Goal: Task Accomplishment & Management: Manage account settings

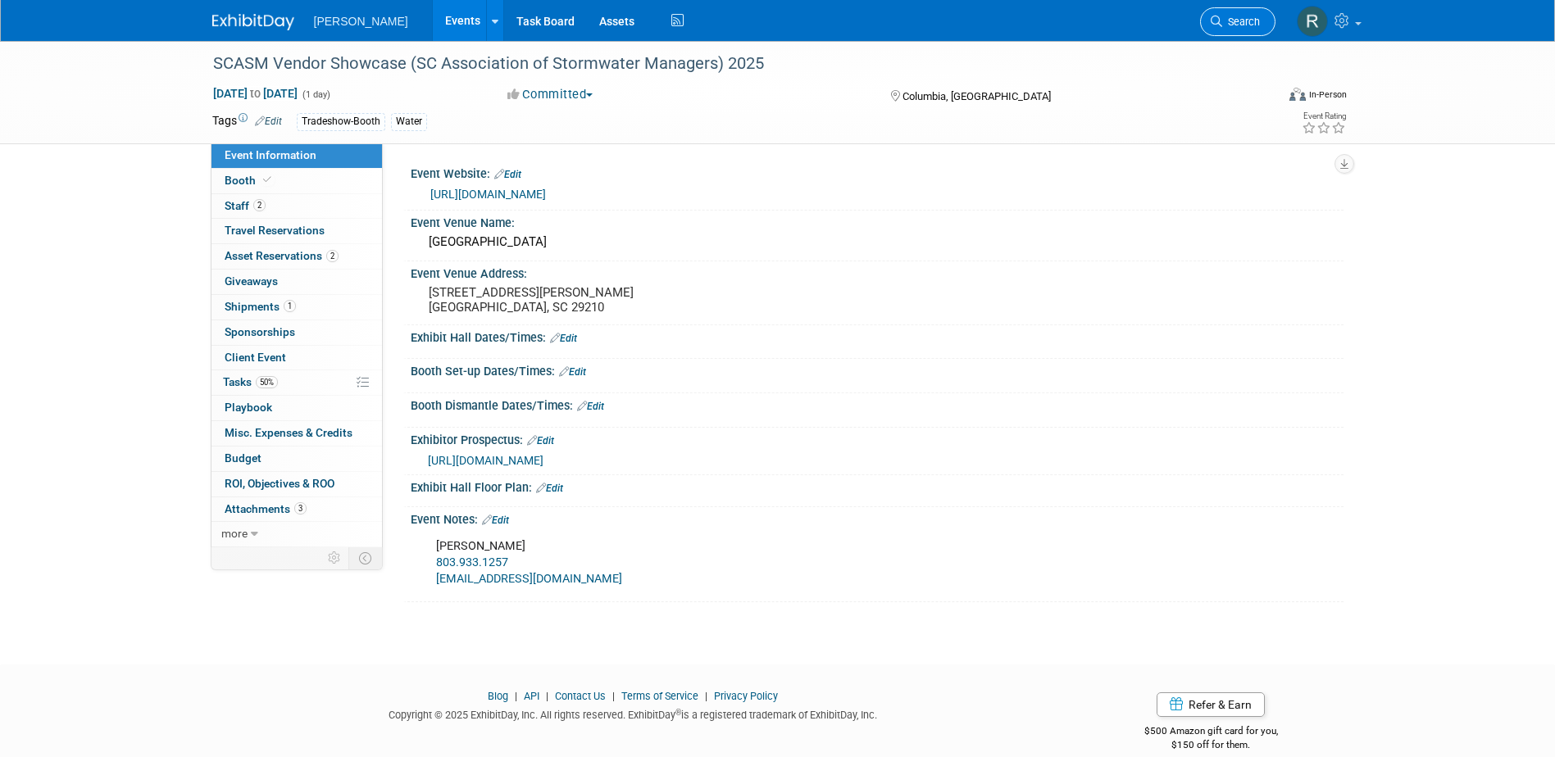
click at [1237, 25] on span "Search" at bounding box center [1241, 22] width 38 height 12
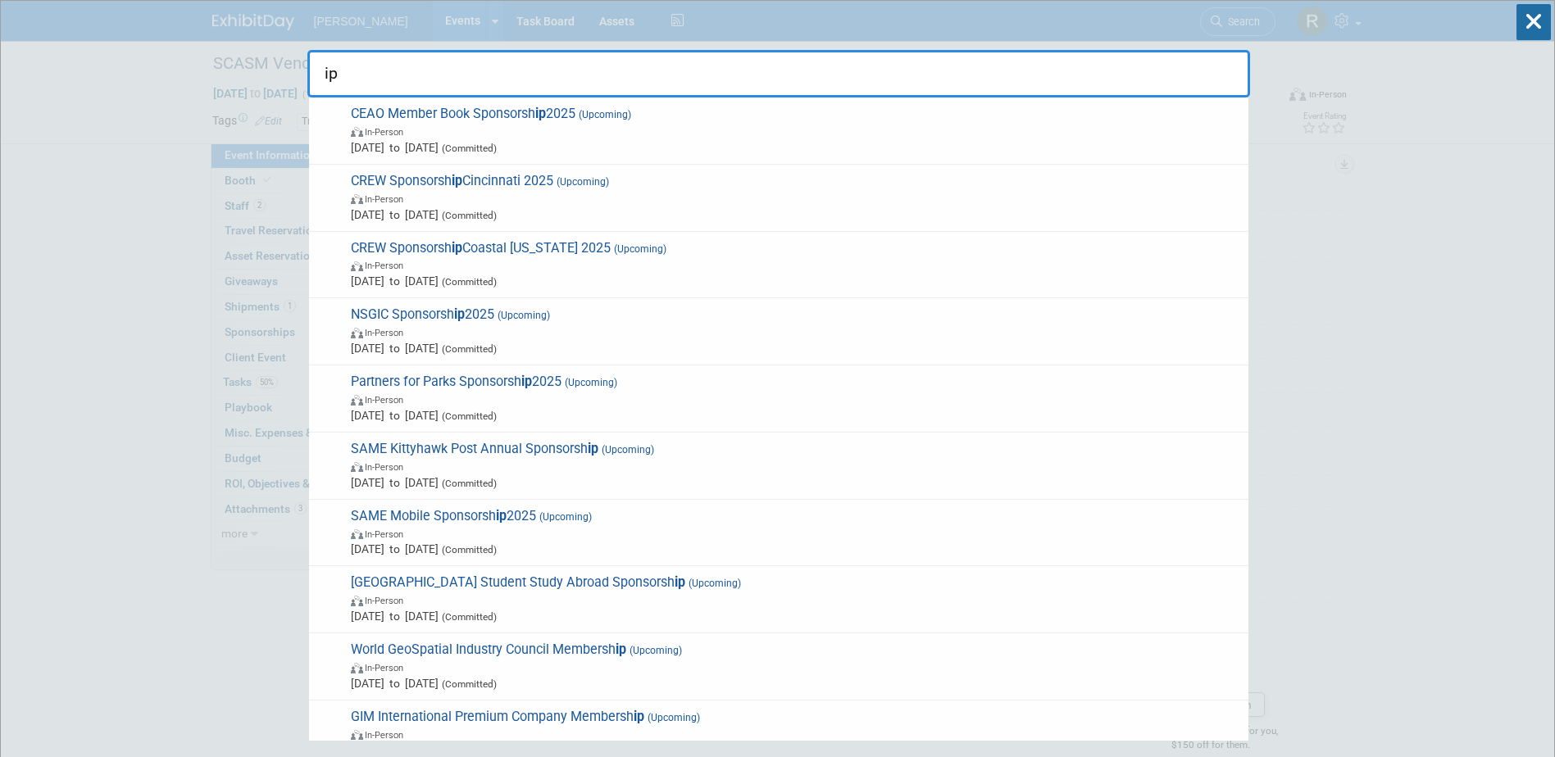
type input "i"
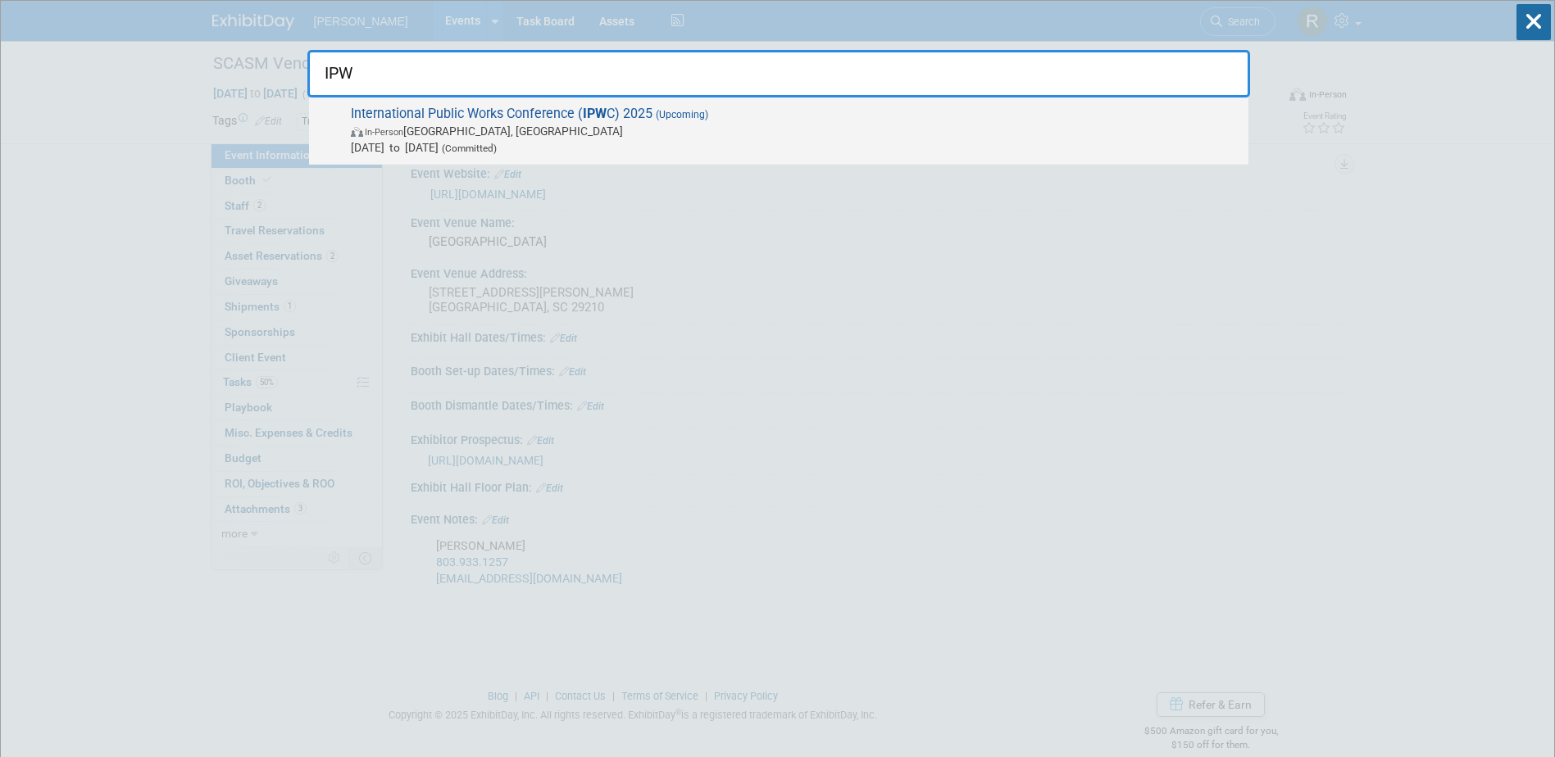
type input "IPW"
click at [475, 113] on span "International Public Works Conference ( IPW C) 2025 (Upcoming) In-Person [GEOGR…" at bounding box center [793, 131] width 894 height 50
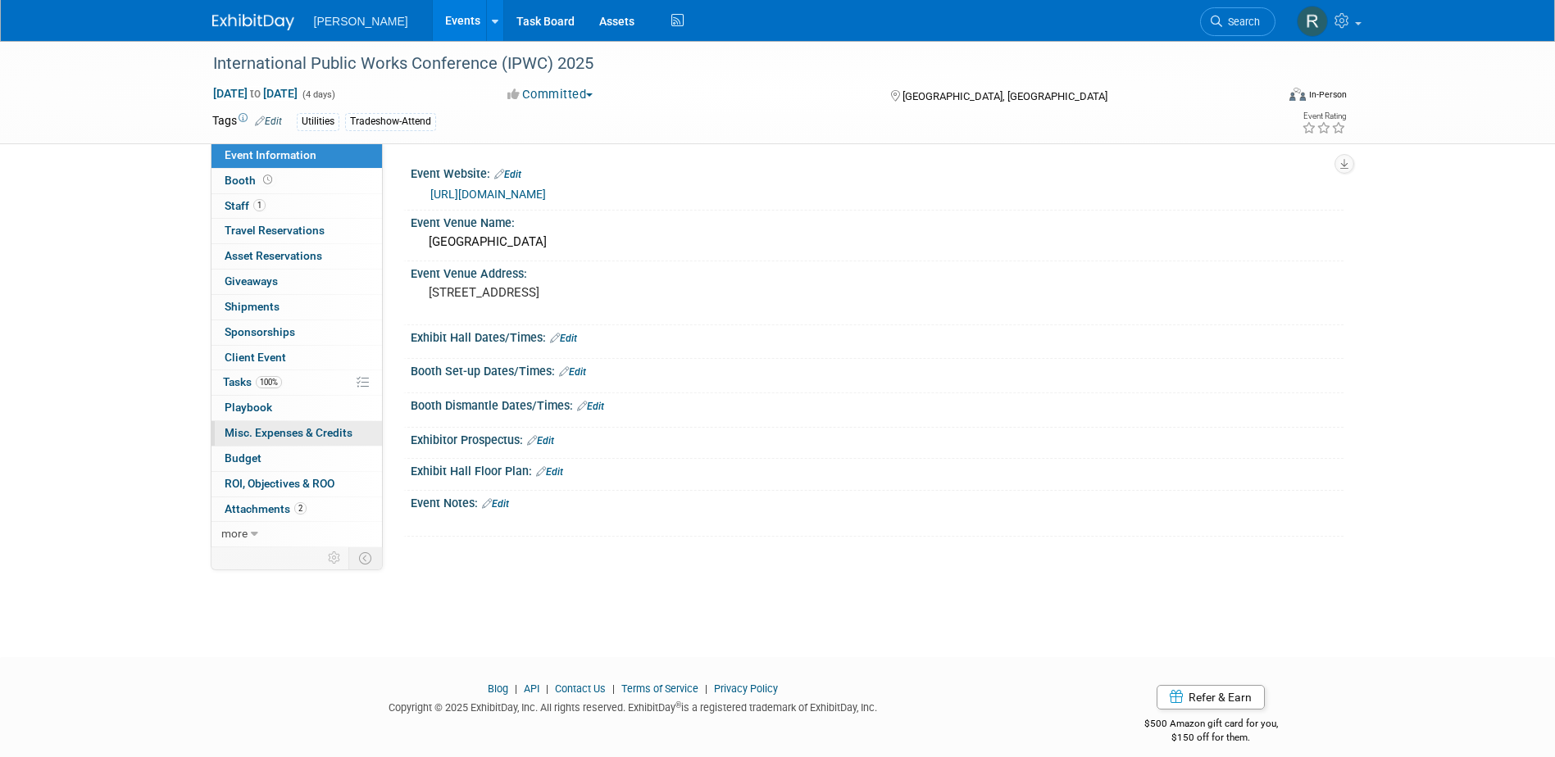
click at [260, 426] on span "Misc. Expenses & Credits 0" at bounding box center [289, 432] width 128 height 13
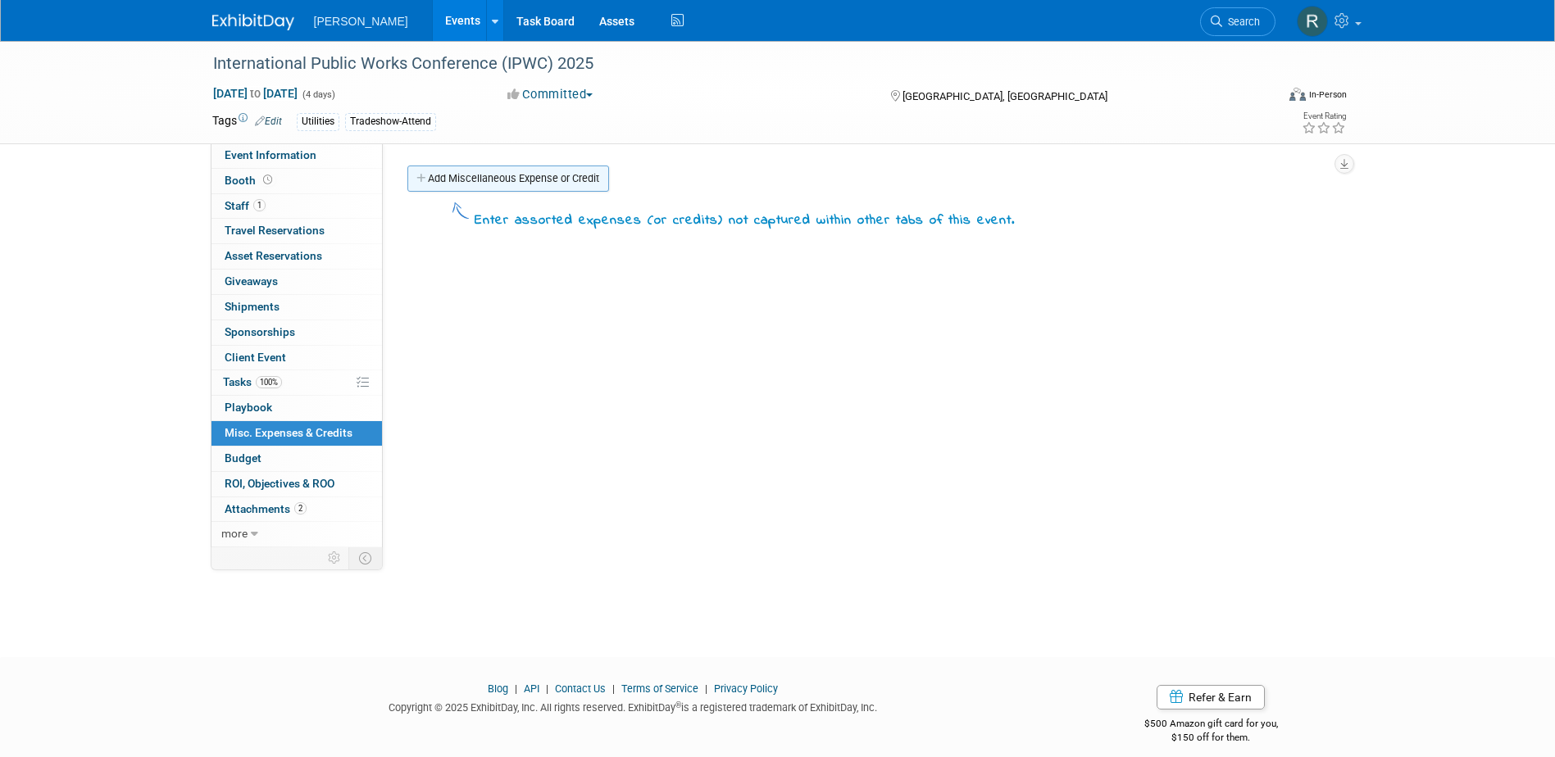
click at [502, 184] on link "Add Miscellaneous Expense or Credit" at bounding box center [508, 179] width 202 height 26
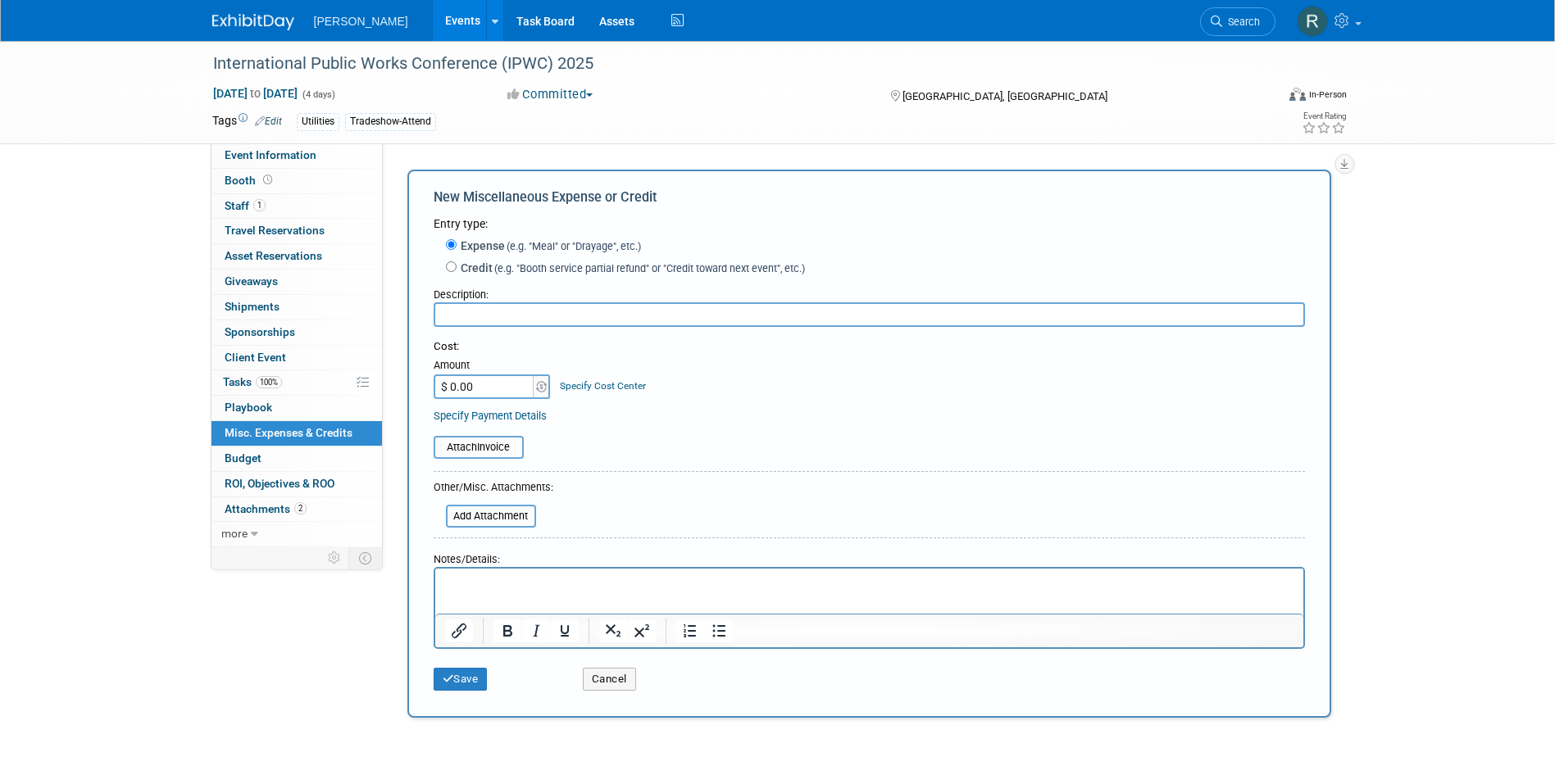
click at [469, 265] on label "Credit (e.g. "Booth service partial refund" or "Credit toward next event", etc.)" at bounding box center [631, 268] width 348 height 16
click at [457, 265] on input "Credit (e.g. "Booth service partial refund" or "Credit toward next event", etc.)" at bounding box center [451, 266] width 11 height 11
radio input "true"
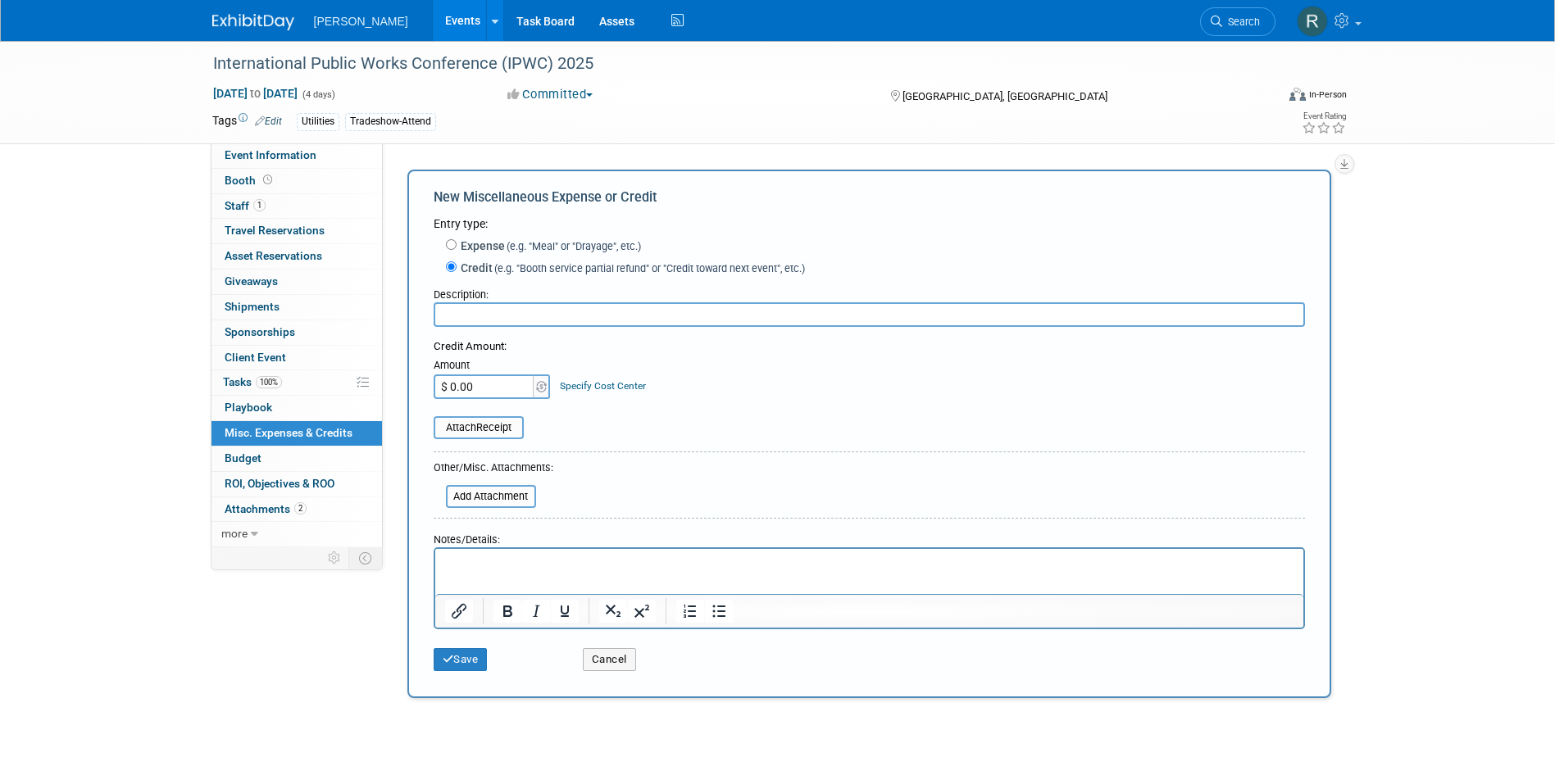
click at [470, 317] on input "text" at bounding box center [869, 314] width 871 height 25
type input "Change to Late International Registration"
type input "$ 660.00"
click at [540, 390] on img at bounding box center [541, 386] width 11 height 11
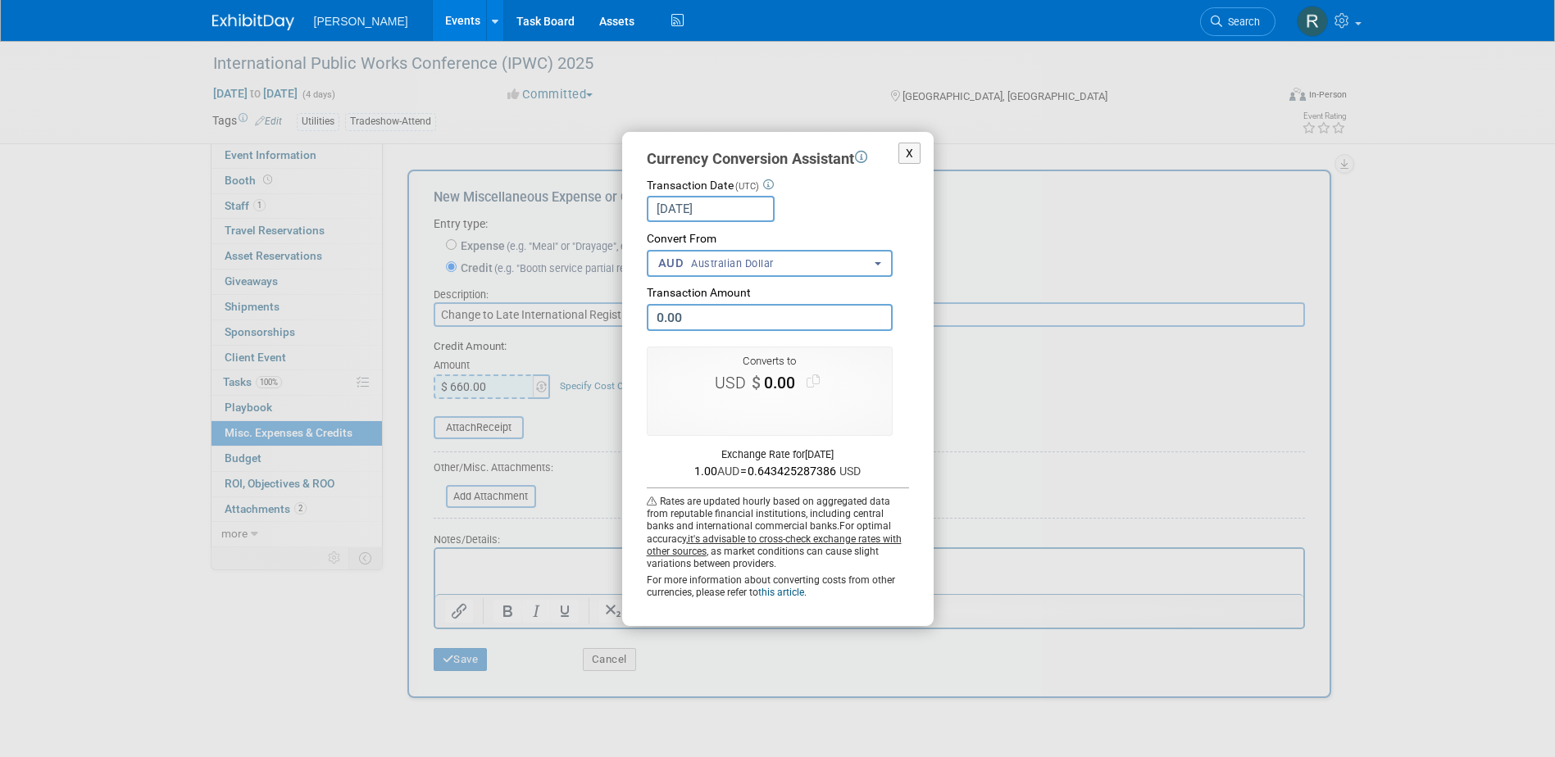
click at [704, 264] on span "Australian Dollar" at bounding box center [732, 264] width 84 height 15
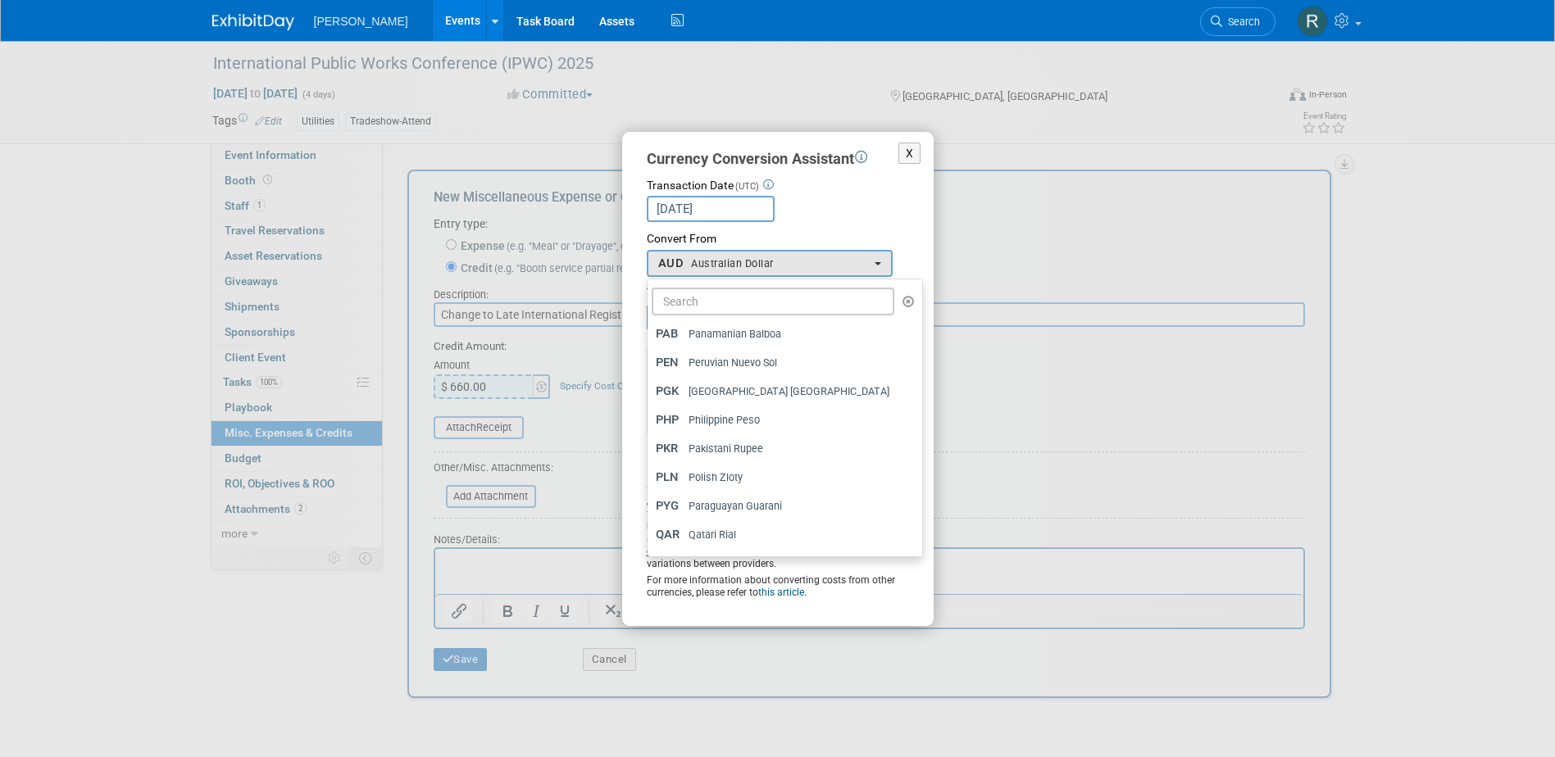
click at [903, 266] on div "<span class='curr-dd-code'>PAB</span> <span class='curr-dd-name'>Panamanian Bal…" at bounding box center [778, 263] width 262 height 27
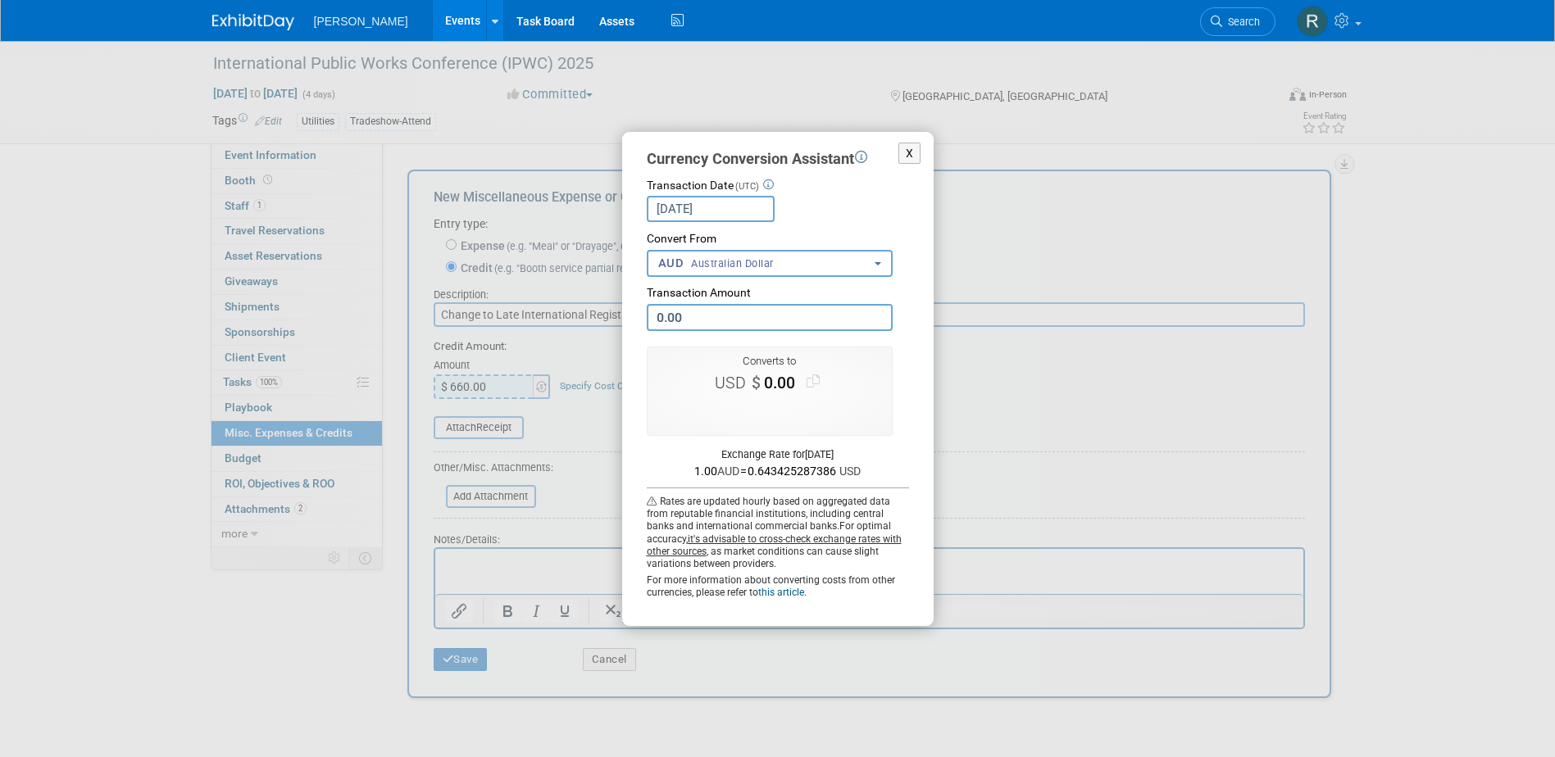
click at [734, 316] on input "0.00" at bounding box center [770, 317] width 246 height 27
type input "660.00"
click at [779, 413] on button "Use this amount" at bounding box center [769, 411] width 107 height 22
type input "$ 424.66"
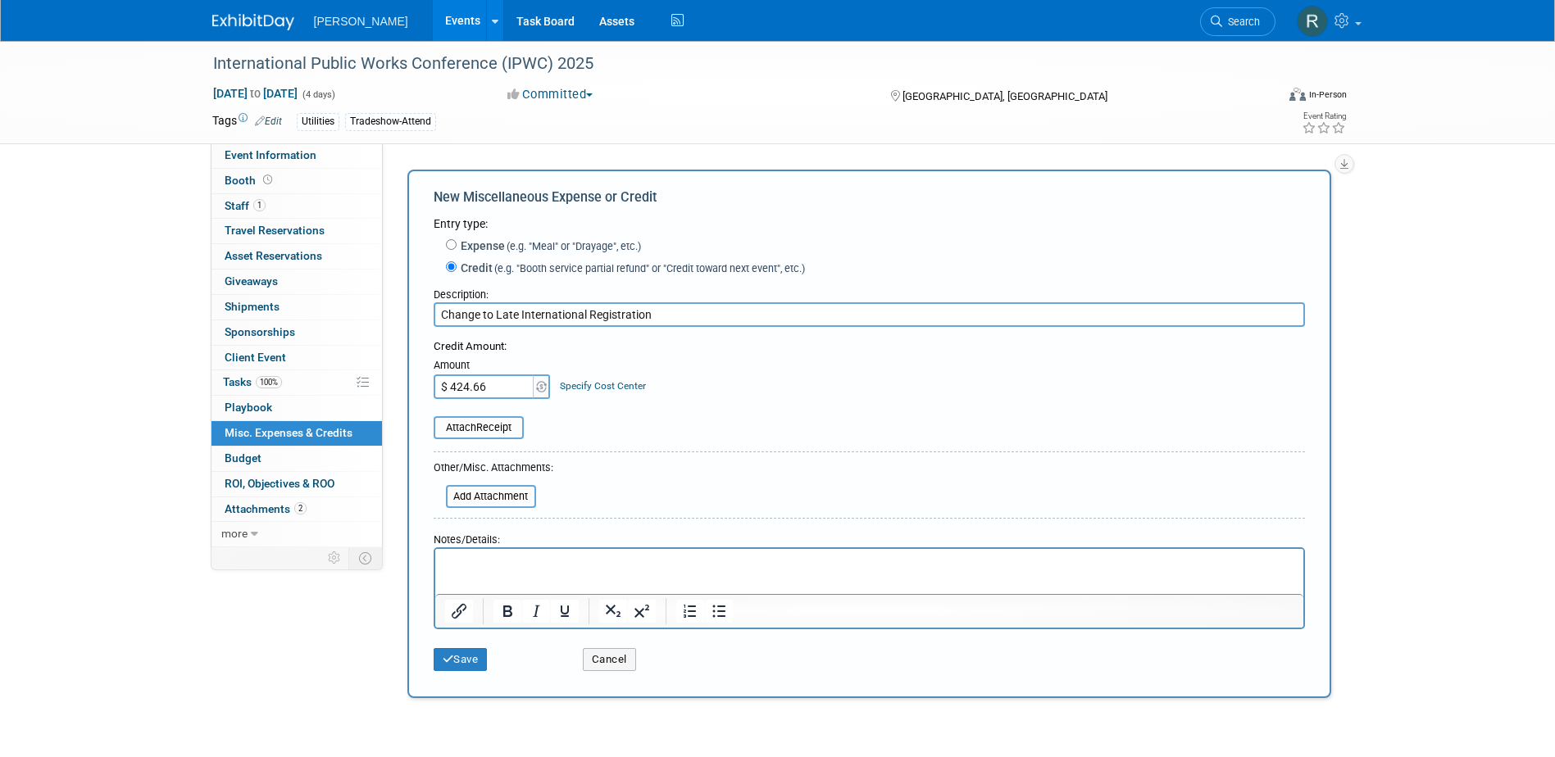
click at [597, 389] on link "Specify Cost Center" at bounding box center [603, 385] width 86 height 11
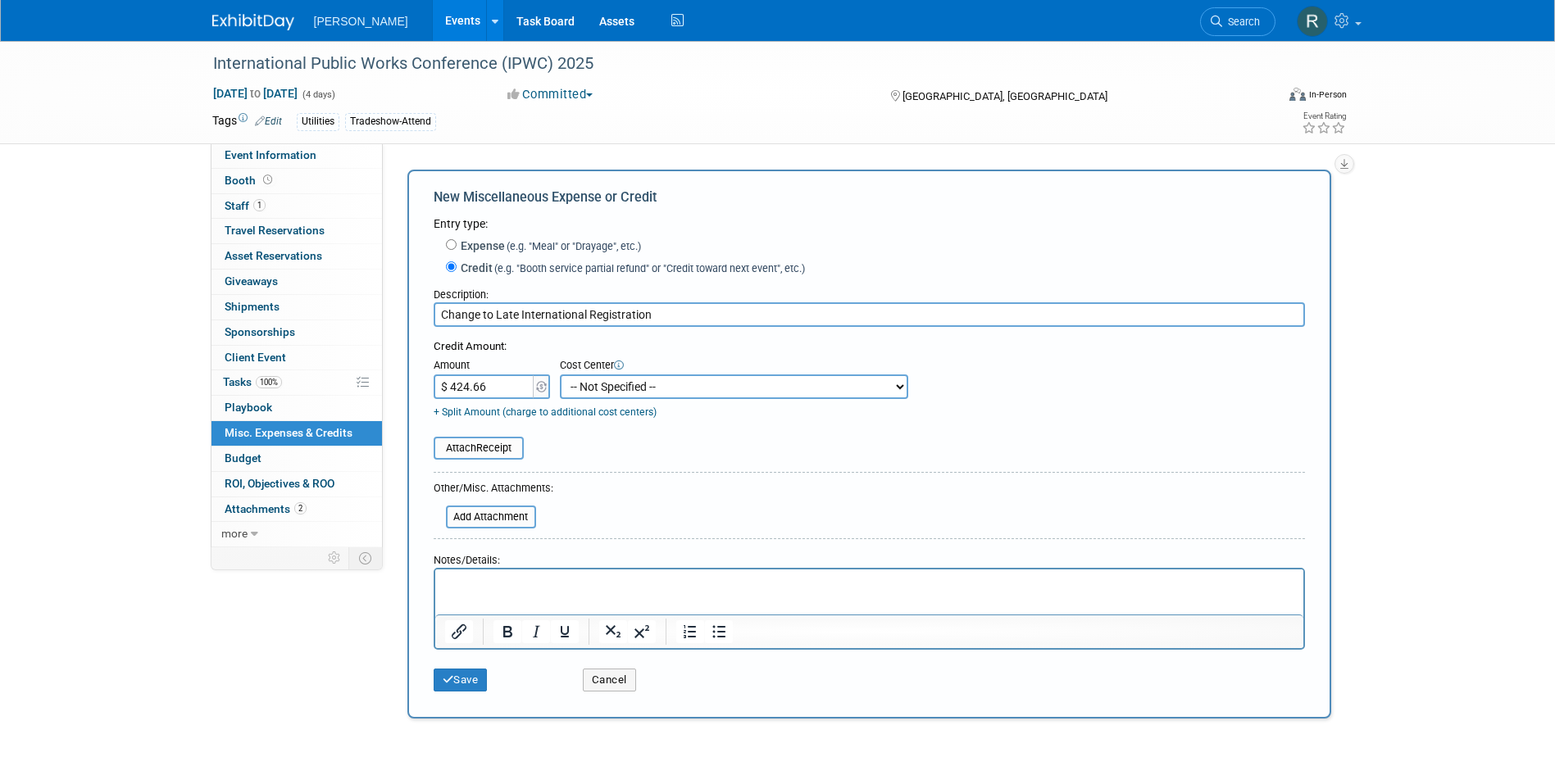
click at [598, 386] on select "-- Not Specified -- Advisory Services - Expenses_1001.502 Aerial Acquisition - …" at bounding box center [734, 387] width 348 height 25
click at [589, 442] on table "Attach Receipt" at bounding box center [869, 448] width 871 height 23
click at [472, 675] on button "Save" at bounding box center [461, 680] width 54 height 23
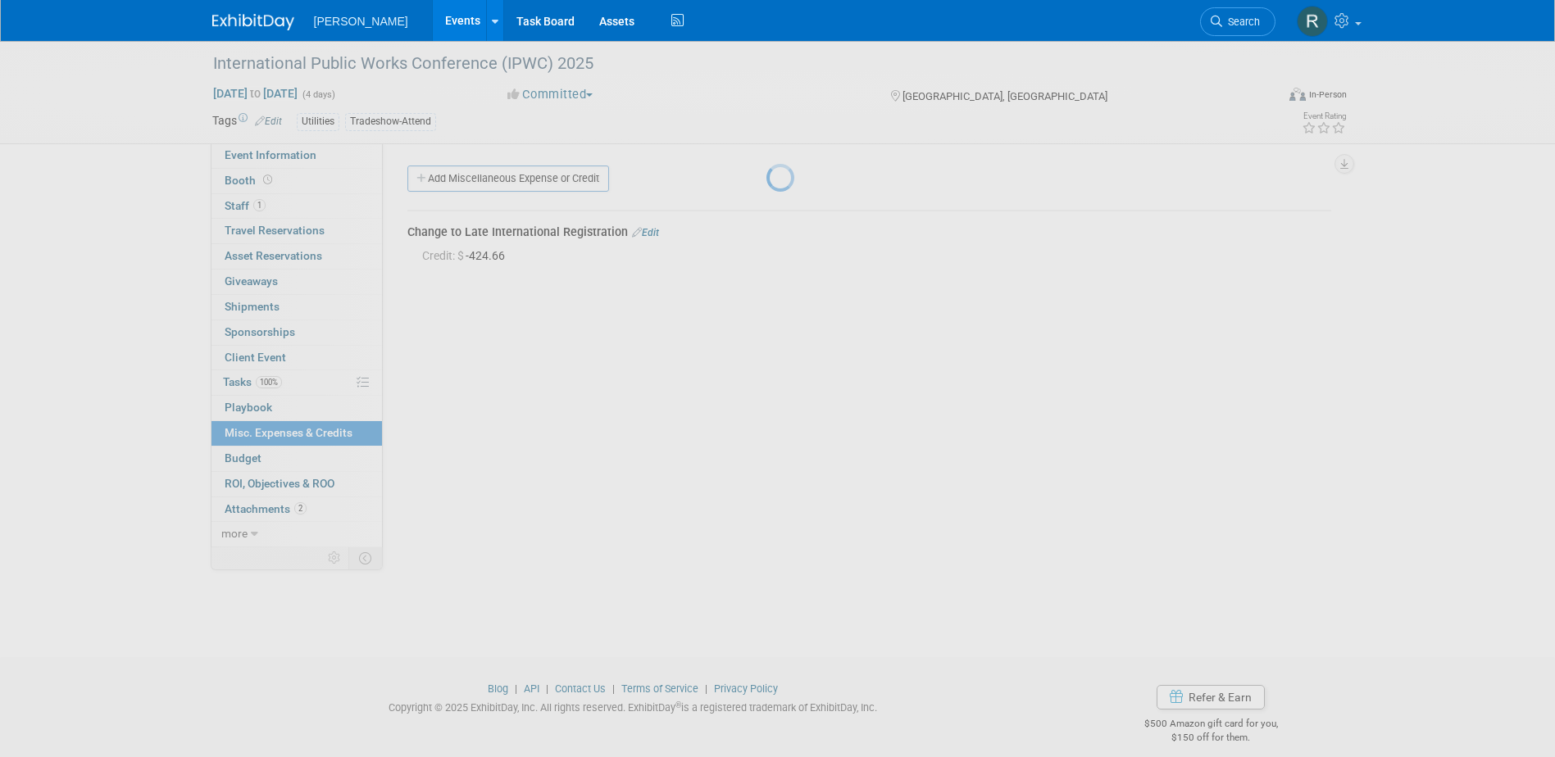
scroll to position [15, 0]
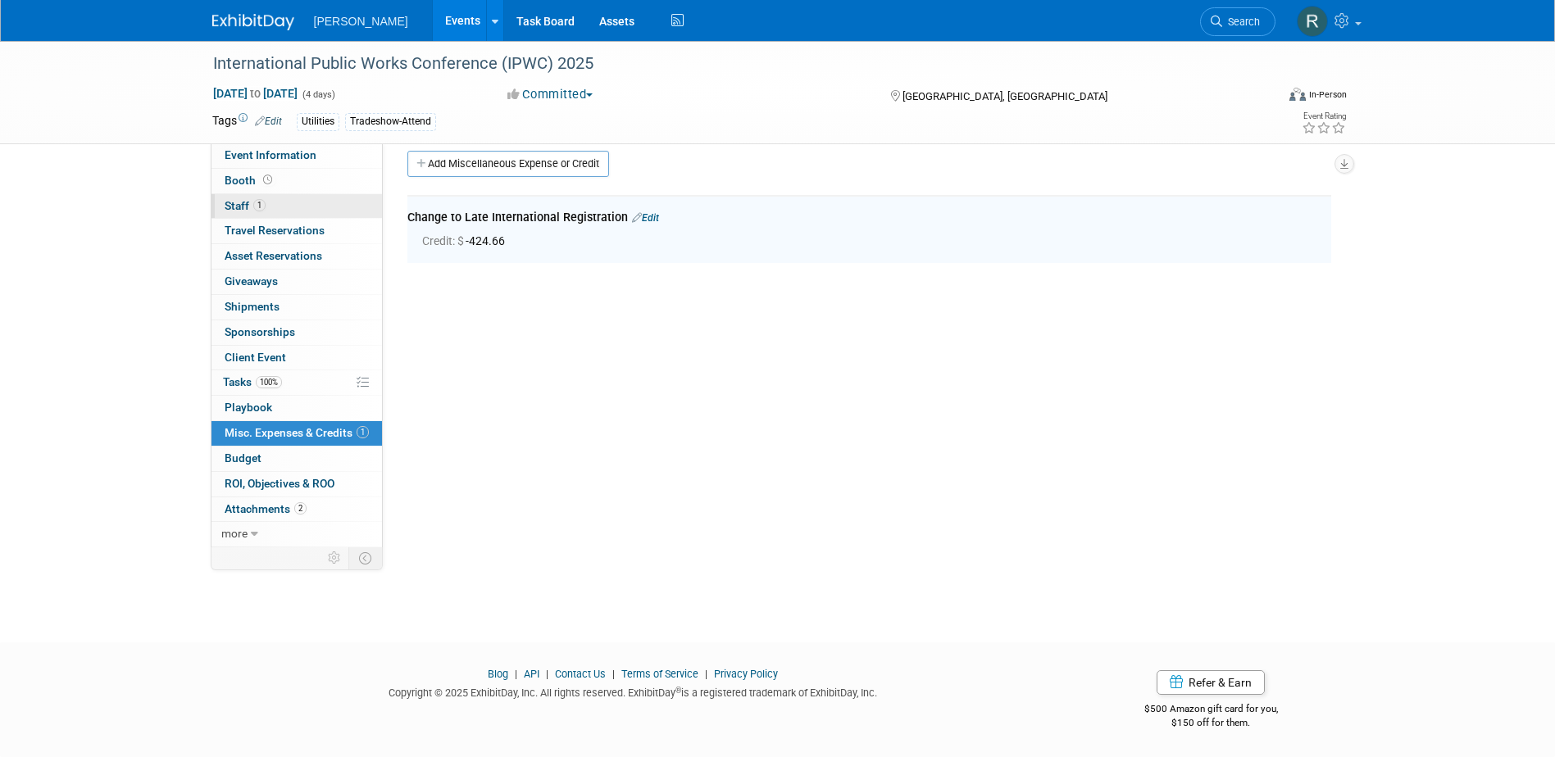
click at [269, 209] on link "1 Staff 1" at bounding box center [296, 206] width 170 height 25
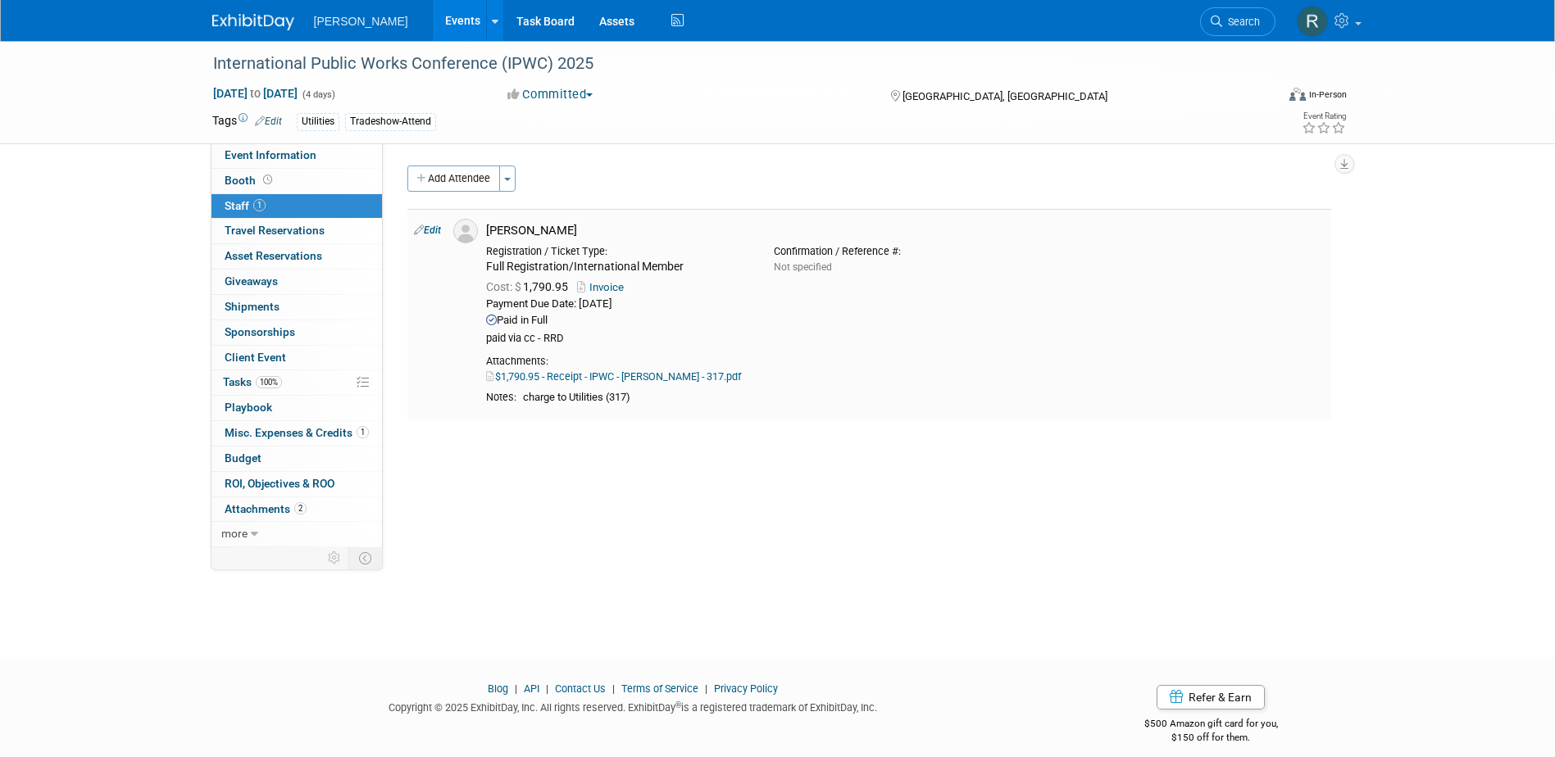
click at [434, 230] on link "Edit" at bounding box center [427, 230] width 27 height 11
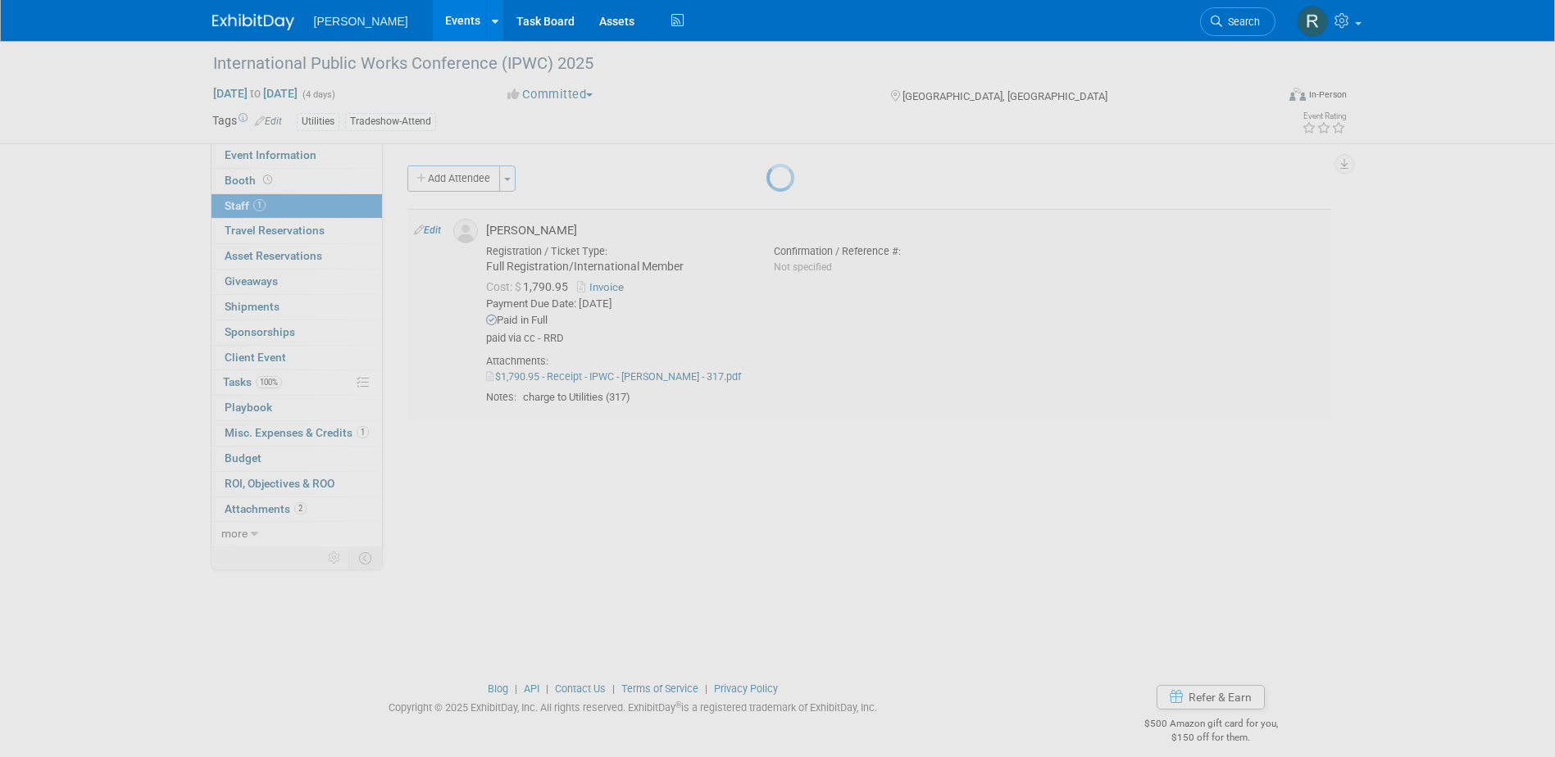
select select "d0bc47f7-62e6-4e6f-aa39-2405b4947b36"
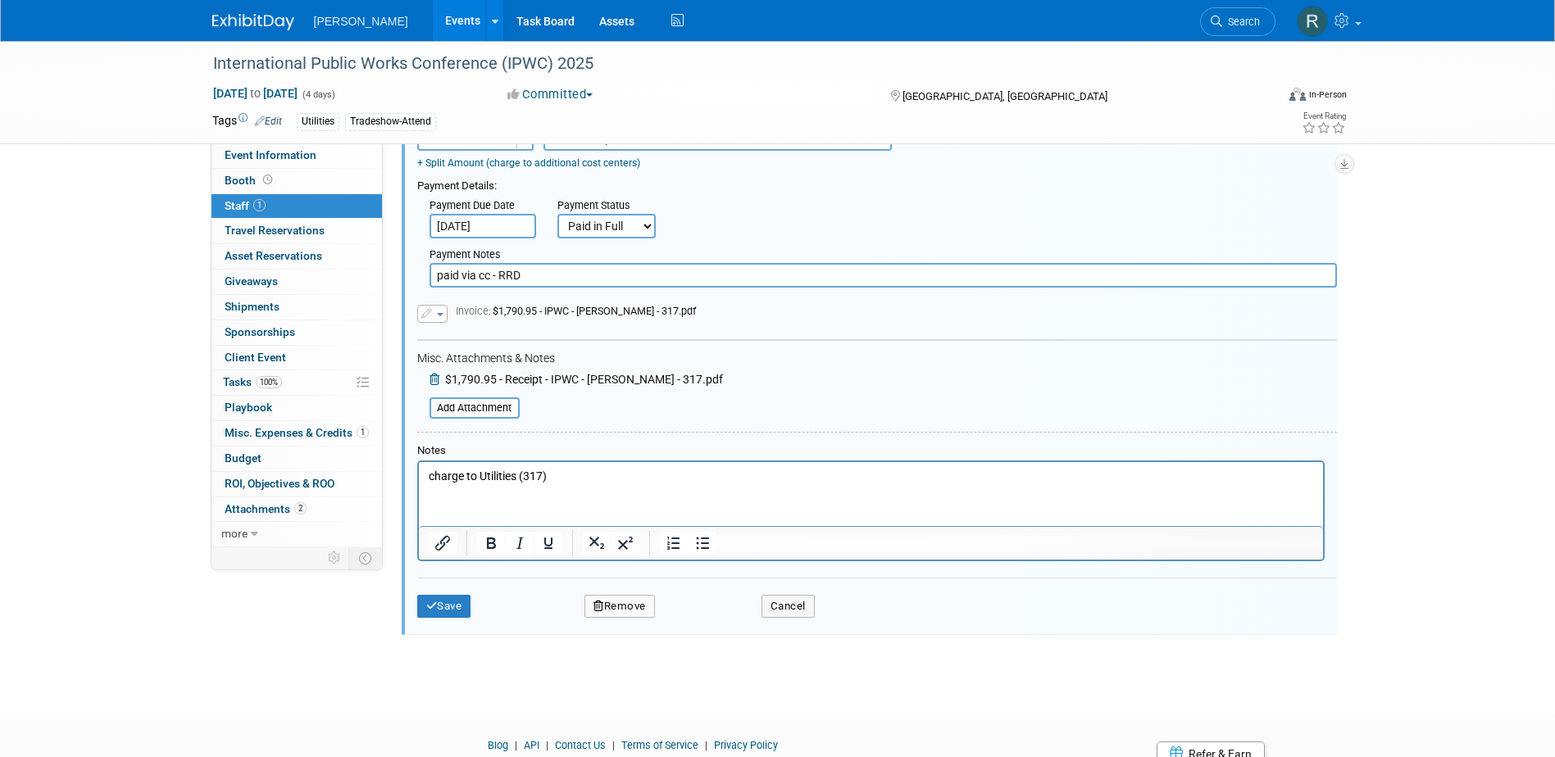
scroll to position [351, 0]
click at [449, 611] on button "Save" at bounding box center [444, 605] width 54 height 23
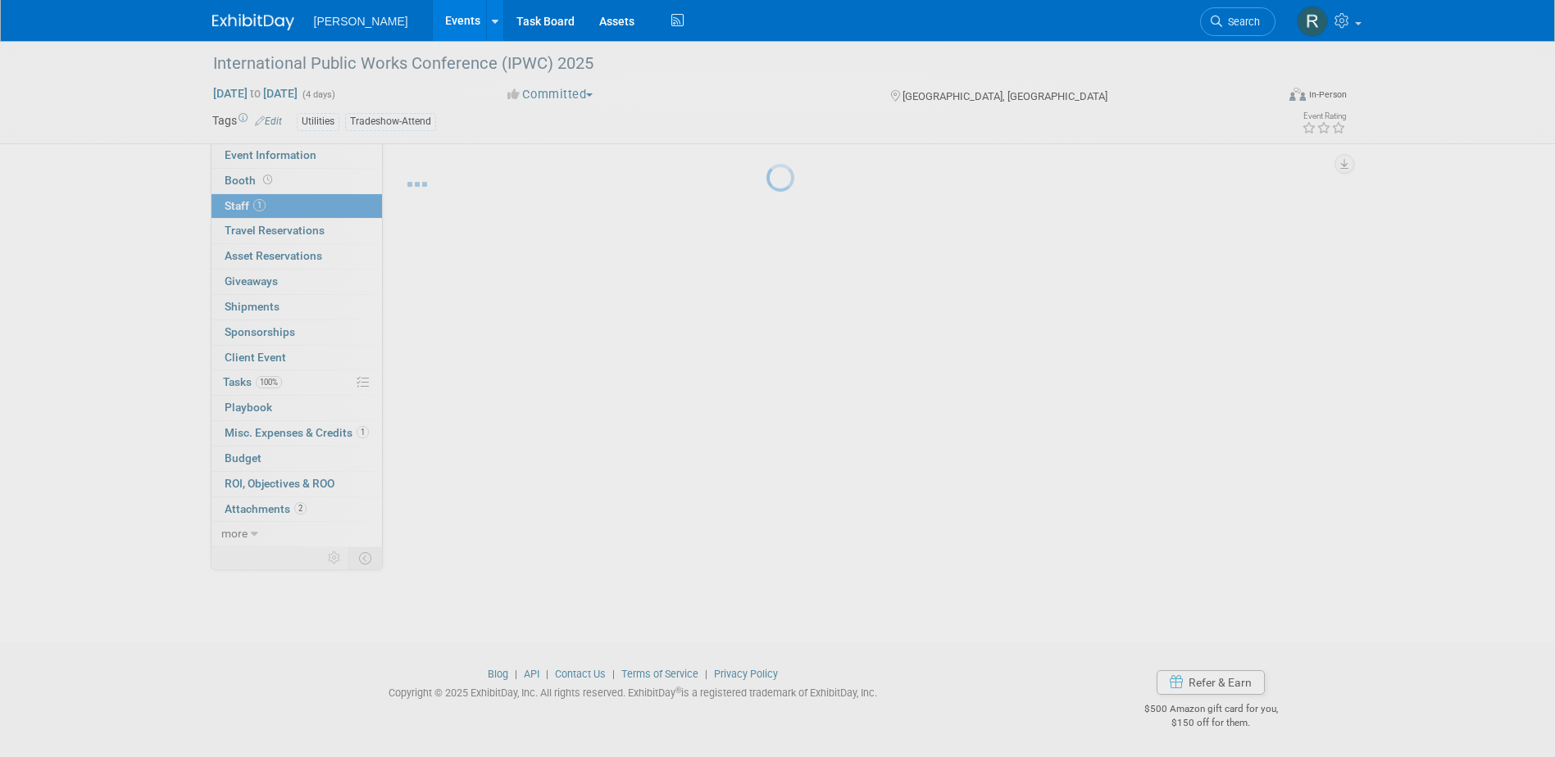
scroll to position [15, 0]
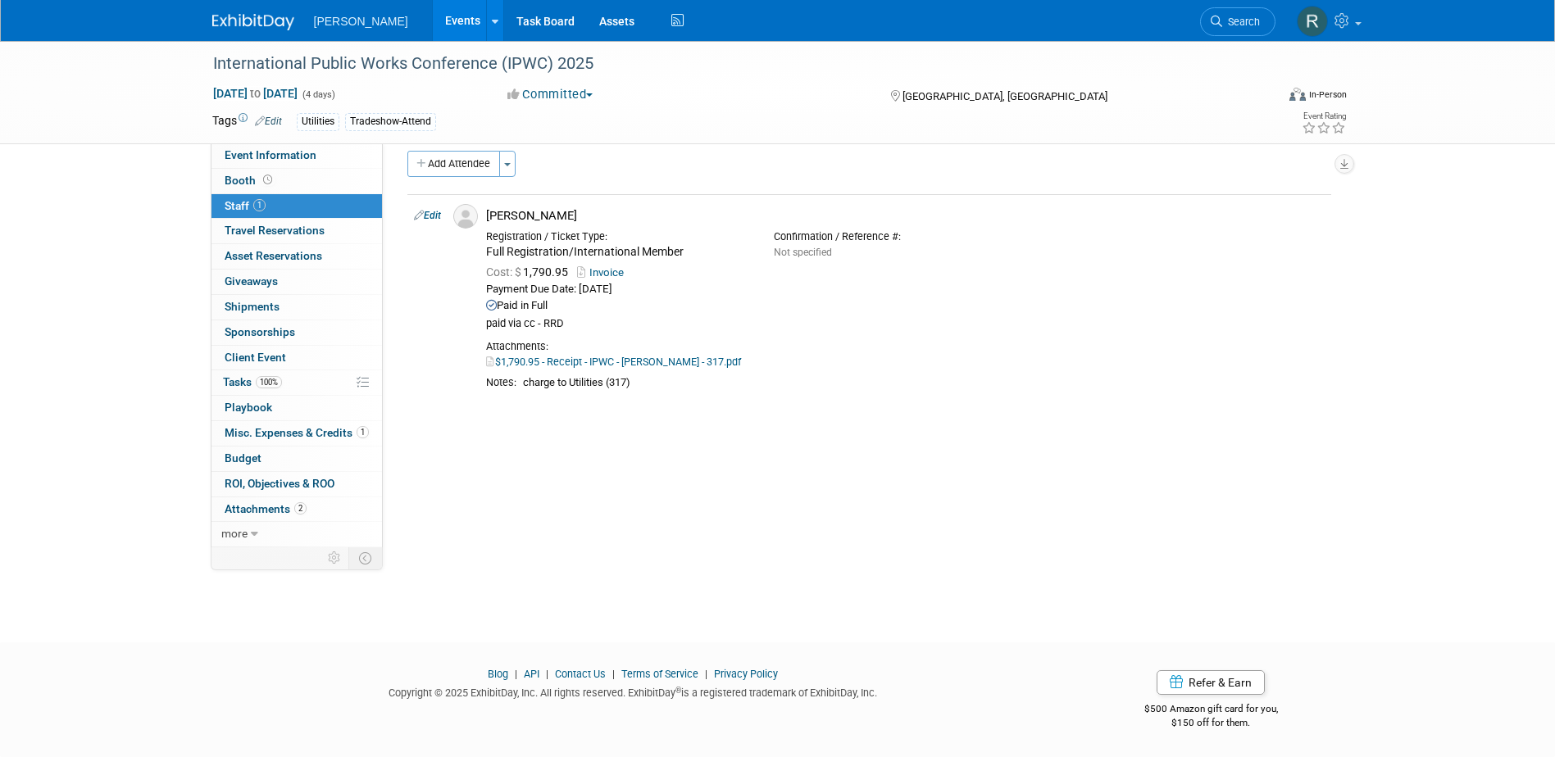
drag, startPoint x: 275, startPoint y: 426, endPoint x: 290, endPoint y: 417, distance: 18.0
click at [275, 425] on link "1 Misc. Expenses & Credits 1" at bounding box center [296, 433] width 170 height 25
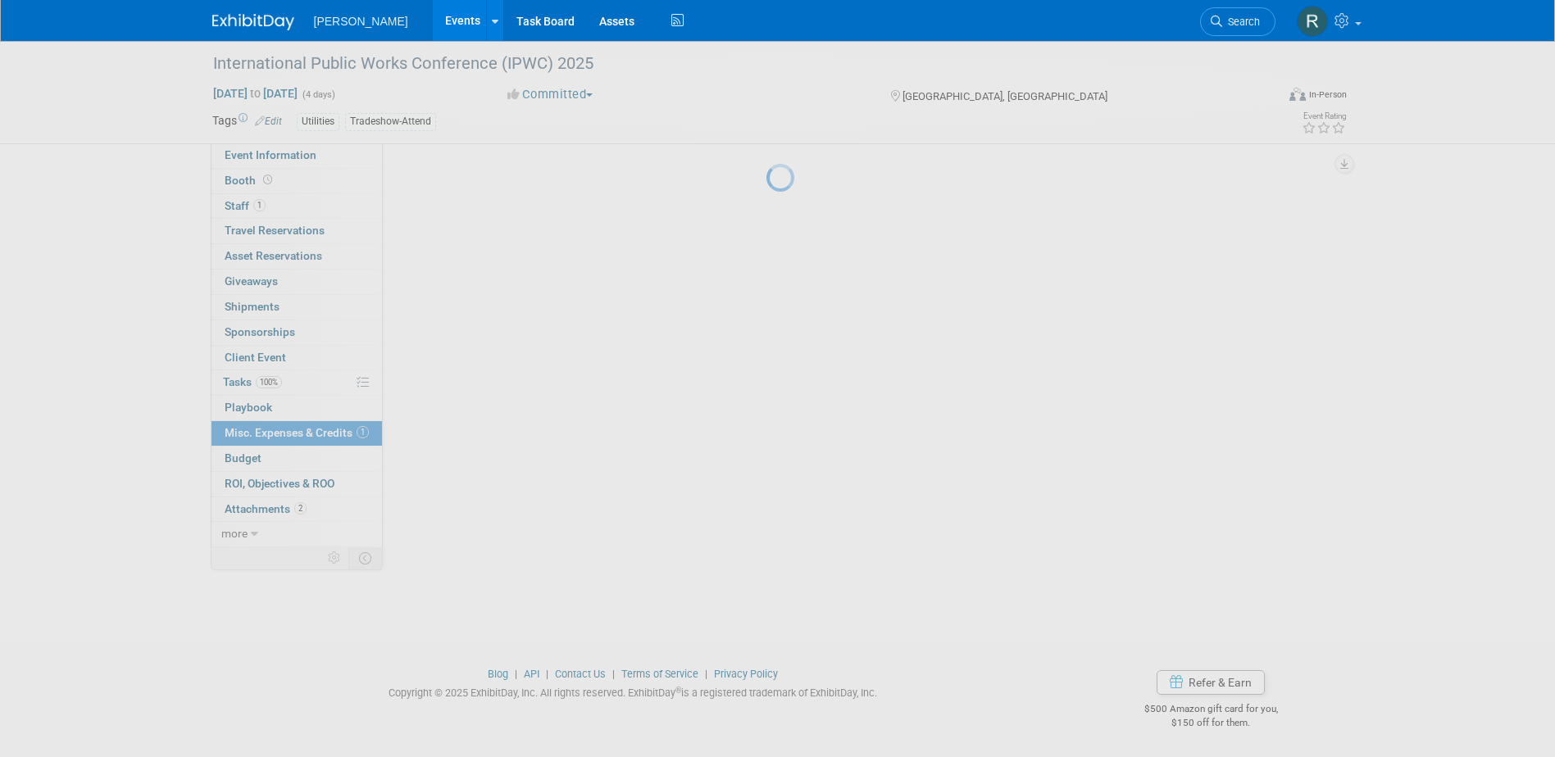
scroll to position [0, 0]
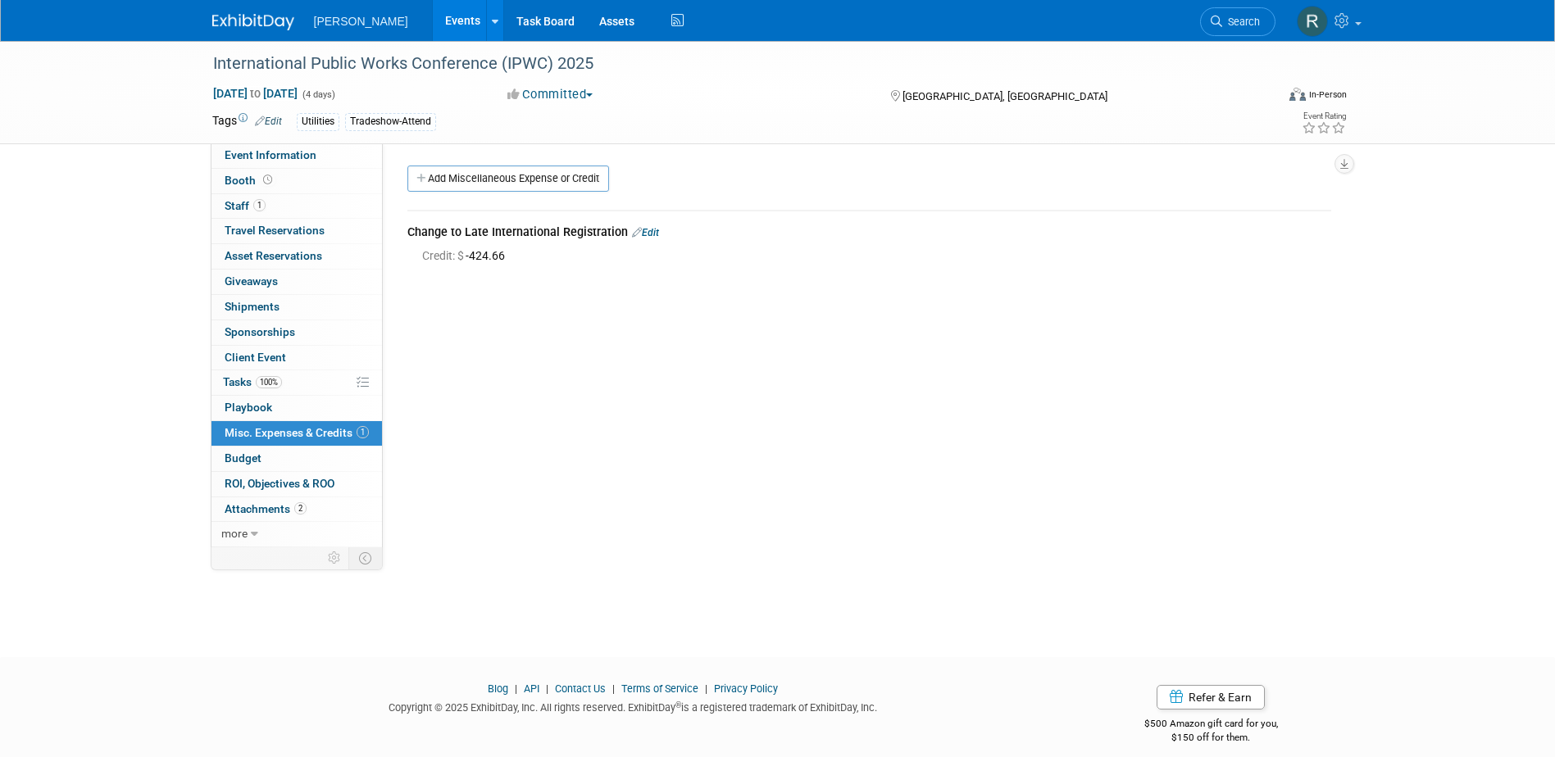
click at [643, 233] on link "Edit" at bounding box center [645, 232] width 27 height 11
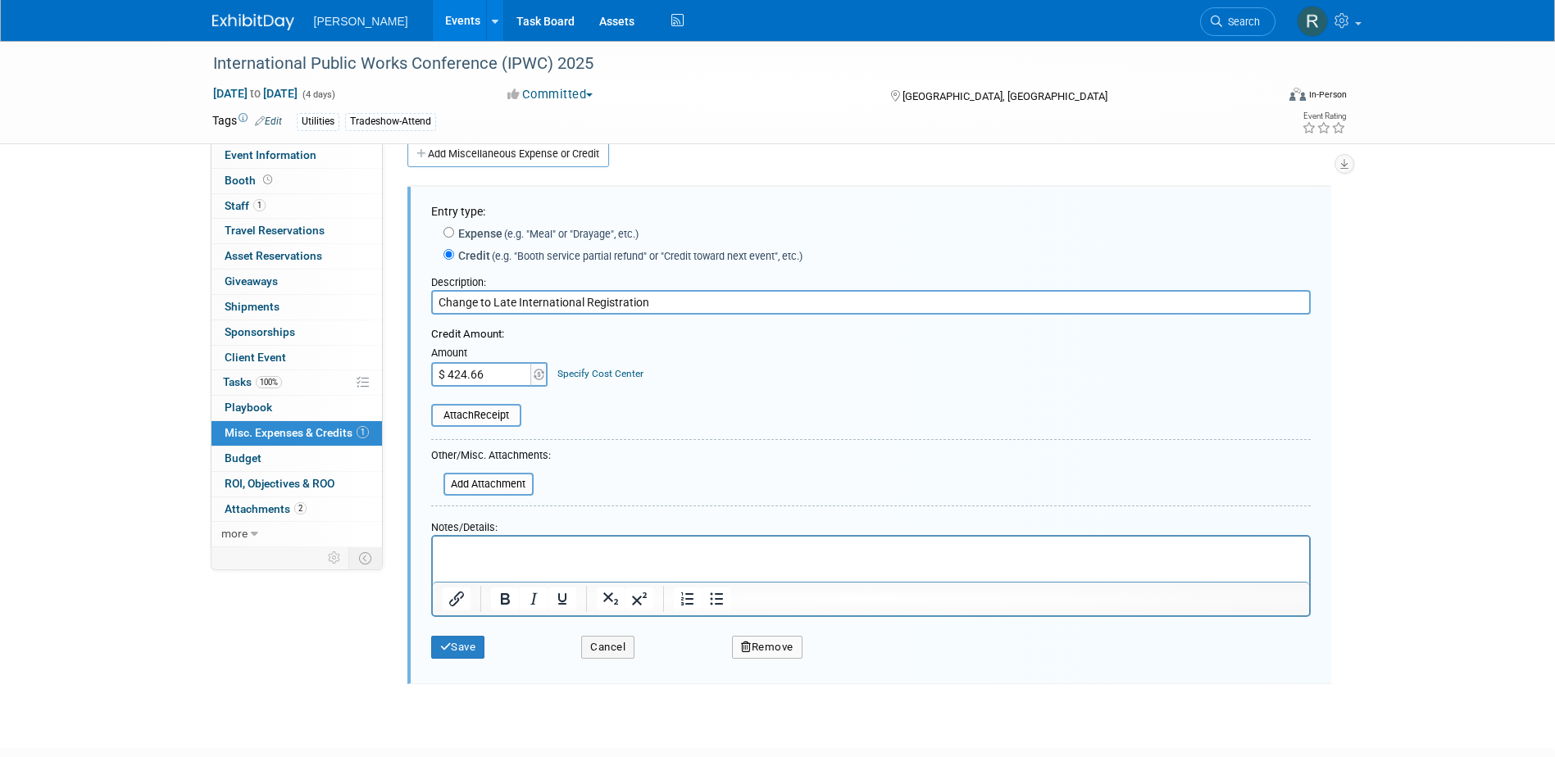
click at [582, 370] on link "Specify Cost Center" at bounding box center [600, 373] width 86 height 11
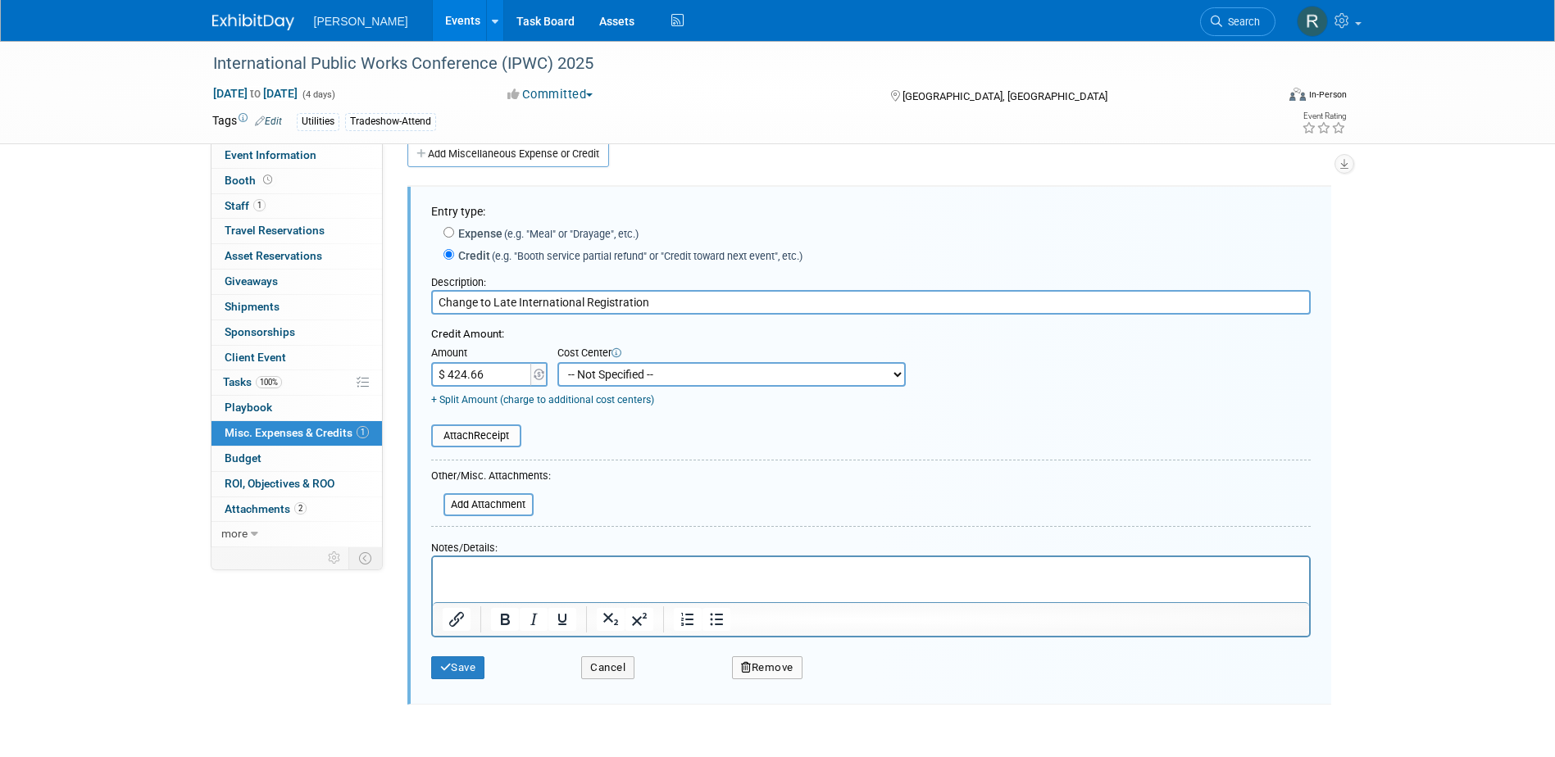
click at [583, 374] on select "-- Not Specified -- Advisory Services - Expenses_1001.502 Aerial Acquisition - …" at bounding box center [731, 374] width 348 height 25
select select "18966237"
click at [557, 363] on select "-- Not Specified -- Advisory Services - Expenses_1001.502 Aerial Acquisition - …" at bounding box center [731, 374] width 348 height 25
click at [462, 668] on button "Save" at bounding box center [458, 668] width 54 height 23
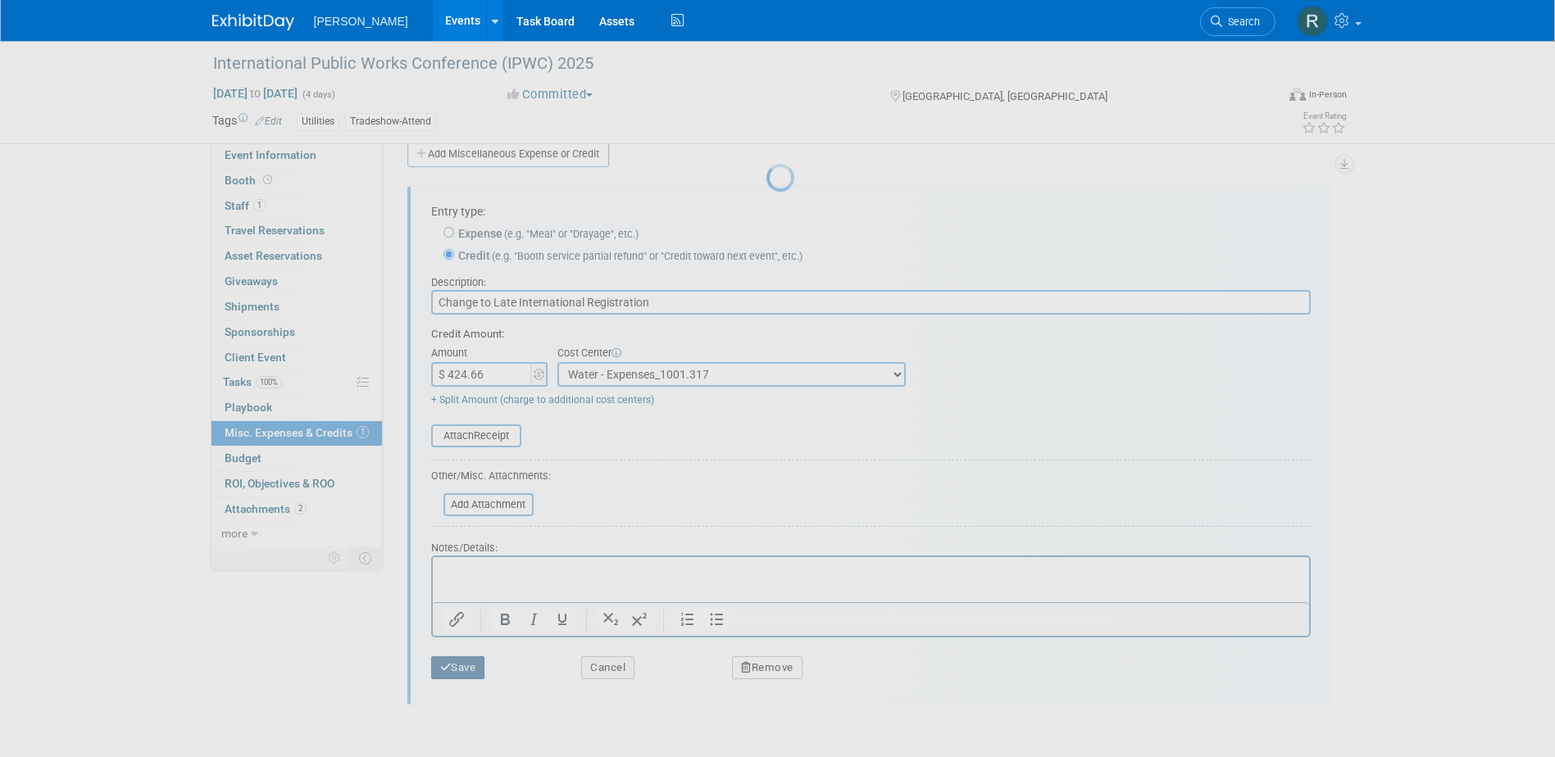
scroll to position [15, 0]
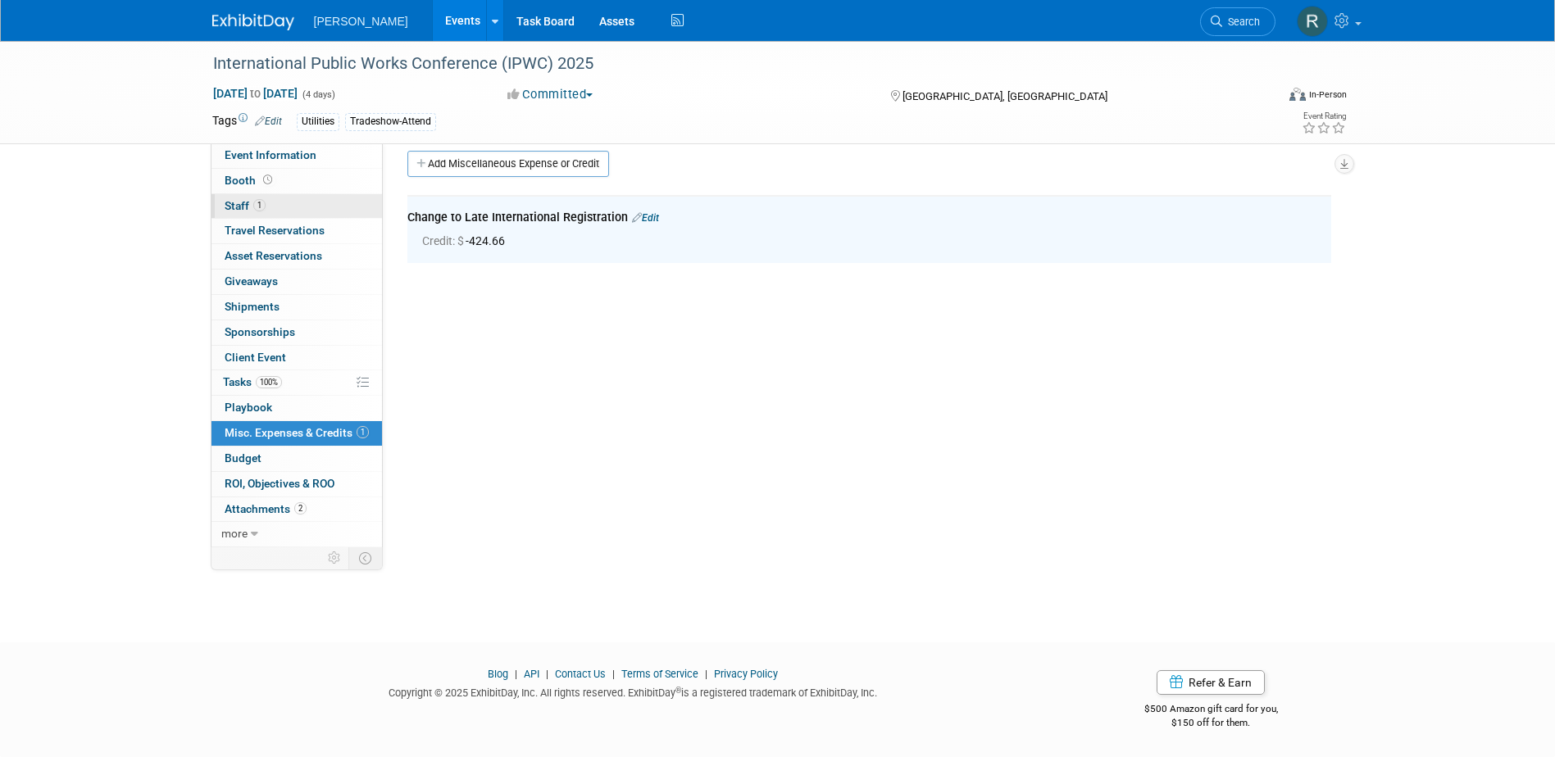
click at [241, 206] on span "Staff 1" at bounding box center [245, 205] width 41 height 13
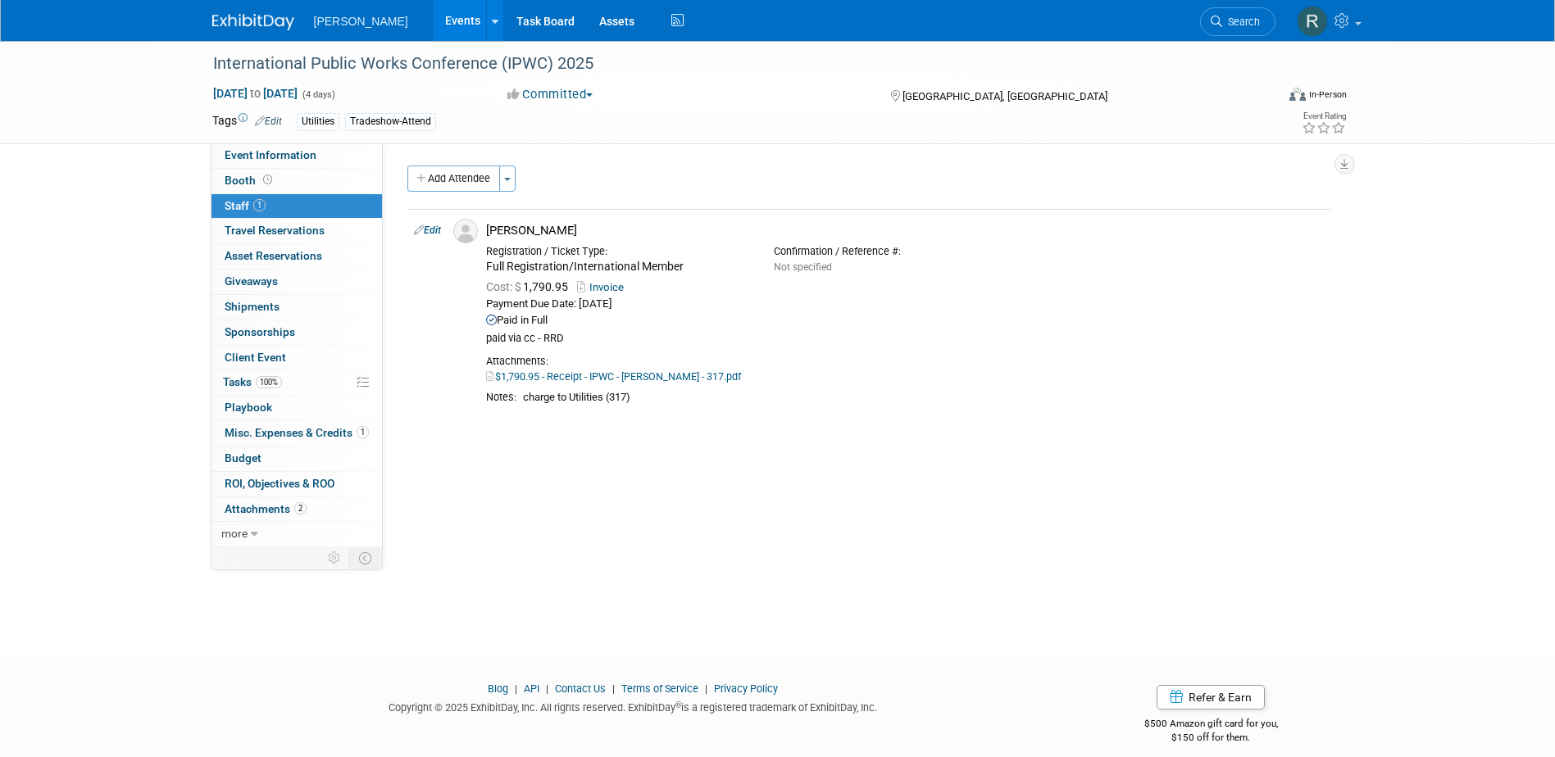
click at [257, 431] on span "Misc. Expenses & Credits 1" at bounding box center [297, 432] width 144 height 13
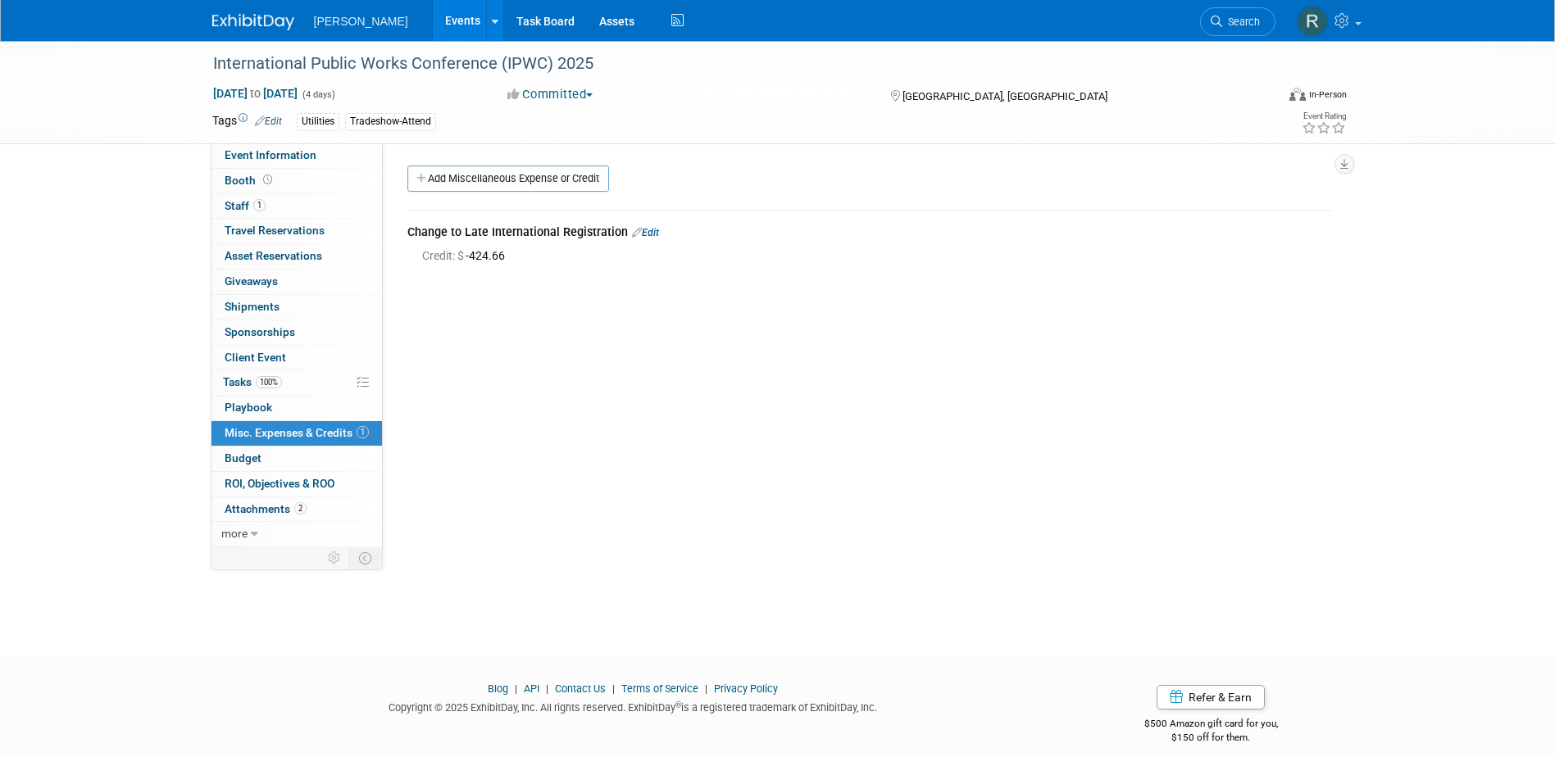
click at [657, 234] on link "Edit" at bounding box center [645, 232] width 27 height 11
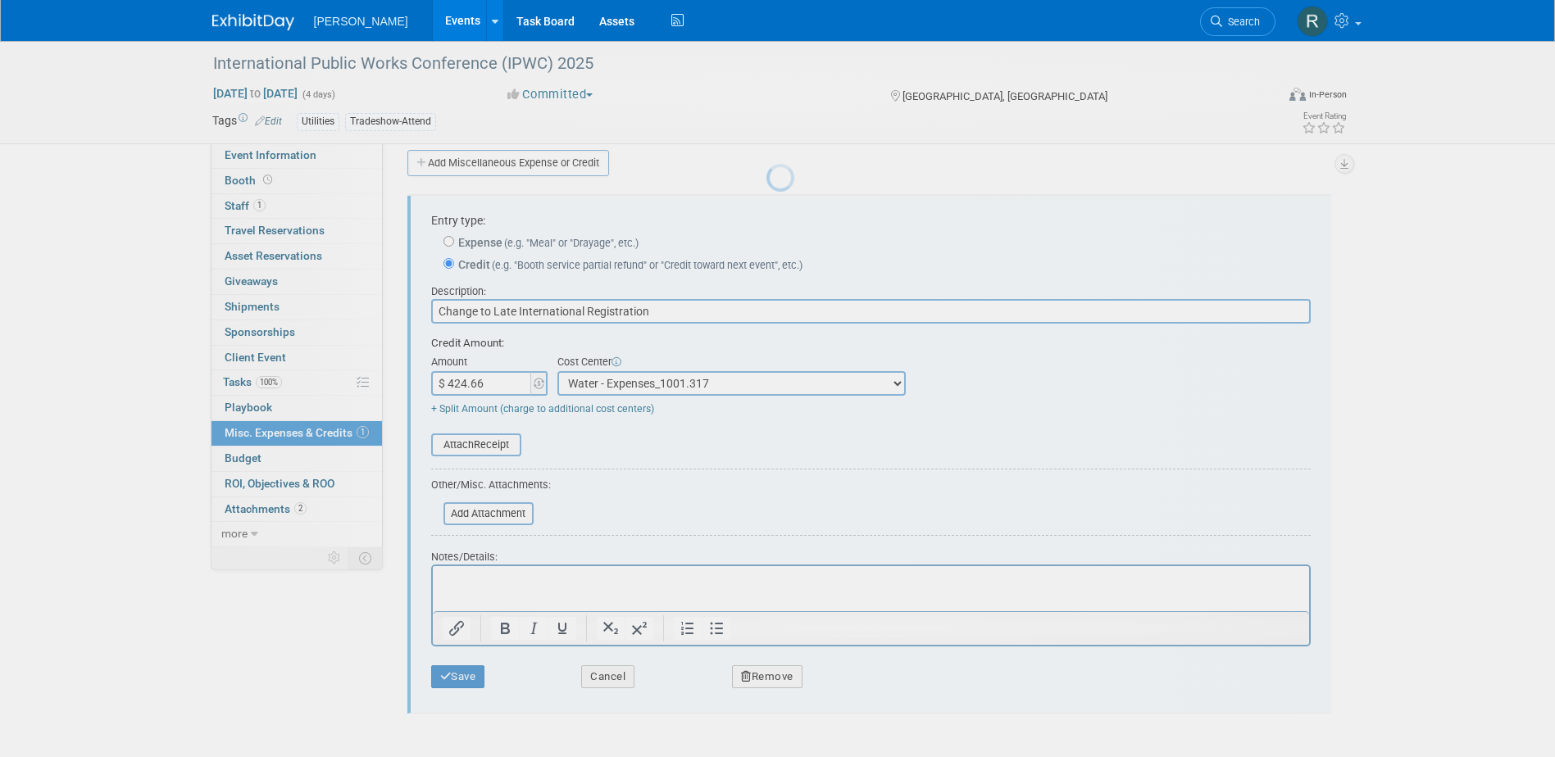
scroll to position [25, 0]
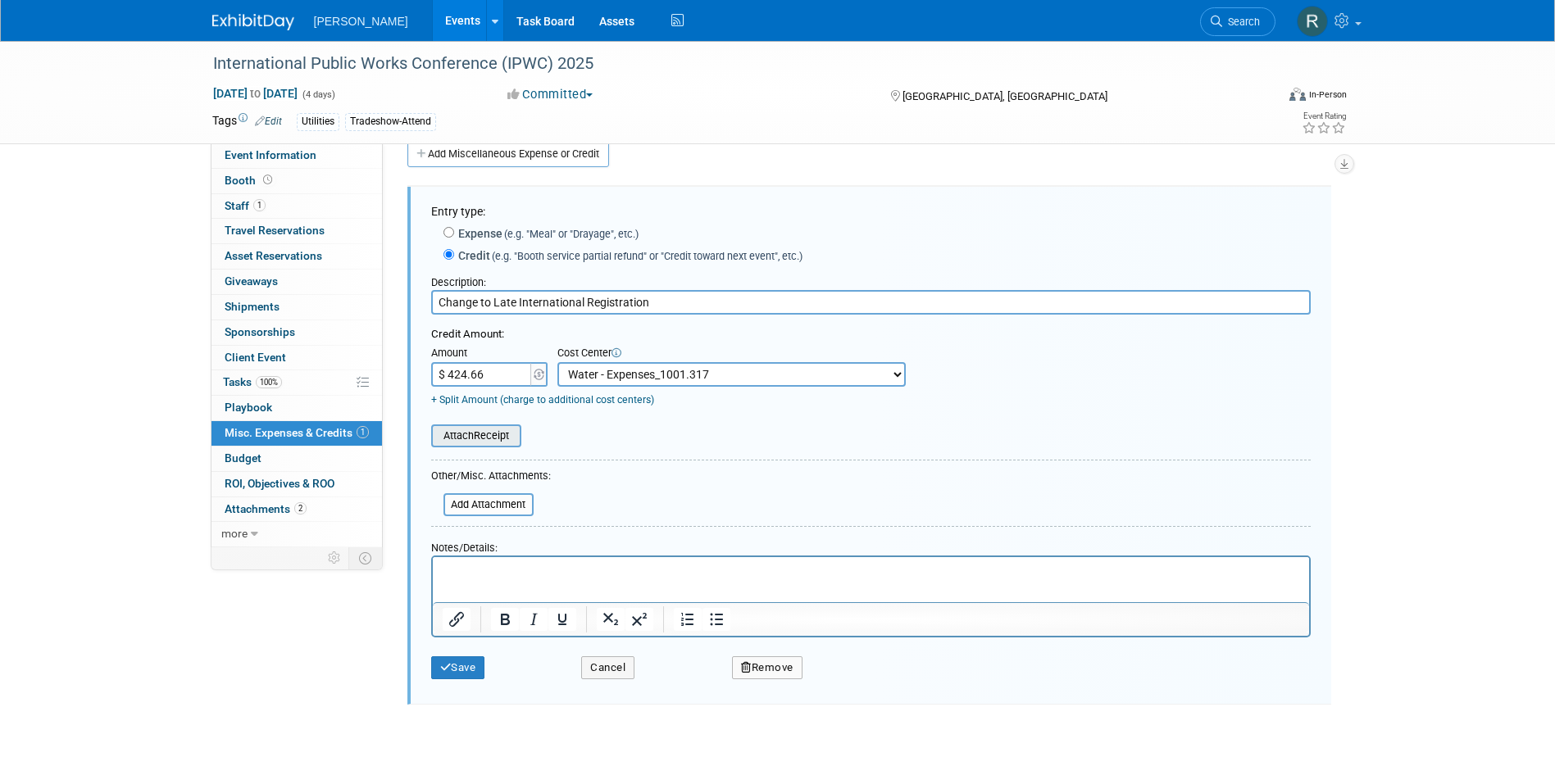
click at [479, 439] on input "file" at bounding box center [422, 436] width 195 height 20
click at [502, 514] on input "file" at bounding box center [434, 505] width 195 height 20
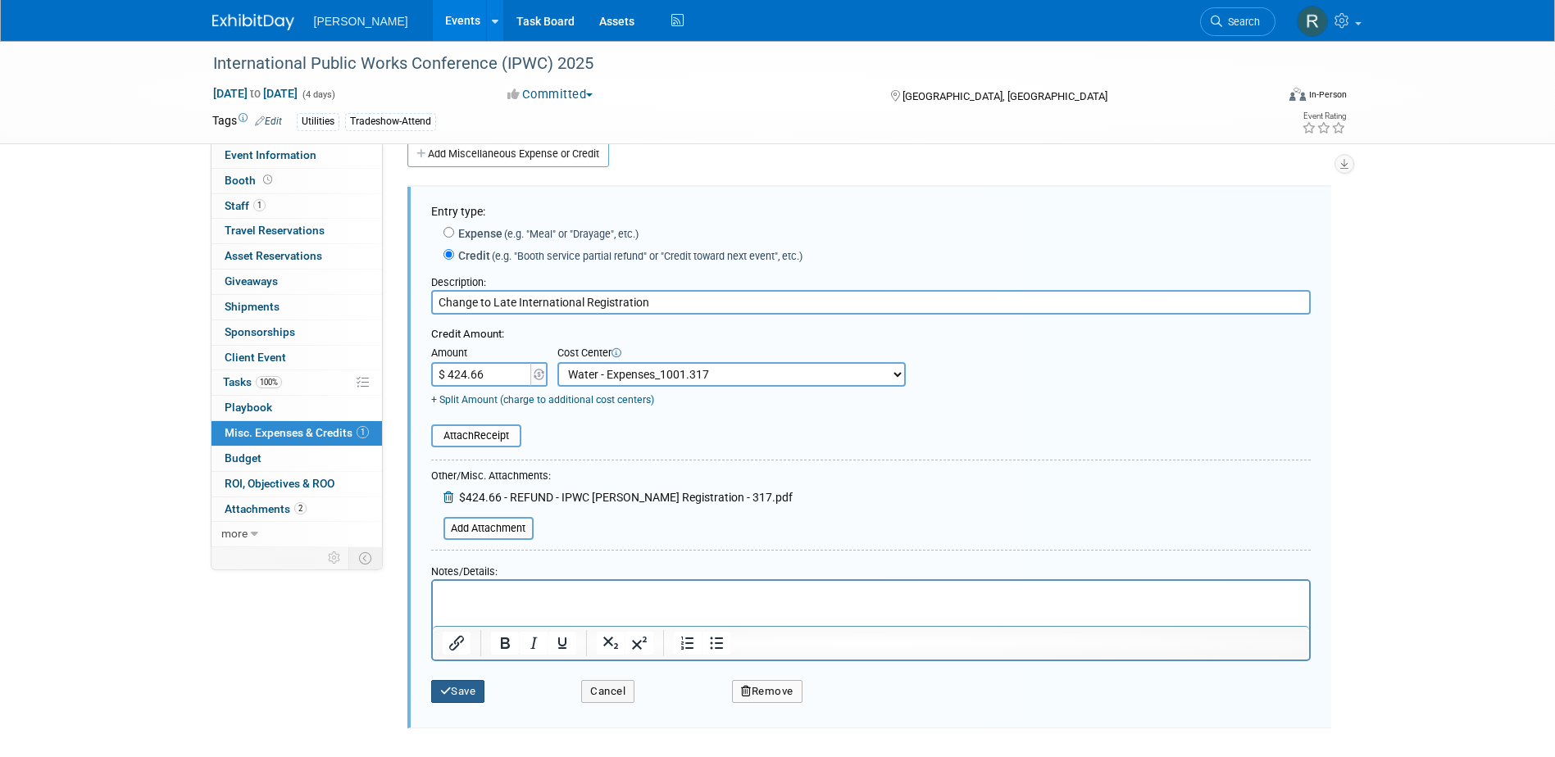
click at [473, 692] on button "Save" at bounding box center [458, 691] width 54 height 23
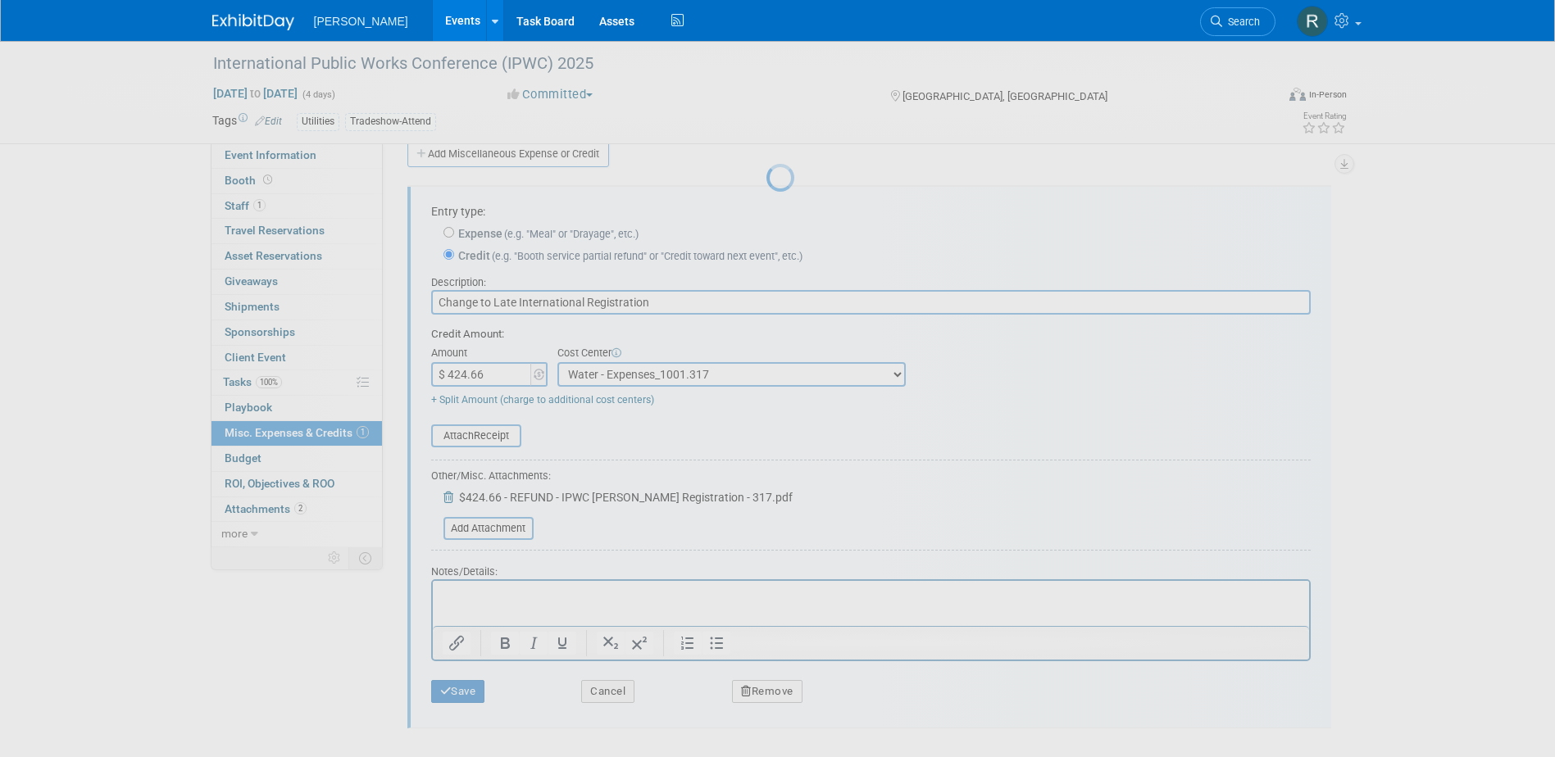
scroll to position [15, 0]
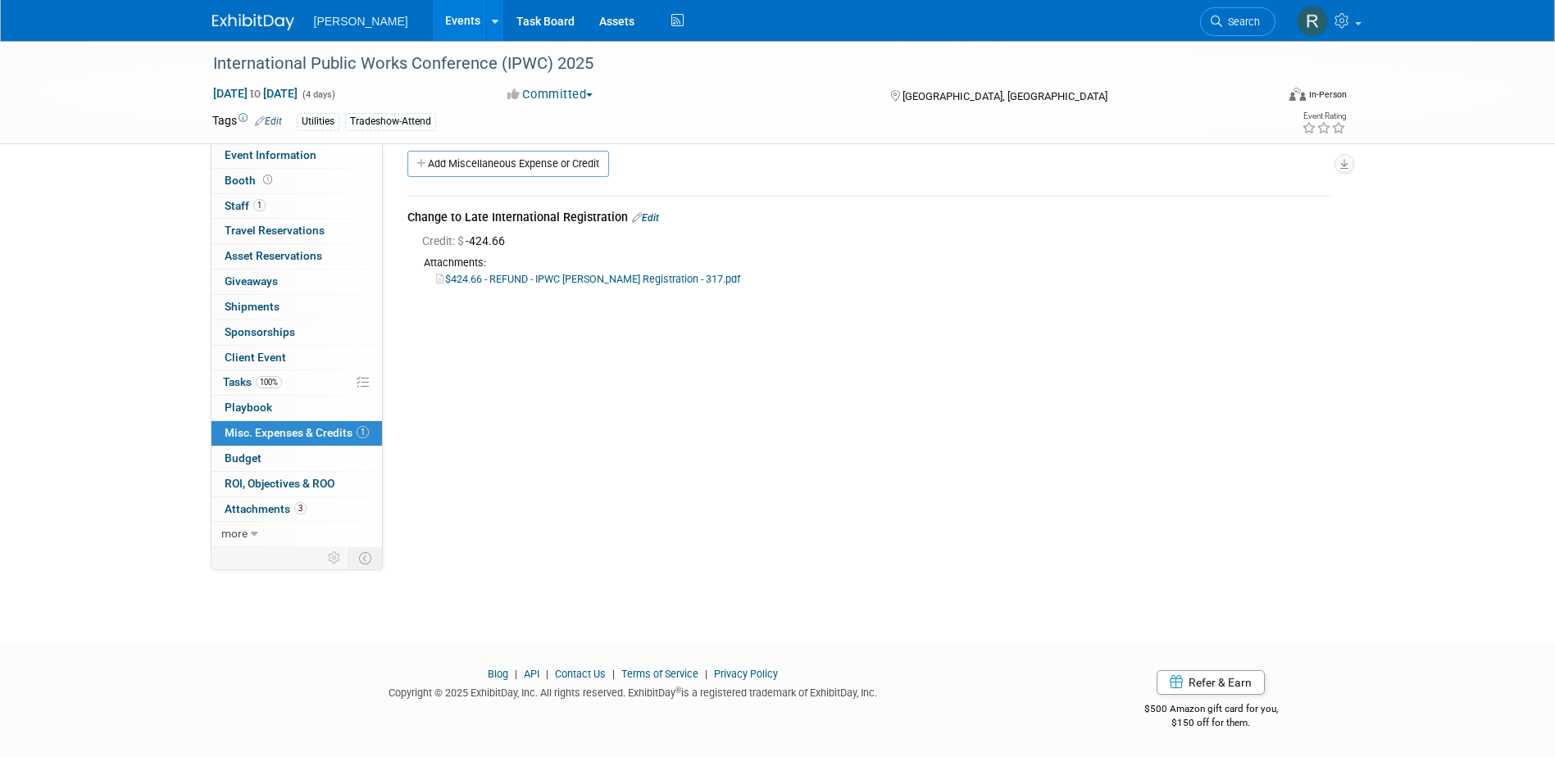
click at [657, 218] on link "Edit" at bounding box center [645, 217] width 27 height 11
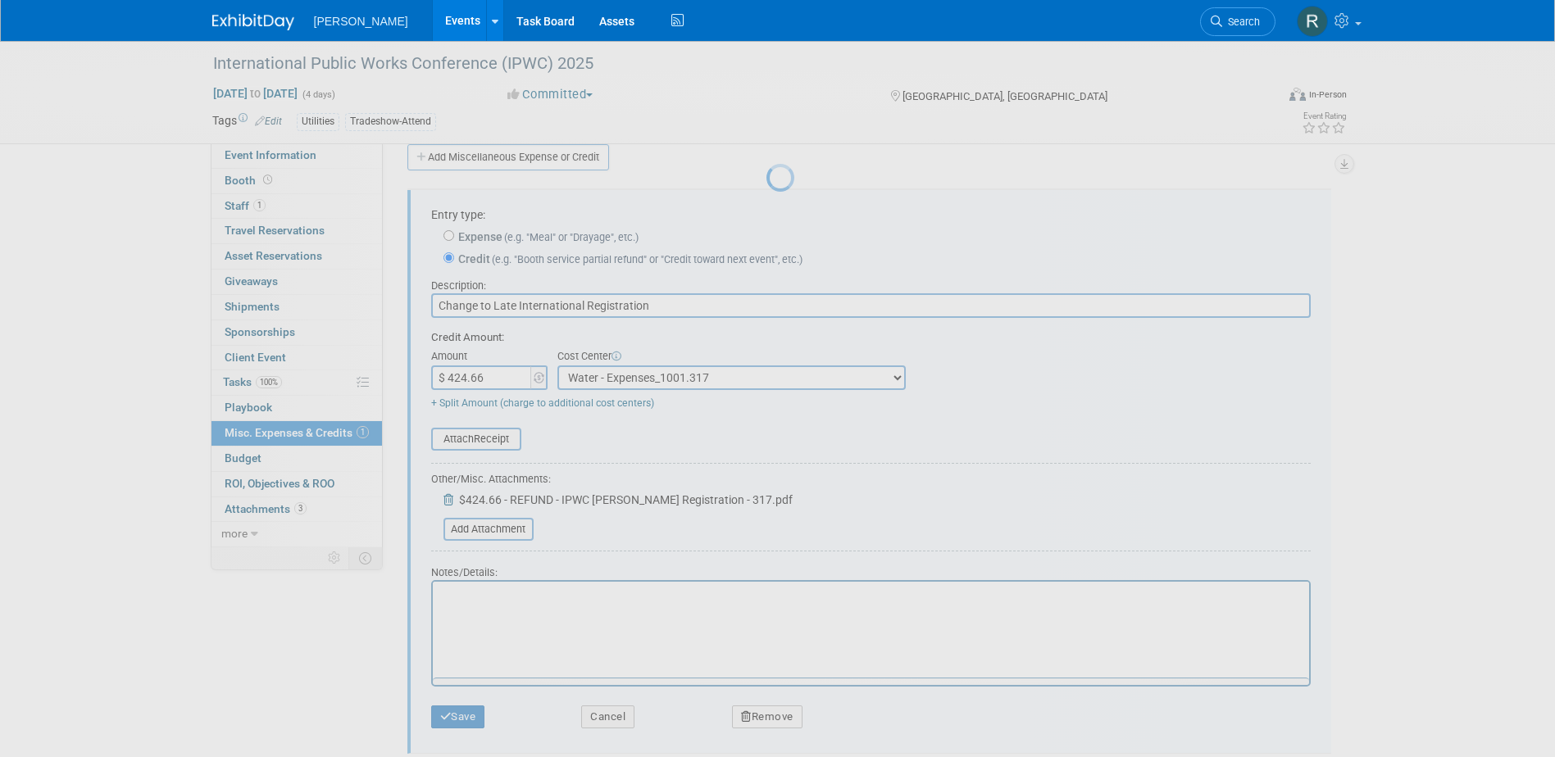
scroll to position [25, 0]
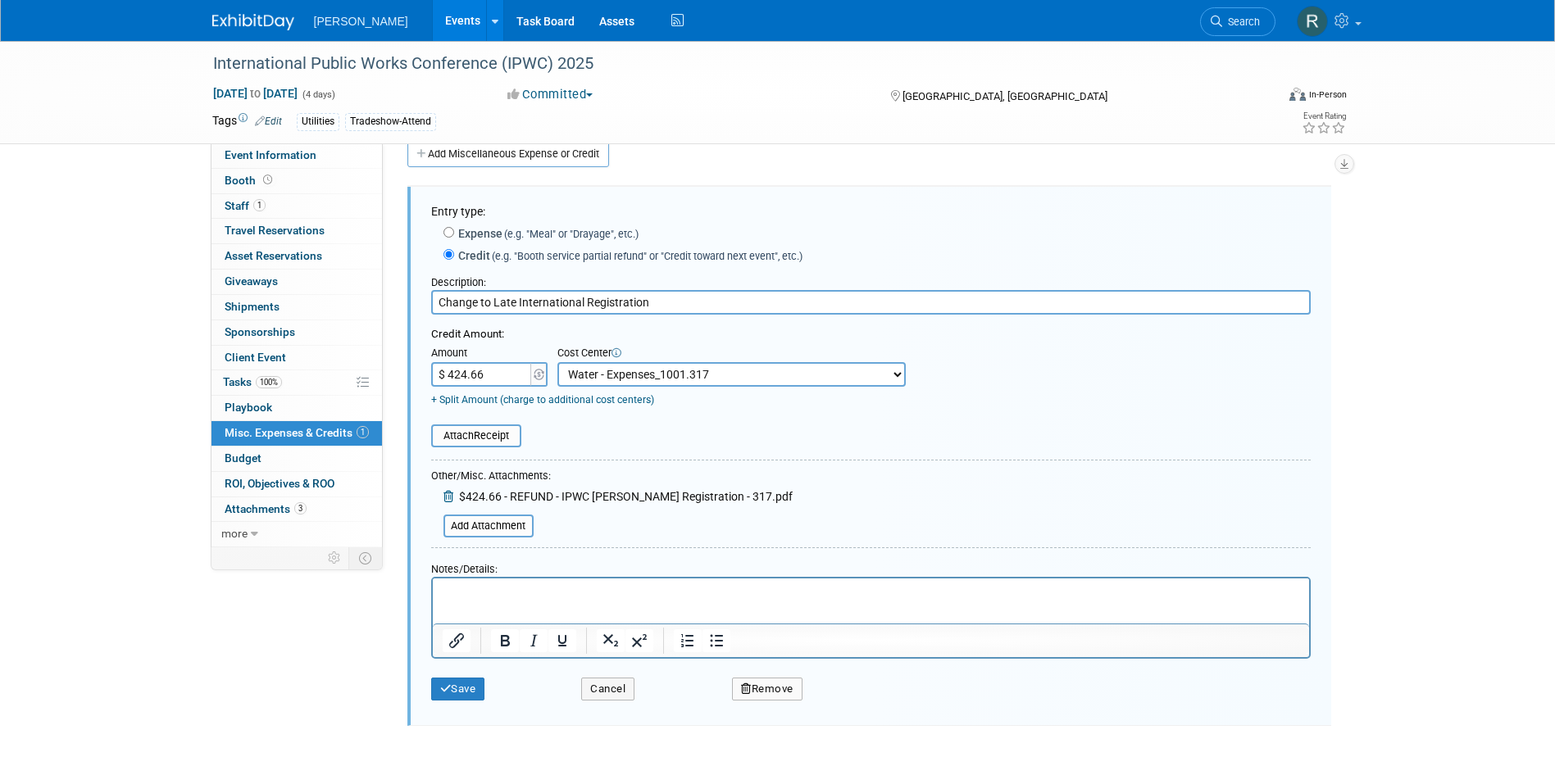
click at [696, 370] on select "-- Not Specified -- Advisory Services - Expenses_1001.502 Aerial Acquisition - …" at bounding box center [731, 374] width 348 height 25
click at [477, 443] on input "file" at bounding box center [422, 436] width 195 height 20
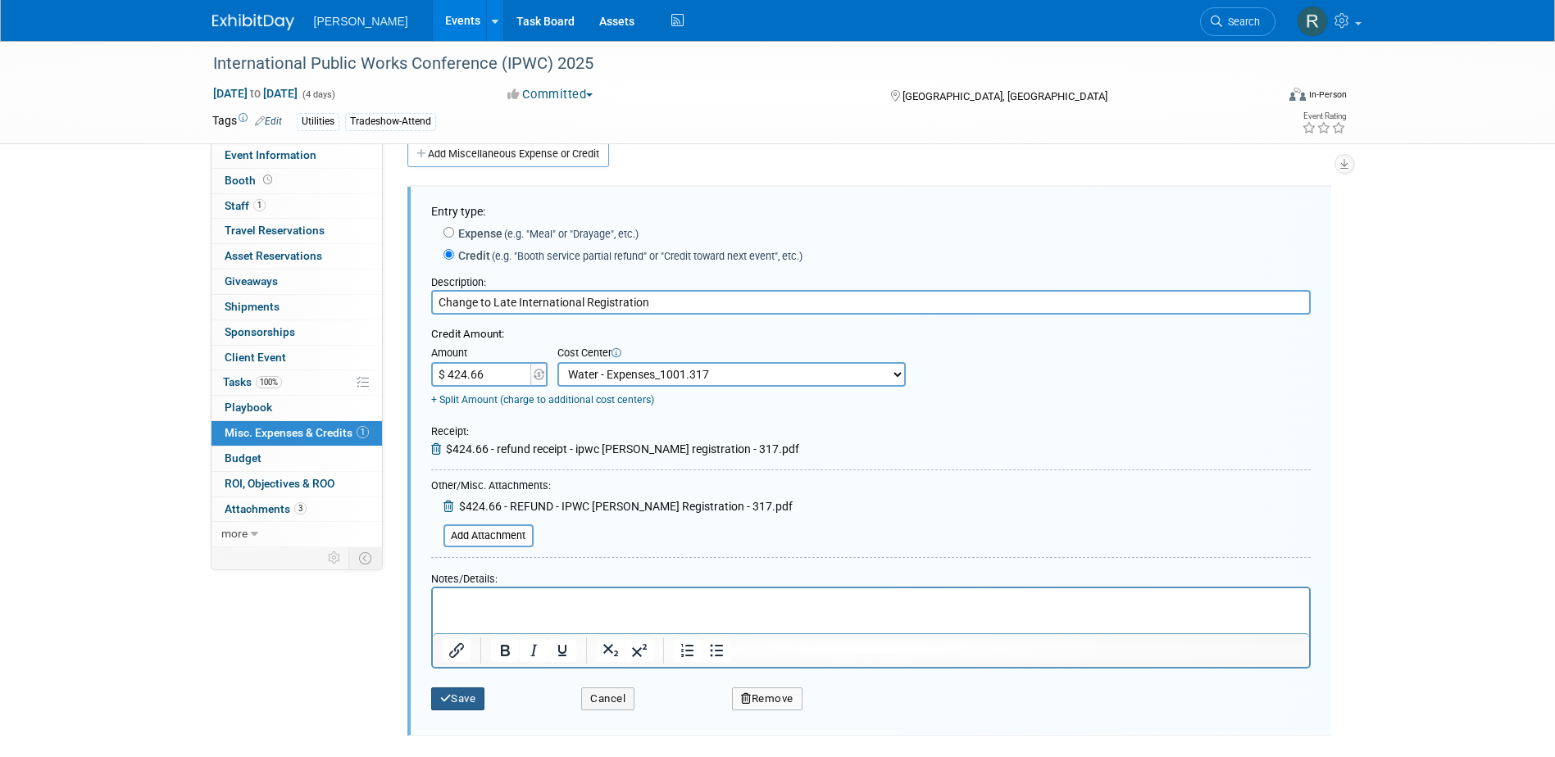
click at [448, 702] on icon "submit" at bounding box center [445, 698] width 11 height 11
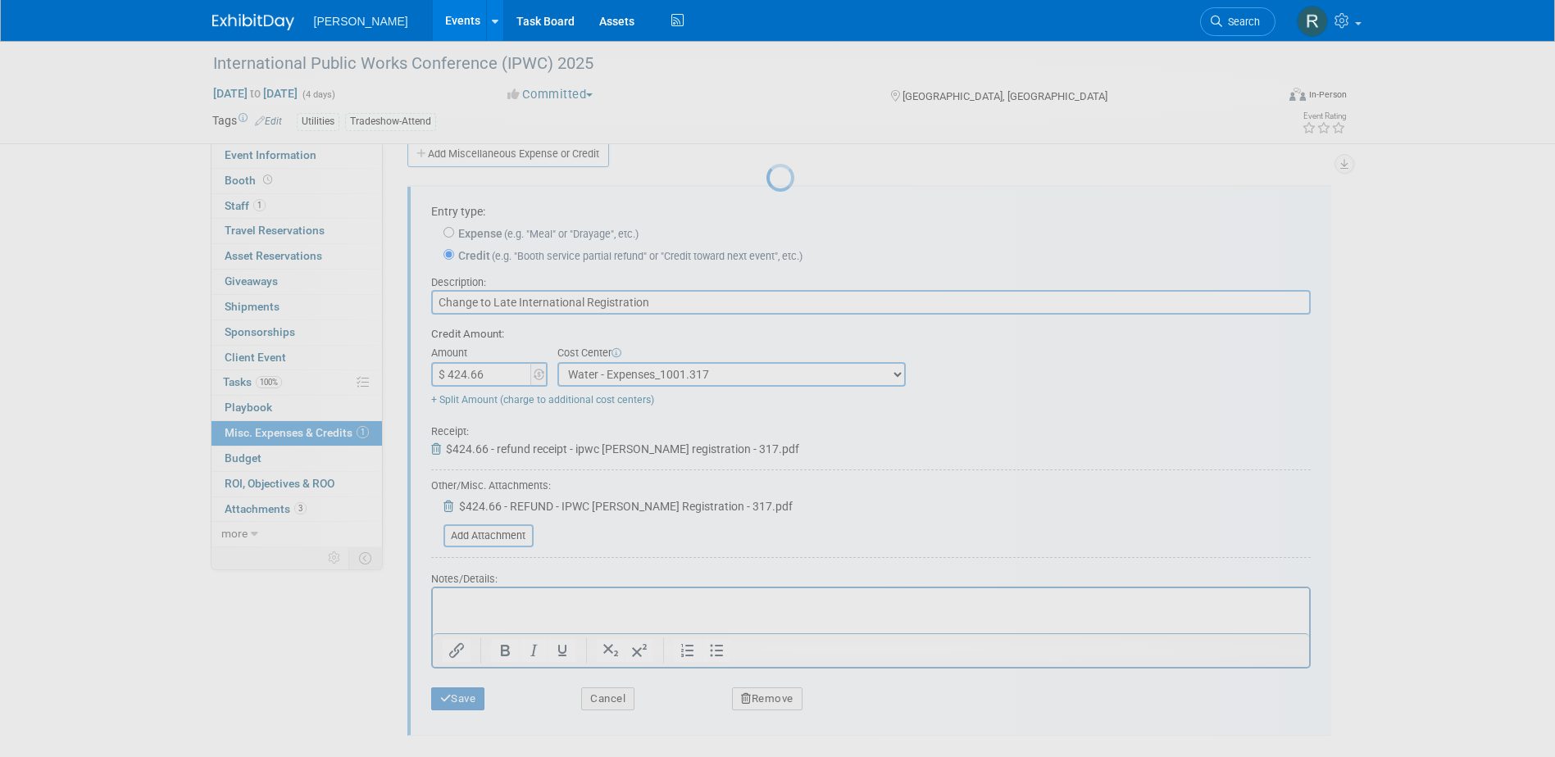
scroll to position [15, 0]
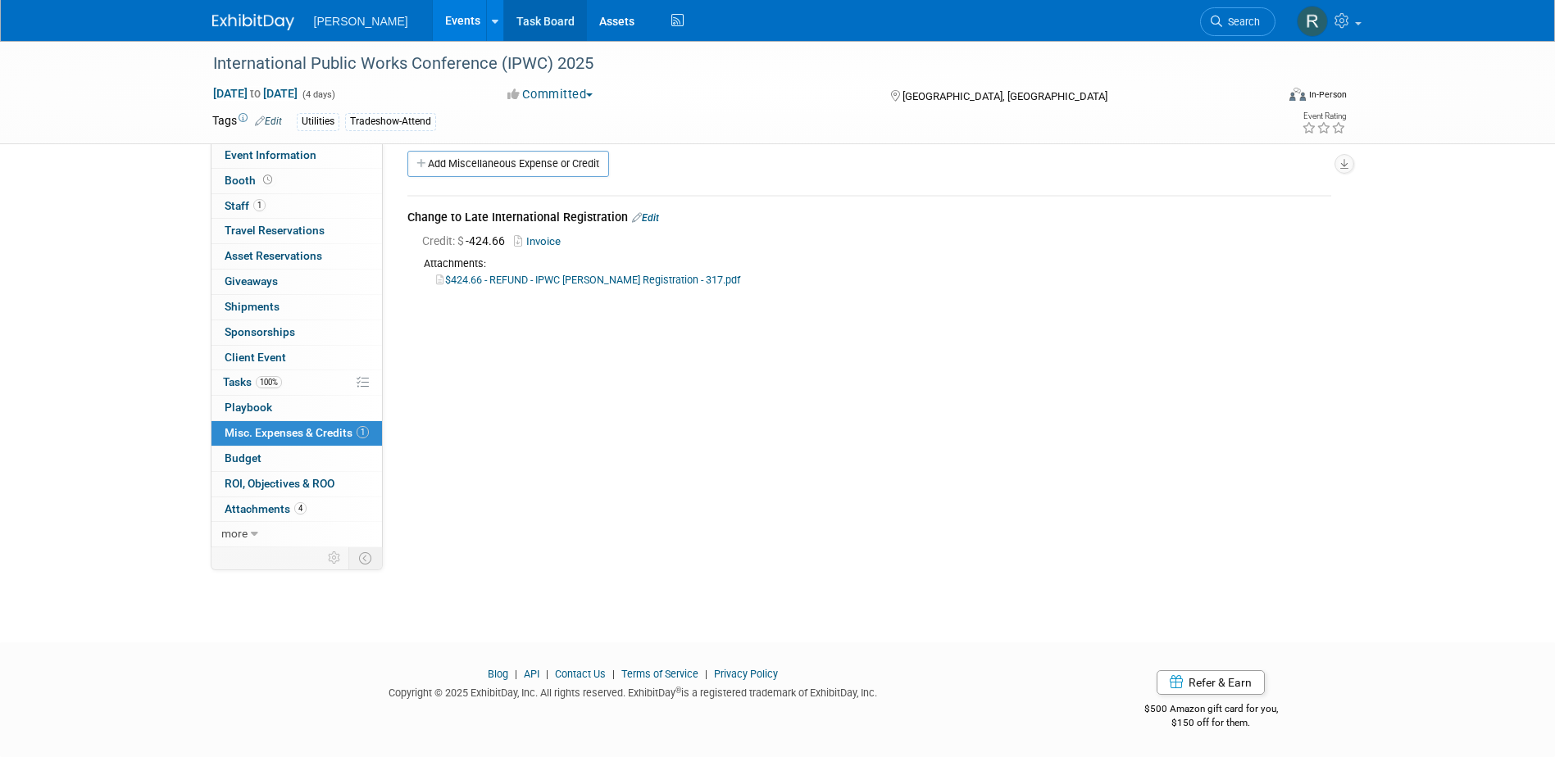
click at [510, 25] on link "Task Board" at bounding box center [545, 20] width 83 height 41
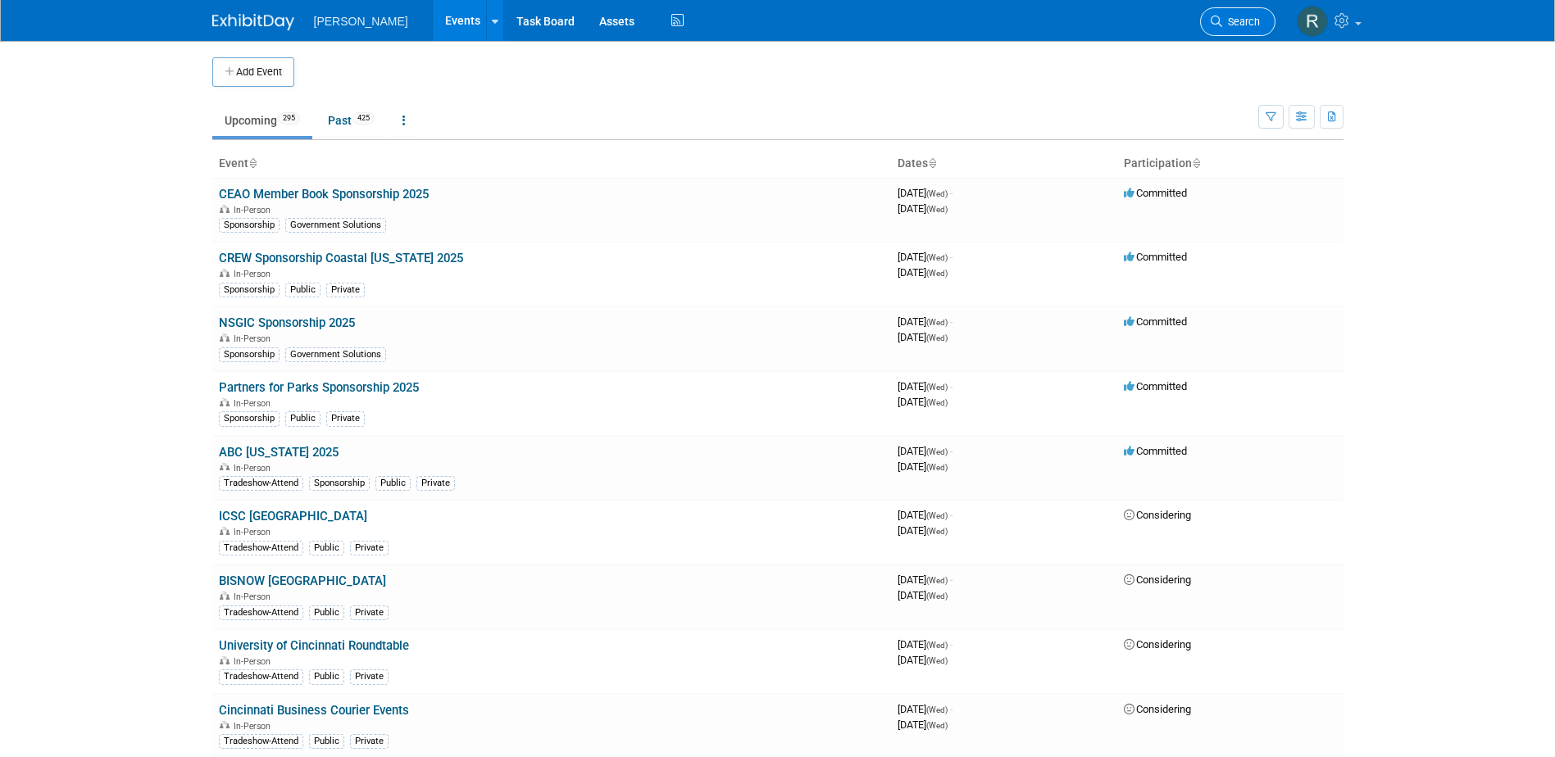
click at [1238, 14] on link "Search" at bounding box center [1237, 21] width 75 height 29
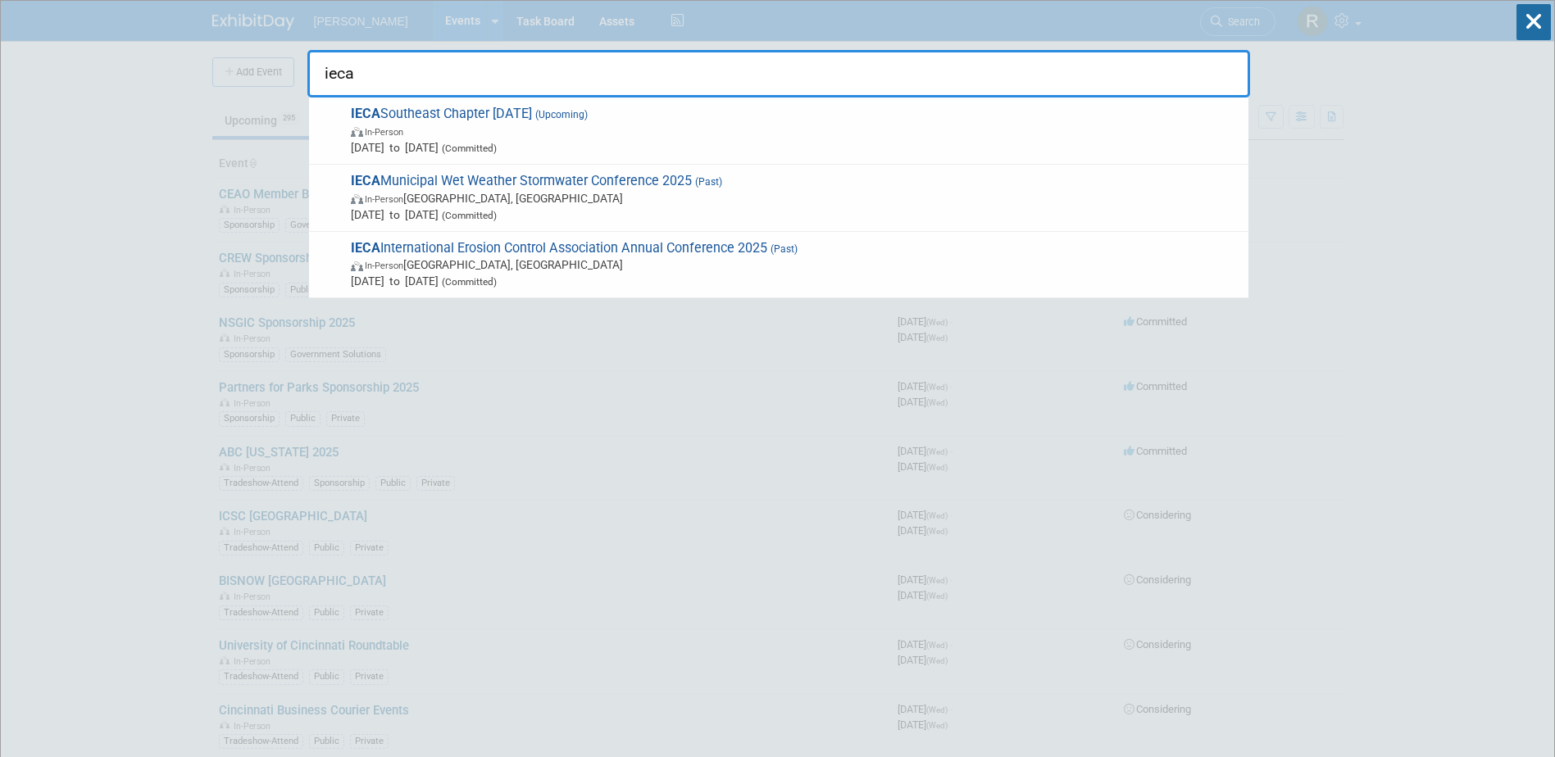
type input "ieca"
click at [507, 137] on span "In-Person" at bounding box center [795, 131] width 889 height 16
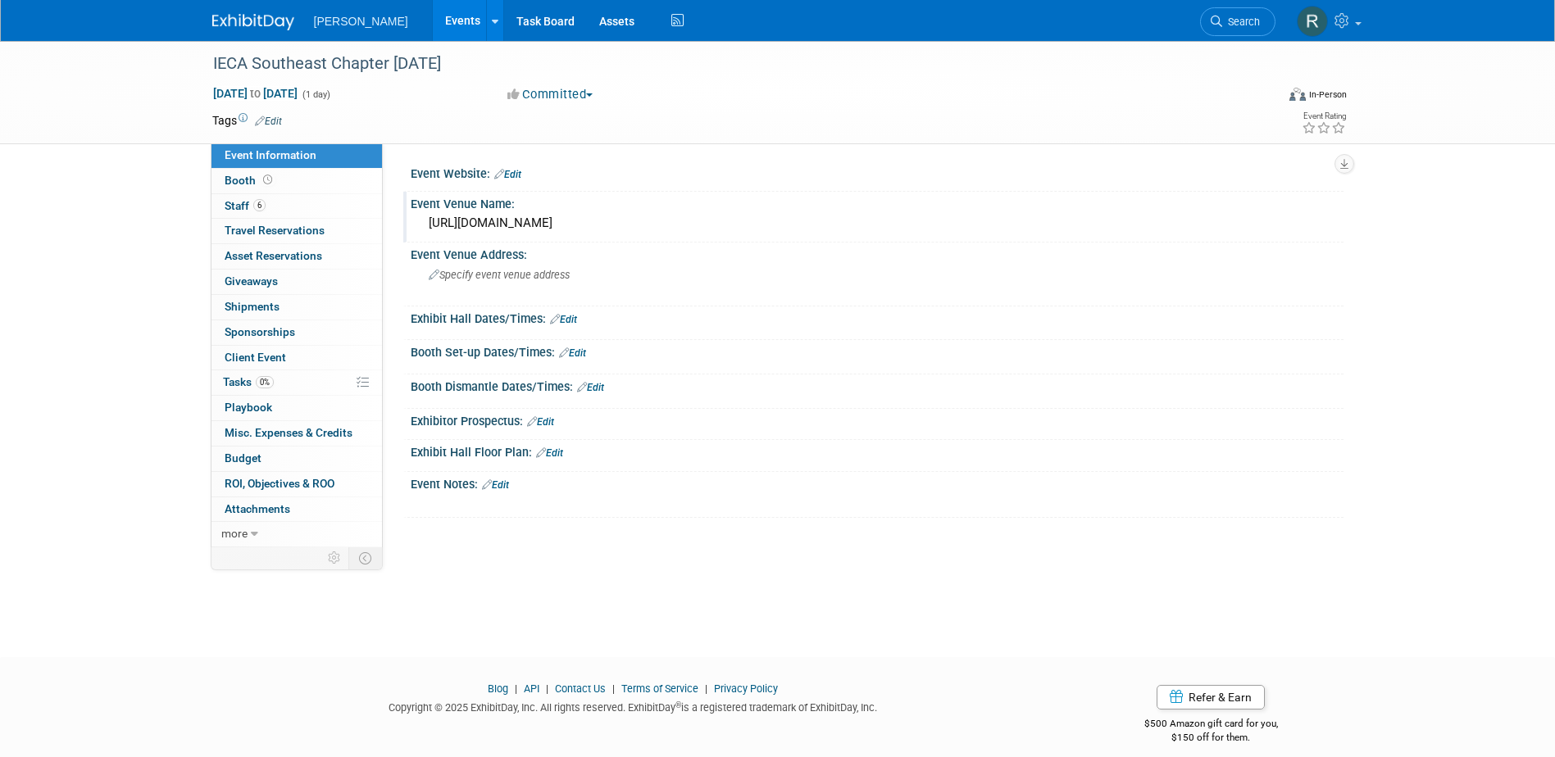
drag, startPoint x: 428, startPoint y: 220, endPoint x: 978, endPoint y: 225, distance: 550.0
click at [978, 225] on div "https://lp.constantcontactpages.com/ev/reg/rjdwexg/lp/0d25836c-5790-4708-94c7-5…" at bounding box center [877, 223] width 908 height 25
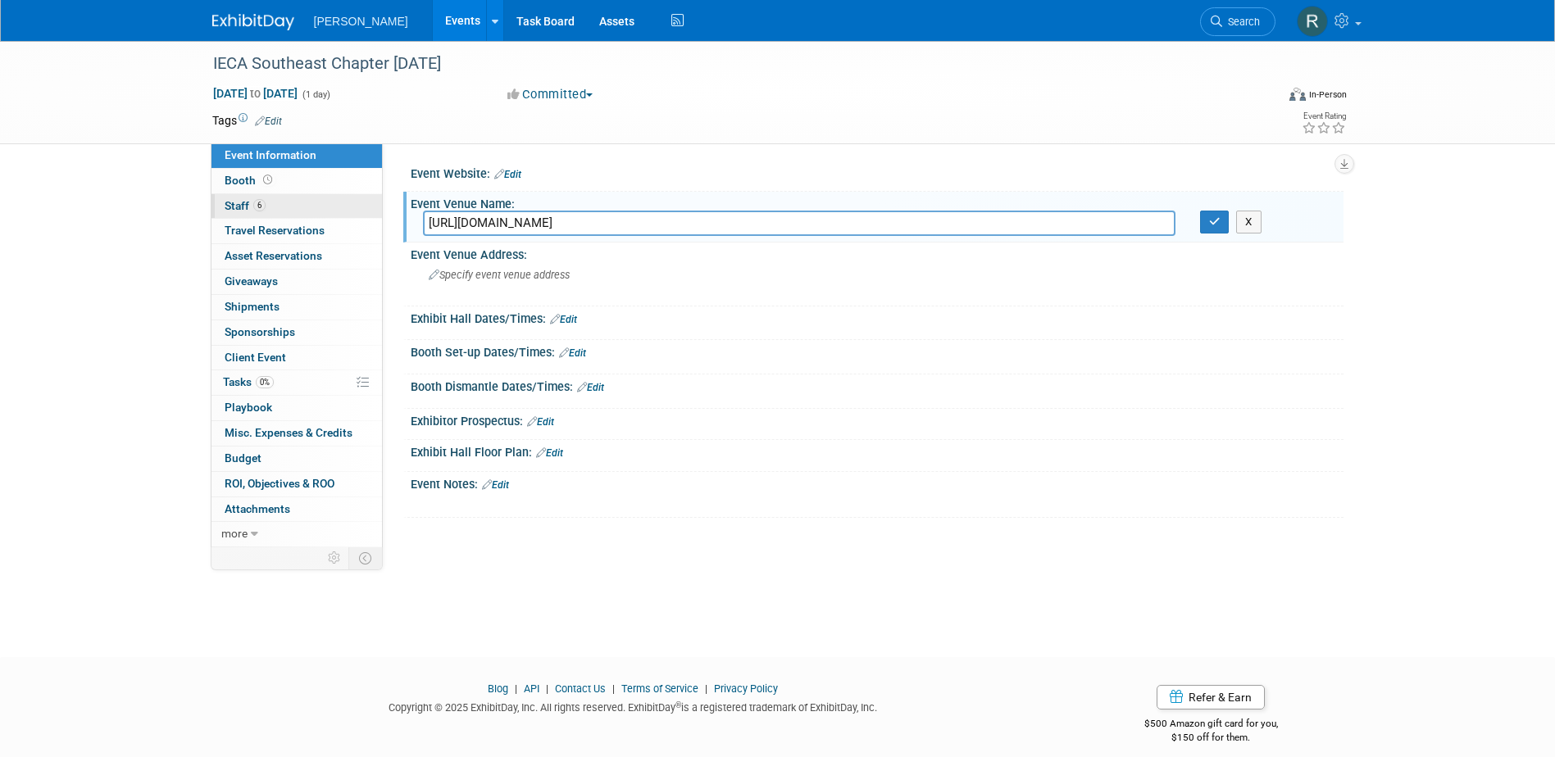
click at [281, 198] on link "6 Staff 6" at bounding box center [296, 206] width 170 height 25
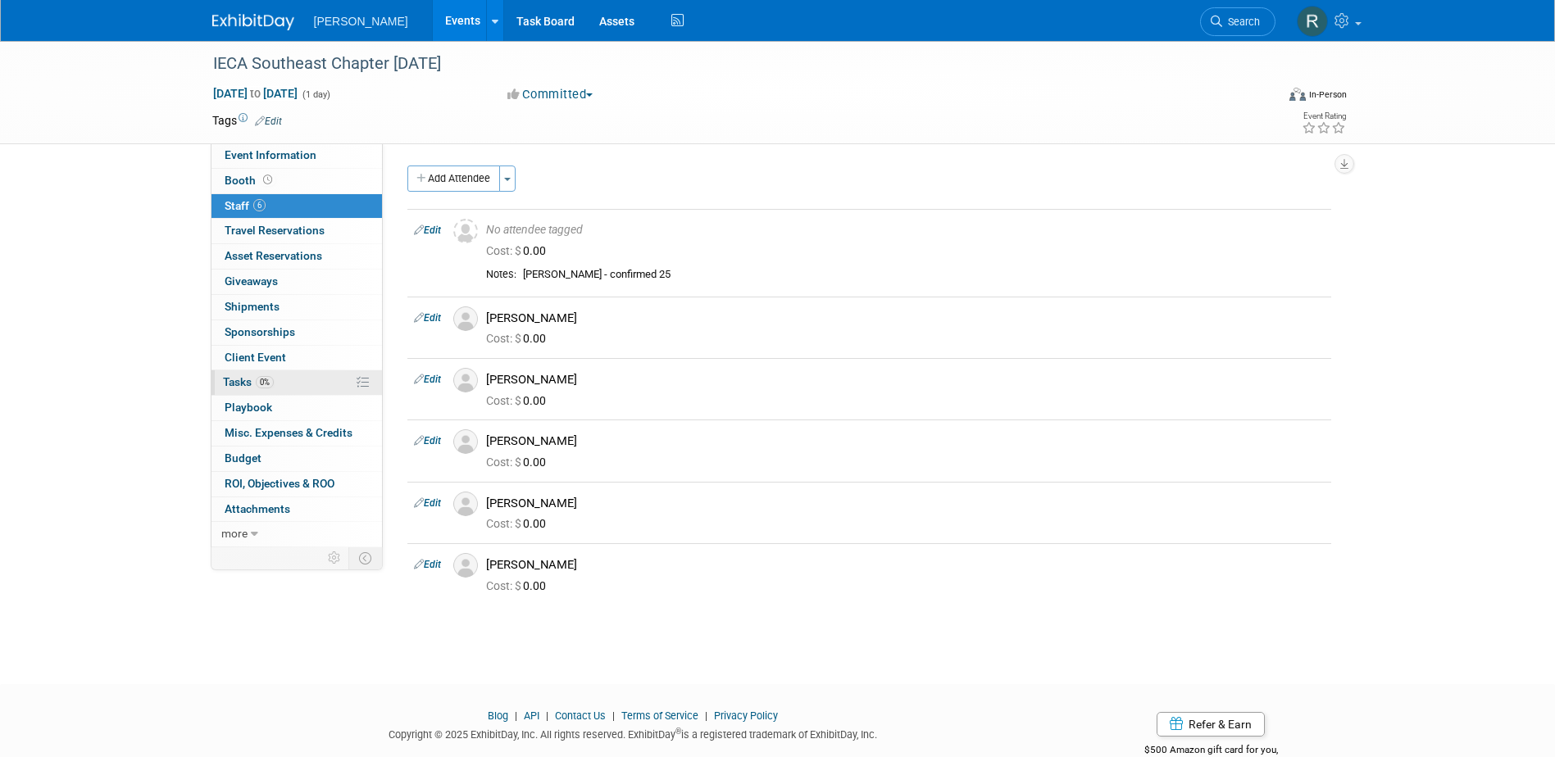
click at [286, 379] on link "0% Tasks 0%" at bounding box center [296, 382] width 170 height 25
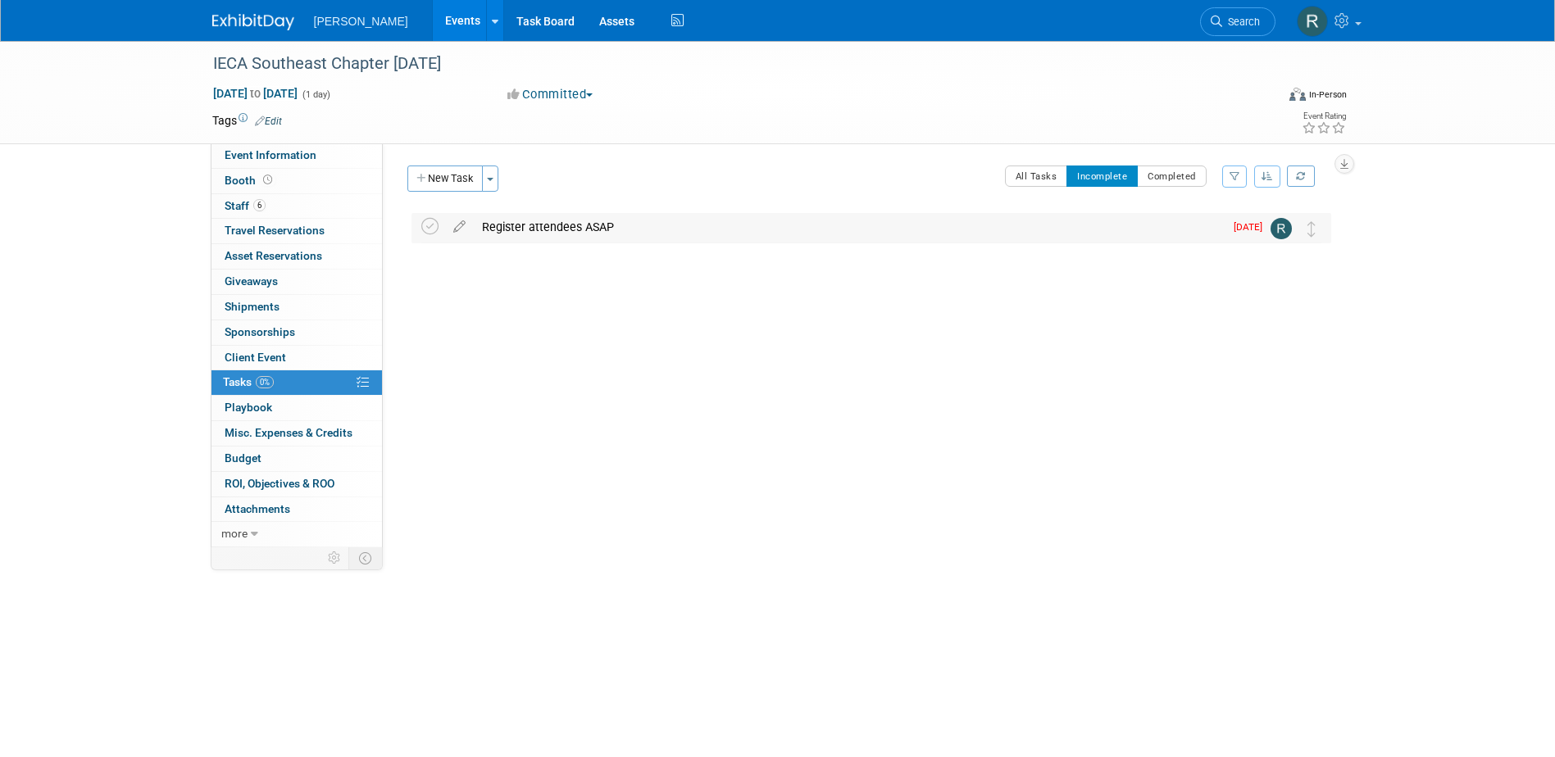
click at [580, 232] on div "Register attendees ASAP" at bounding box center [849, 227] width 750 height 28
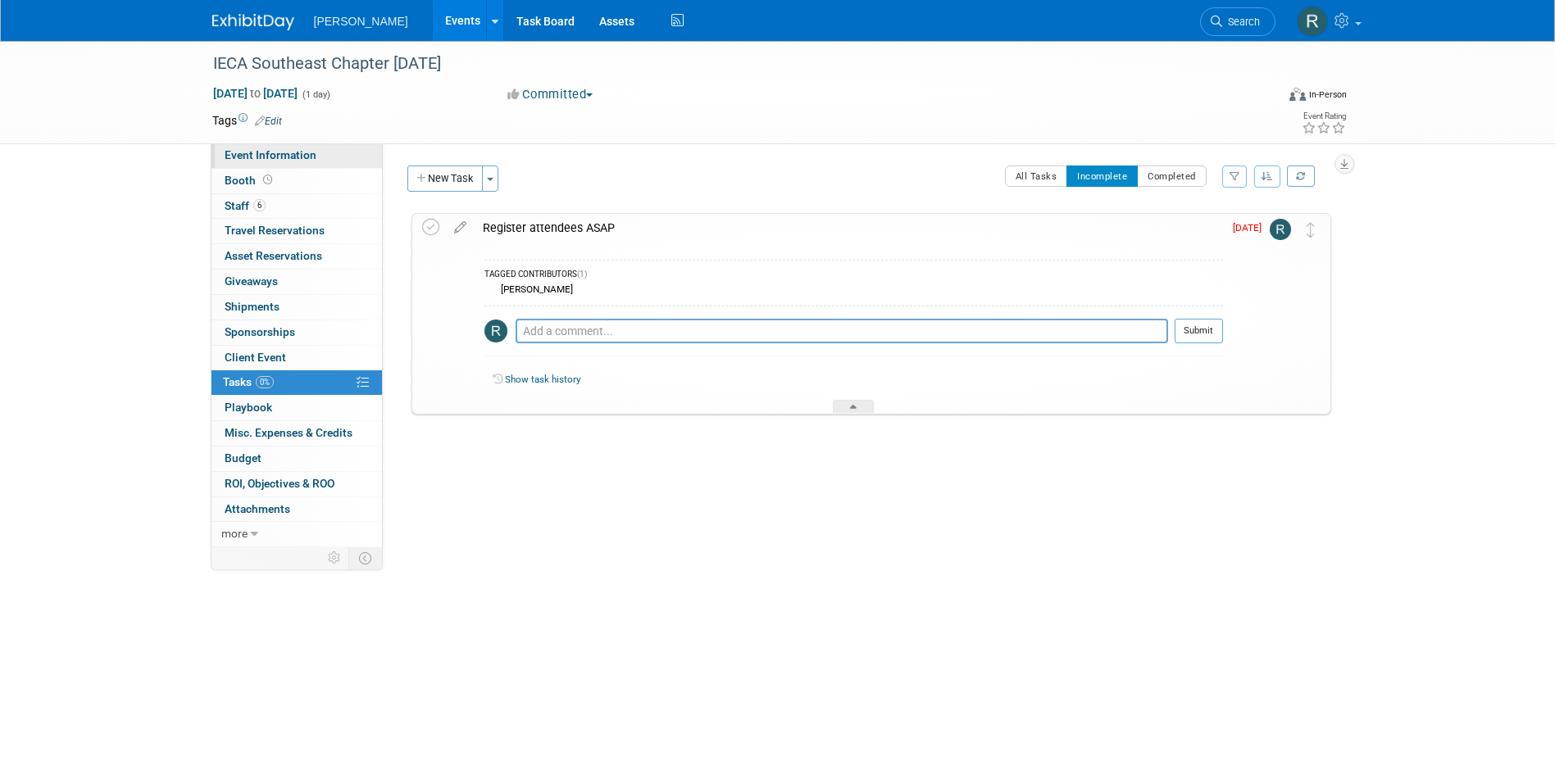
click at [321, 152] on link "Event Information" at bounding box center [296, 155] width 170 height 25
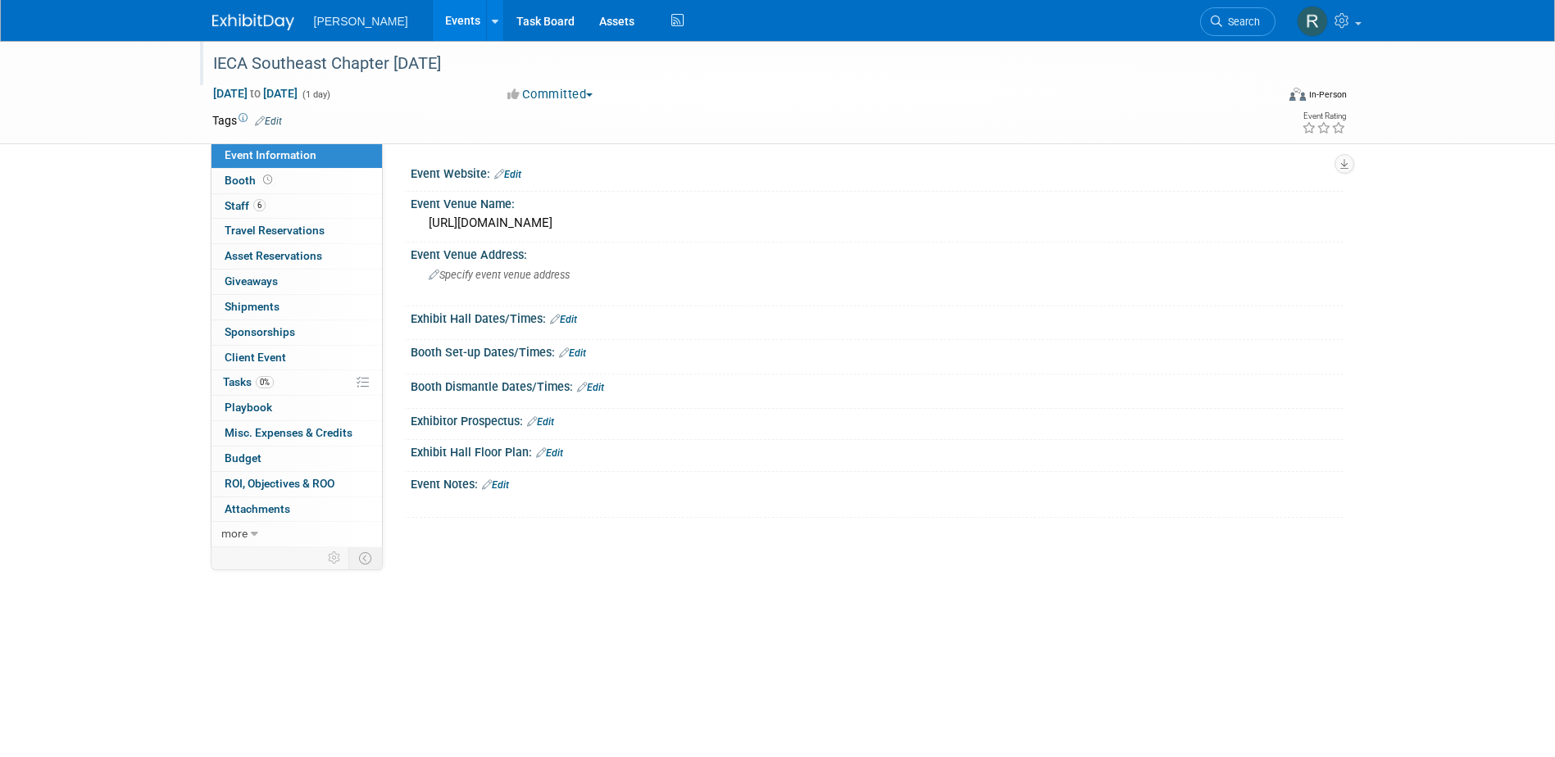
drag, startPoint x: 211, startPoint y: 59, endPoint x: 507, endPoint y: 61, distance: 296.7
click at [507, 61] on div "IECA Southeast Chapter [DATE]" at bounding box center [728, 64] width 1043 height 30
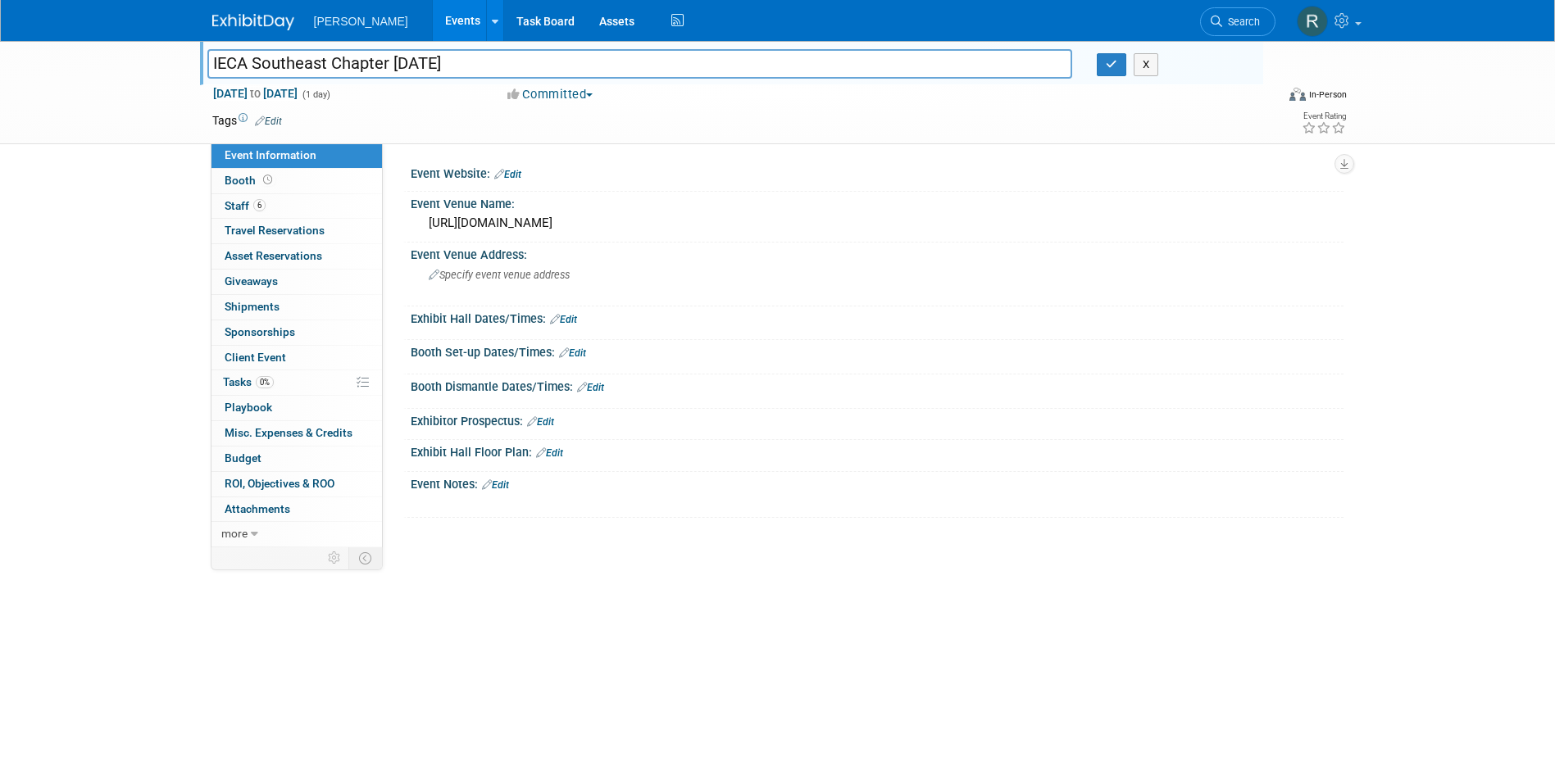
click at [525, 72] on input "IECA Southeast Chapter [DATE]" at bounding box center [640, 63] width 866 height 29
drag, startPoint x: 519, startPoint y: 58, endPoint x: 184, endPoint y: 79, distance: 335.0
click at [184, 79] on div "IECA Southeast Chapter Field Day 2025 IECA Southeast Chapter Field Day 2025 X N…" at bounding box center [777, 92] width 1555 height 103
click at [516, 170] on link "Edit" at bounding box center [507, 174] width 27 height 11
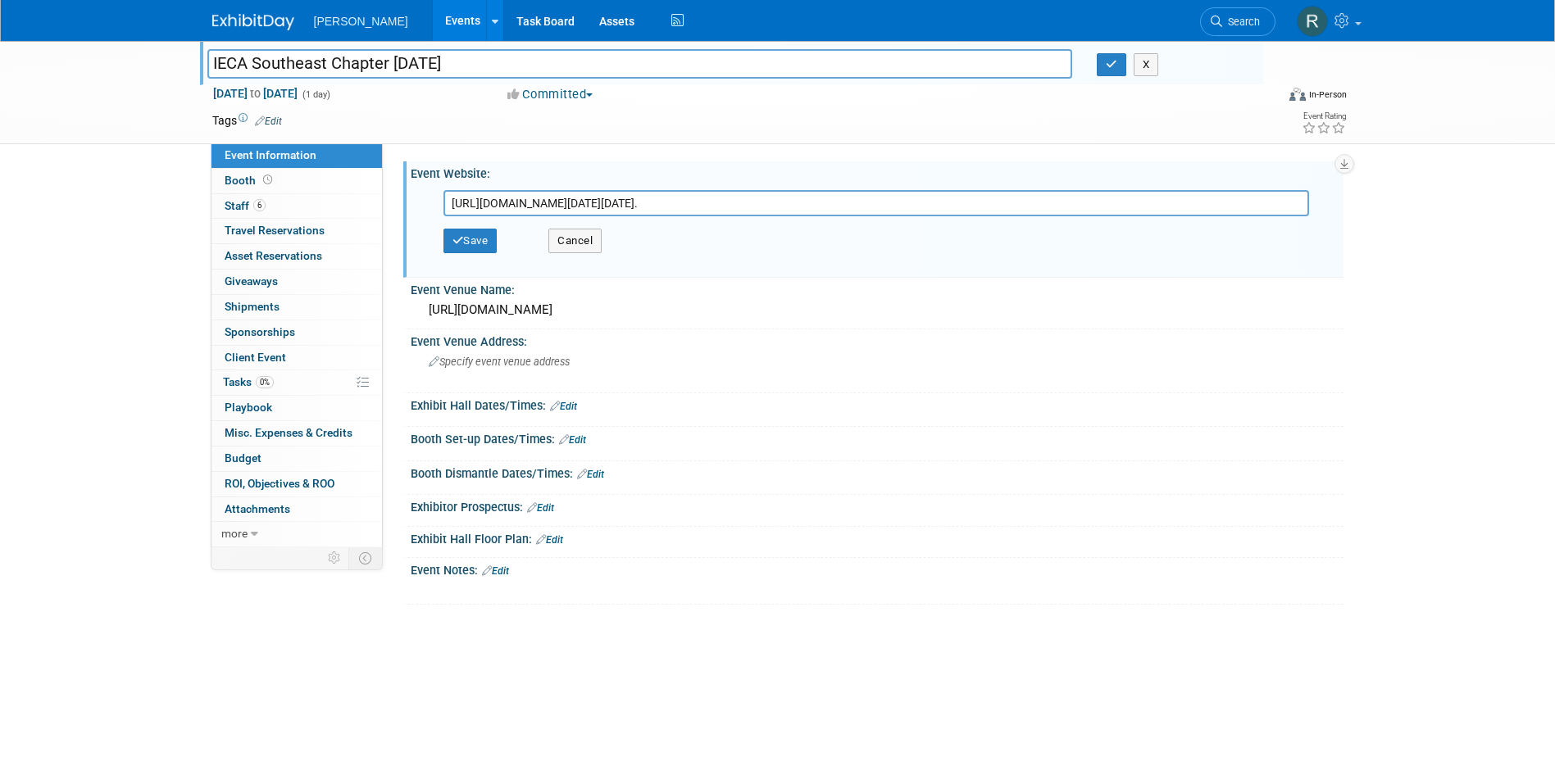
scroll to position [0, 221]
type input "https://secieca.org/chapter-field-day/#:~:text=Join%20us%20on%20Wednesday%2C%20…"
click at [487, 240] on button "Save" at bounding box center [470, 241] width 54 height 25
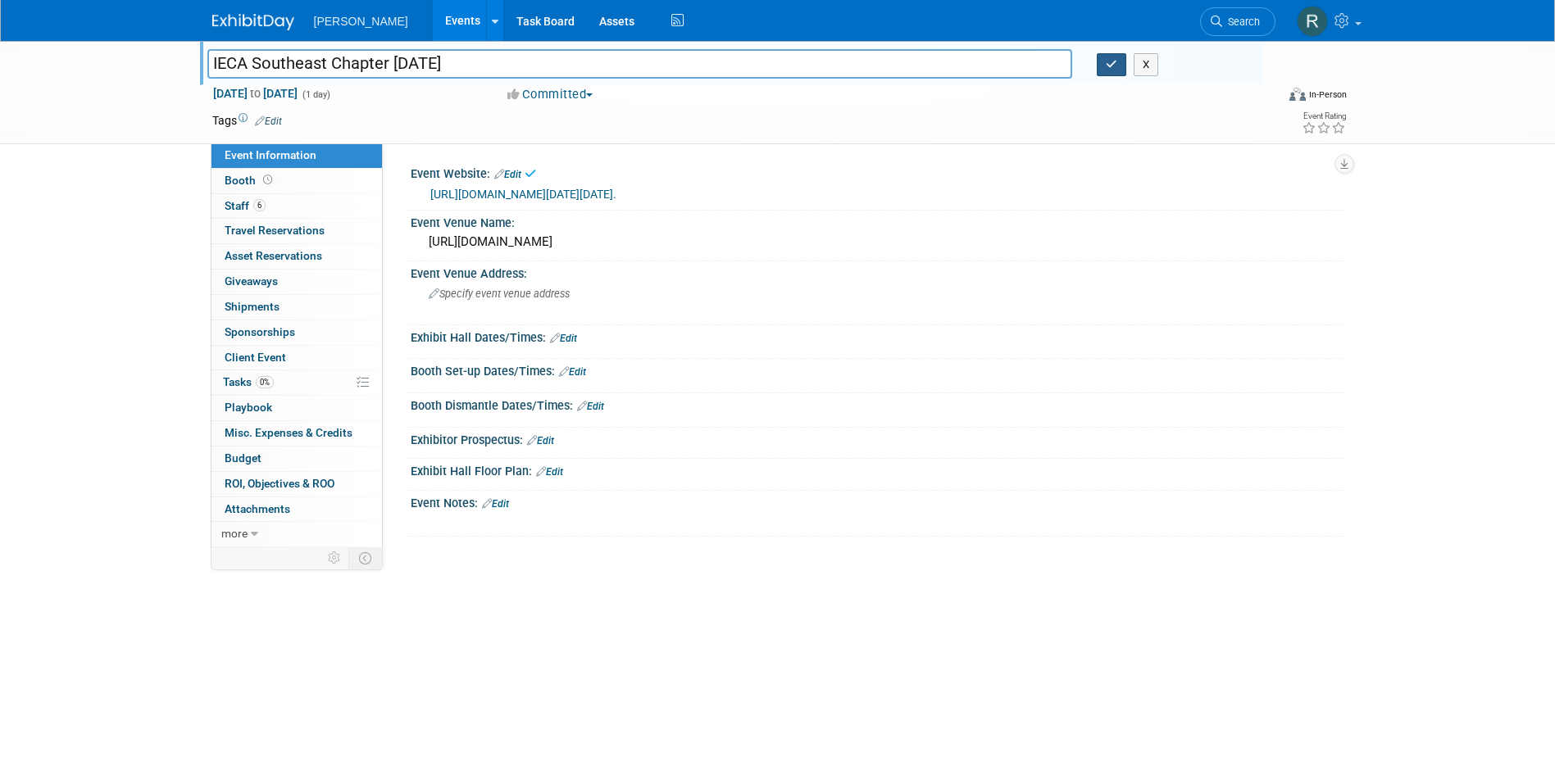
click at [1110, 67] on icon "button" at bounding box center [1111, 64] width 11 height 11
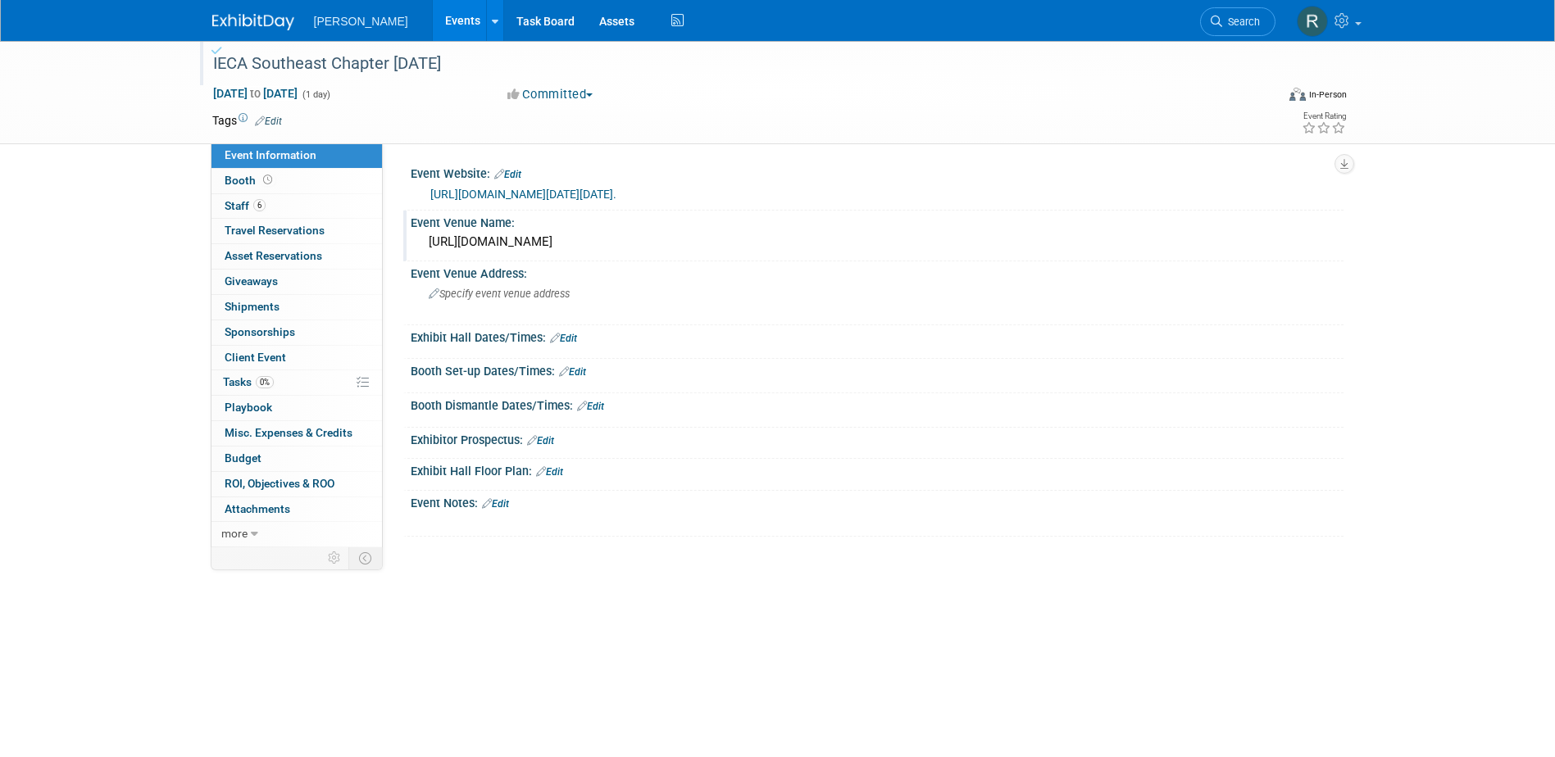
click at [988, 255] on div "[URL][DOMAIN_NAME]" at bounding box center [877, 241] width 908 height 25
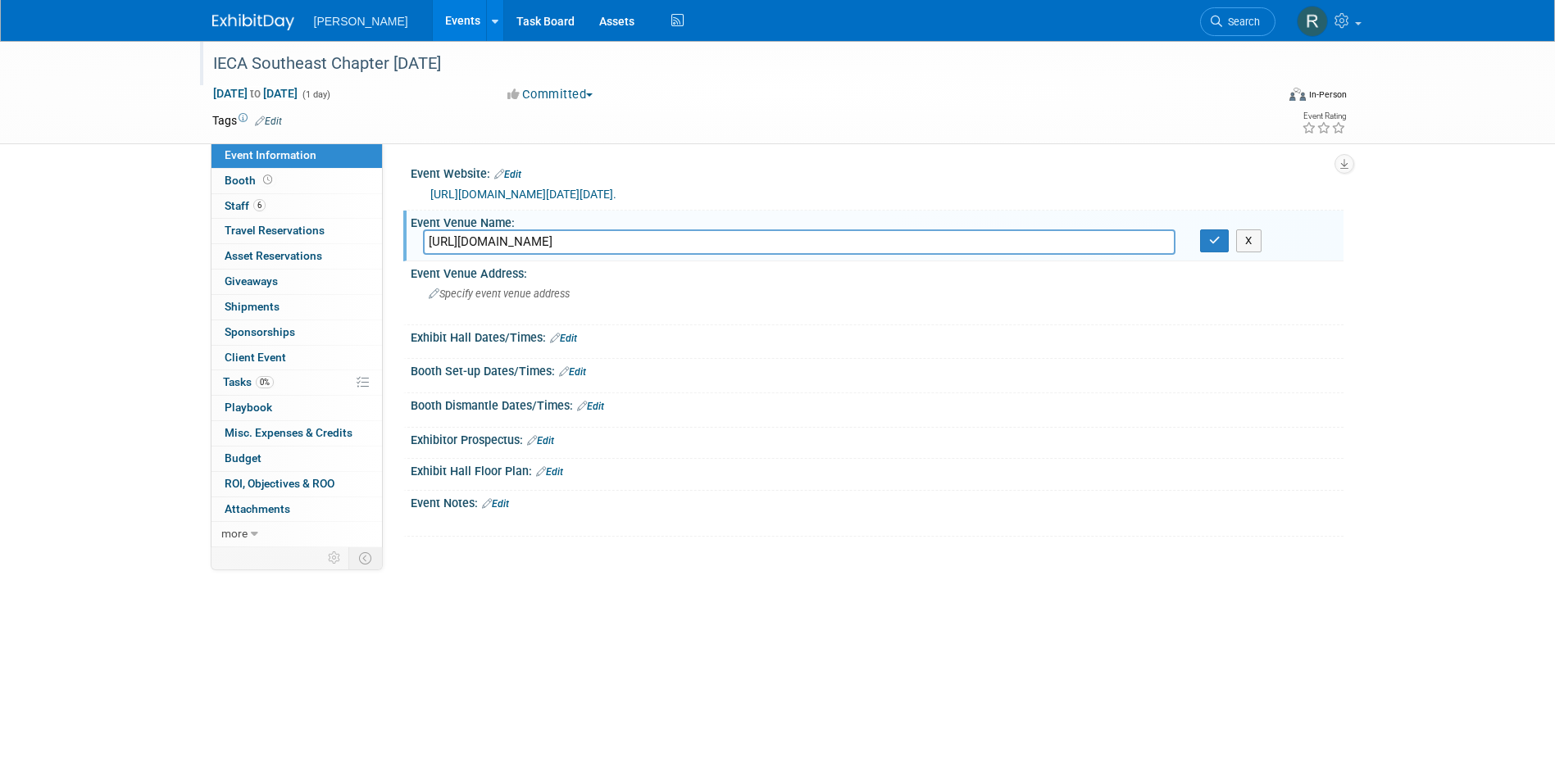
drag, startPoint x: 988, startPoint y: 261, endPoint x: 385, endPoint y: 271, distance: 603.3
click at [385, 271] on div "Event Website: Edit https://secieca.org/chapter-field-day/#:~:text=Join%20us%20…" at bounding box center [863, 345] width 961 height 404
click at [780, 175] on div "Event Website: Edit" at bounding box center [877, 171] width 933 height 21
click at [1159, 199] on div "https://secieca.org/chapter-field-day/#:~:text=Join%20us%20on%20Wednesday%2C%20…" at bounding box center [880, 194] width 901 height 19
click at [511, 173] on link "Edit" at bounding box center [507, 174] width 27 height 11
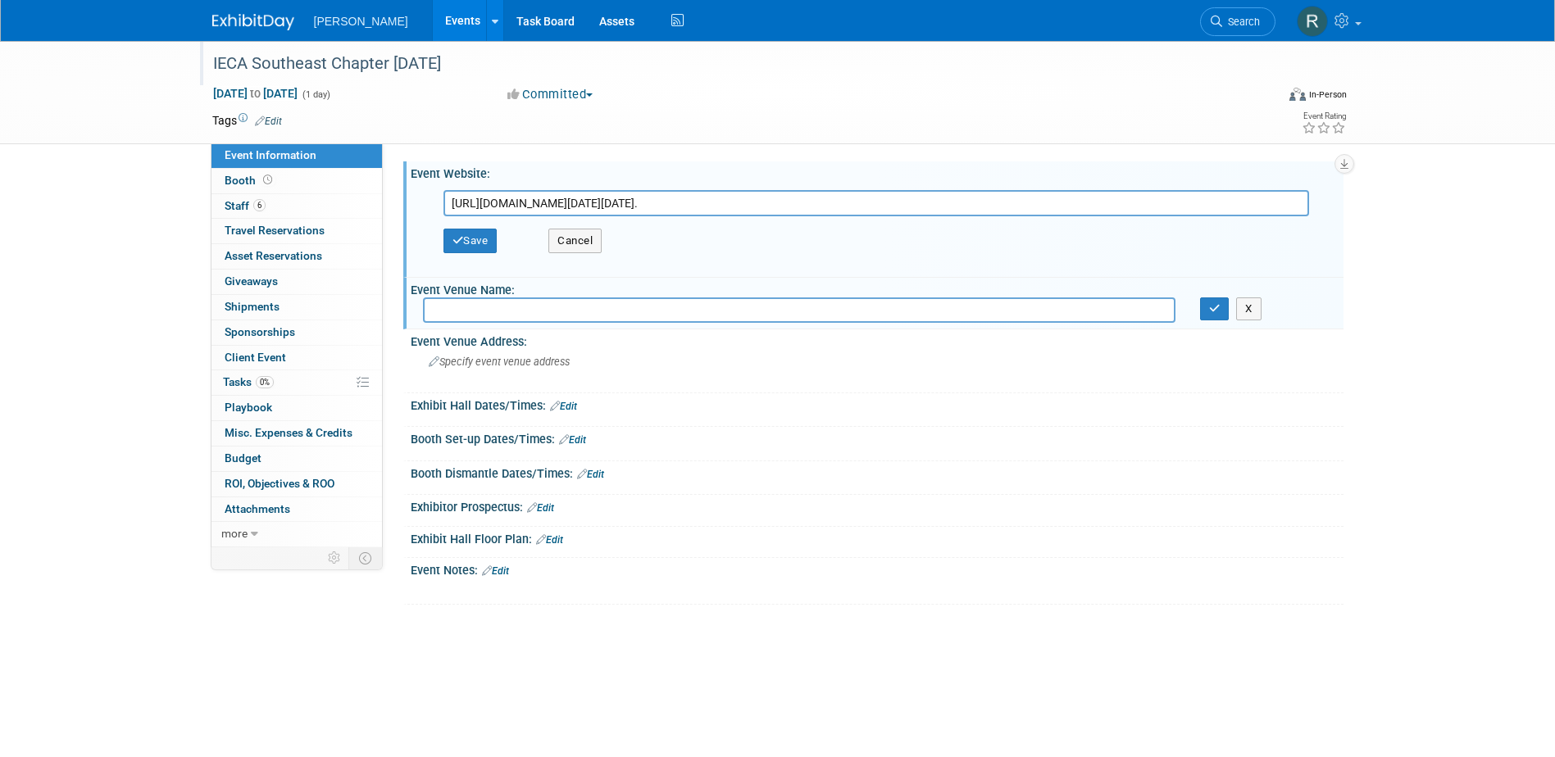
click at [591, 201] on input "https://secieca.org/chapter-field-day/#:~:text=Join%20us%20on%20Wednesday%2C%20…" at bounding box center [876, 203] width 866 height 26
type input "[URL][DOMAIN_NAME]"
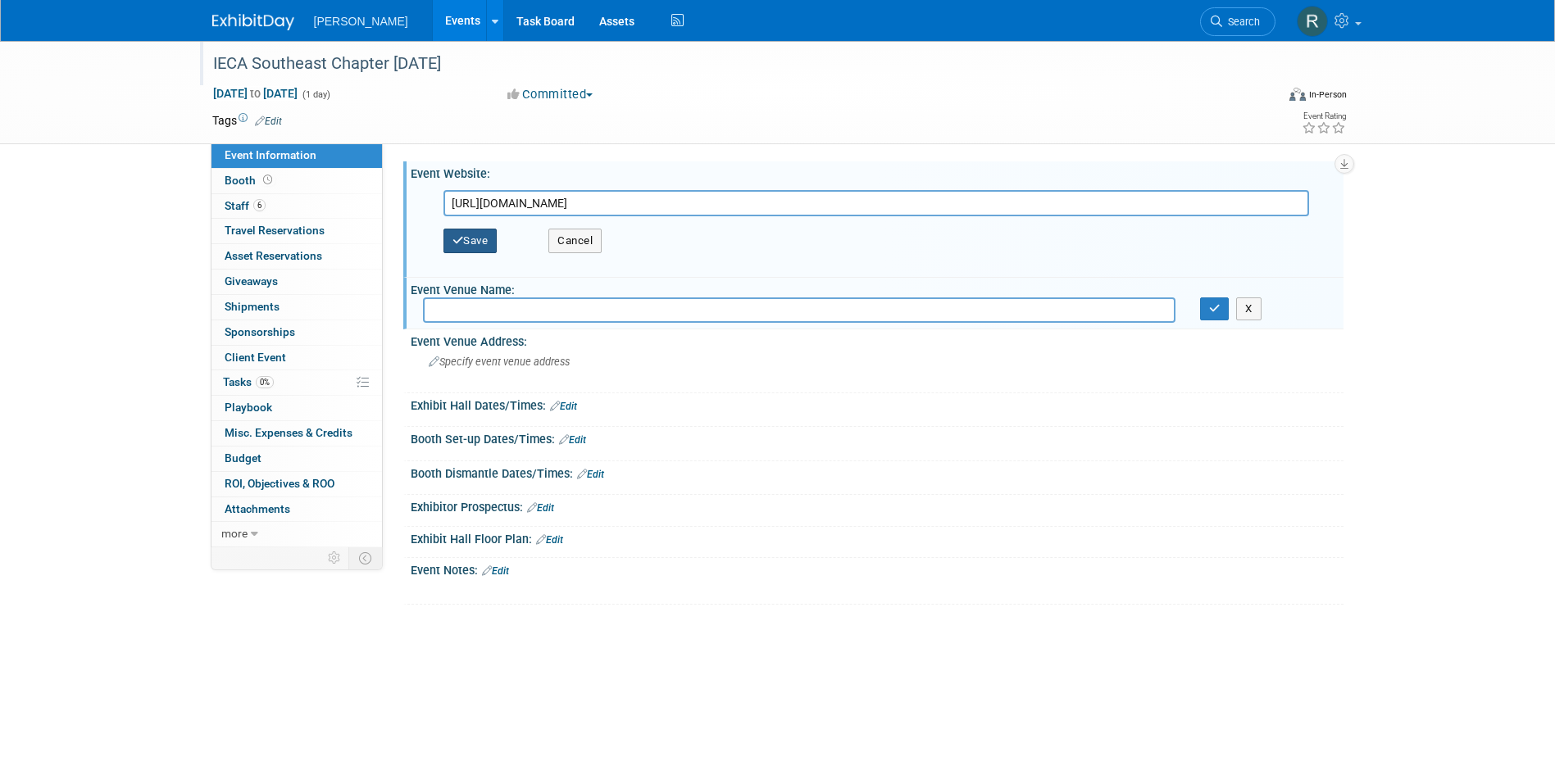
click at [465, 243] on button "Save" at bounding box center [470, 241] width 54 height 25
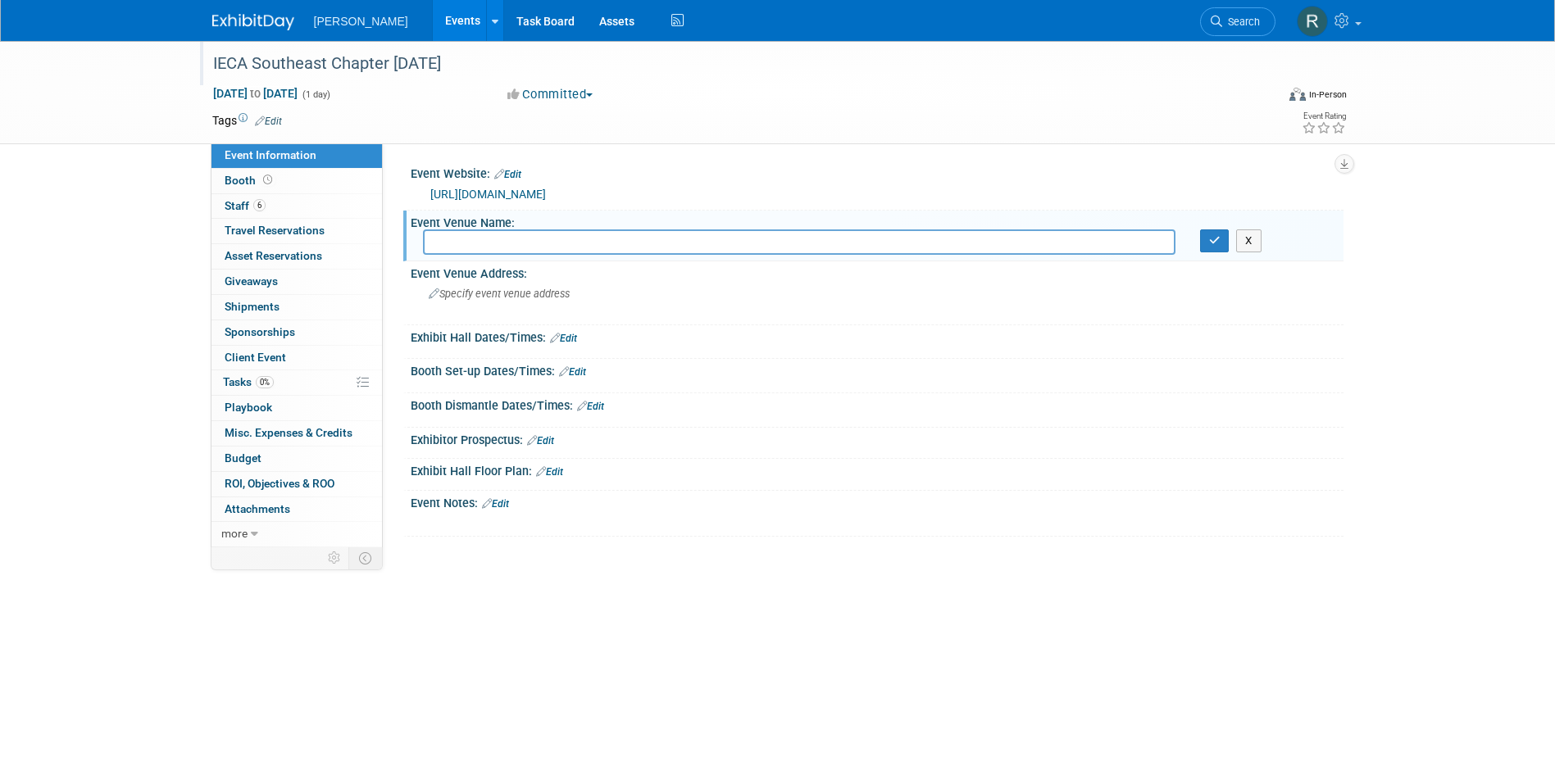
click at [549, 246] on input "text" at bounding box center [799, 241] width 752 height 25
type input "[PERSON_NAME]"
click at [1200, 229] on button "button" at bounding box center [1215, 240] width 30 height 23
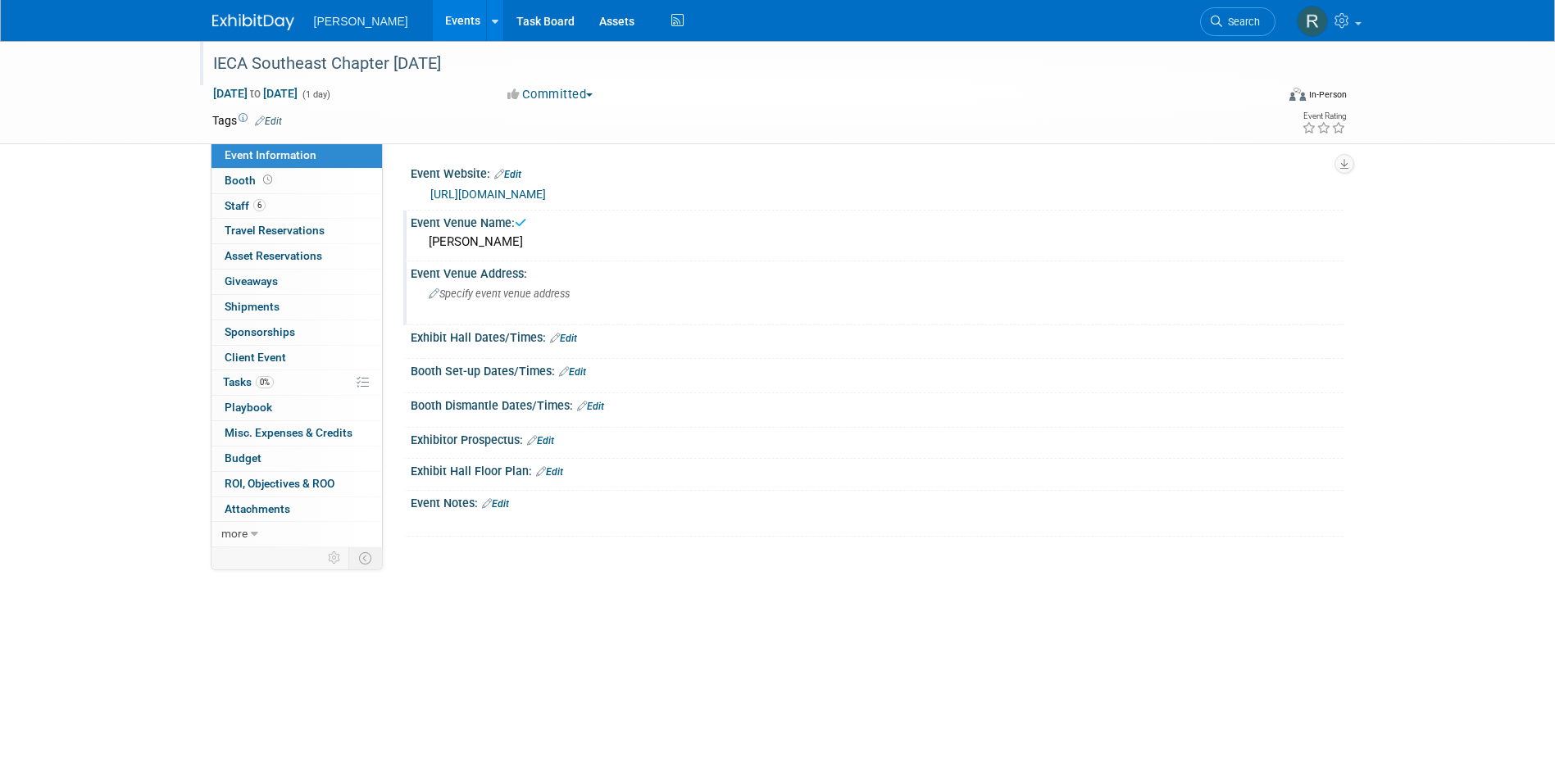
click at [490, 302] on div "Specify event venue address" at bounding box center [605, 300] width 364 height 38
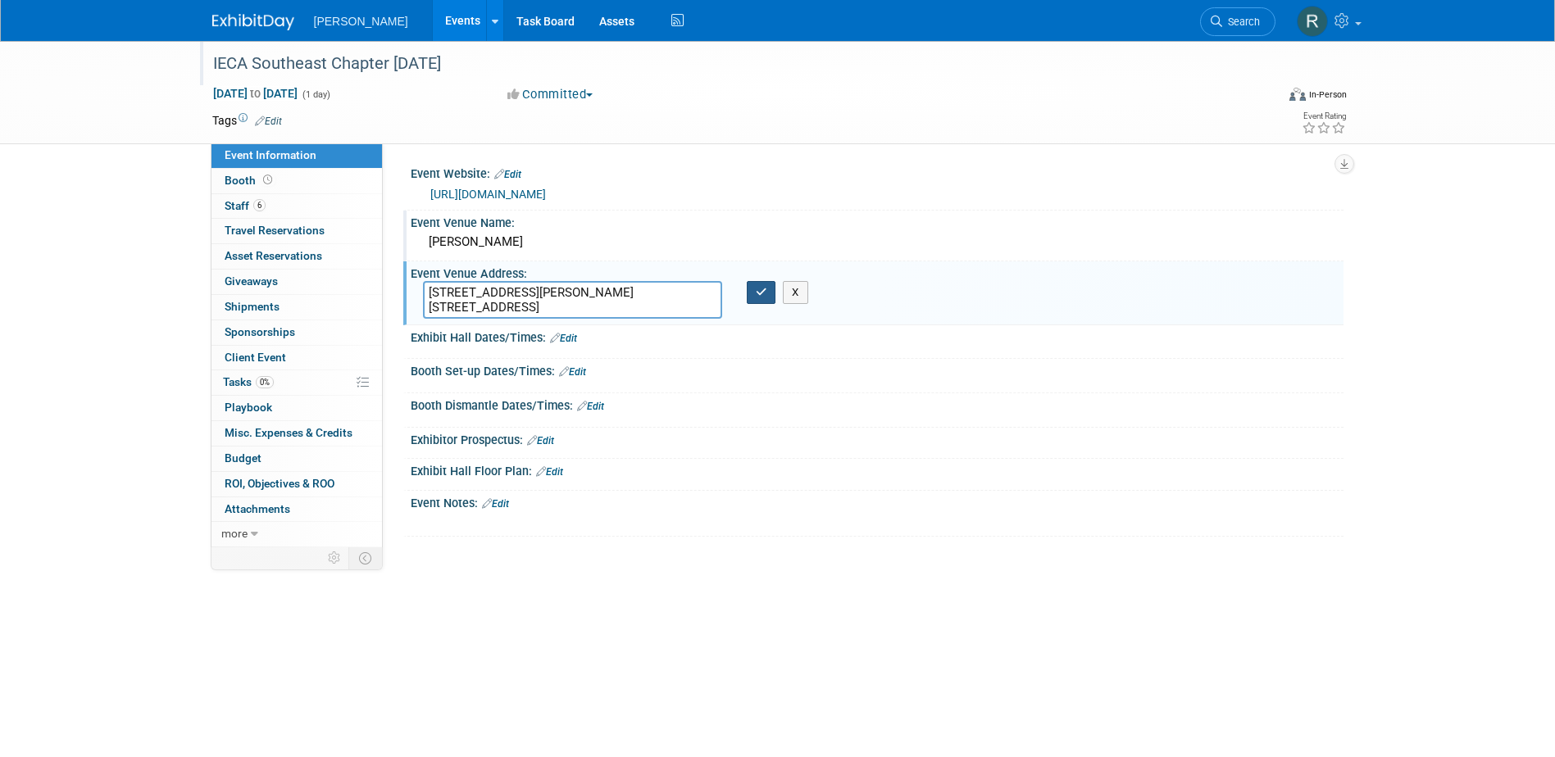
type textarea "7010 Easley Bridge Rd. Suite 4120 Greenville, SC 29601"
click at [765, 290] on icon "button" at bounding box center [761, 292] width 11 height 11
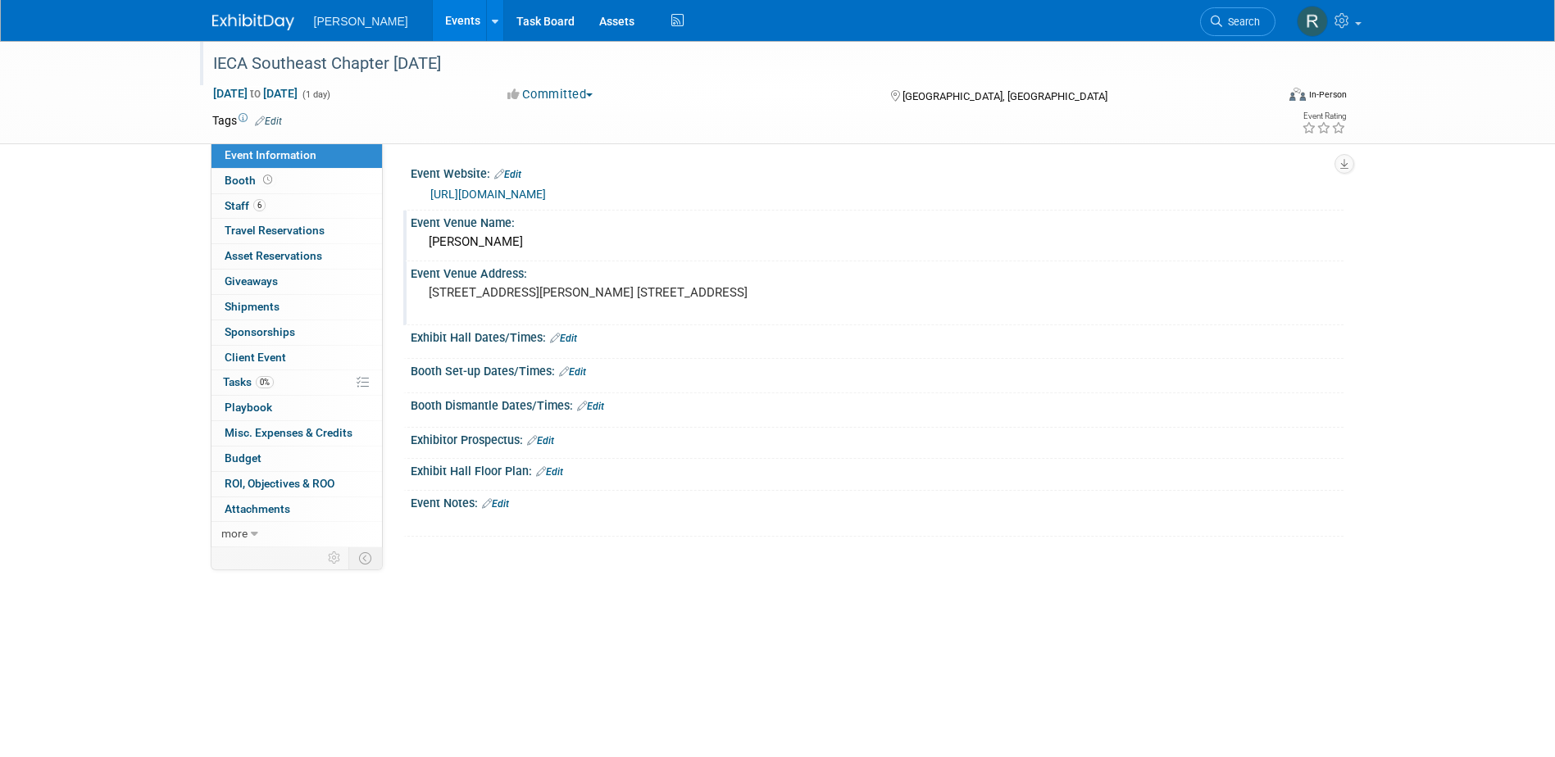
drag, startPoint x: 280, startPoint y: 208, endPoint x: 748, endPoint y: 208, distance: 467.2
click at [280, 208] on link "6 Staff 6" at bounding box center [296, 206] width 170 height 25
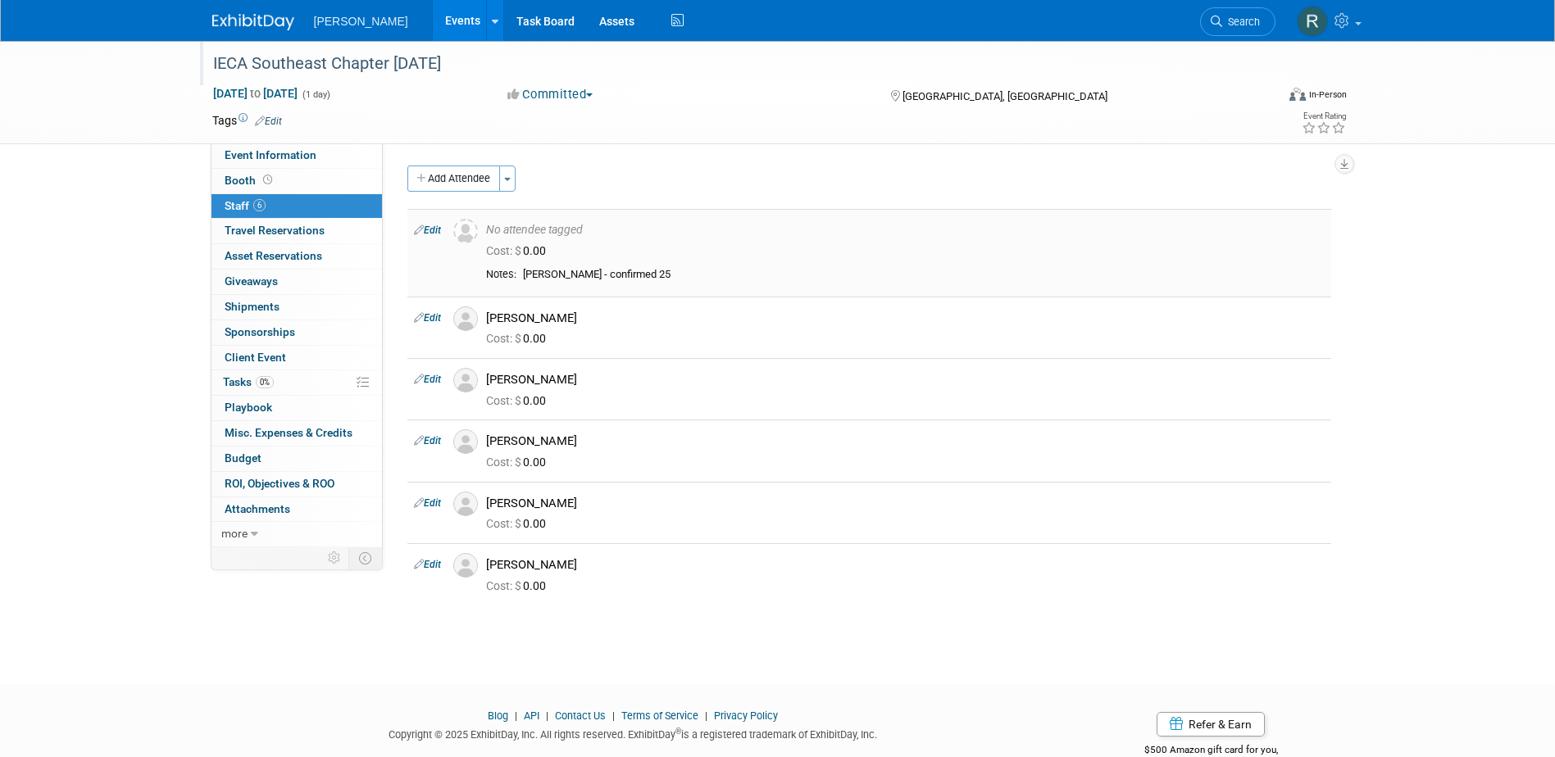
click at [432, 234] on link "Edit" at bounding box center [427, 230] width 27 height 11
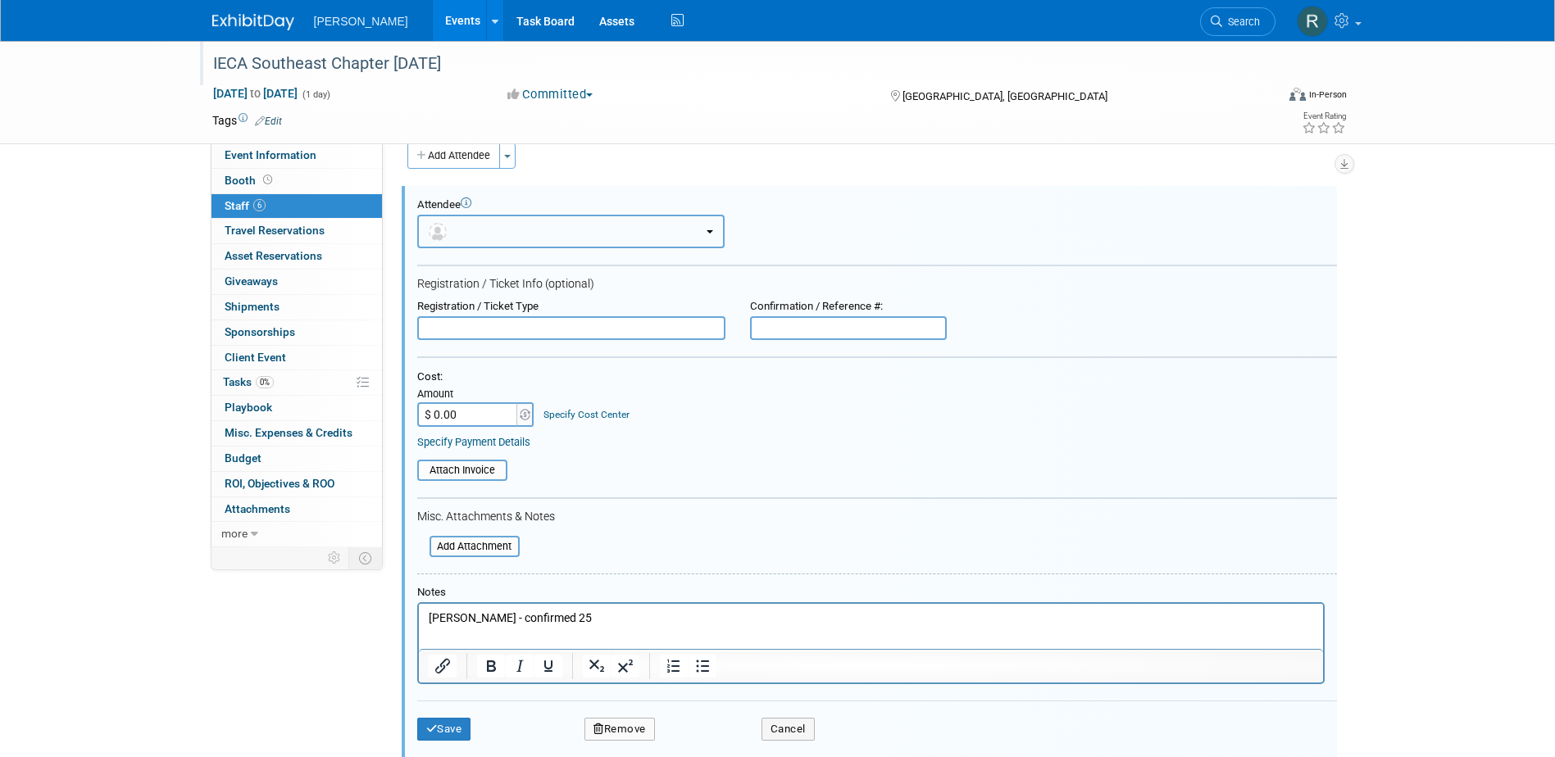
click at [558, 230] on button "button" at bounding box center [570, 232] width 307 height 34
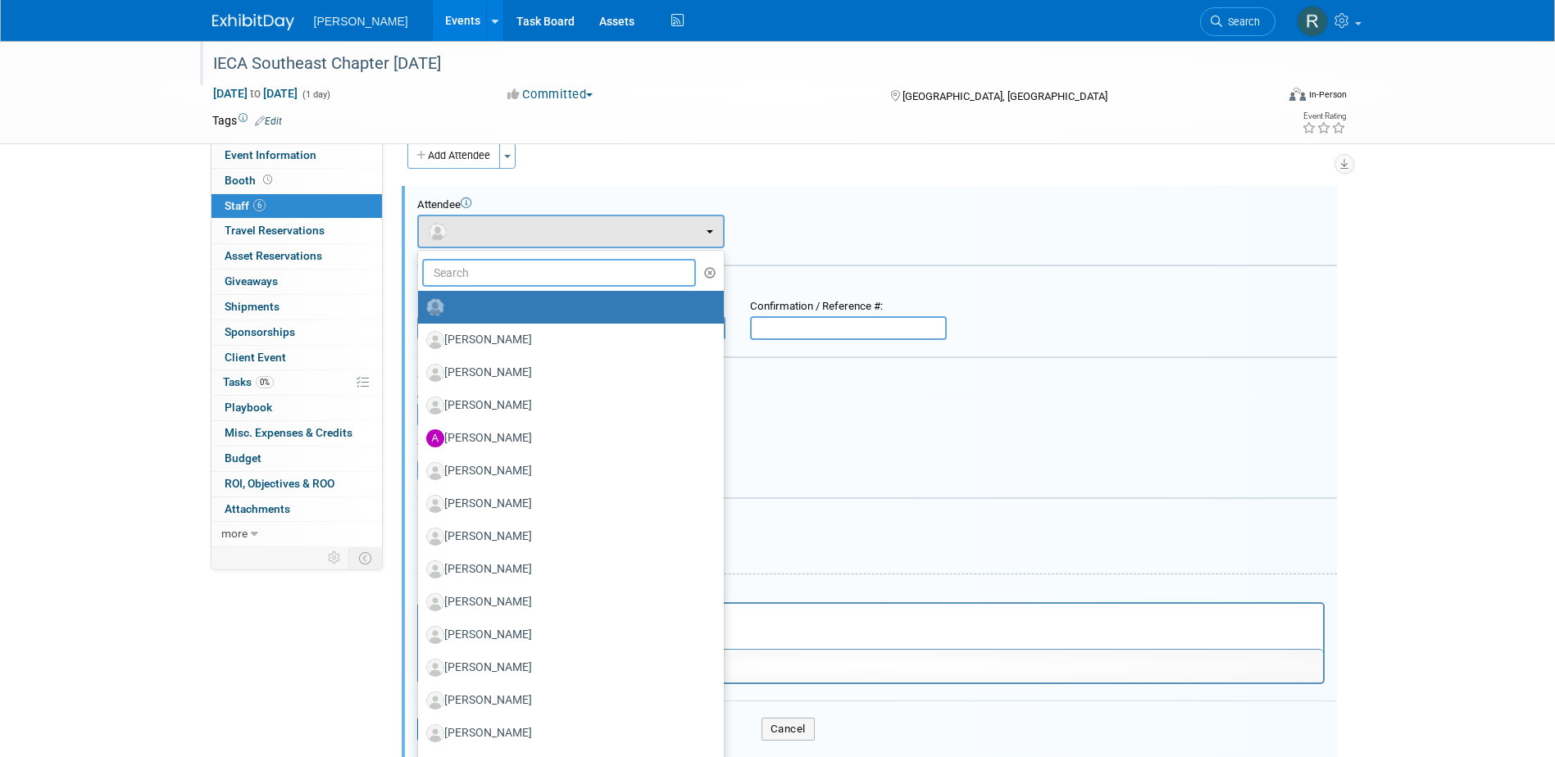
click at [549, 270] on input "text" at bounding box center [559, 273] width 275 height 28
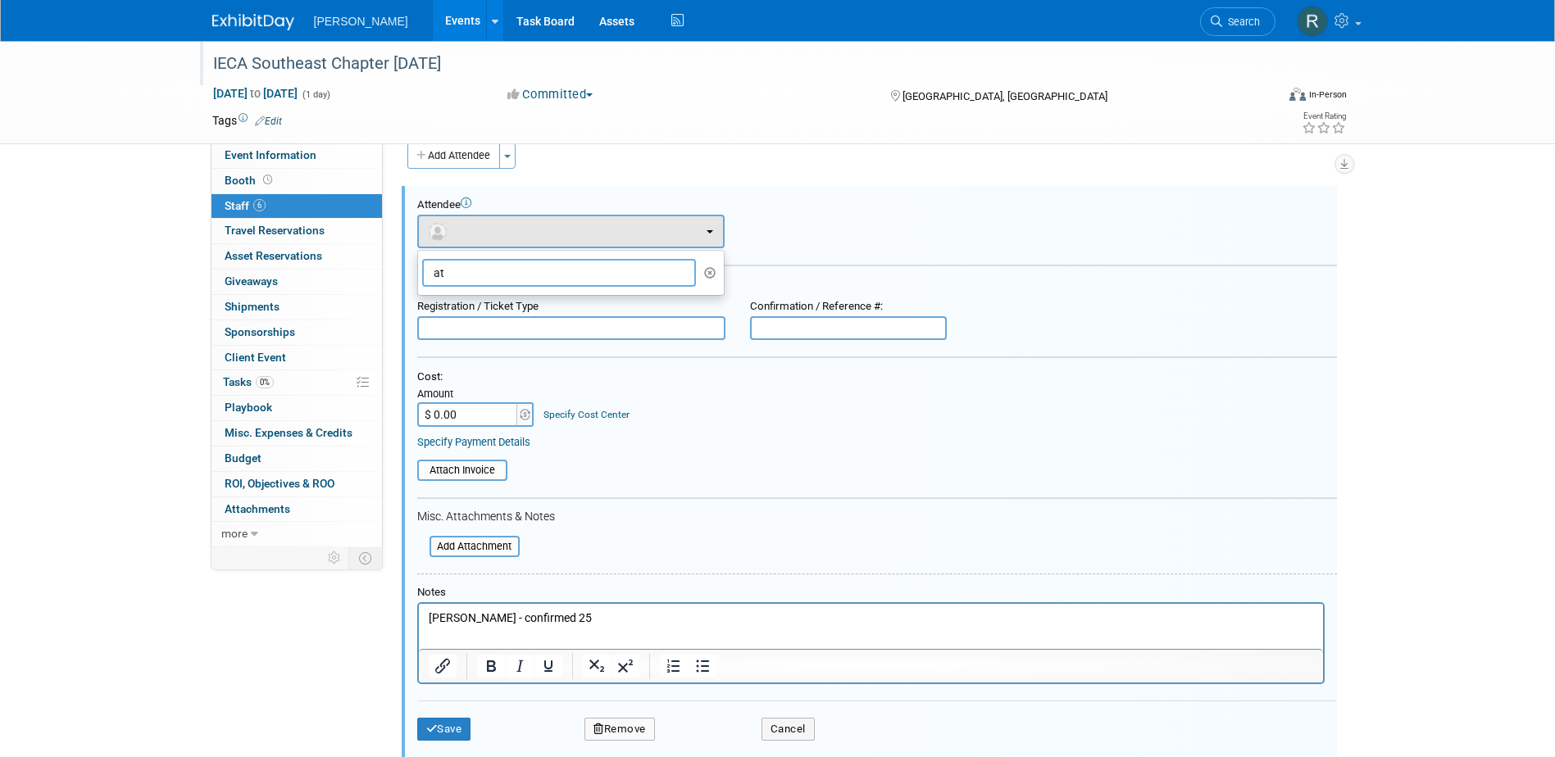
type input "a"
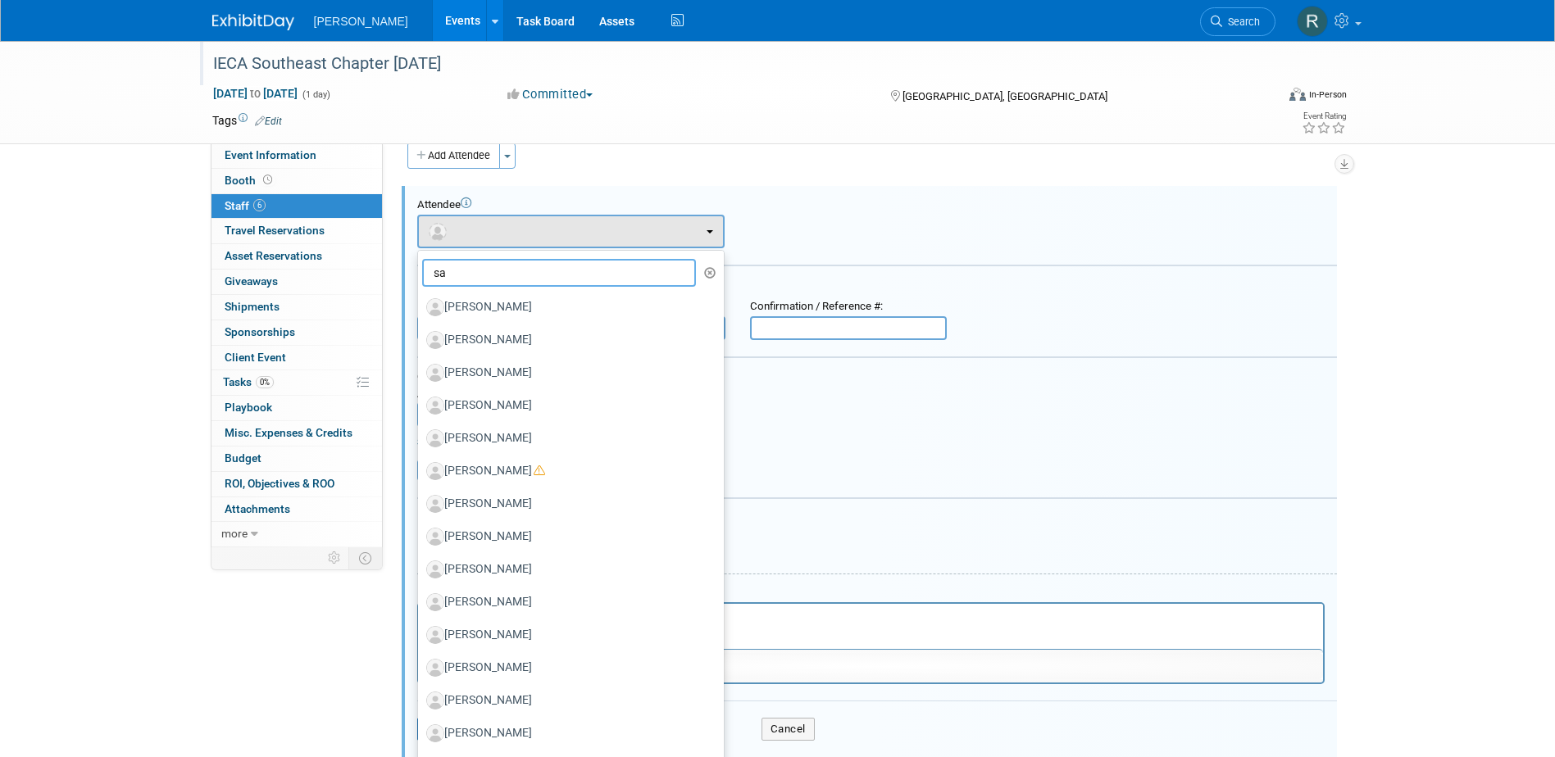
type input "s"
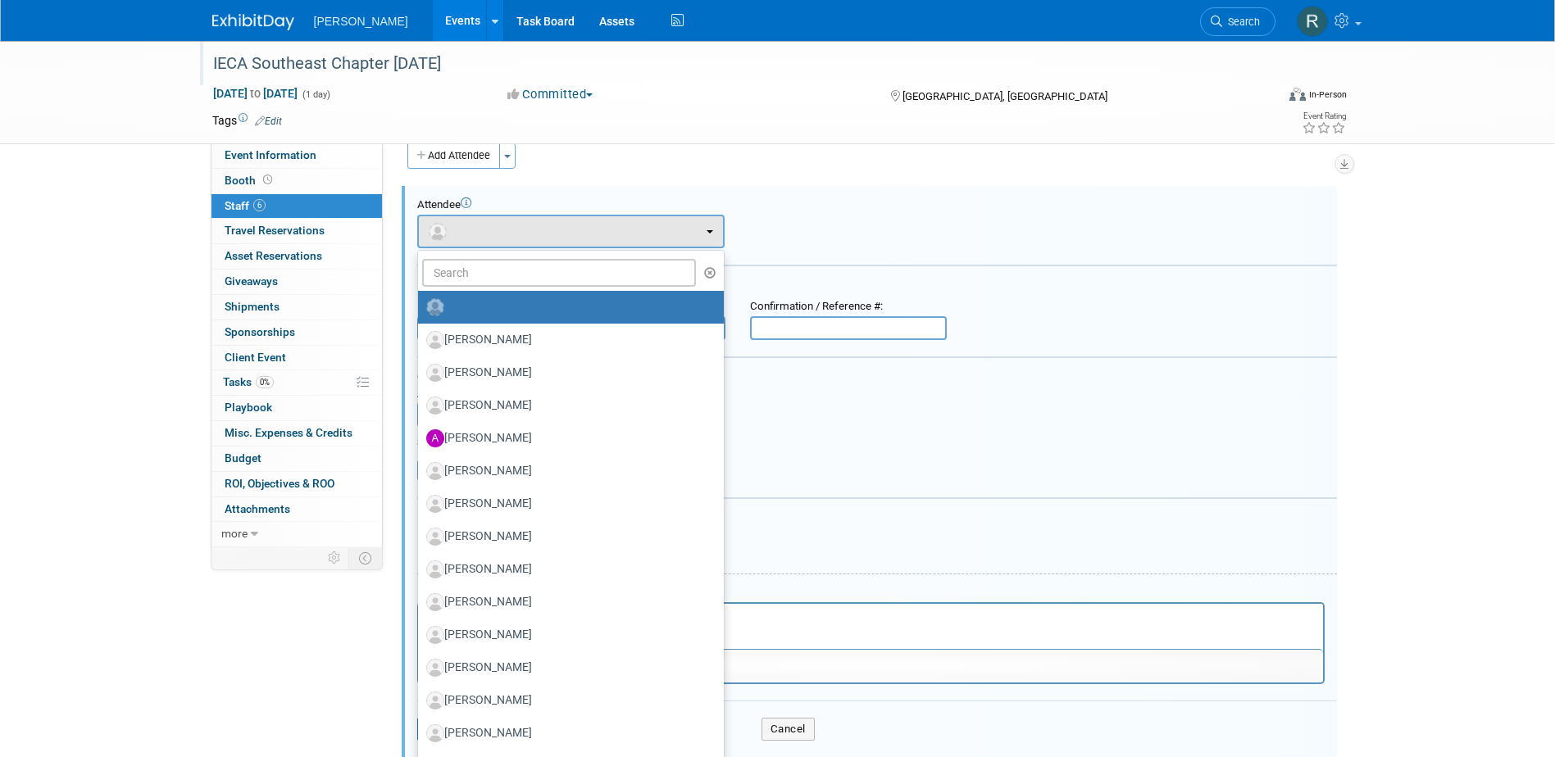
click at [690, 155] on div "Add Attendee Toggle Dropdown Quick -Tag Attendees Apply" at bounding box center [869, 156] width 924 height 26
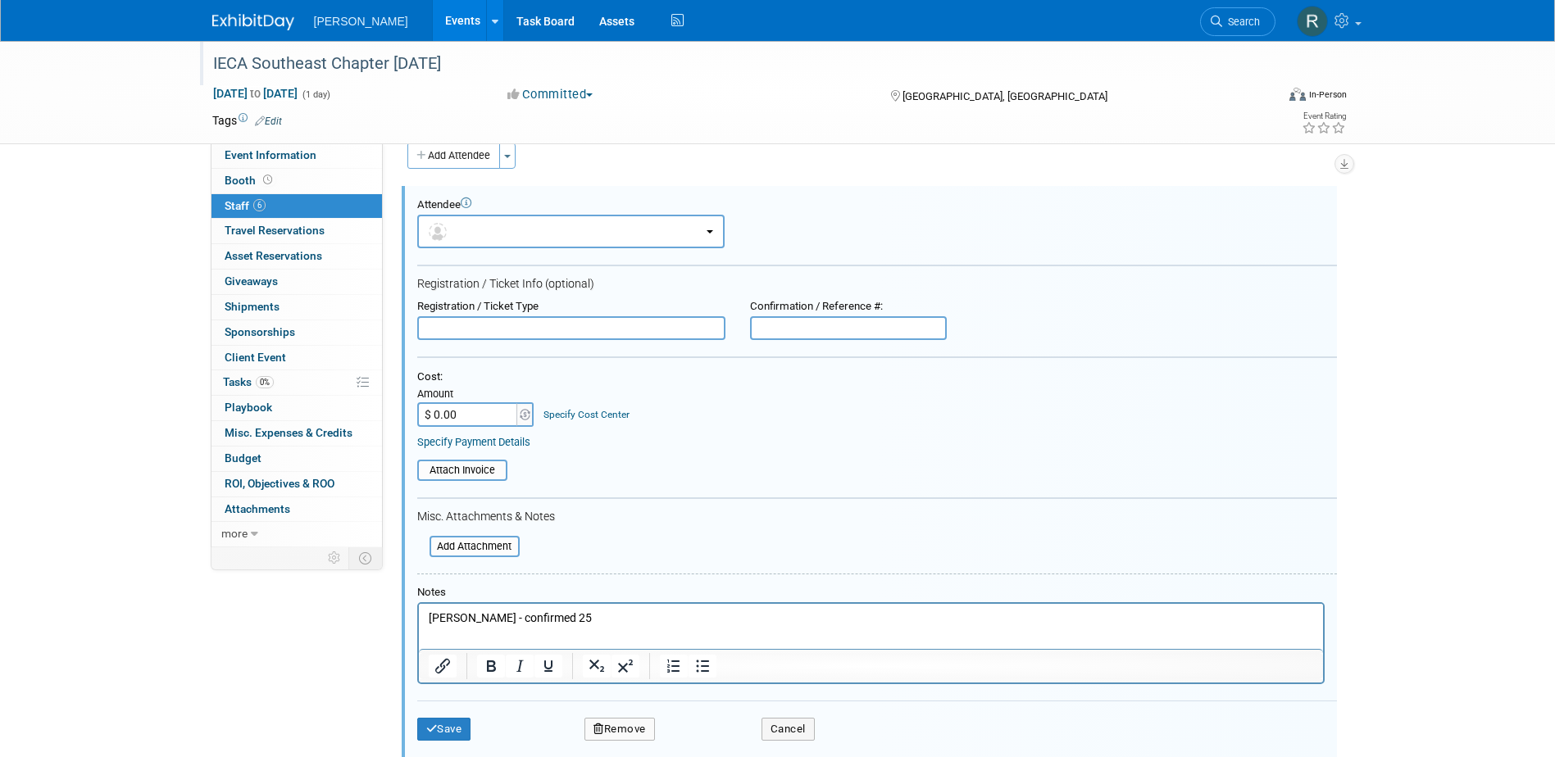
drag, startPoint x: 502, startPoint y: 619, endPoint x: 446, endPoint y: 619, distance: 55.7
click at [446, 619] on p "Atkinson, Sam - confirmed 25" at bounding box center [870, 619] width 885 height 16
drag, startPoint x: 502, startPoint y: 618, endPoint x: 424, endPoint y: 618, distance: 78.7
click at [424, 618] on html "Atkinson, Sam - confirmed 25" at bounding box center [870, 615] width 904 height 23
copy p "Atkinson, Sam"
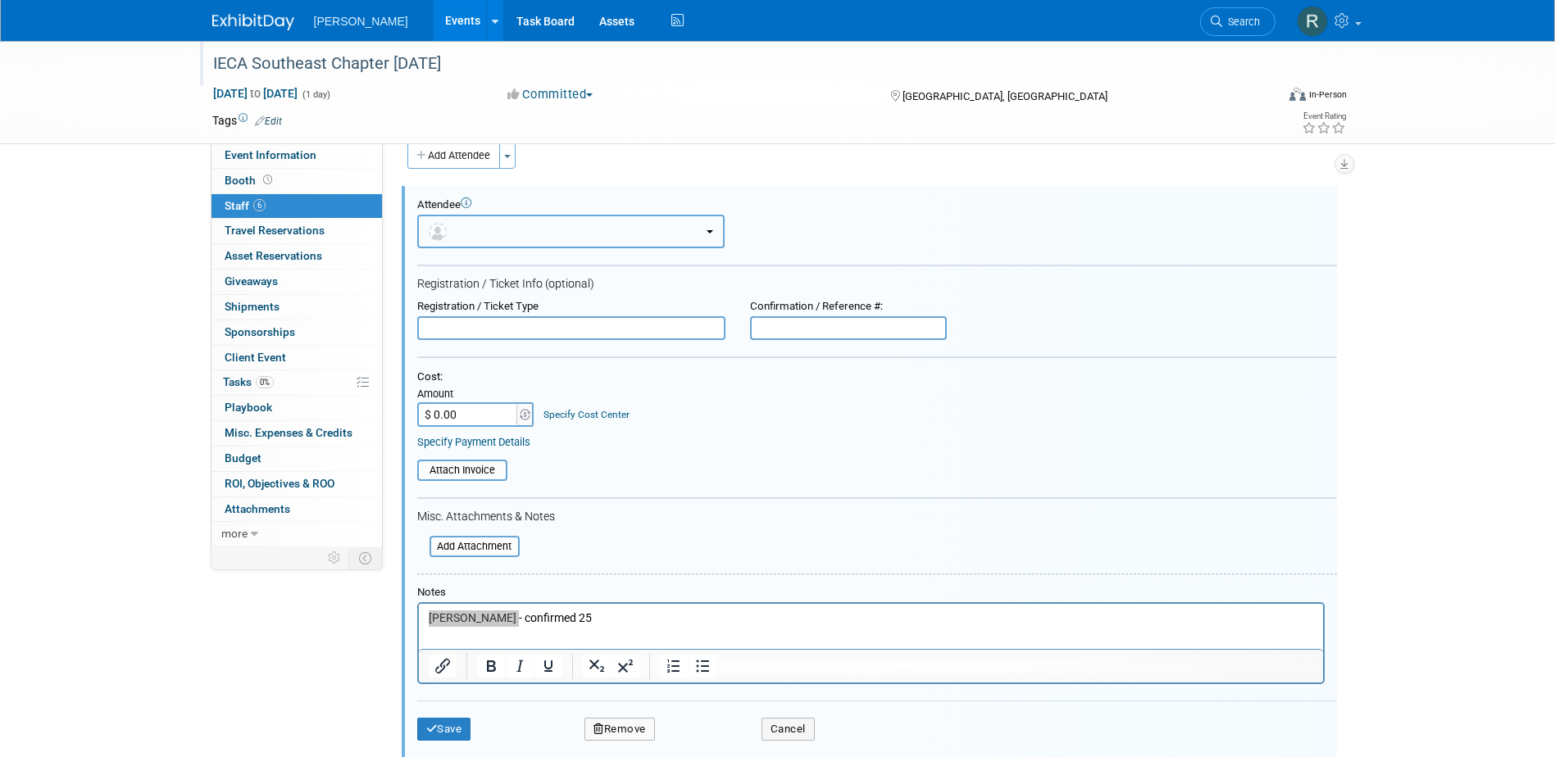
click at [570, 224] on button "button" at bounding box center [570, 232] width 307 height 34
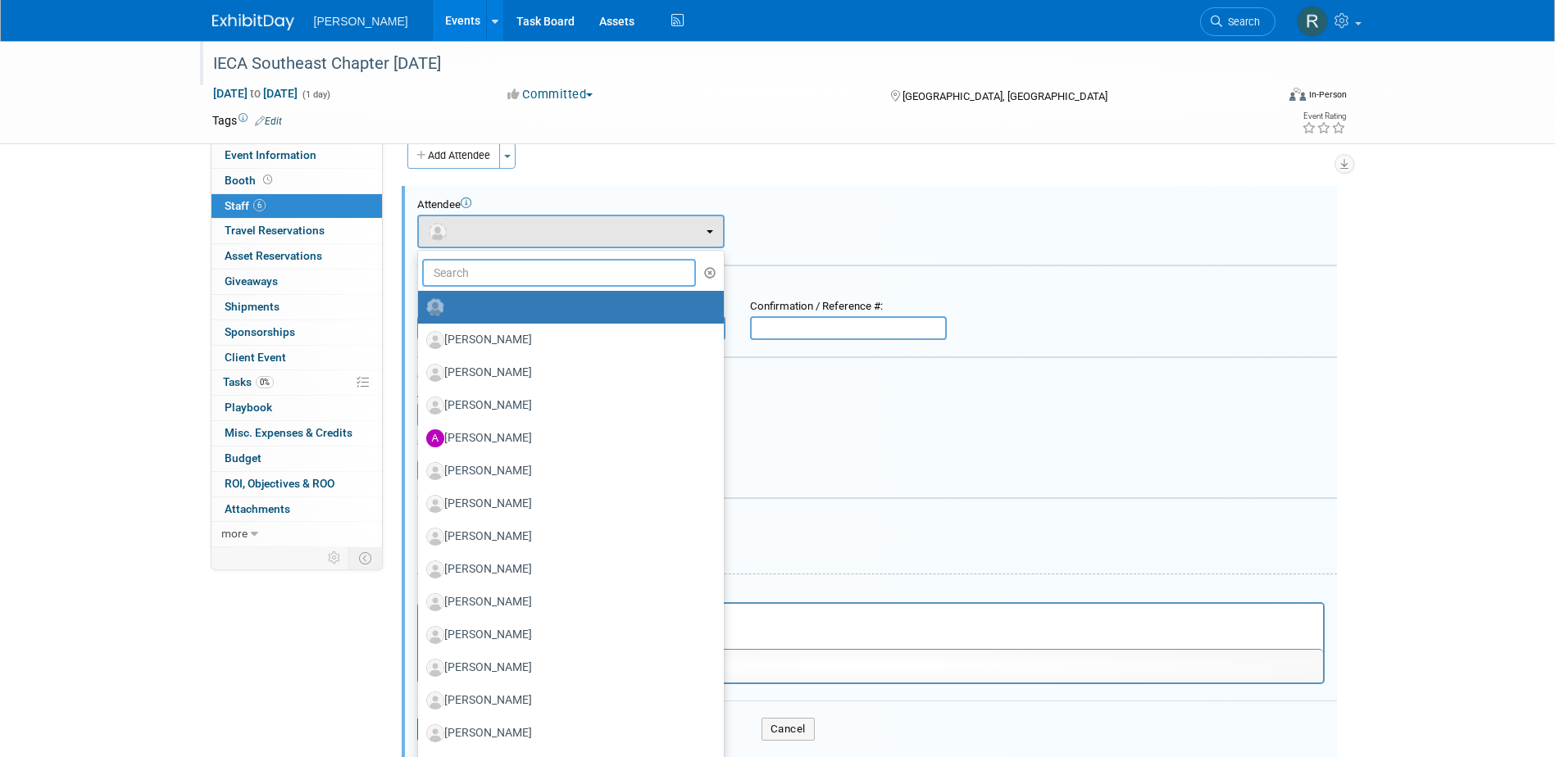
click at [558, 275] on input "text" at bounding box center [559, 273] width 275 height 28
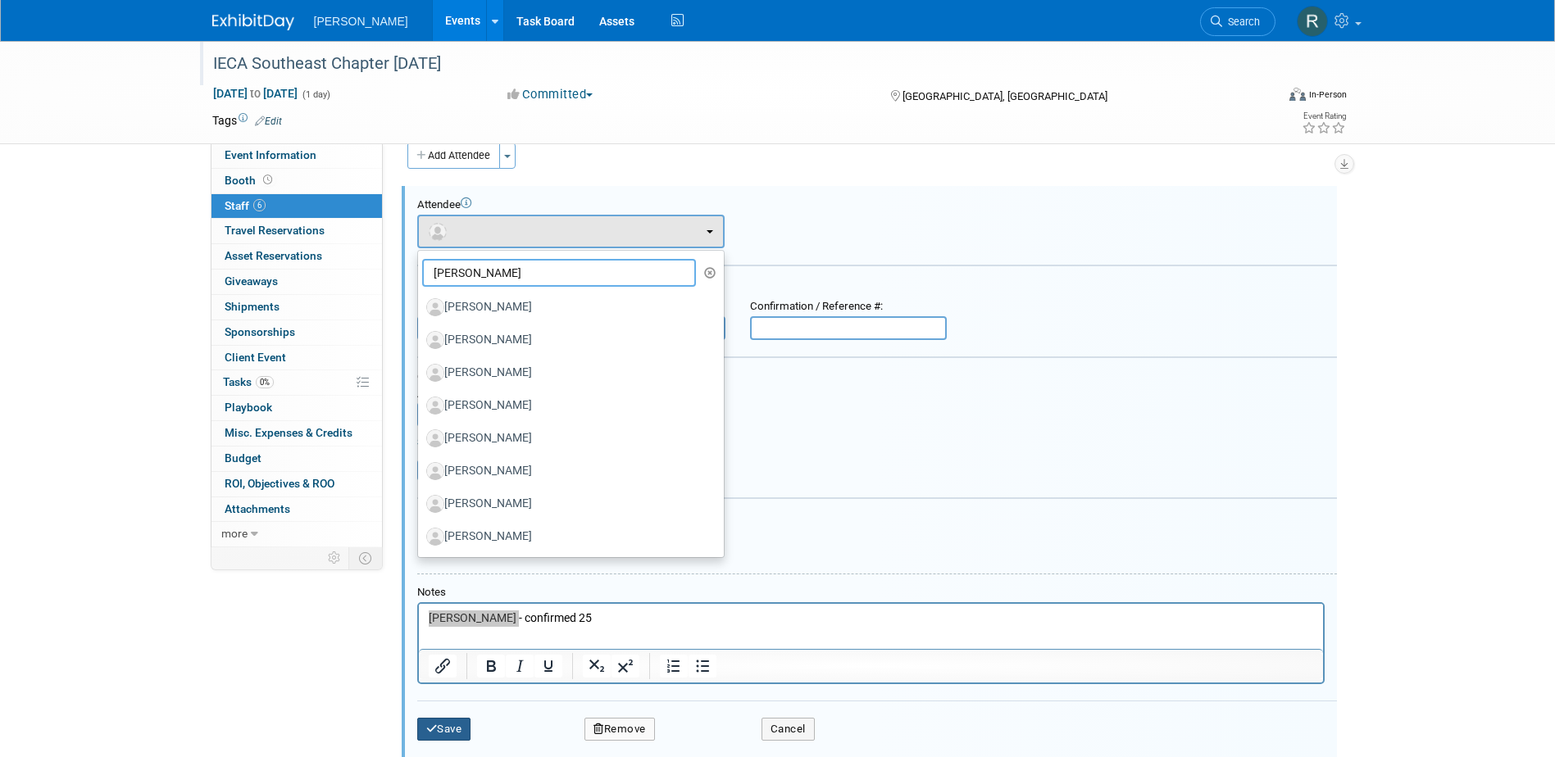
type input "Sam"
click at [444, 729] on button "Save" at bounding box center [444, 729] width 54 height 23
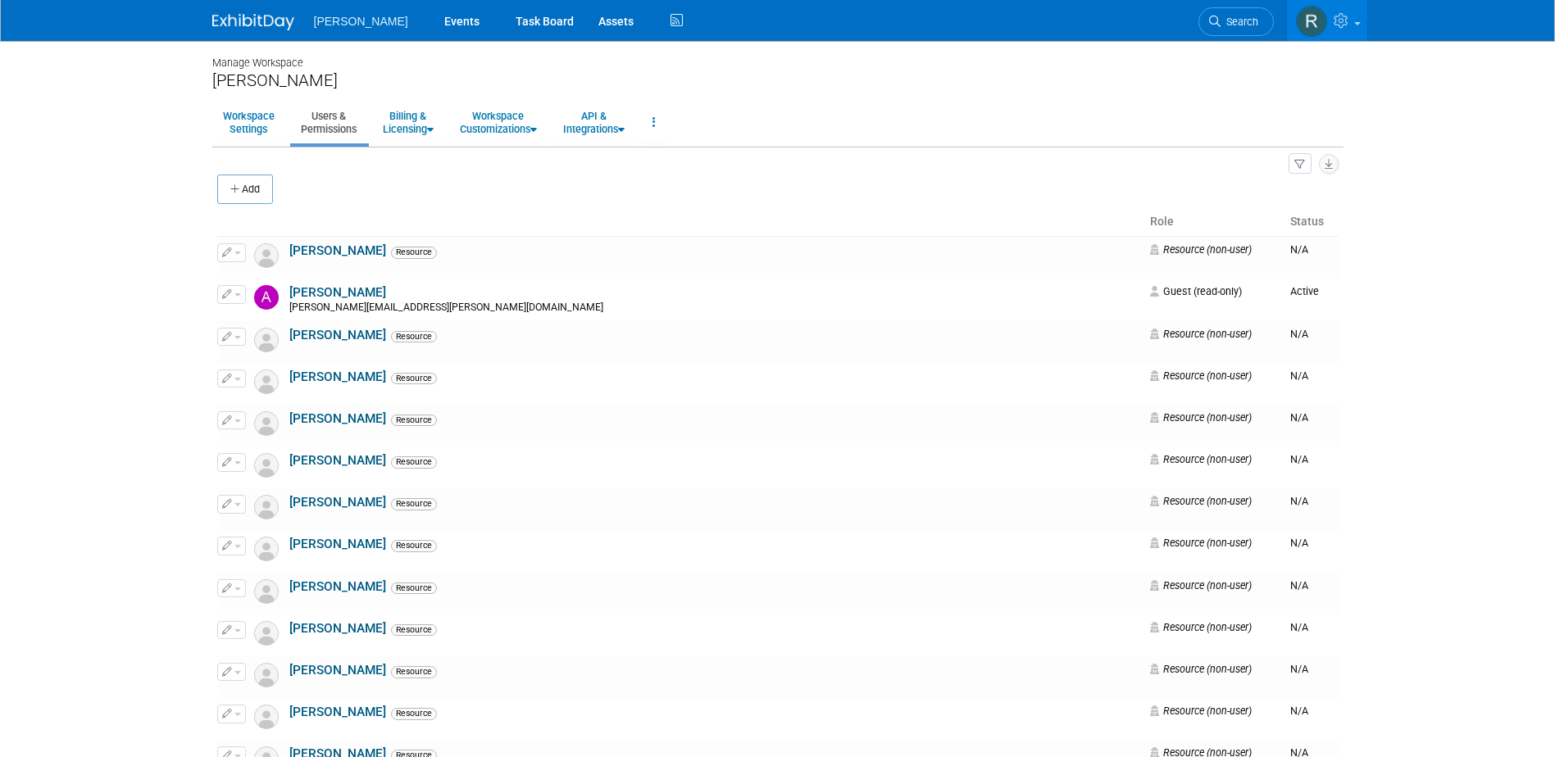
click at [261, 187] on button "Add" at bounding box center [245, 190] width 56 height 30
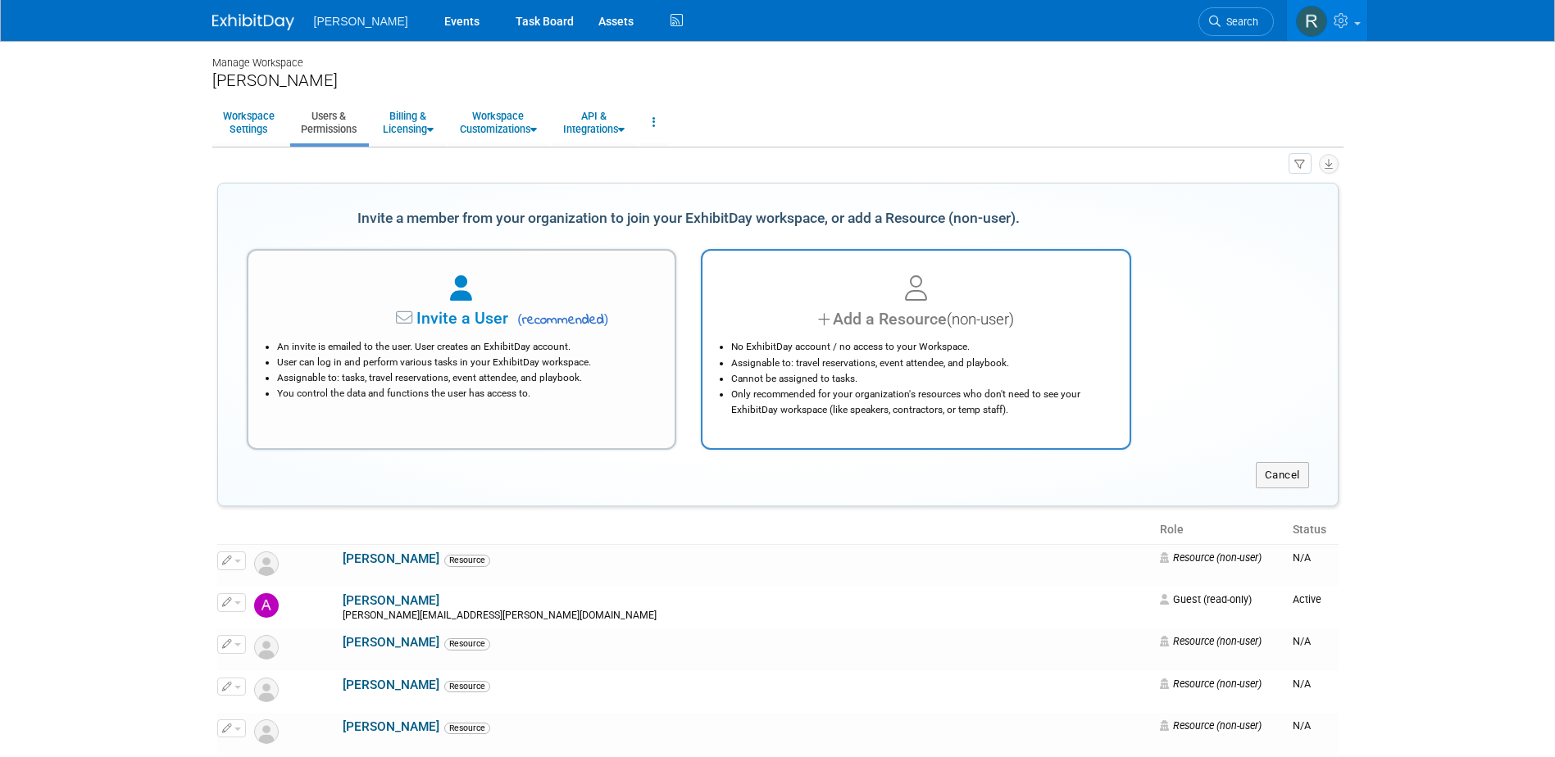
click at [911, 361] on li "Assignable to: travel reservations, event attendee, and playbook." at bounding box center [920, 364] width 378 height 16
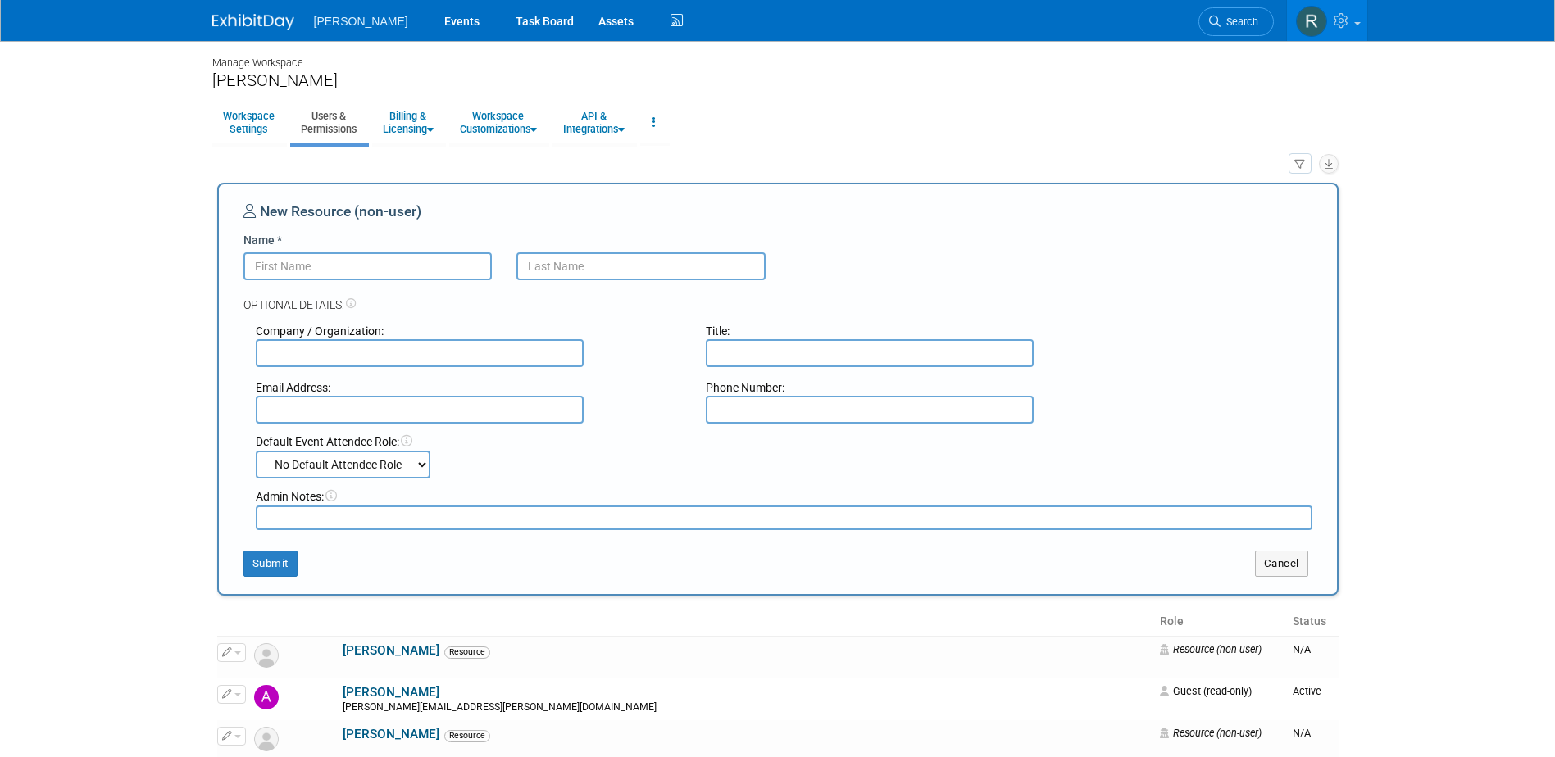
click at [421, 267] on input "Name *" at bounding box center [367, 266] width 249 height 28
paste input "Atkinson, Sam"
drag, startPoint x: 303, startPoint y: 268, endPoint x: 175, endPoint y: 271, distance: 127.9
click at [175, 271] on body "Woolpert Events Task Board Assets" at bounding box center [777, 378] width 1555 height 757
type input "[PERSON_NAME]"
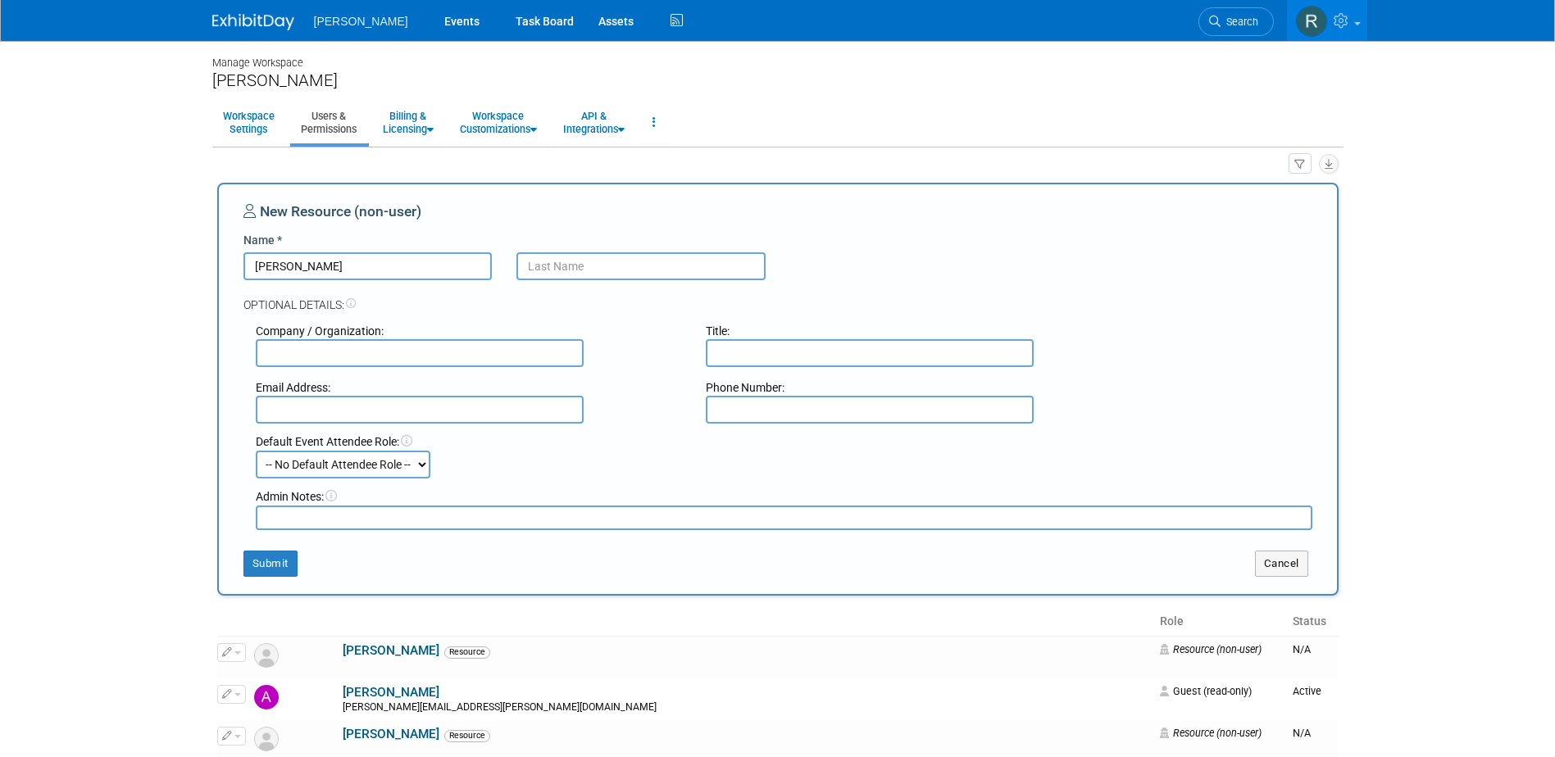
click at [558, 268] on input "text" at bounding box center [640, 266] width 249 height 28
paste input "Atkinson,"
type input "Atkinson"
click at [254, 559] on button "Submit" at bounding box center [270, 564] width 54 height 26
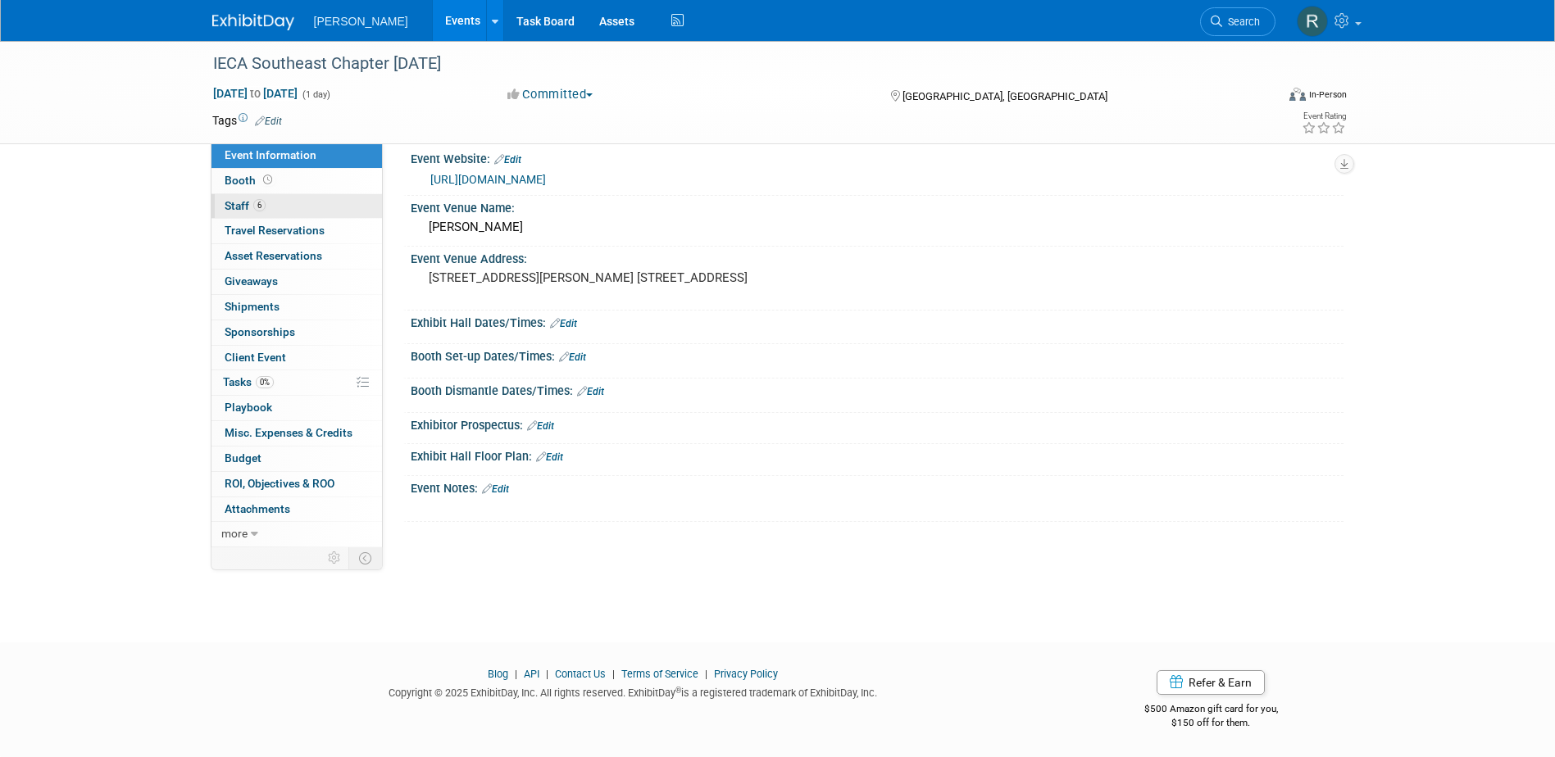
click at [294, 198] on link "6 Staff 6" at bounding box center [296, 206] width 170 height 25
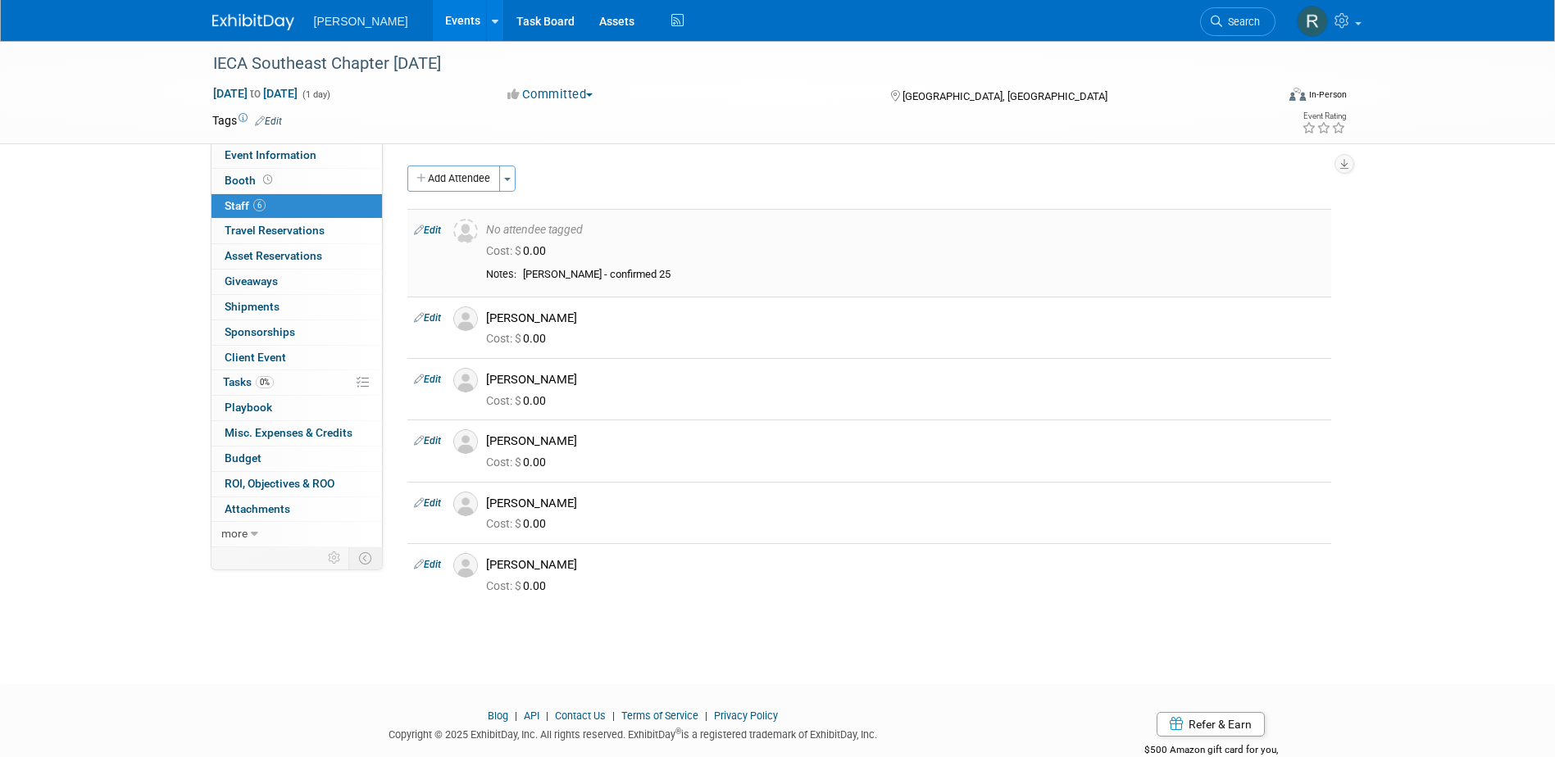
click at [438, 230] on link "Edit" at bounding box center [427, 230] width 27 height 11
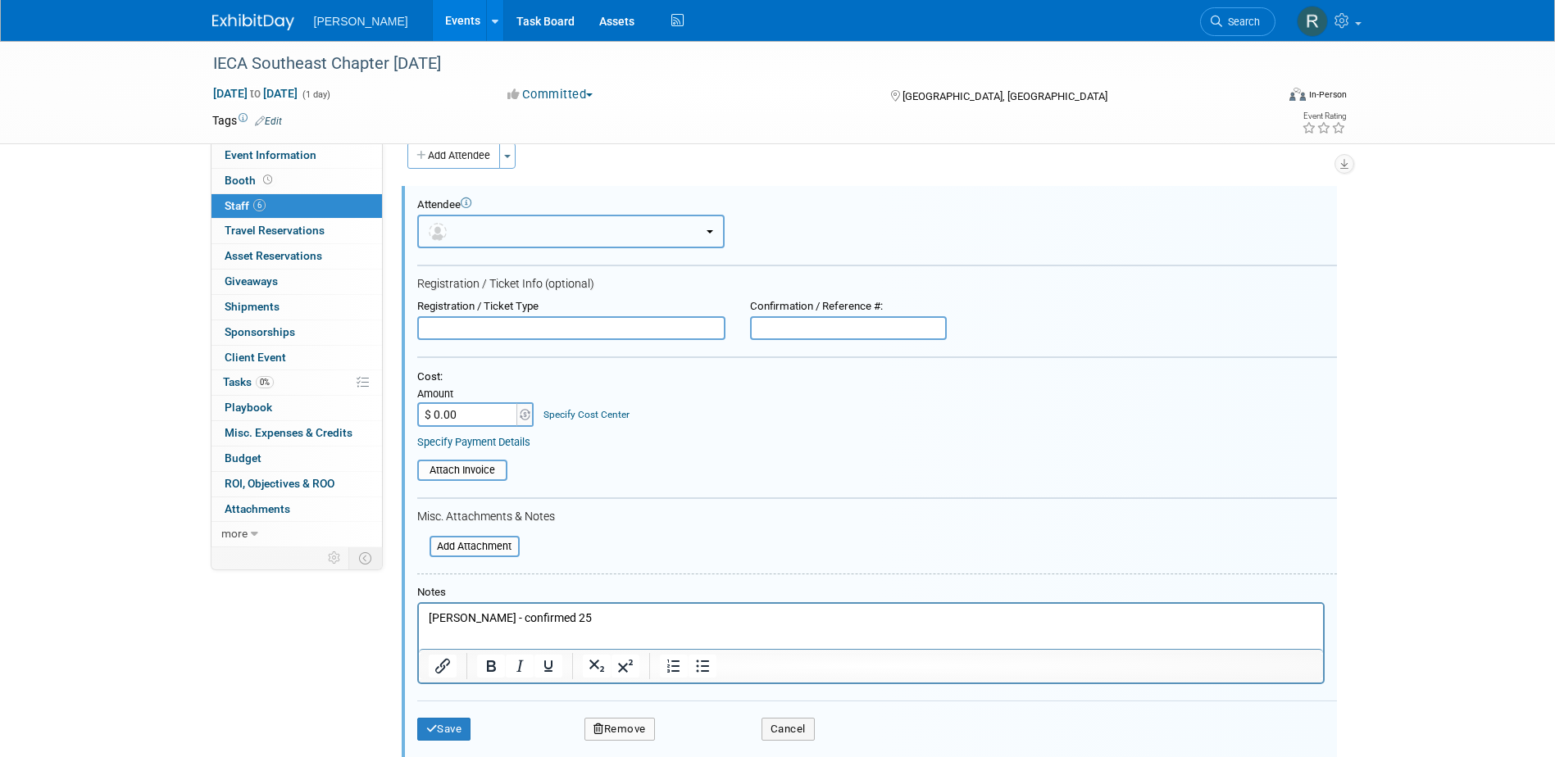
click at [511, 239] on button "button" at bounding box center [570, 232] width 307 height 34
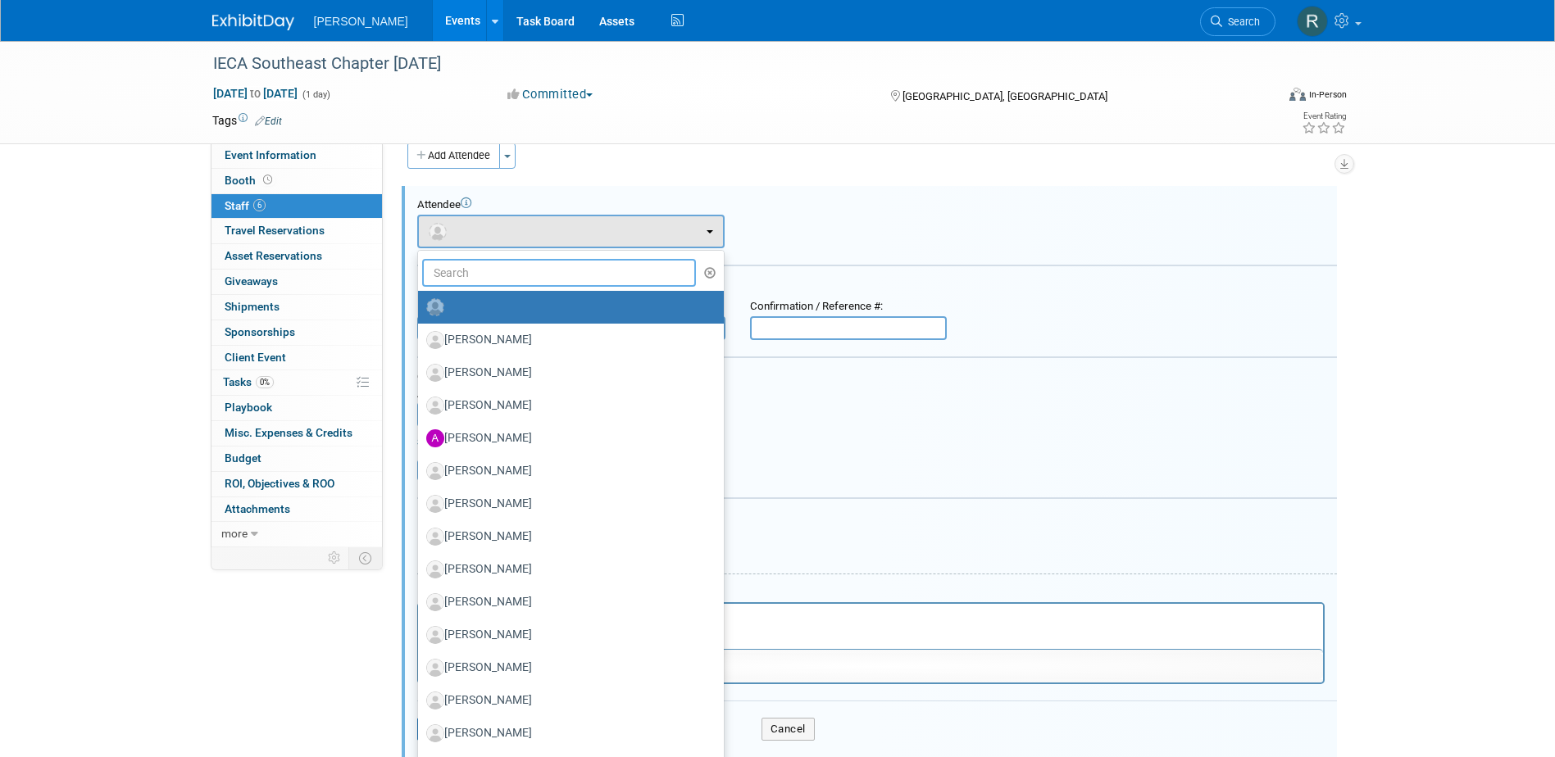
click at [510, 277] on input "text" at bounding box center [559, 273] width 275 height 28
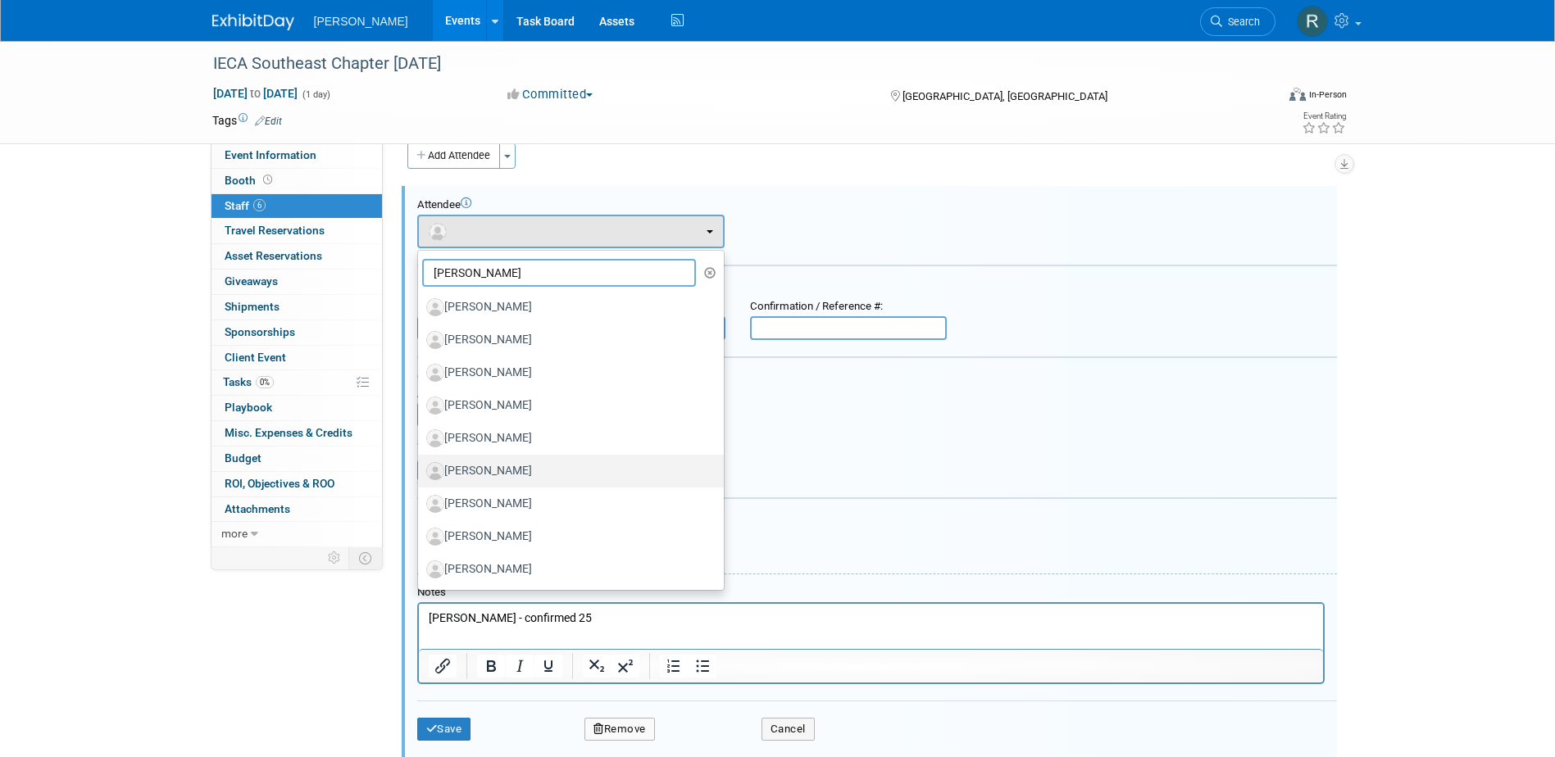
type input "[PERSON_NAME]"
click at [525, 466] on label "[PERSON_NAME]" at bounding box center [566, 471] width 281 height 26
click at [420, 466] on input "[PERSON_NAME]" at bounding box center [415, 469] width 11 height 11
select select "ad111bce-23ff-43b3-9742-f69c4ae8dfd1"
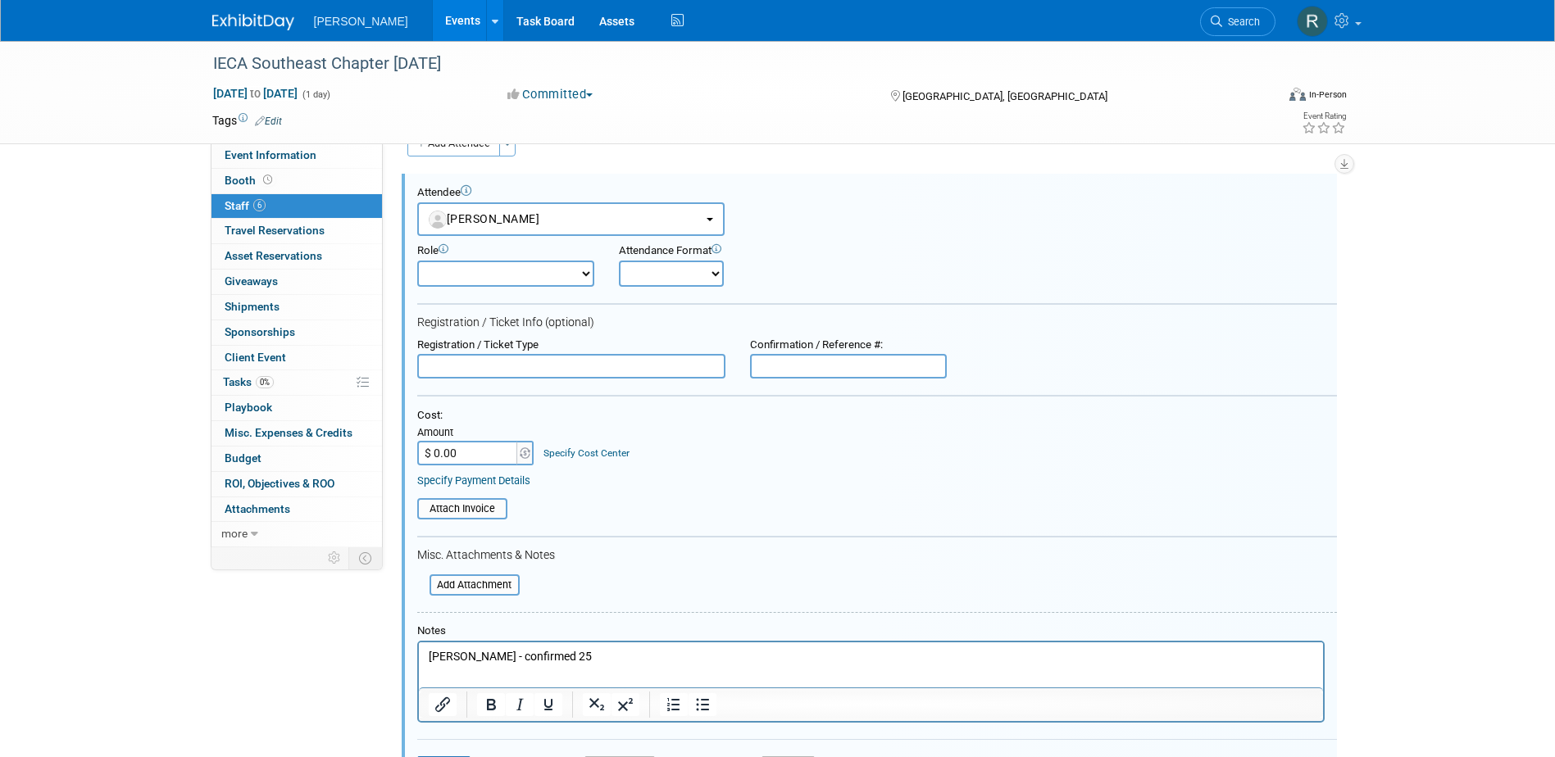
scroll to position [269, 0]
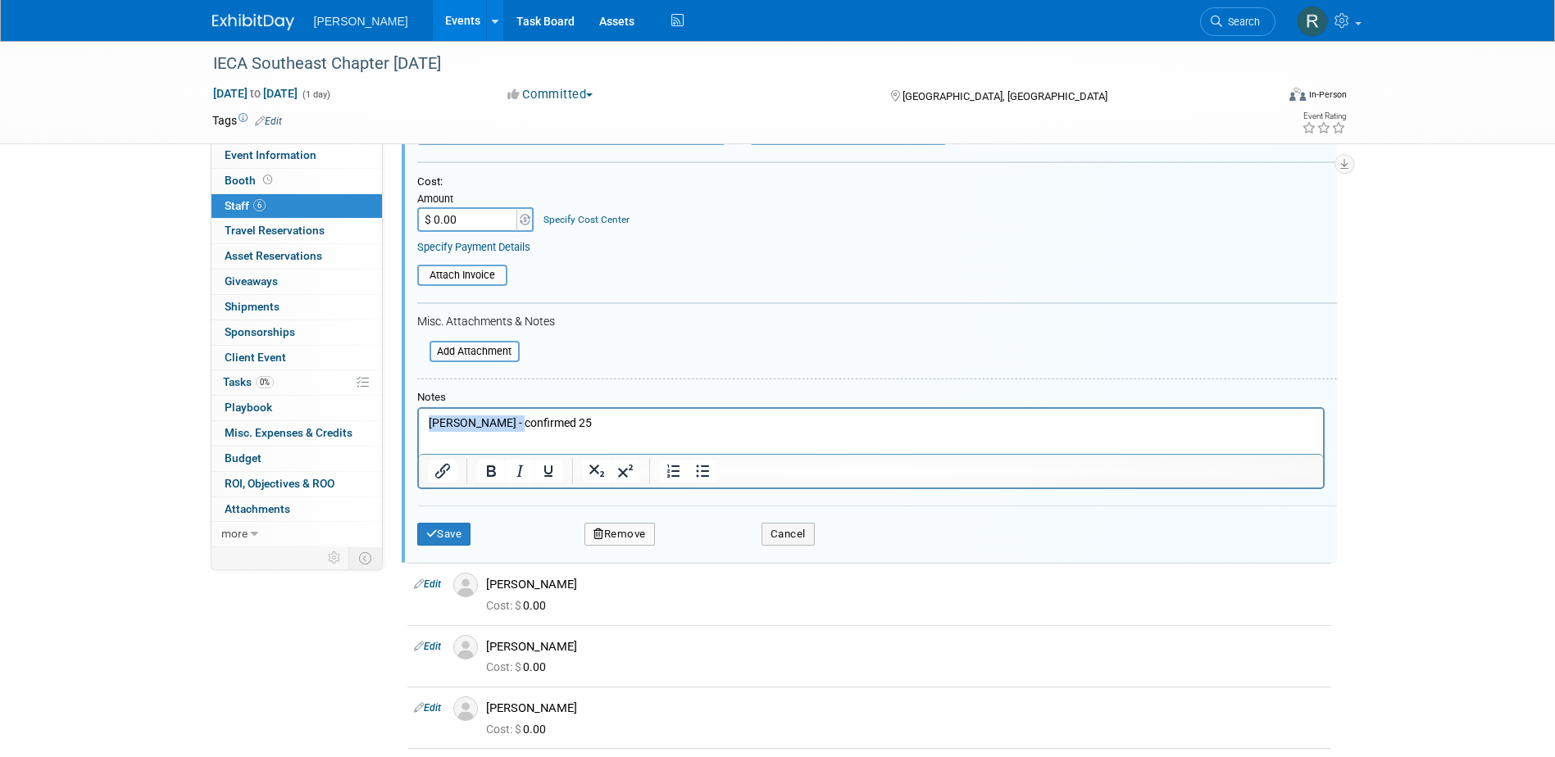
drag, startPoint x: 511, startPoint y: 420, endPoint x: 334, endPoint y: 415, distance: 177.9
click at [418, 415] on html "[PERSON_NAME] - confirmed 25" at bounding box center [870, 420] width 904 height 23
click at [435, 537] on icon "submit" at bounding box center [431, 534] width 11 height 11
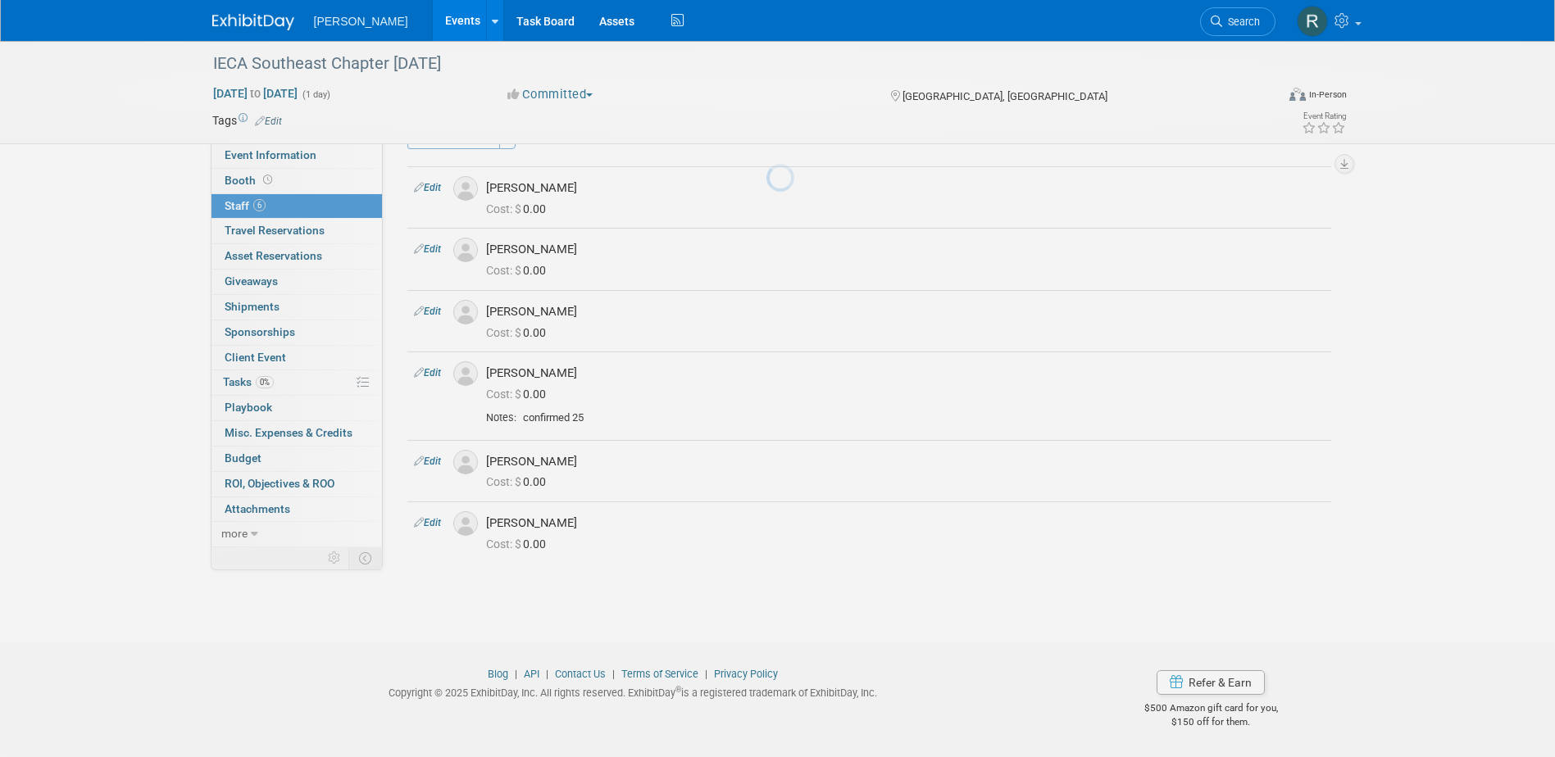
scroll to position [43, 0]
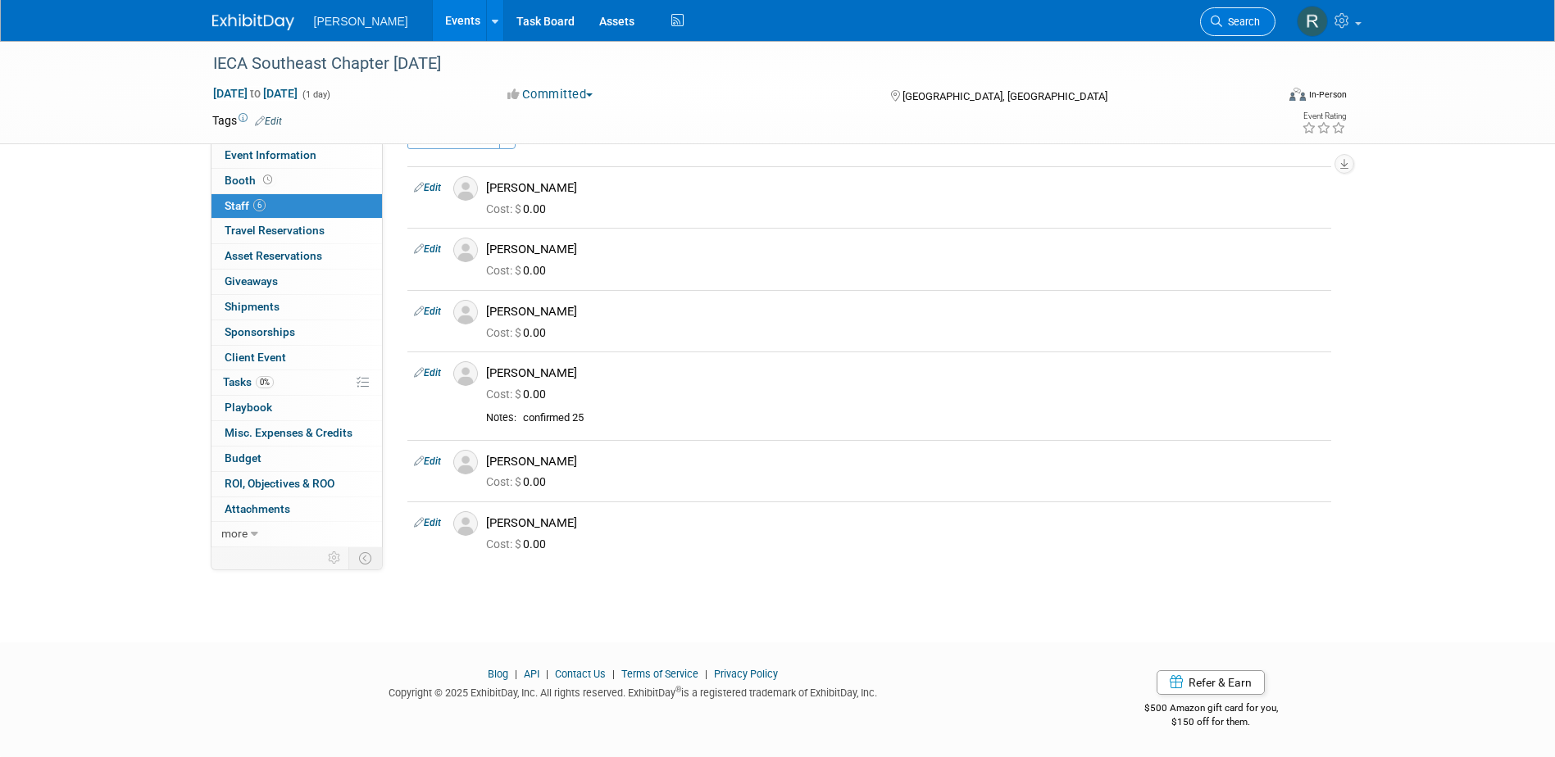
click at [1237, 12] on link "Search" at bounding box center [1237, 21] width 75 height 29
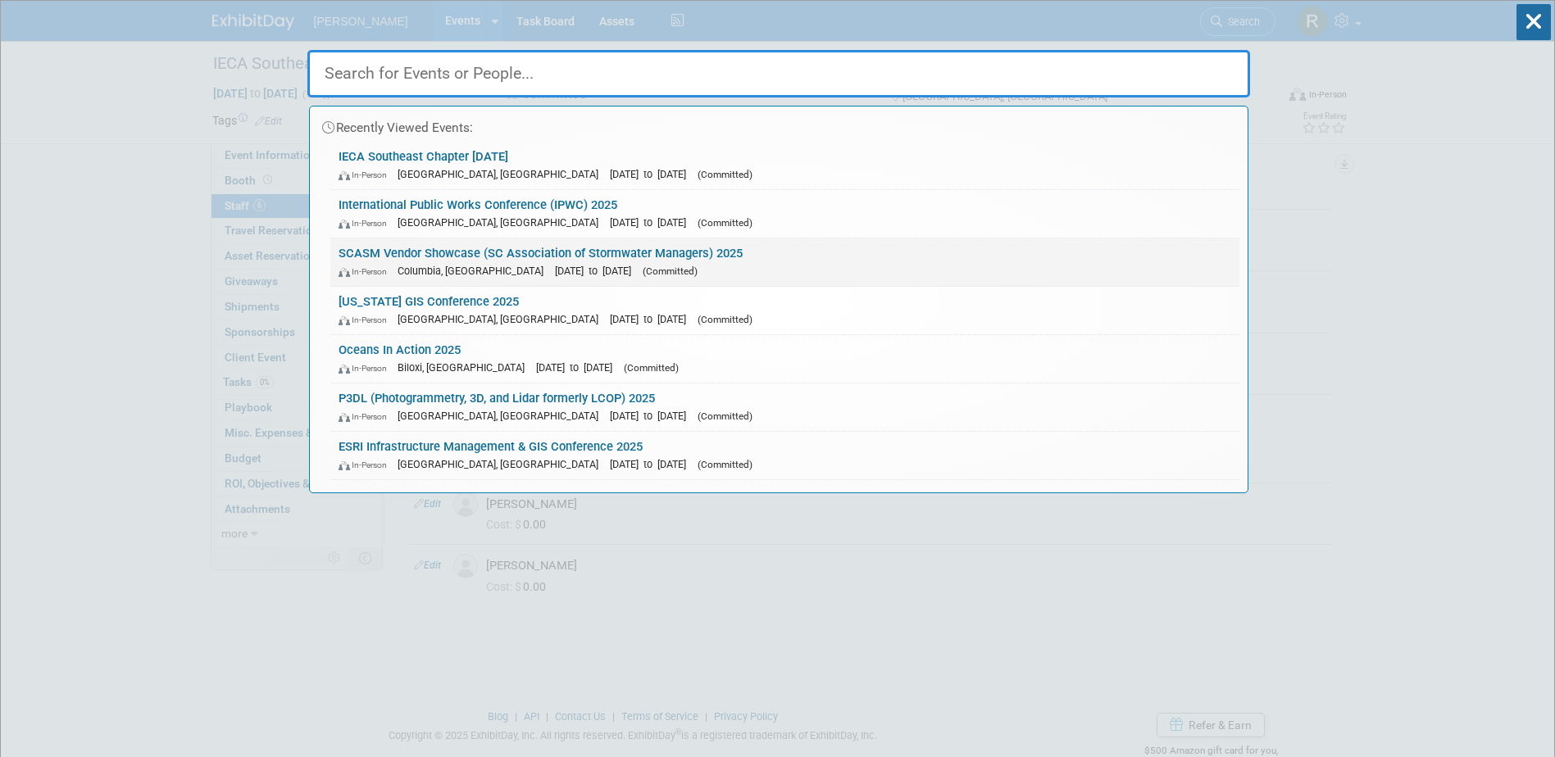
click at [641, 247] on link "SCASM Vendor Showcase (SC Association of Stormwater Managers) 2025 In-Person Co…" at bounding box center [784, 263] width 909 height 48
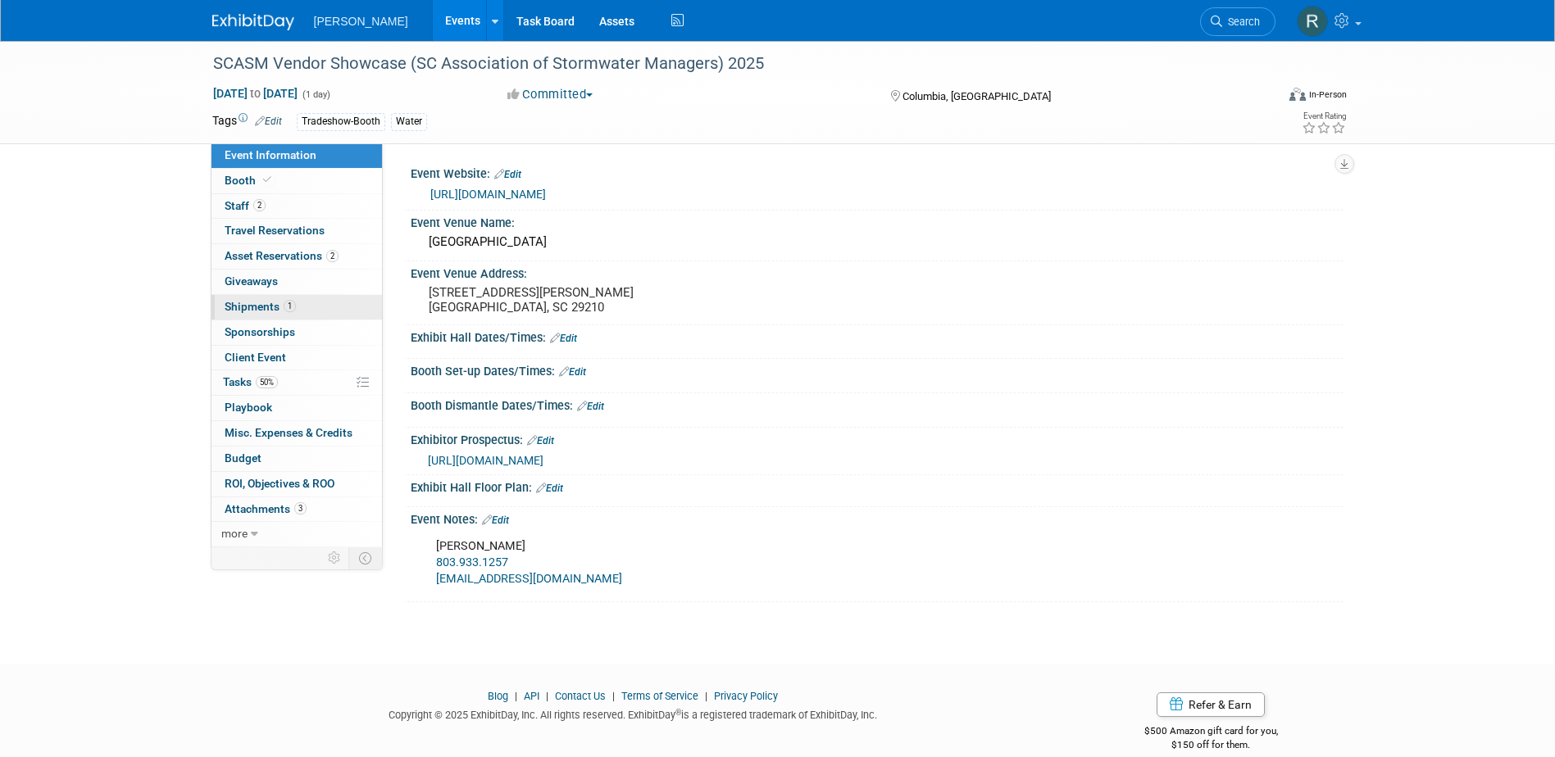
click at [266, 304] on span "Shipments 1" at bounding box center [260, 306] width 71 height 13
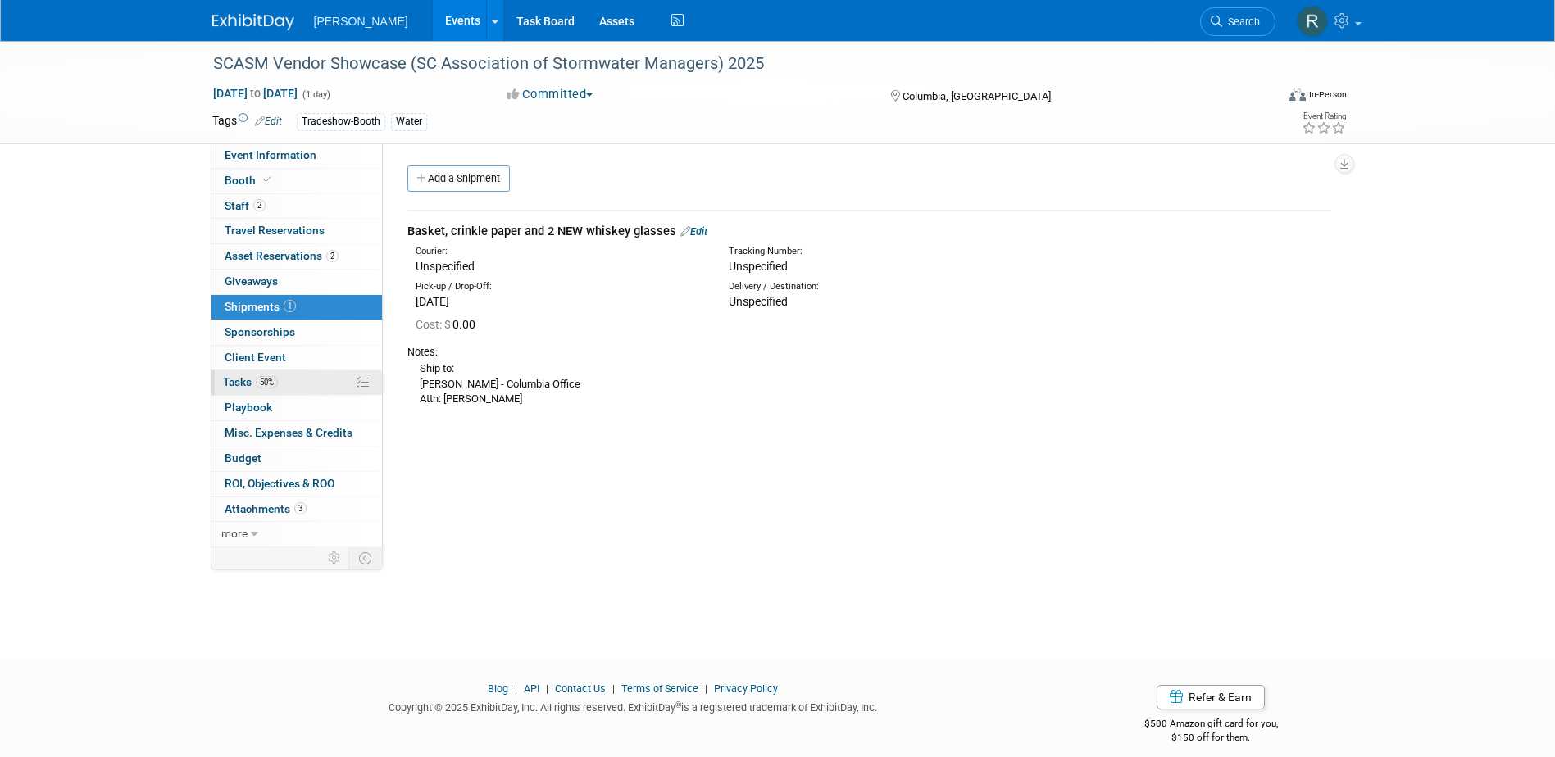
click at [231, 377] on span "Tasks 50%" at bounding box center [250, 381] width 55 height 13
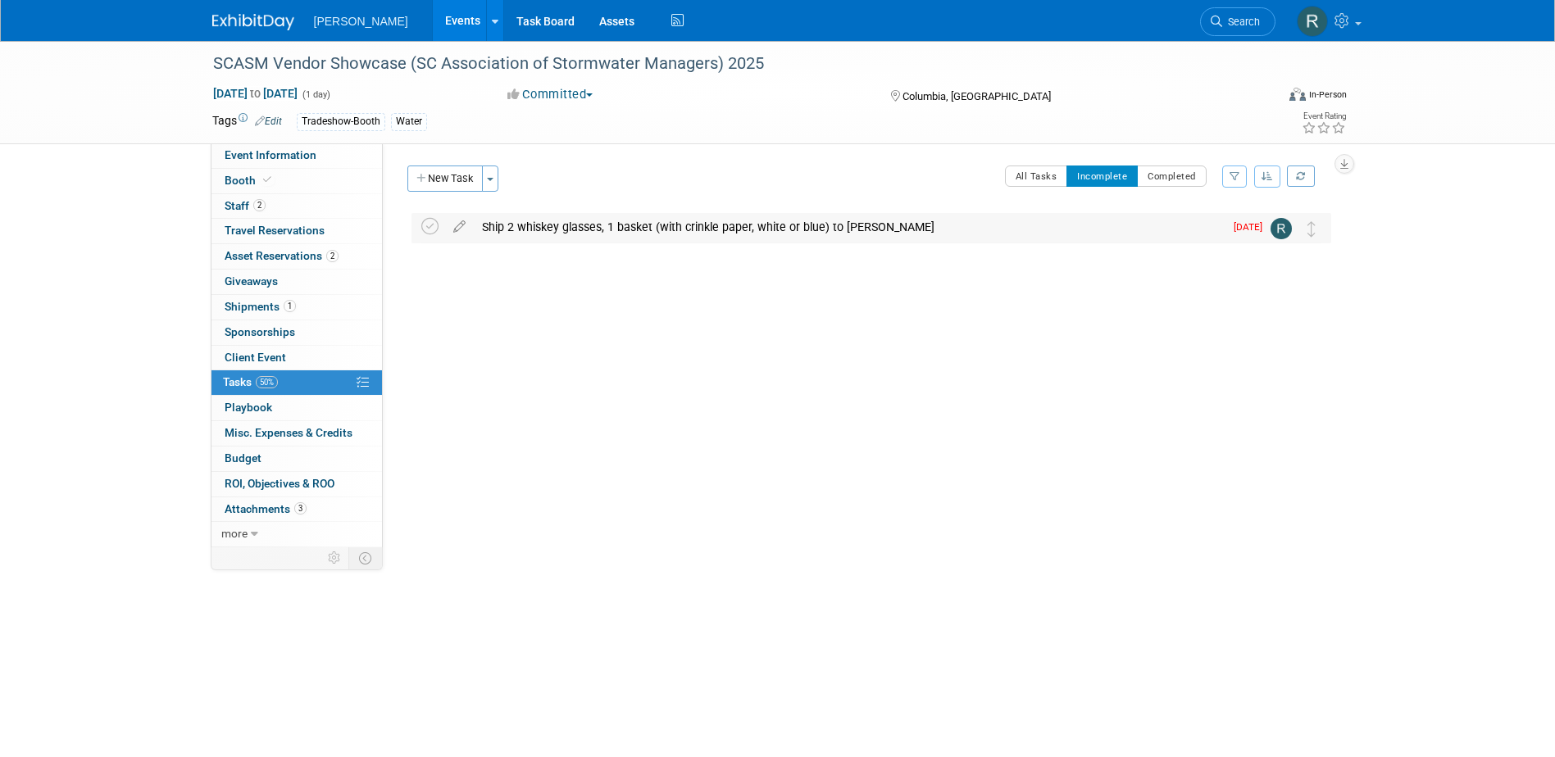
click at [536, 227] on div "Ship 2 whiskey glasses, 1 basket (with crinkle paper, white or blue) to James R…" at bounding box center [849, 227] width 750 height 28
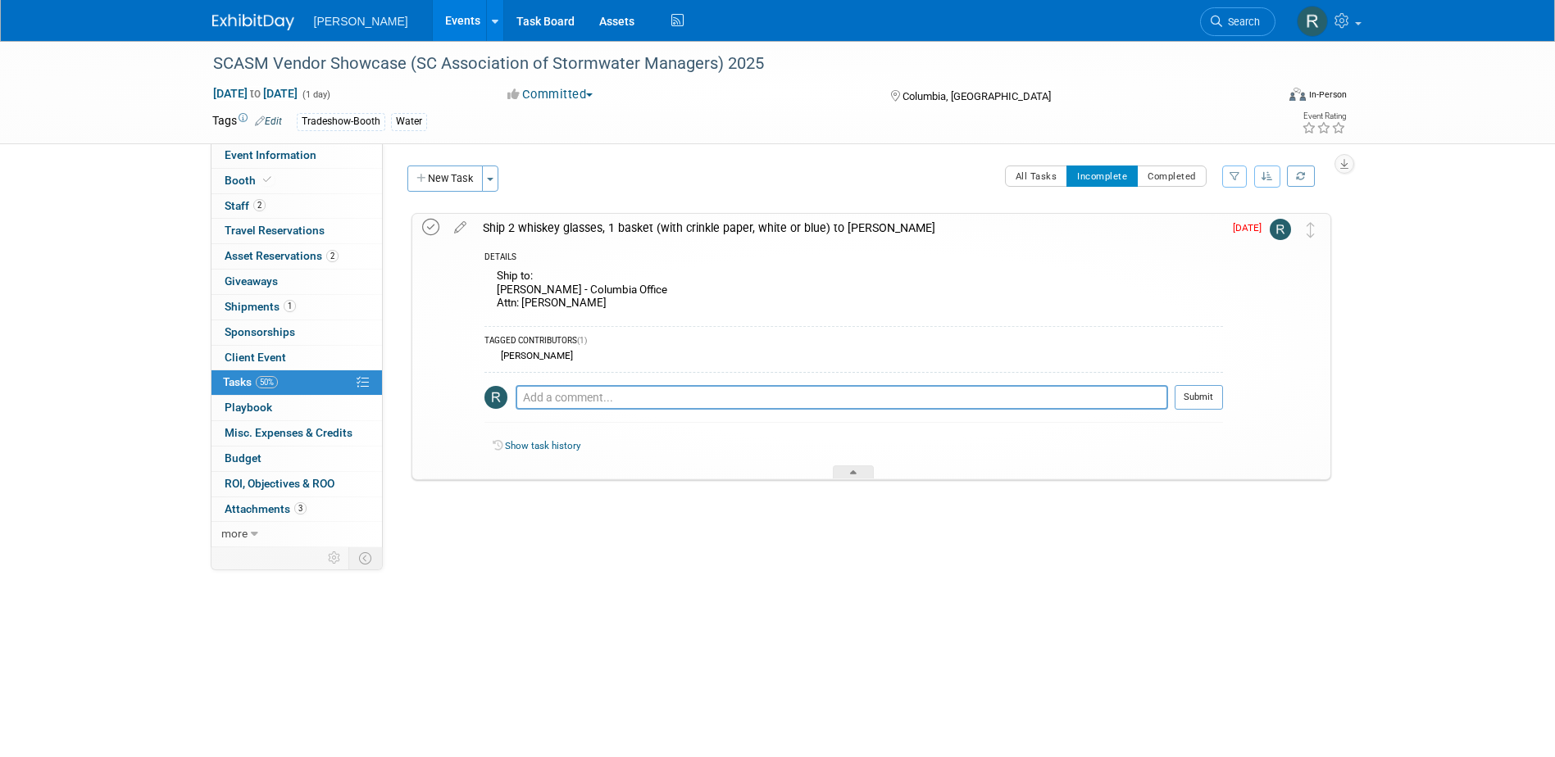
drag, startPoint x: 432, startPoint y: 226, endPoint x: 425, endPoint y: 232, distance: 8.7
click at [432, 226] on icon at bounding box center [430, 227] width 17 height 17
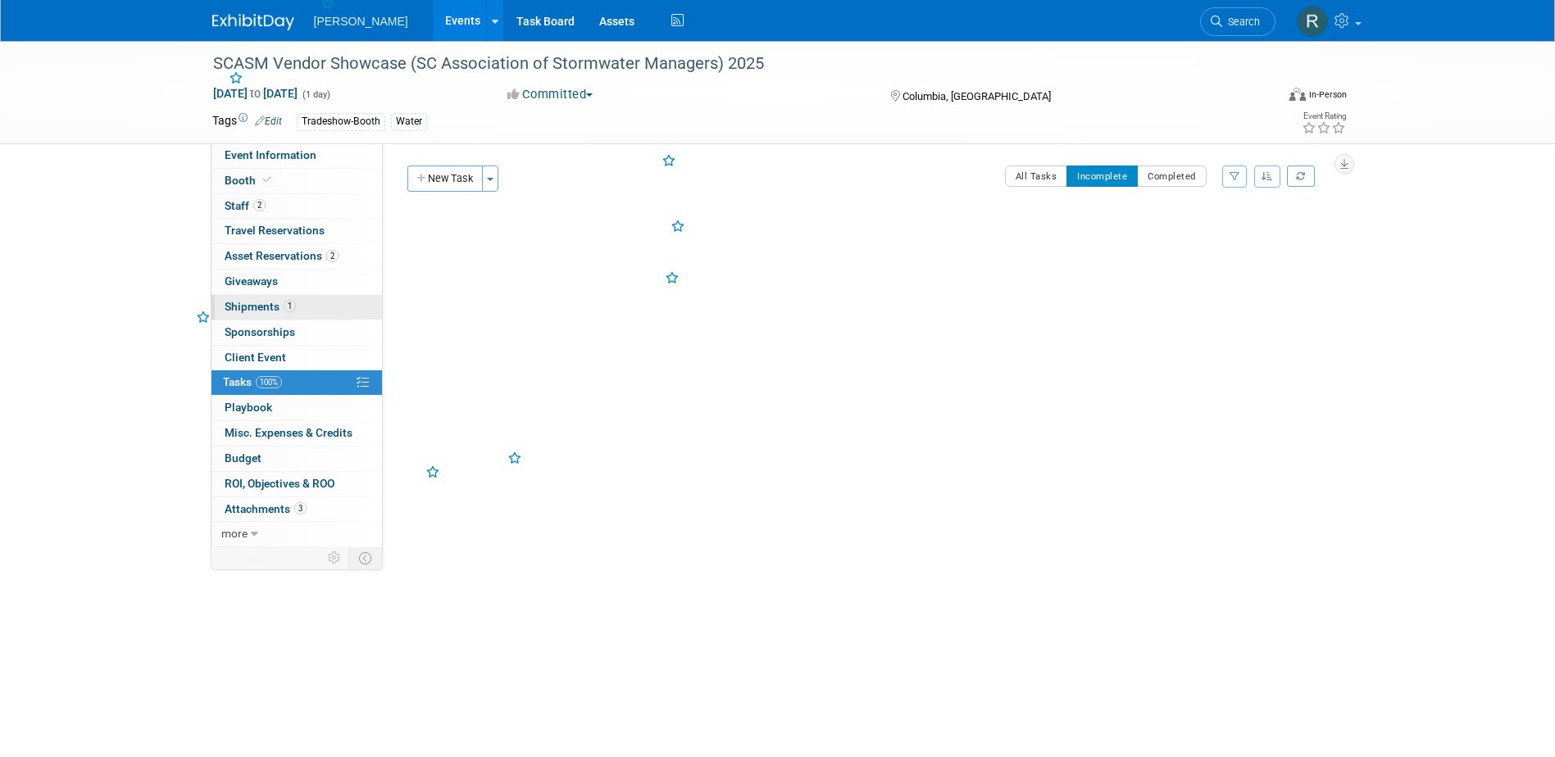
click at [270, 307] on span "Shipments 1" at bounding box center [260, 306] width 71 height 13
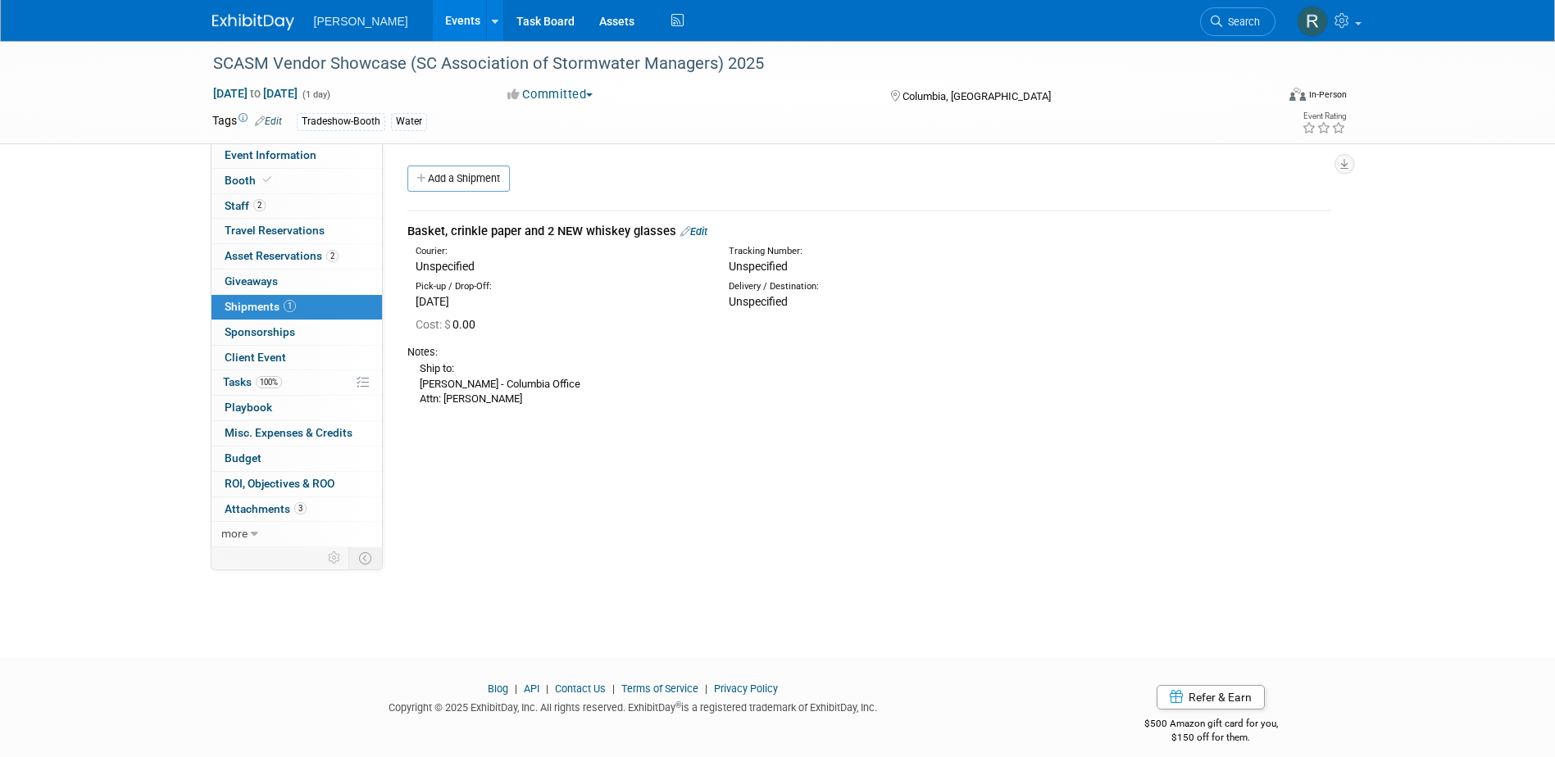
click at [696, 229] on link "Edit" at bounding box center [693, 231] width 27 height 12
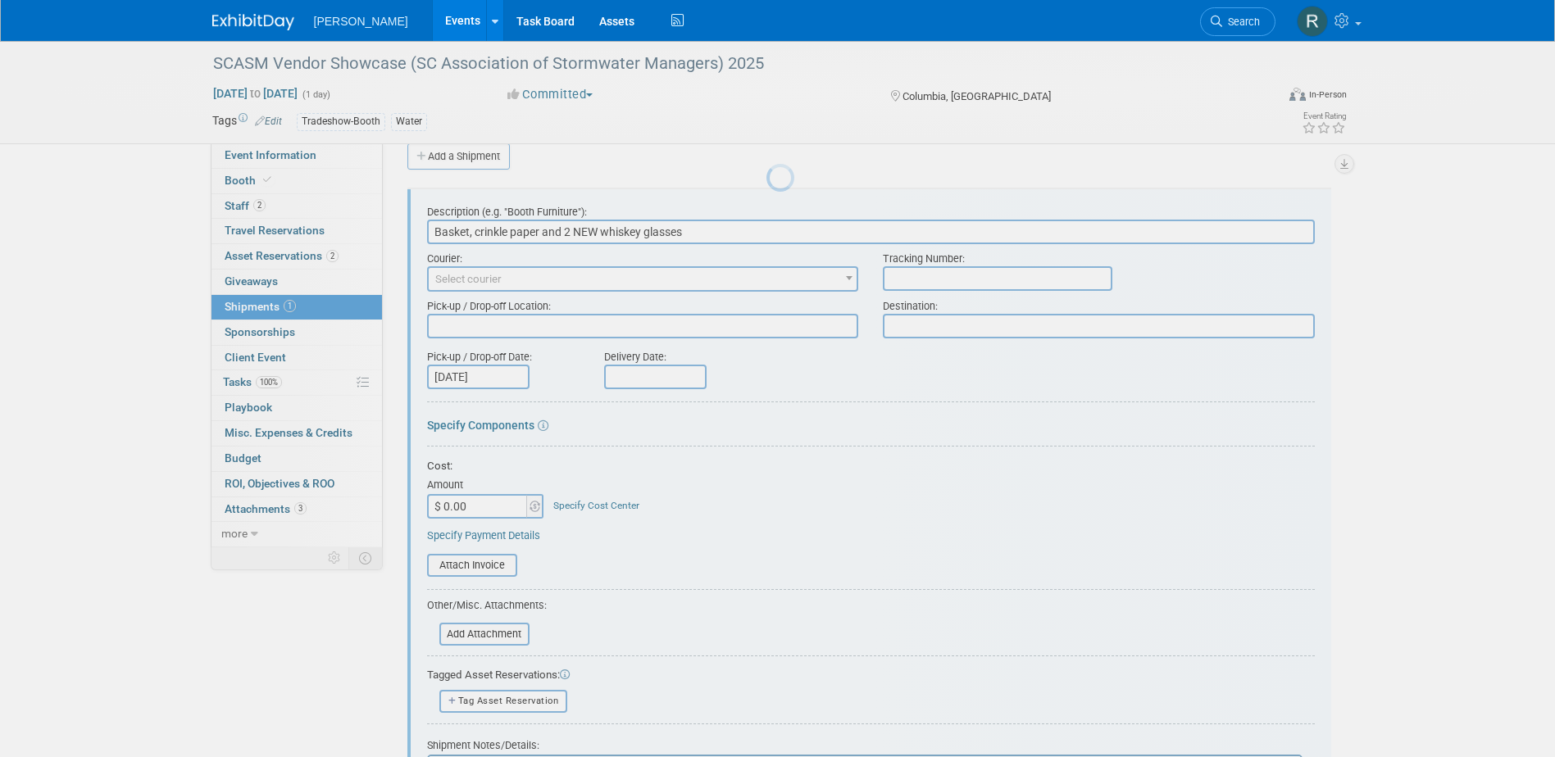
scroll to position [25, 0]
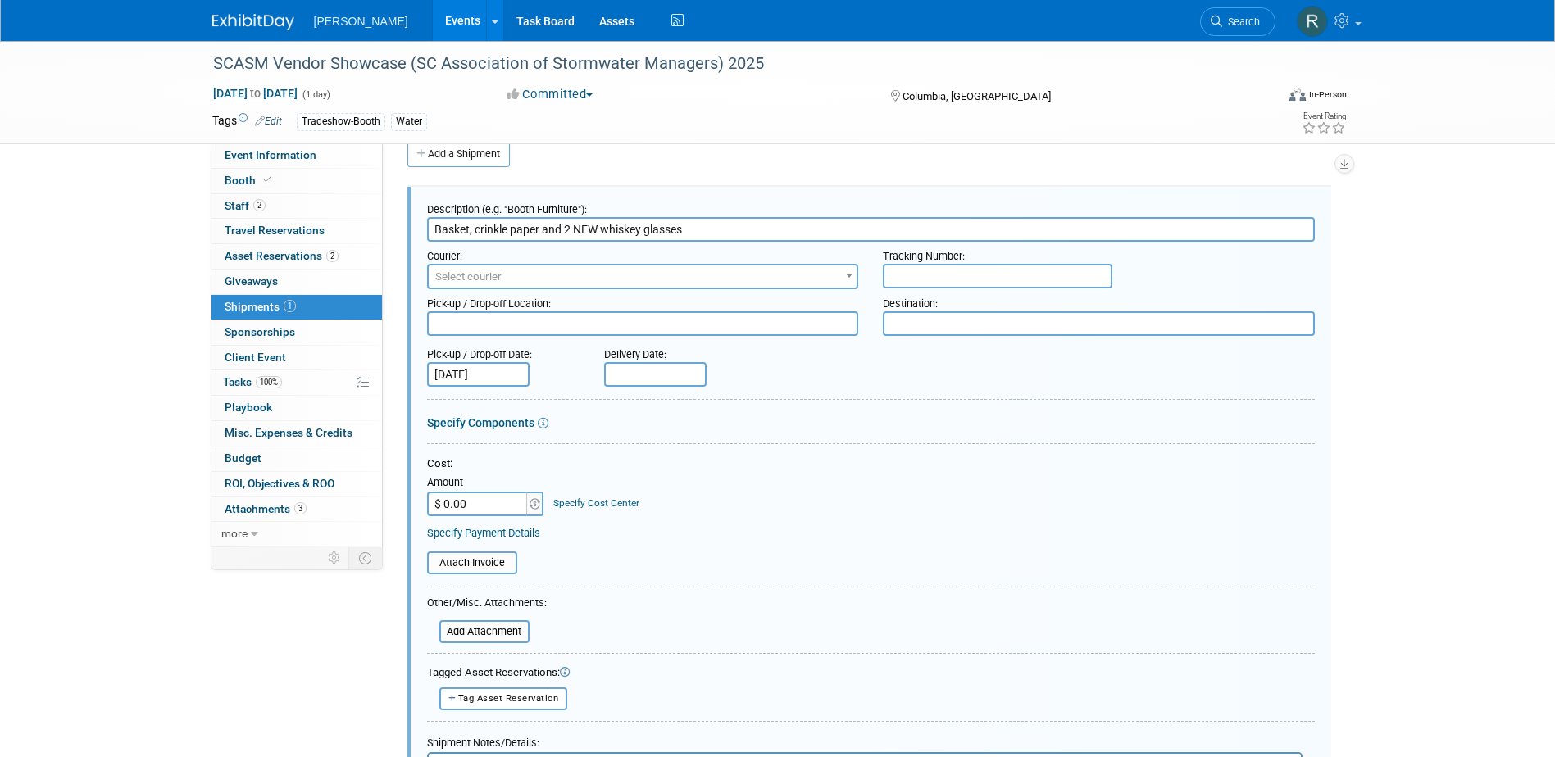
click at [929, 276] on input "text" at bounding box center [997, 276] width 229 height 25
paste input "1Z4916090373569208"
type input "1Z4916090373569208"
click at [576, 275] on span "Select courier" at bounding box center [643, 277] width 429 height 23
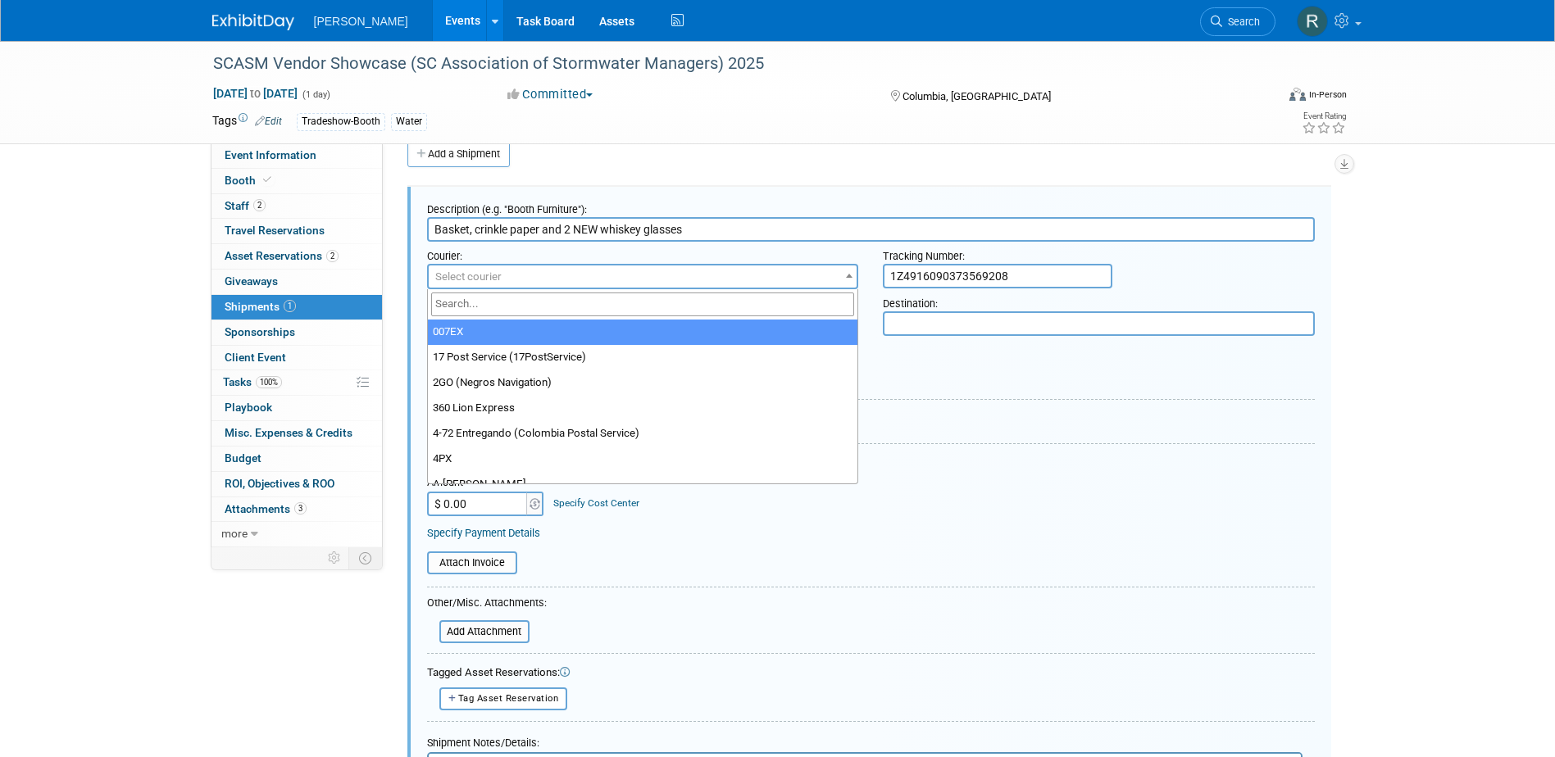
click at [576, 307] on input "search" at bounding box center [643, 305] width 424 height 24
type input "UPS"
select select "508"
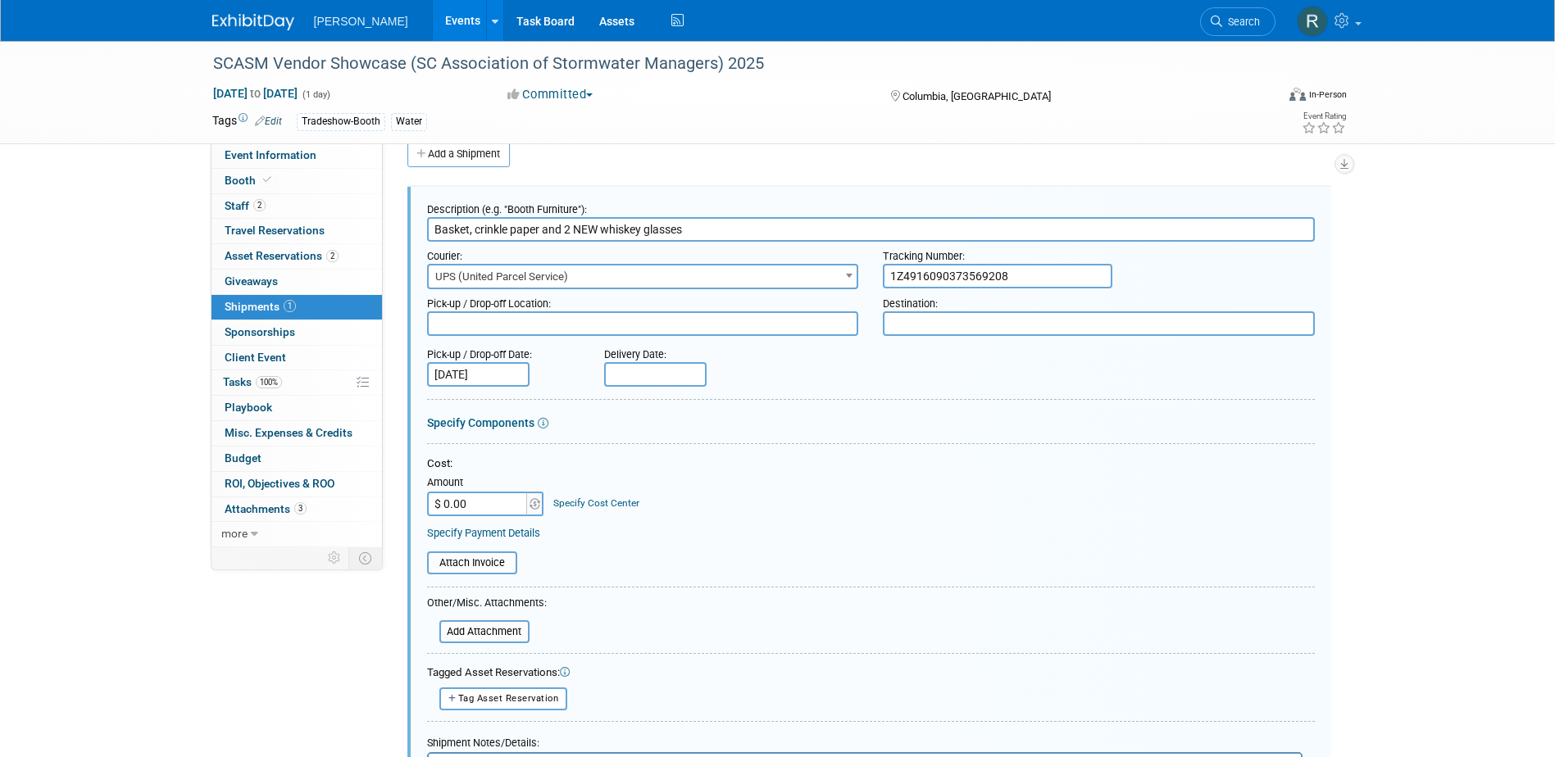
click at [565, 326] on textarea at bounding box center [643, 323] width 432 height 25
click at [648, 373] on input "text" at bounding box center [655, 374] width 102 height 25
click at [626, 408] on icon at bounding box center [621, 407] width 11 height 11
select select "7"
click at [769, 563] on span "21" at bounding box center [766, 555] width 32 height 32
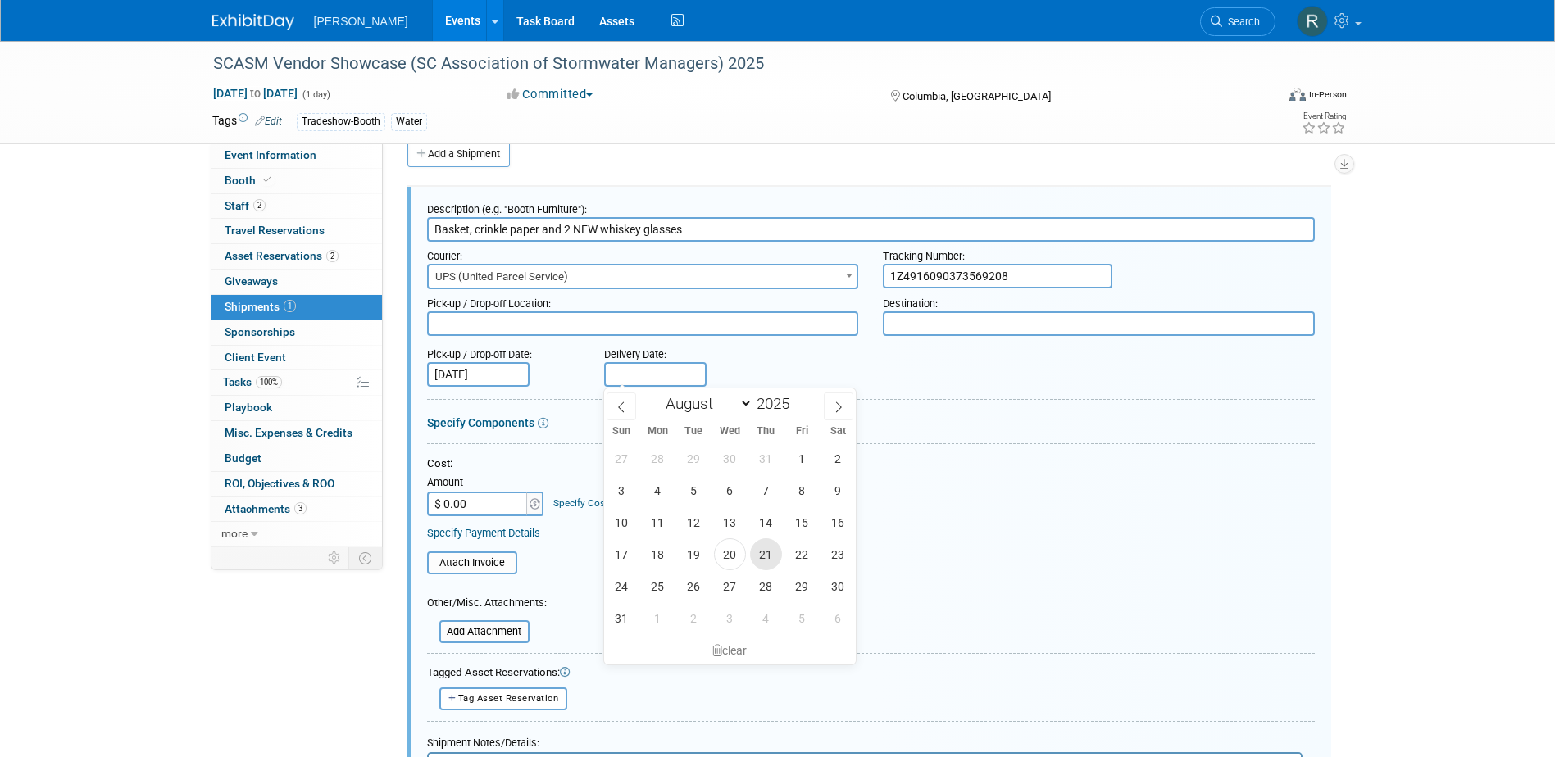
type input "Aug 21, 2025"
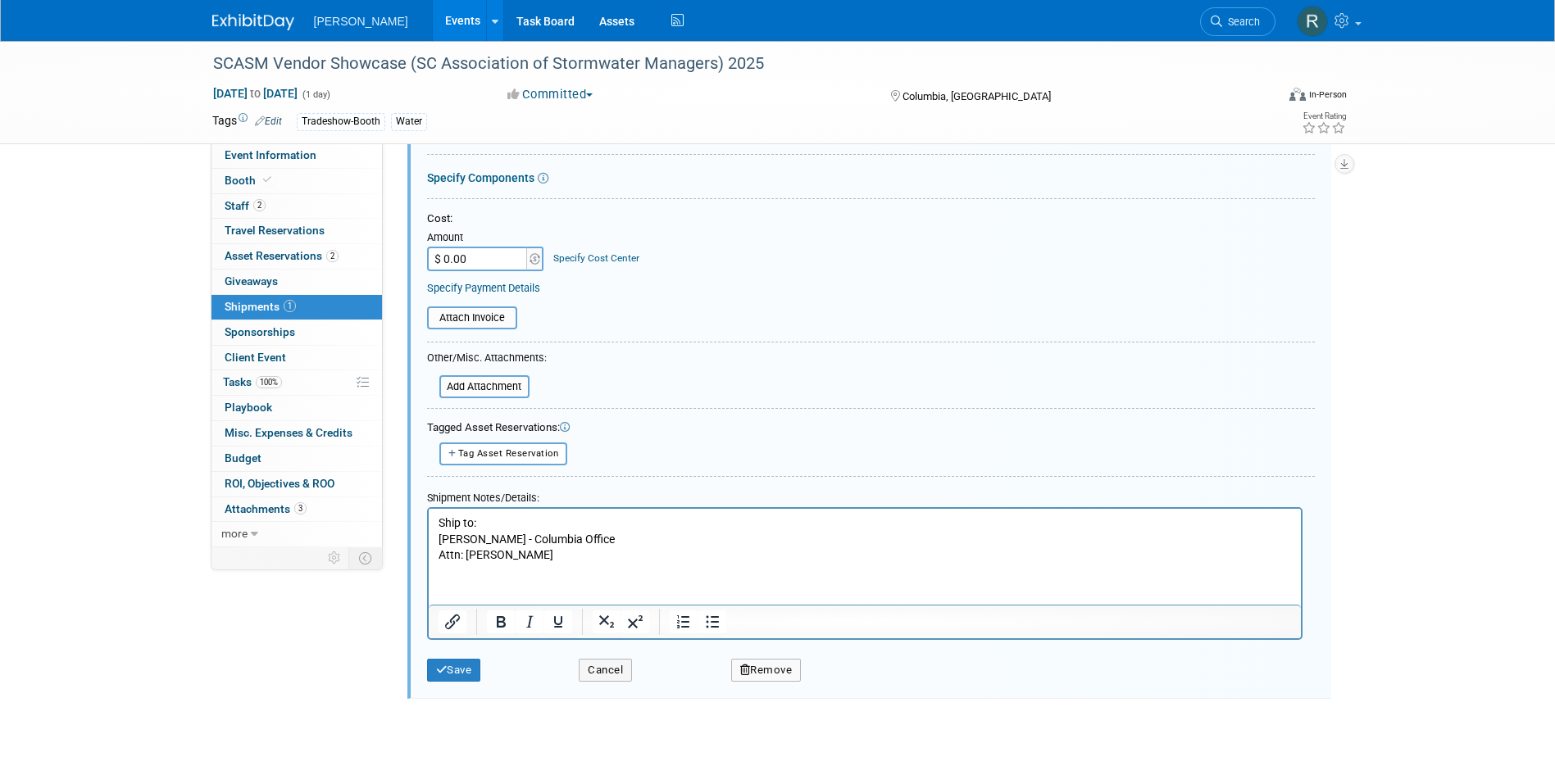
scroll to position [270, 0]
click at [466, 673] on button "Save" at bounding box center [454, 669] width 54 height 23
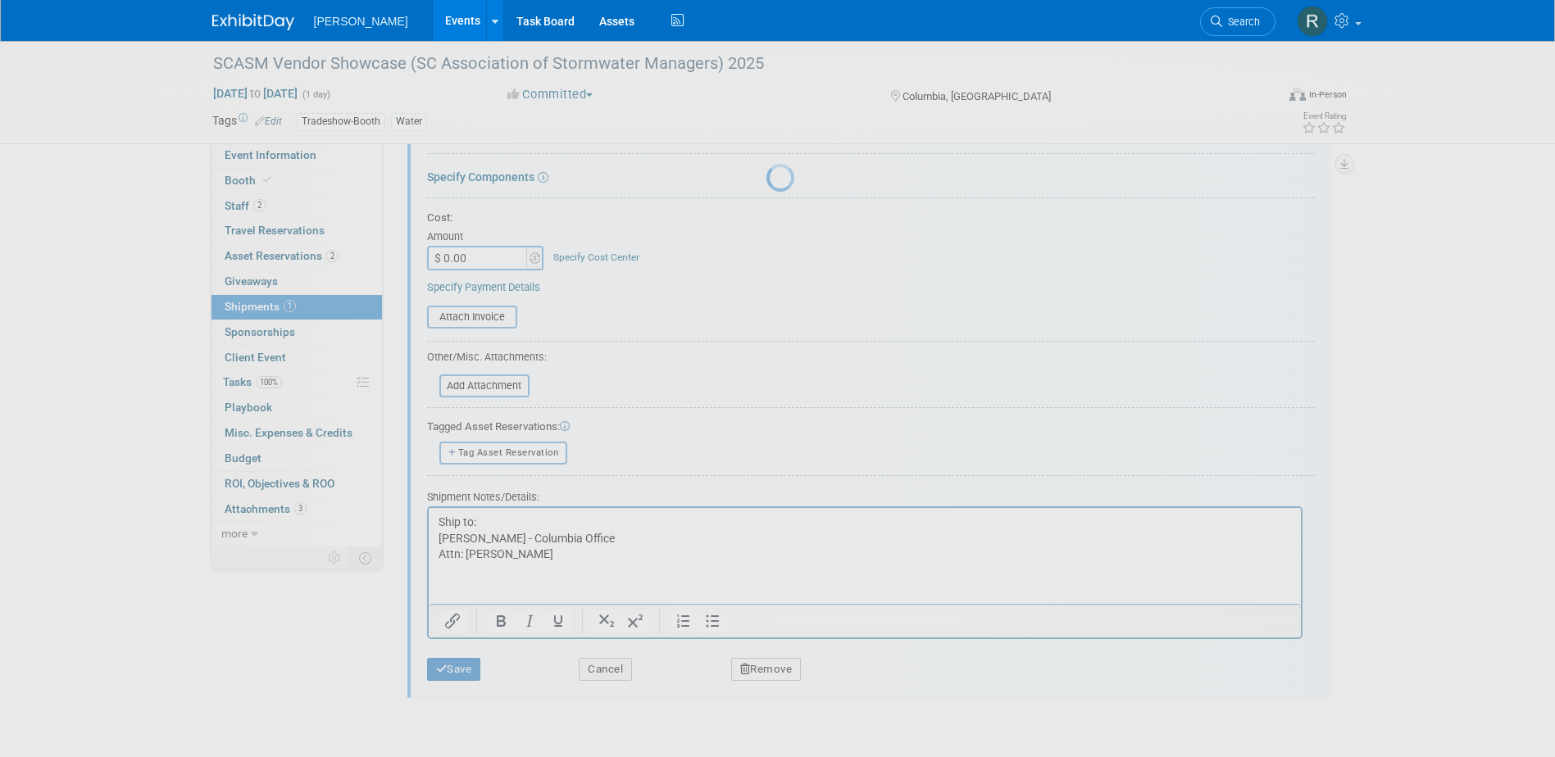
scroll to position [15, 0]
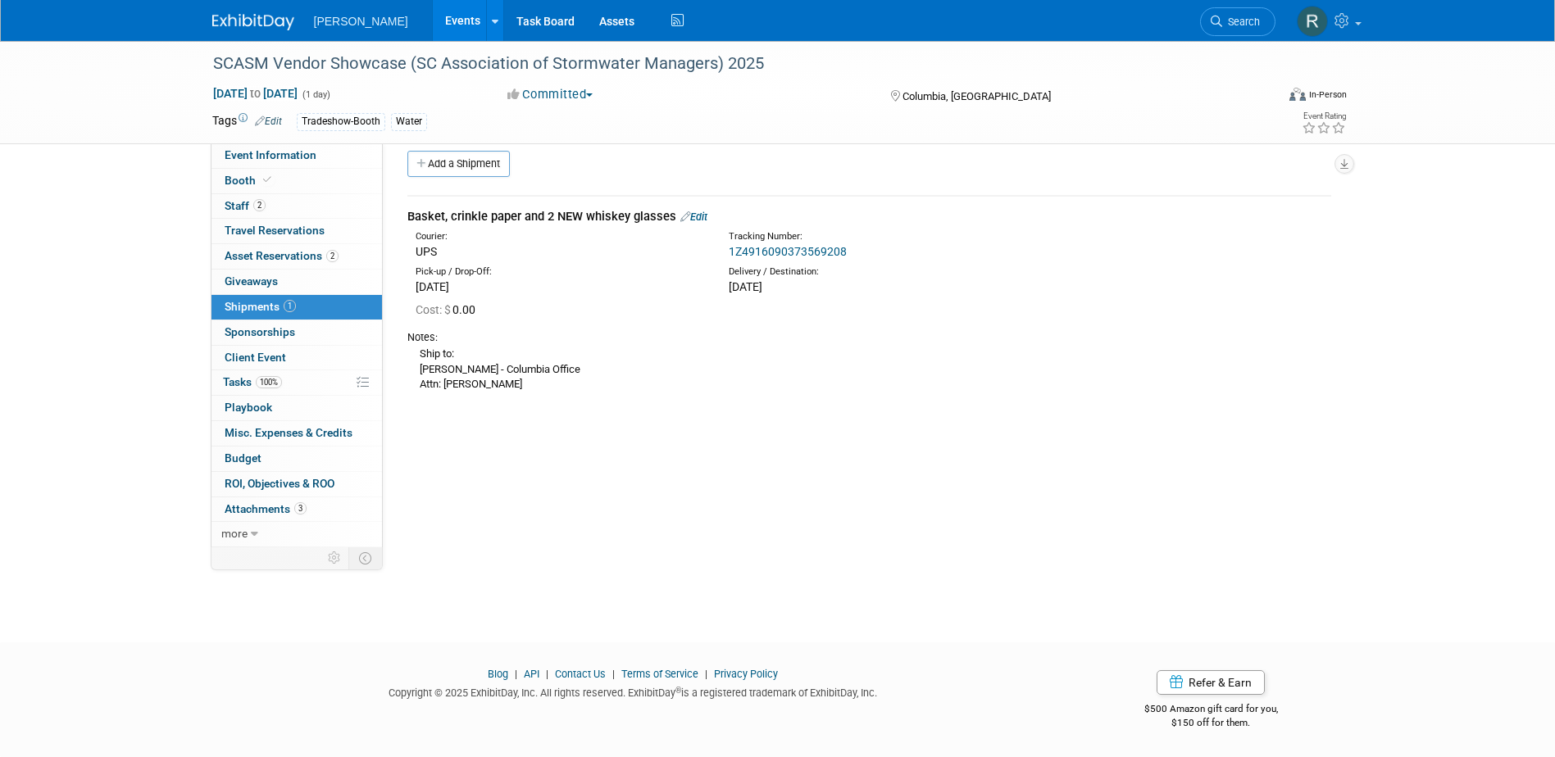
click at [706, 217] on link "Edit" at bounding box center [693, 217] width 27 height 12
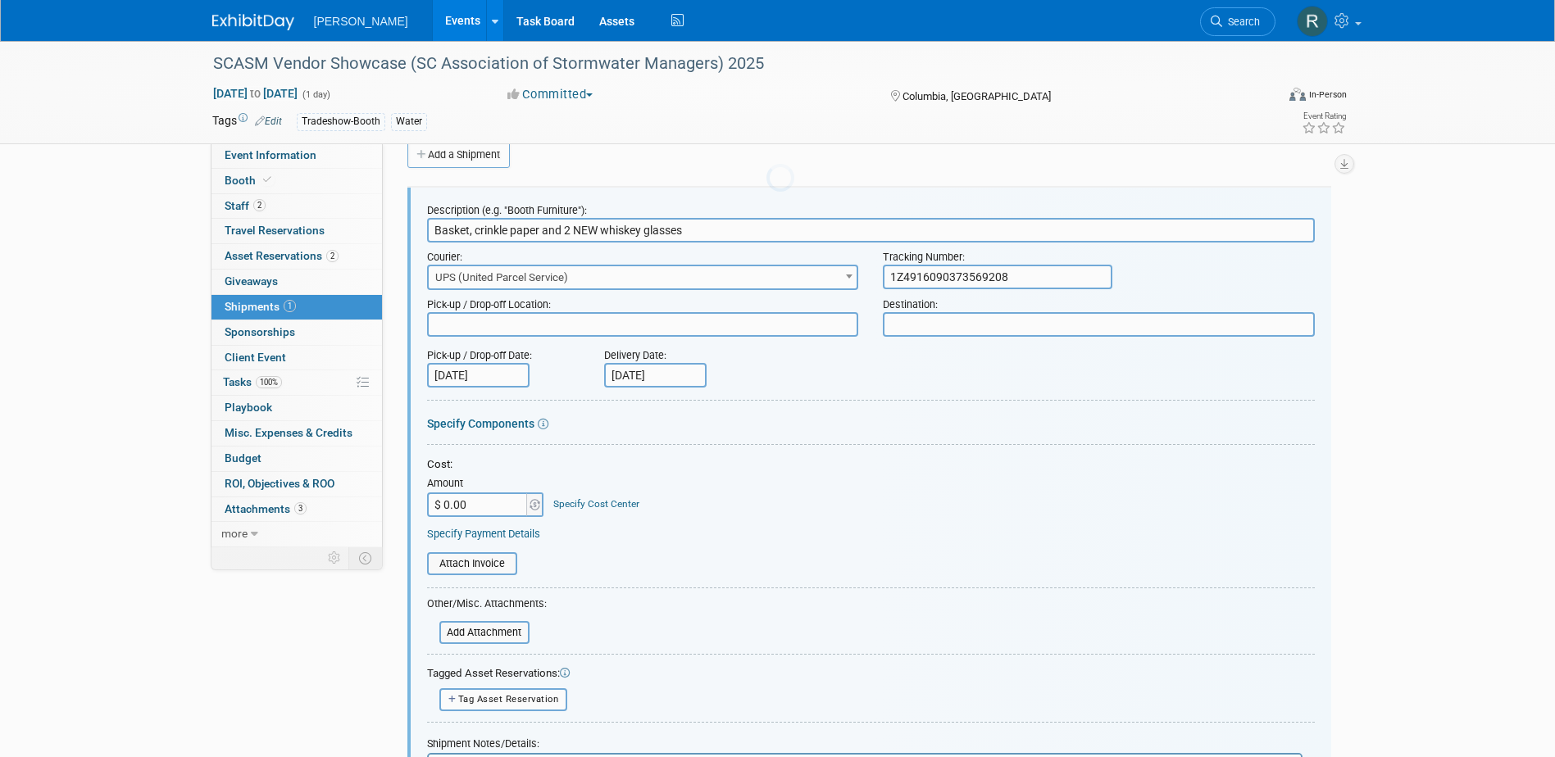
scroll to position [25, 0]
click at [598, 500] on link "Specify Cost Center" at bounding box center [596, 503] width 86 height 11
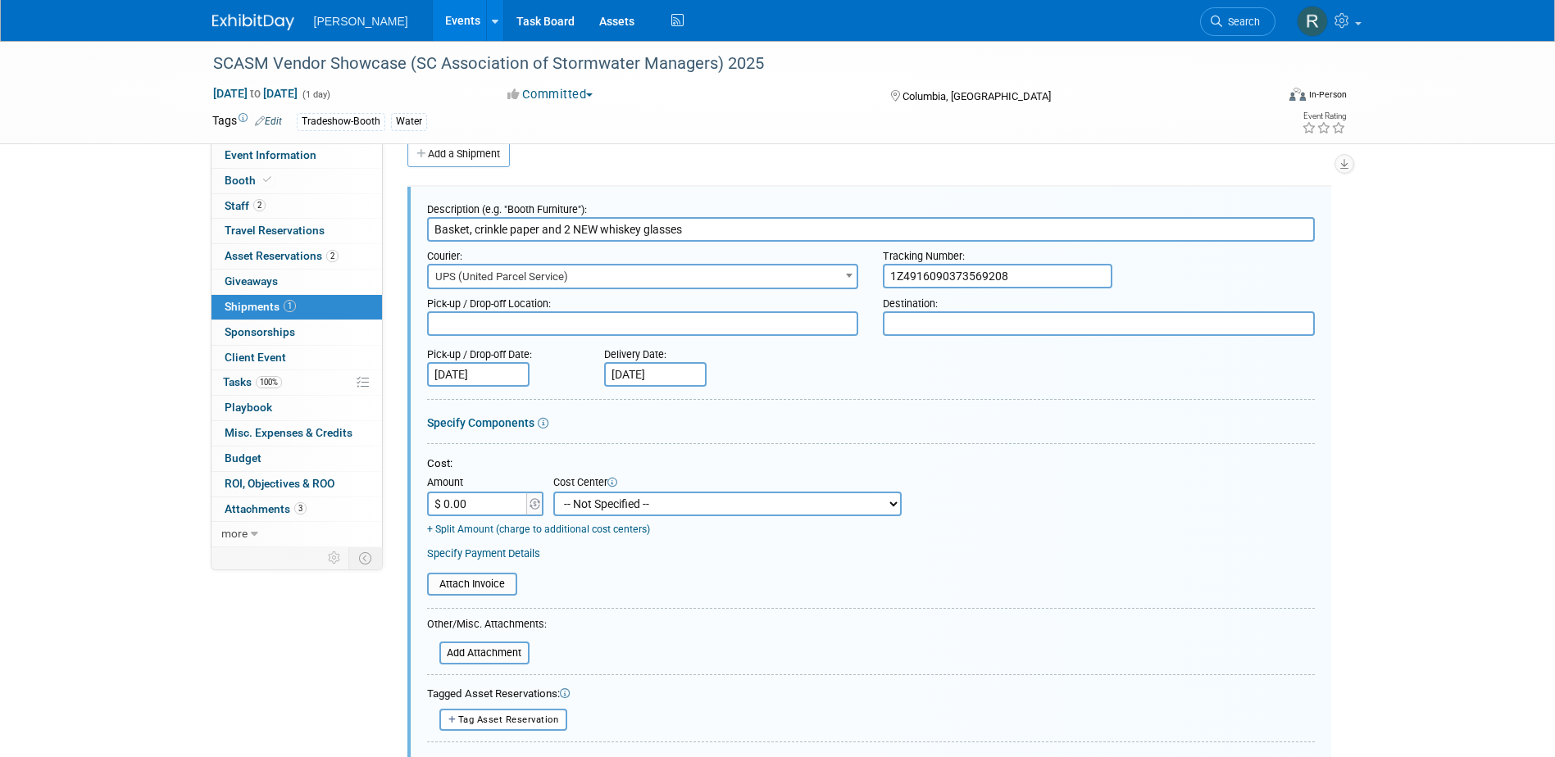
click at [629, 502] on select "-- Not Specified -- Advisory Services - Expenses_1001.502 Aerial Acquisition - …" at bounding box center [727, 504] width 348 height 25
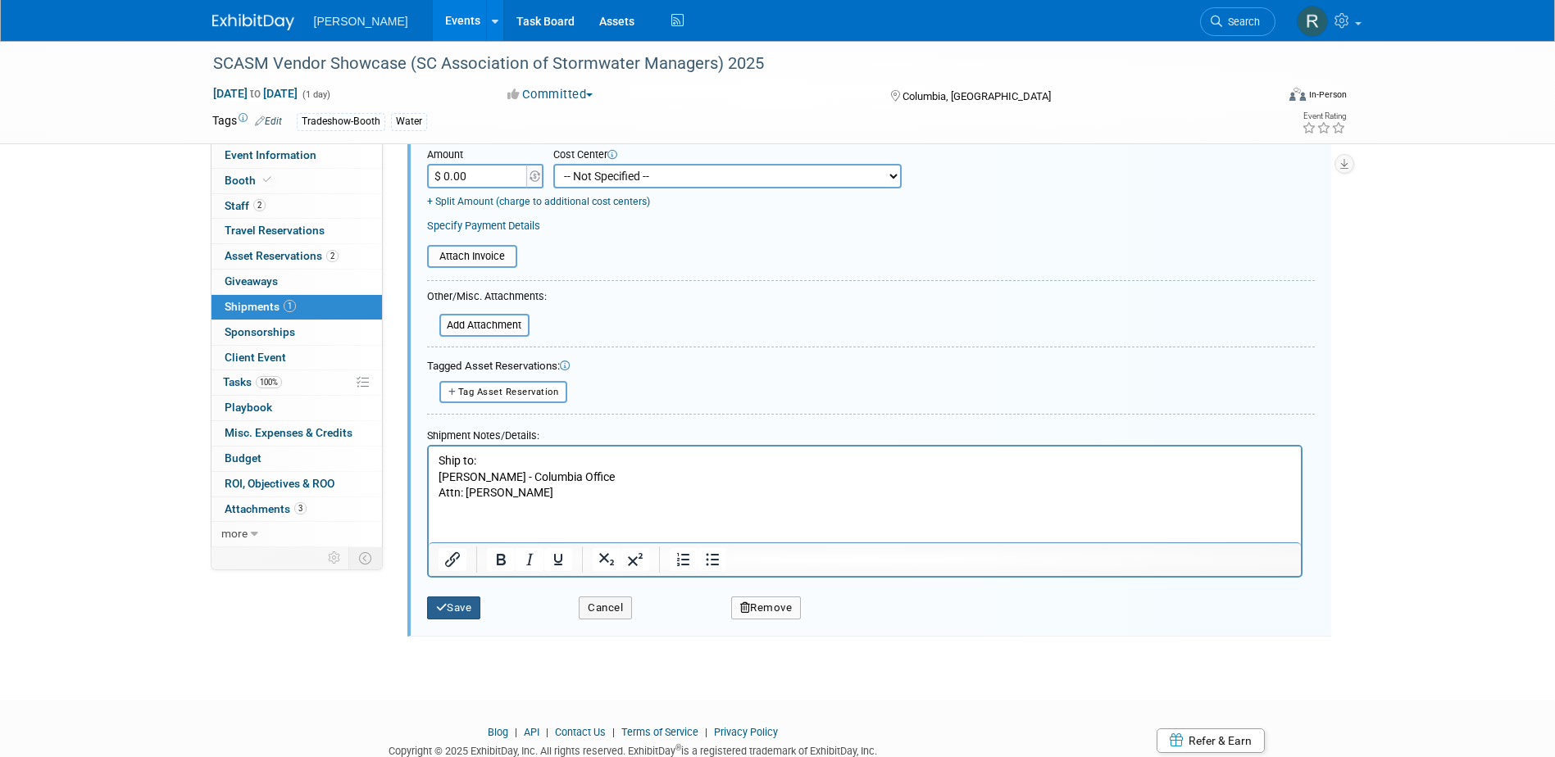
click at [468, 610] on button "Save" at bounding box center [454, 608] width 54 height 23
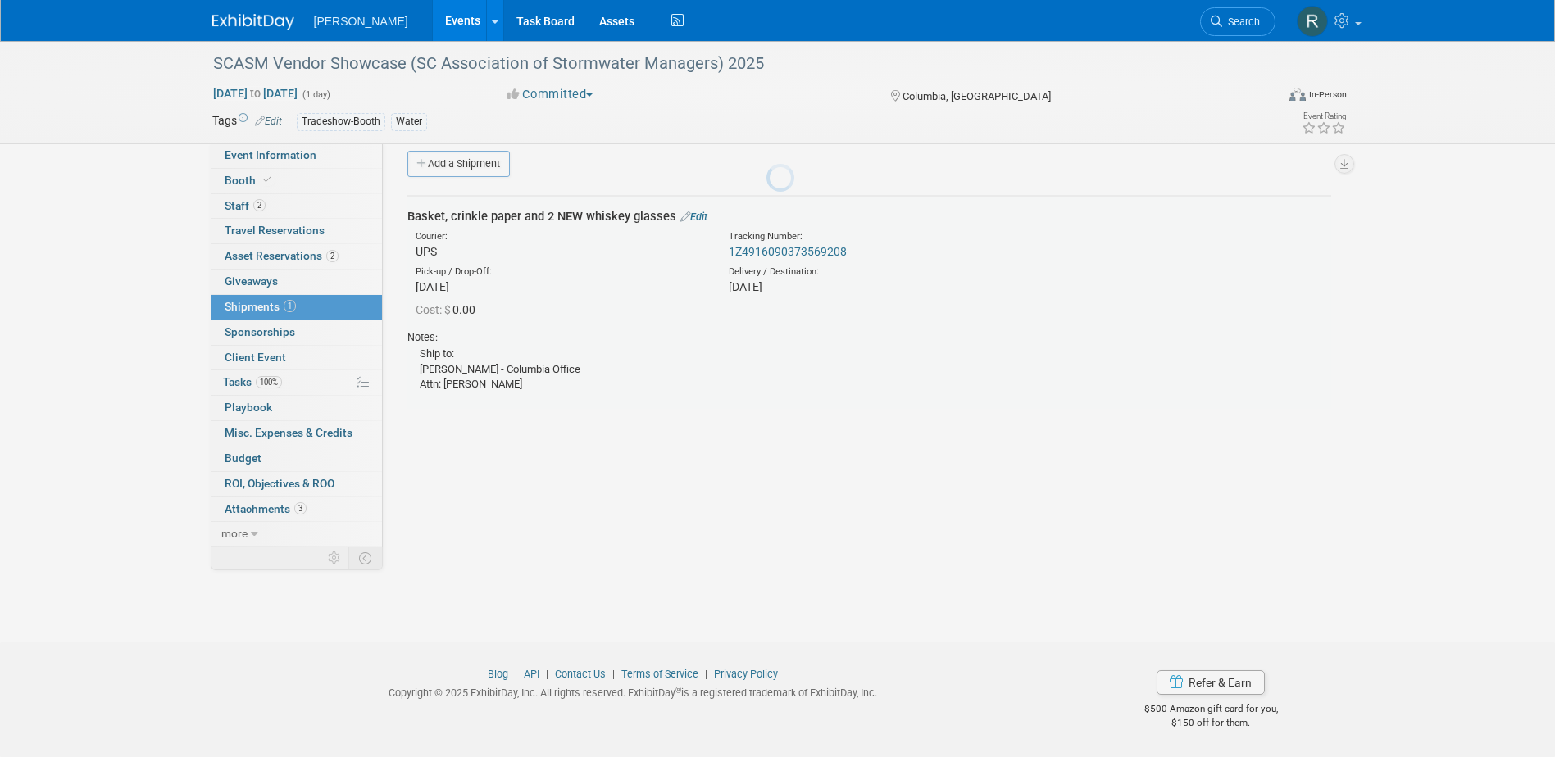
scroll to position [15, 0]
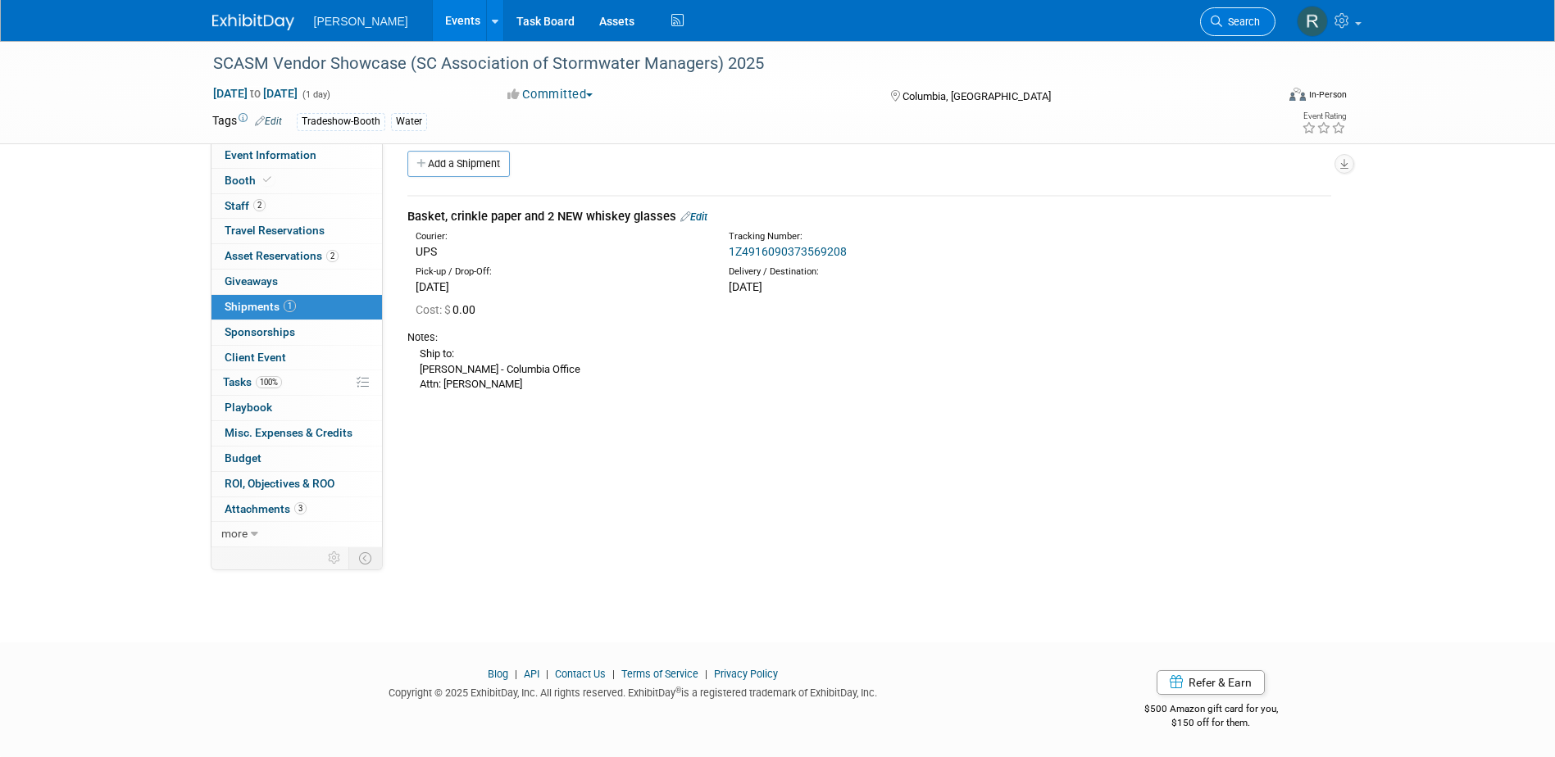
click at [1217, 33] on link "Search" at bounding box center [1237, 21] width 75 height 29
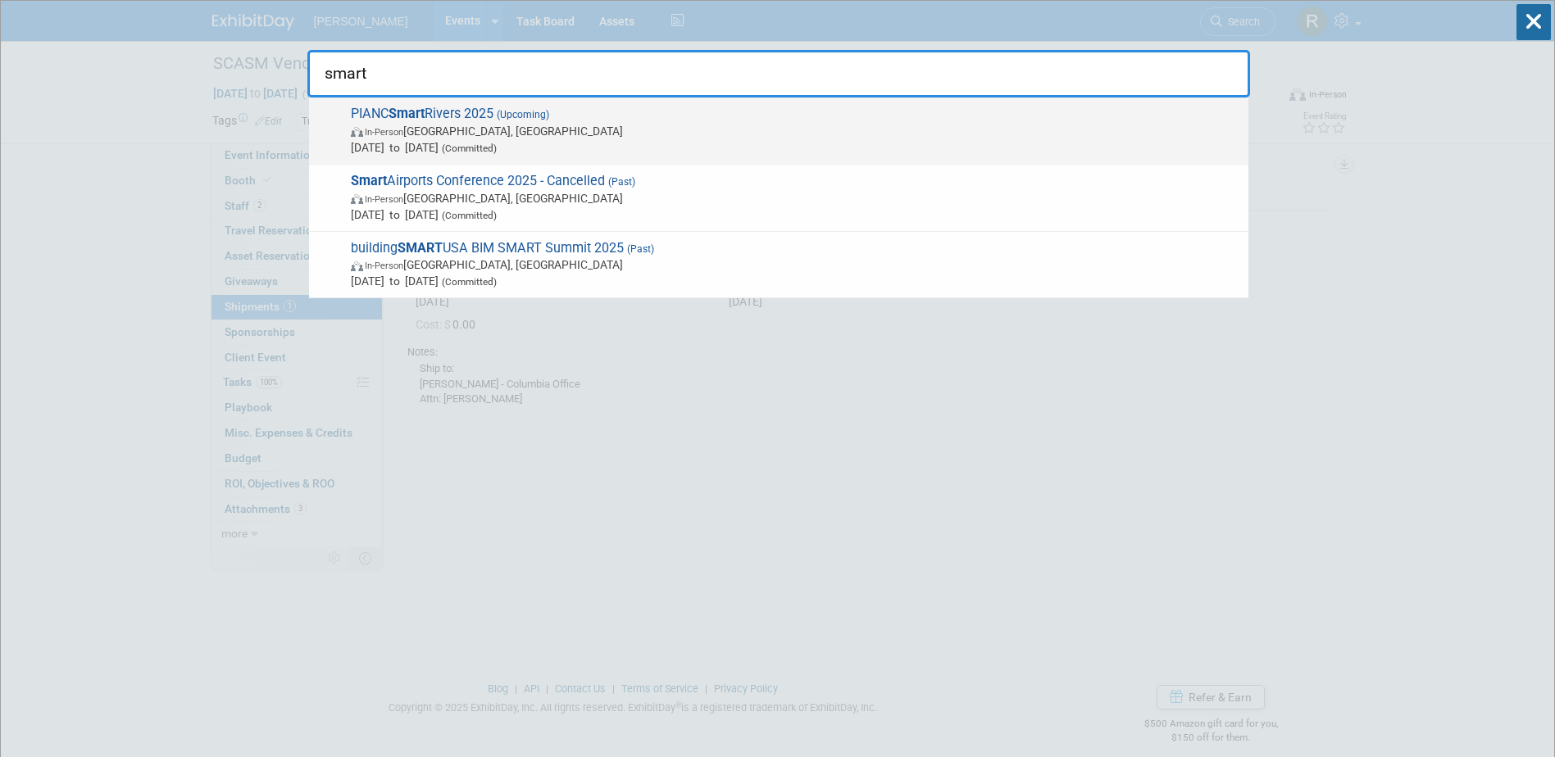
type input "smart"
click at [497, 150] on span "(Committed)" at bounding box center [468, 148] width 58 height 11
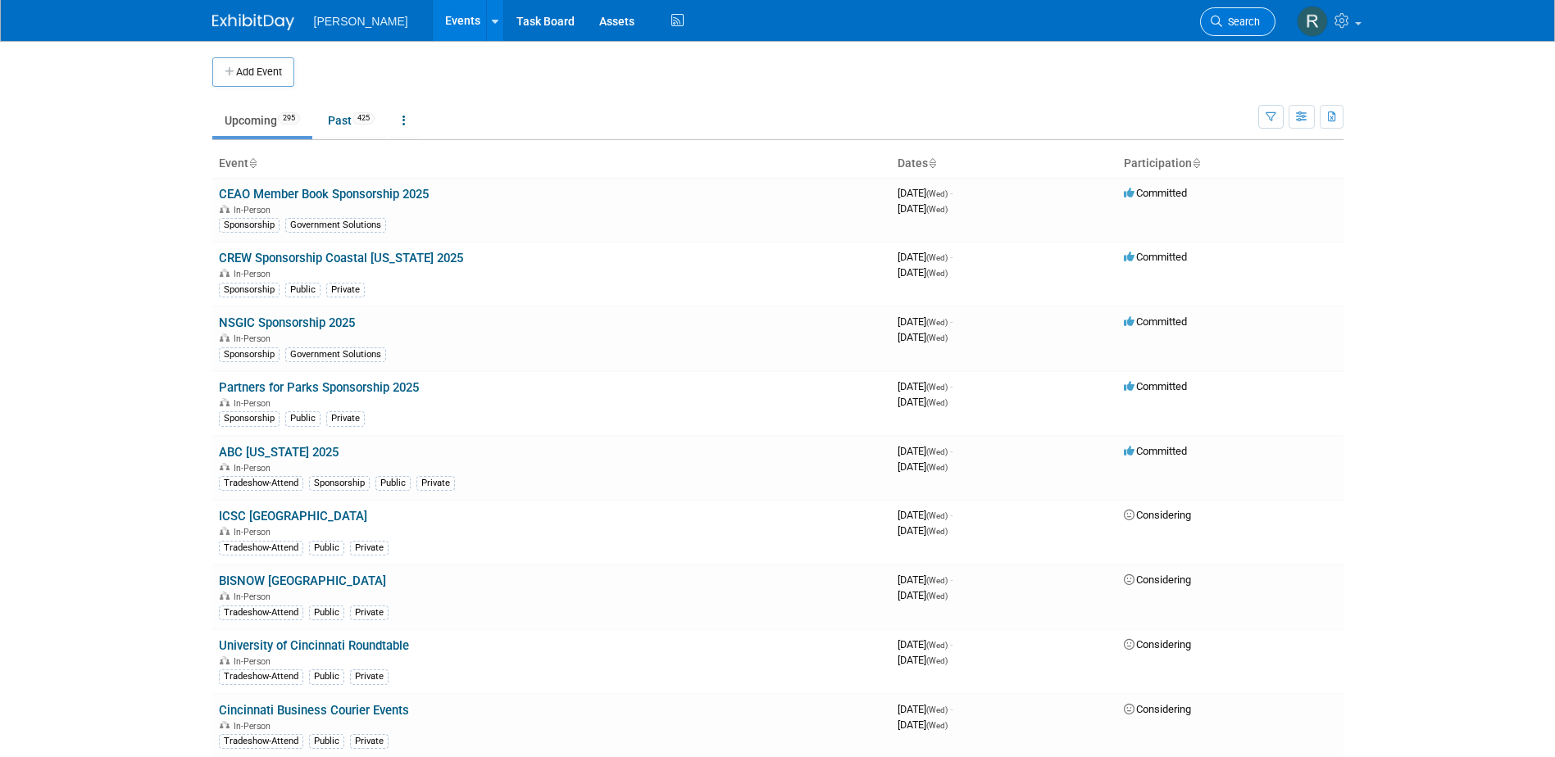
click at [1222, 16] on span "Search" at bounding box center [1241, 22] width 38 height 12
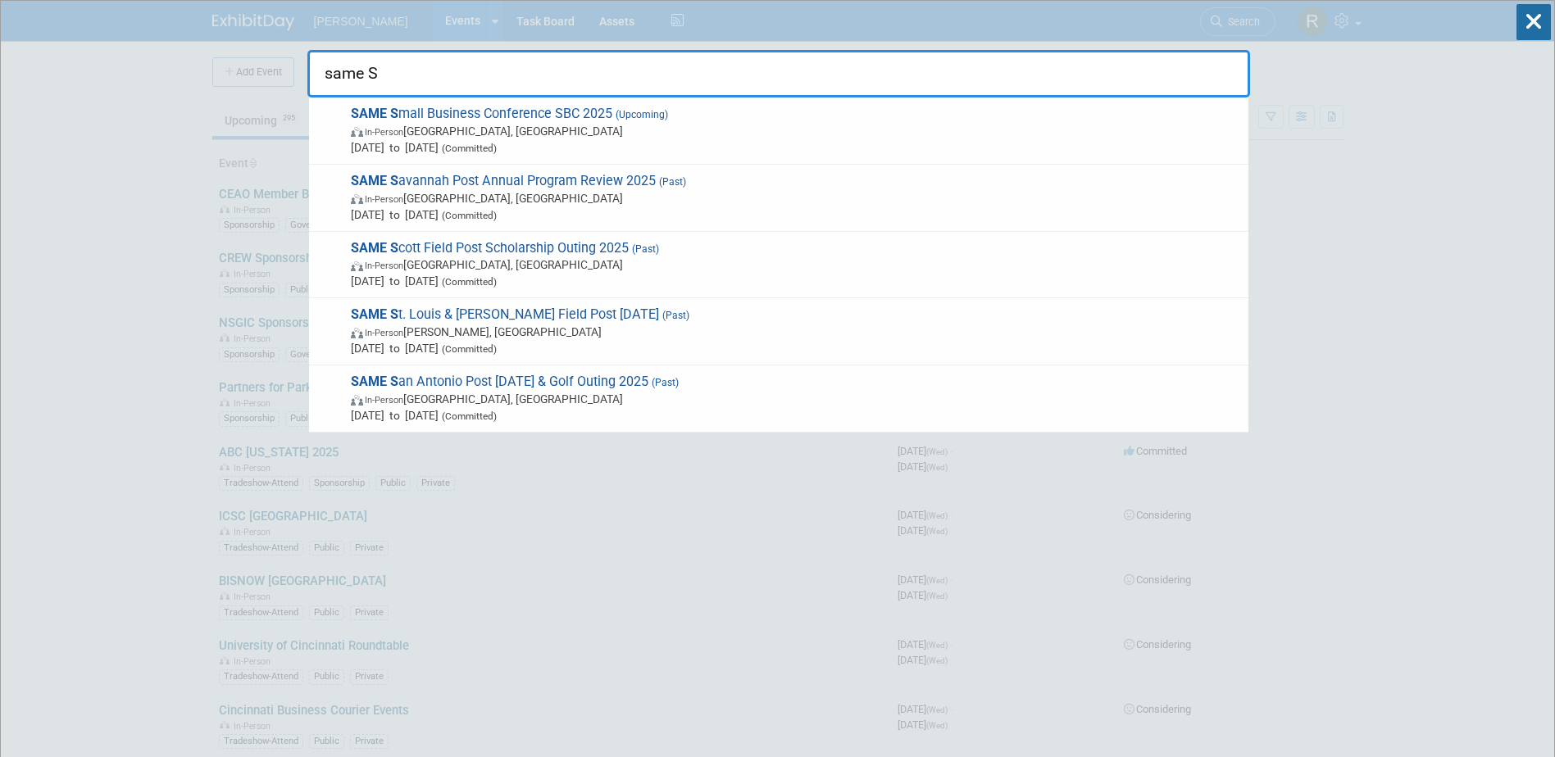
type input "same S"
click at [743, 117] on span "SAME S mall Business Conference SBC 2025 (Upcoming) In-Person [GEOGRAPHIC_DATA]…" at bounding box center [793, 131] width 894 height 50
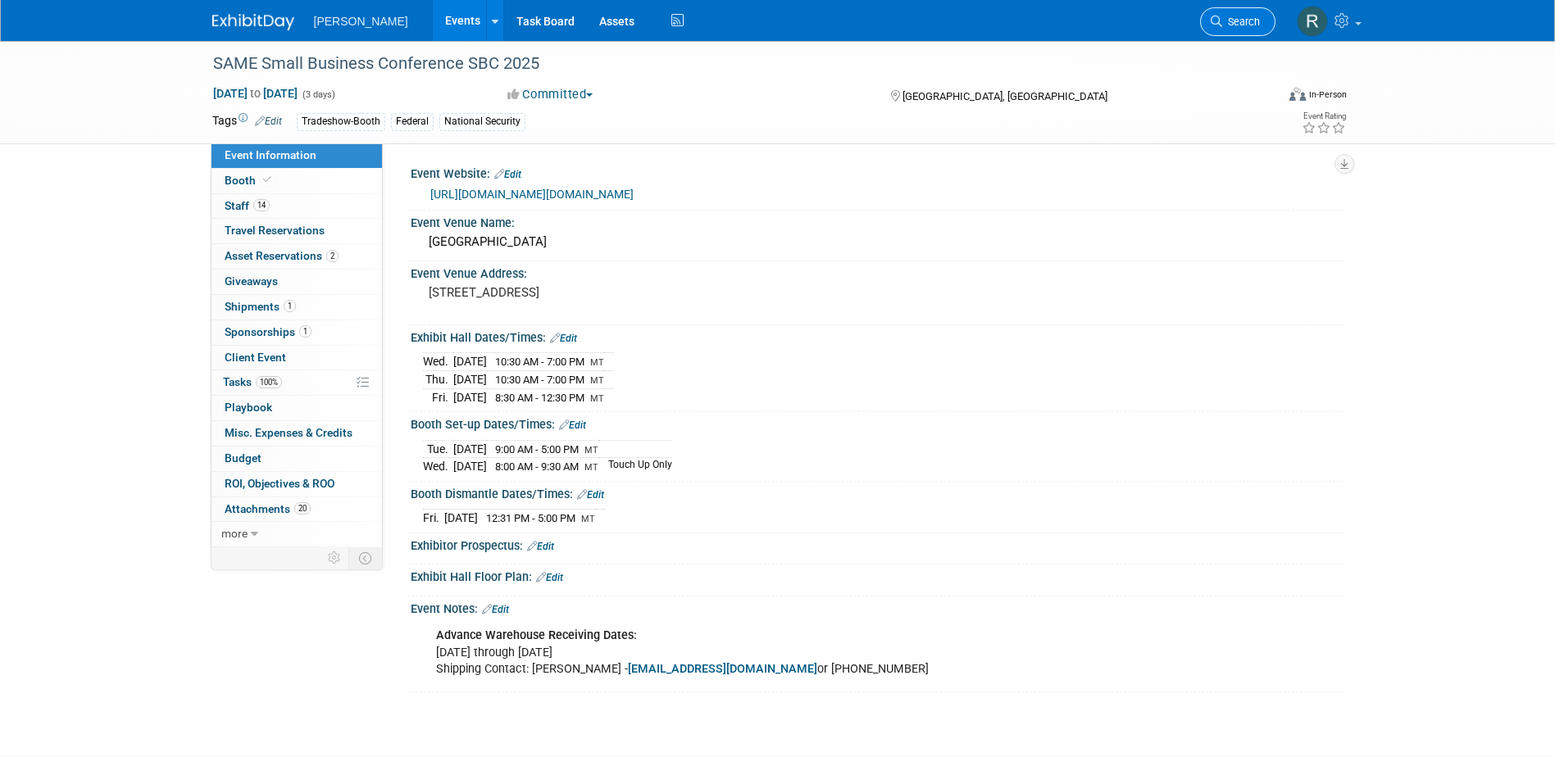
click at [1245, 24] on span "Search" at bounding box center [1241, 22] width 38 height 12
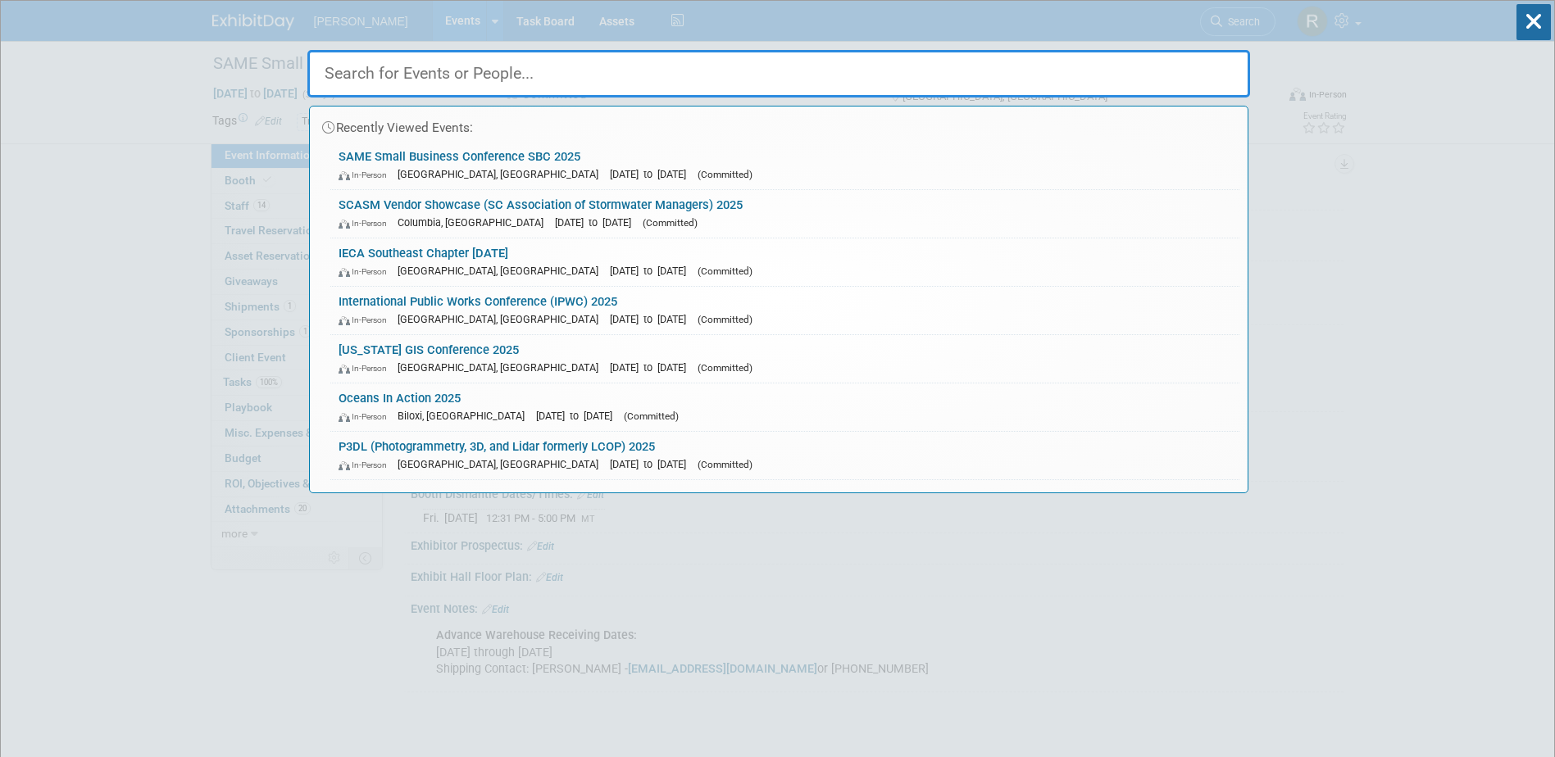
click at [592, 80] on input "text" at bounding box center [778, 74] width 943 height 48
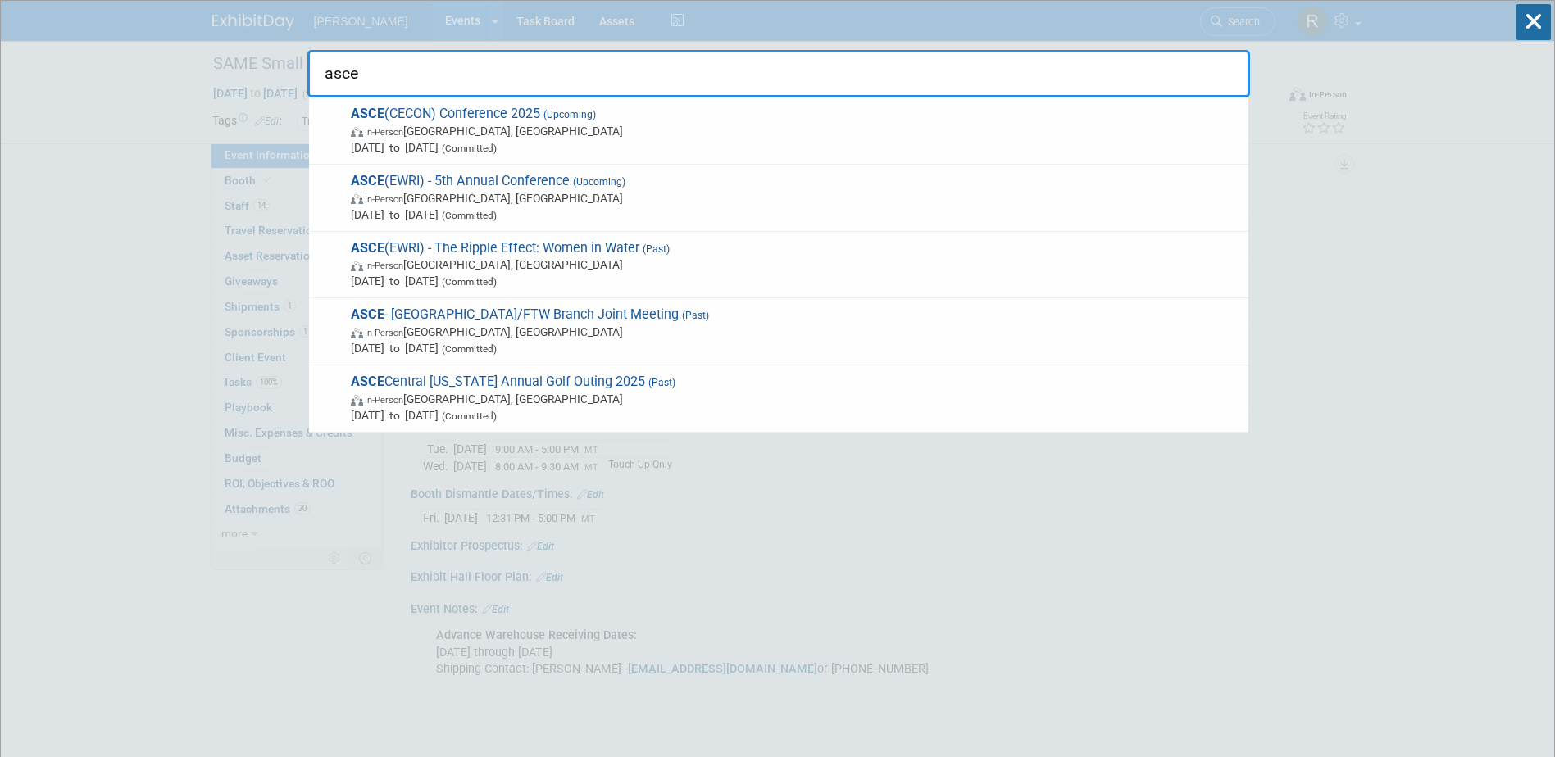
type input "asce"
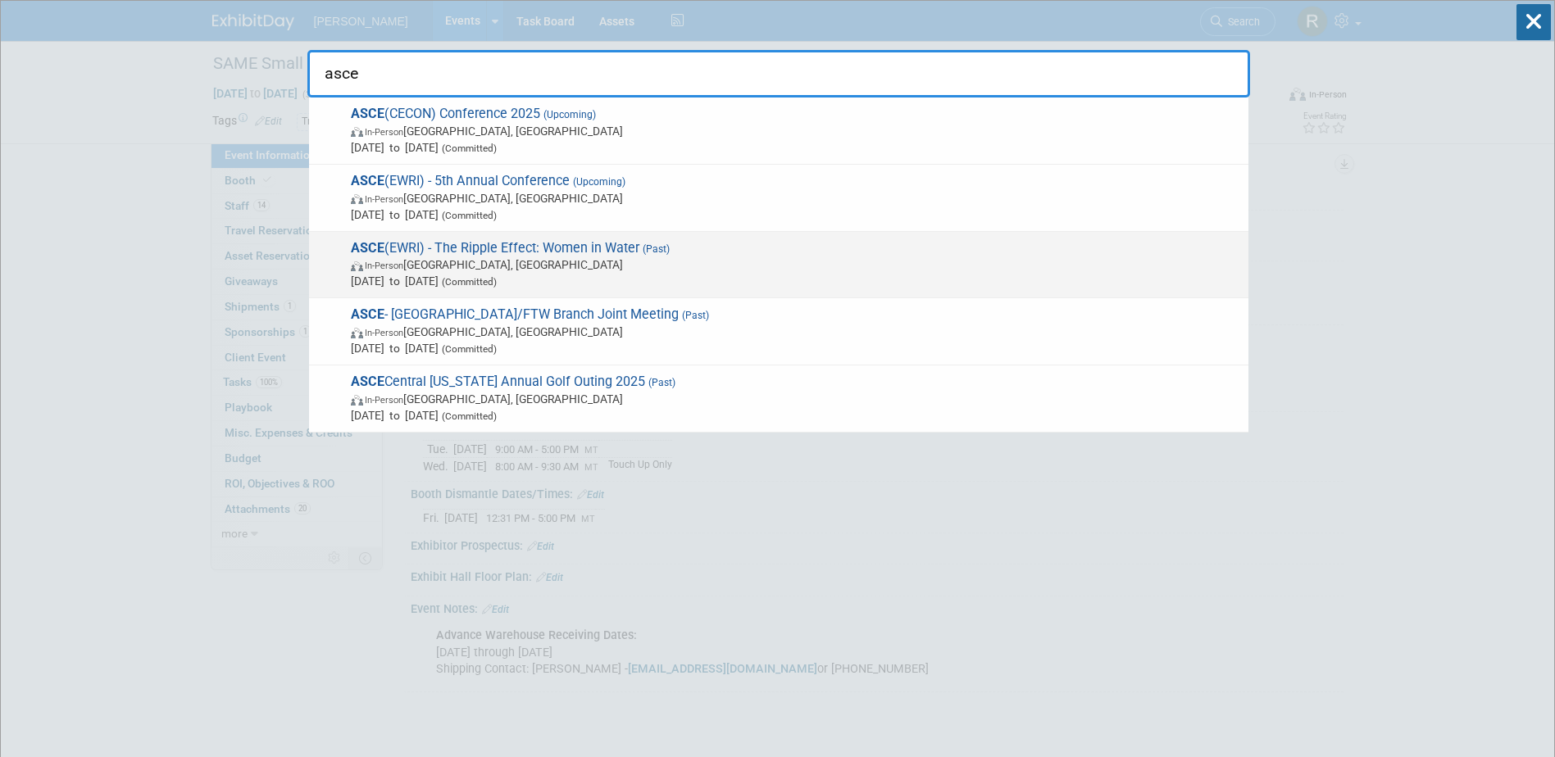
click at [466, 261] on span "In-Person Houston, TX" at bounding box center [795, 265] width 889 height 16
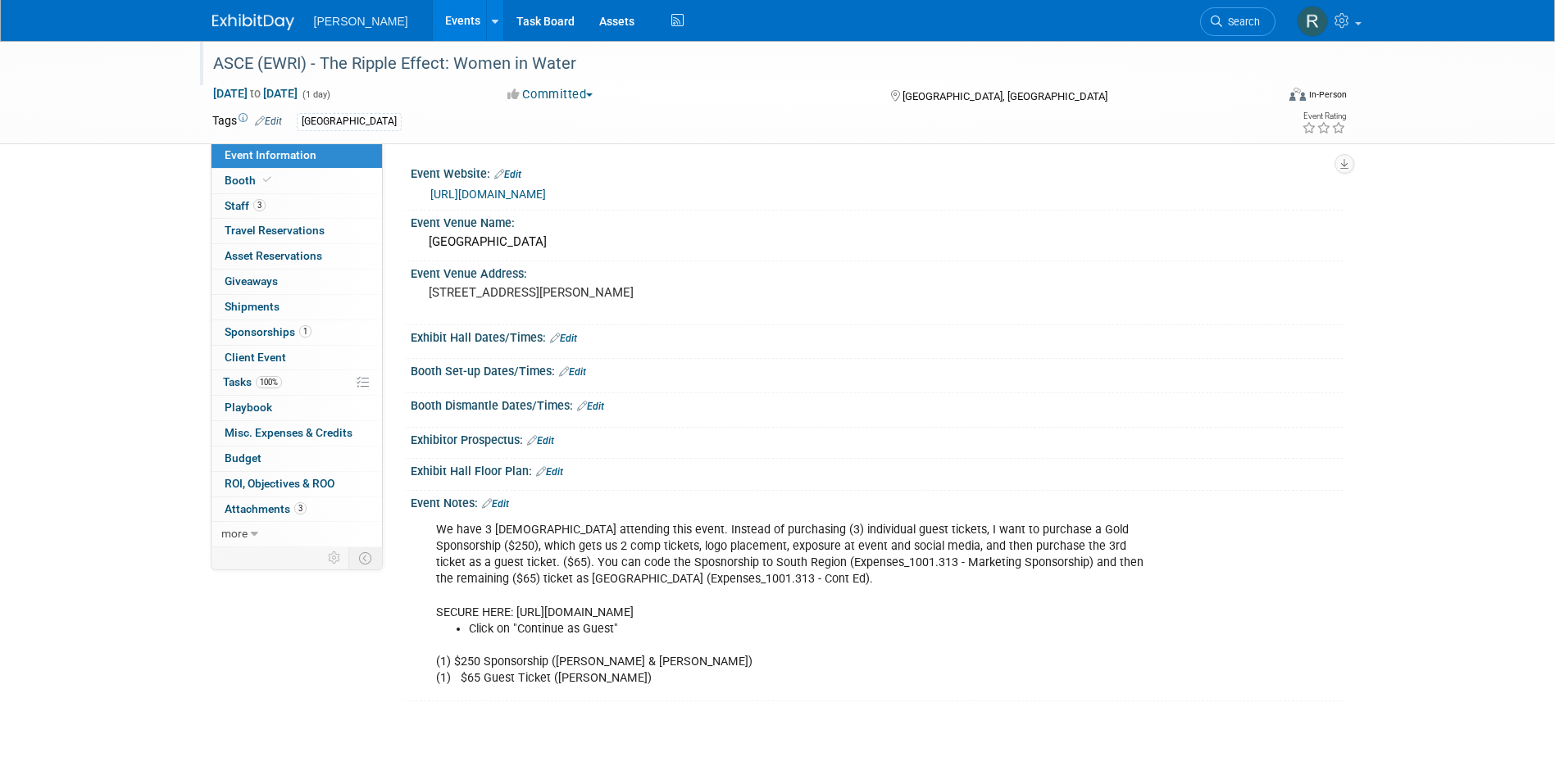
click at [570, 66] on div "ASCE (EWRI) - The Ripple Effect: Women in Water" at bounding box center [728, 64] width 1043 height 30
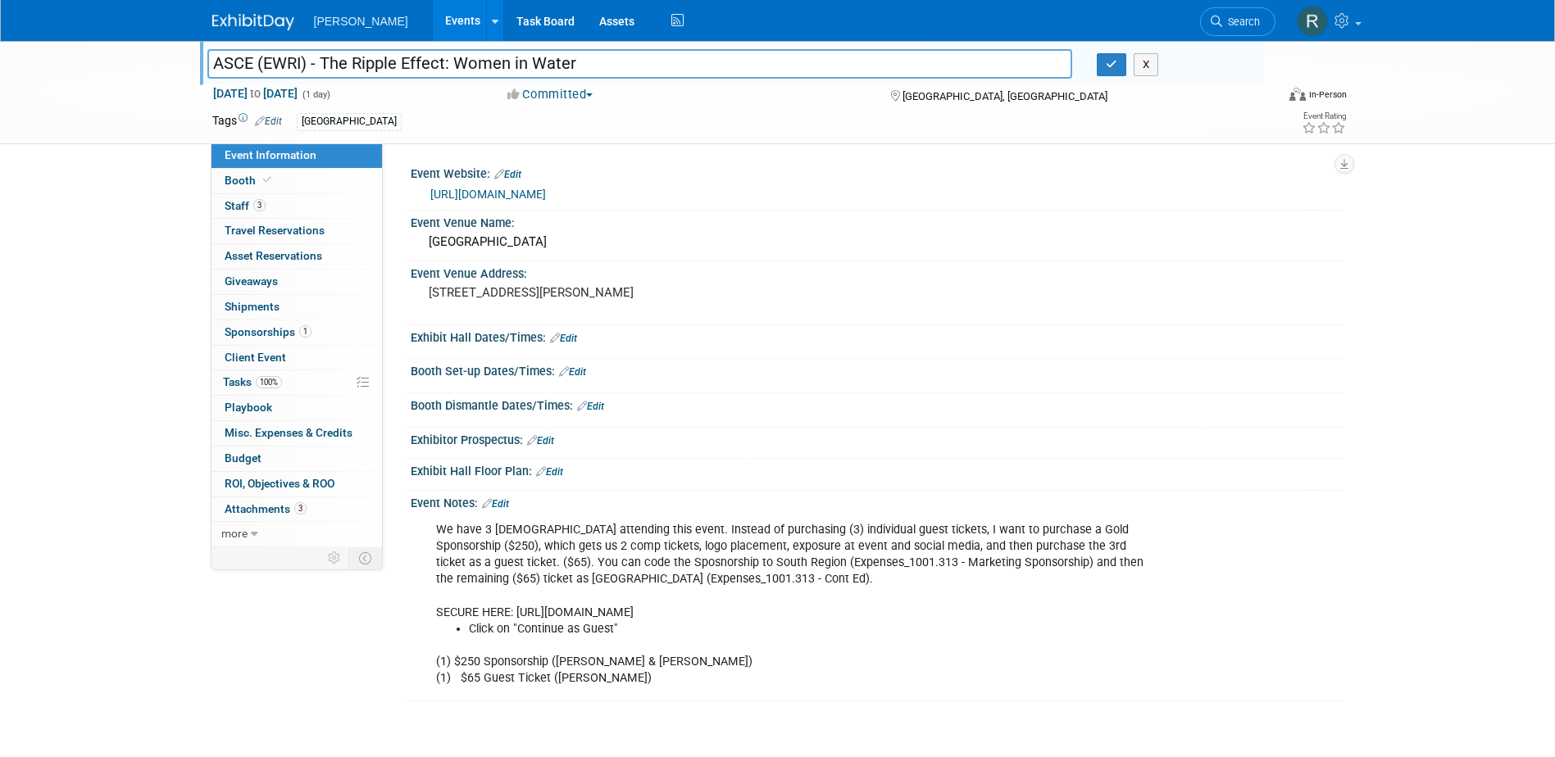
drag, startPoint x: 570, startPoint y: 66, endPoint x: 182, endPoint y: 54, distance: 387.9
click at [181, 52] on div "ASCE (EWRI) - The Ripple Effect: Women in Water ASCE (EWRI) - The Ripple Effect…" at bounding box center [777, 92] width 1555 height 103
click at [1110, 67] on icon "button" at bounding box center [1111, 64] width 11 height 11
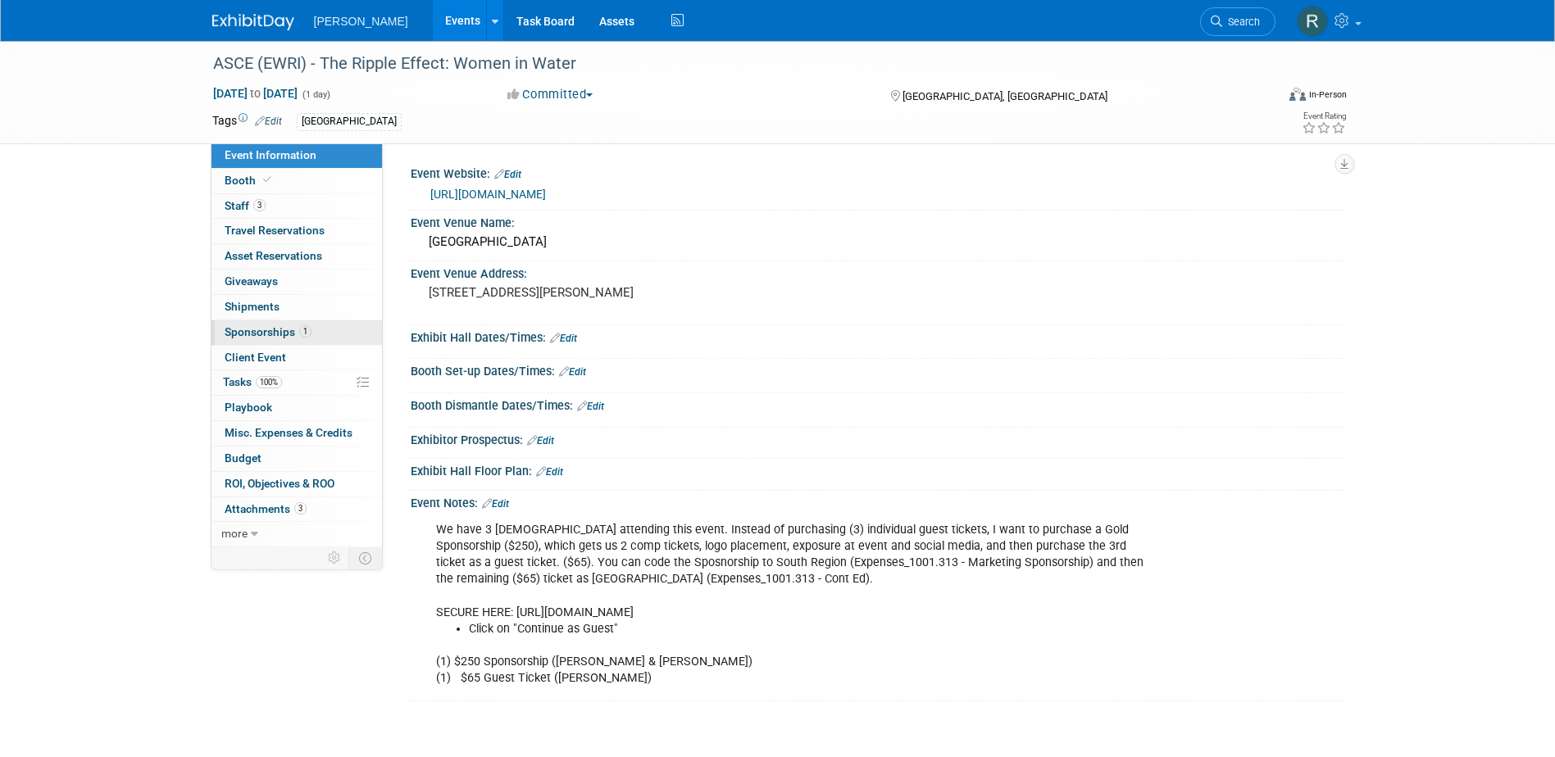
click at [319, 325] on link "1 Sponsorships 1" at bounding box center [296, 332] width 170 height 25
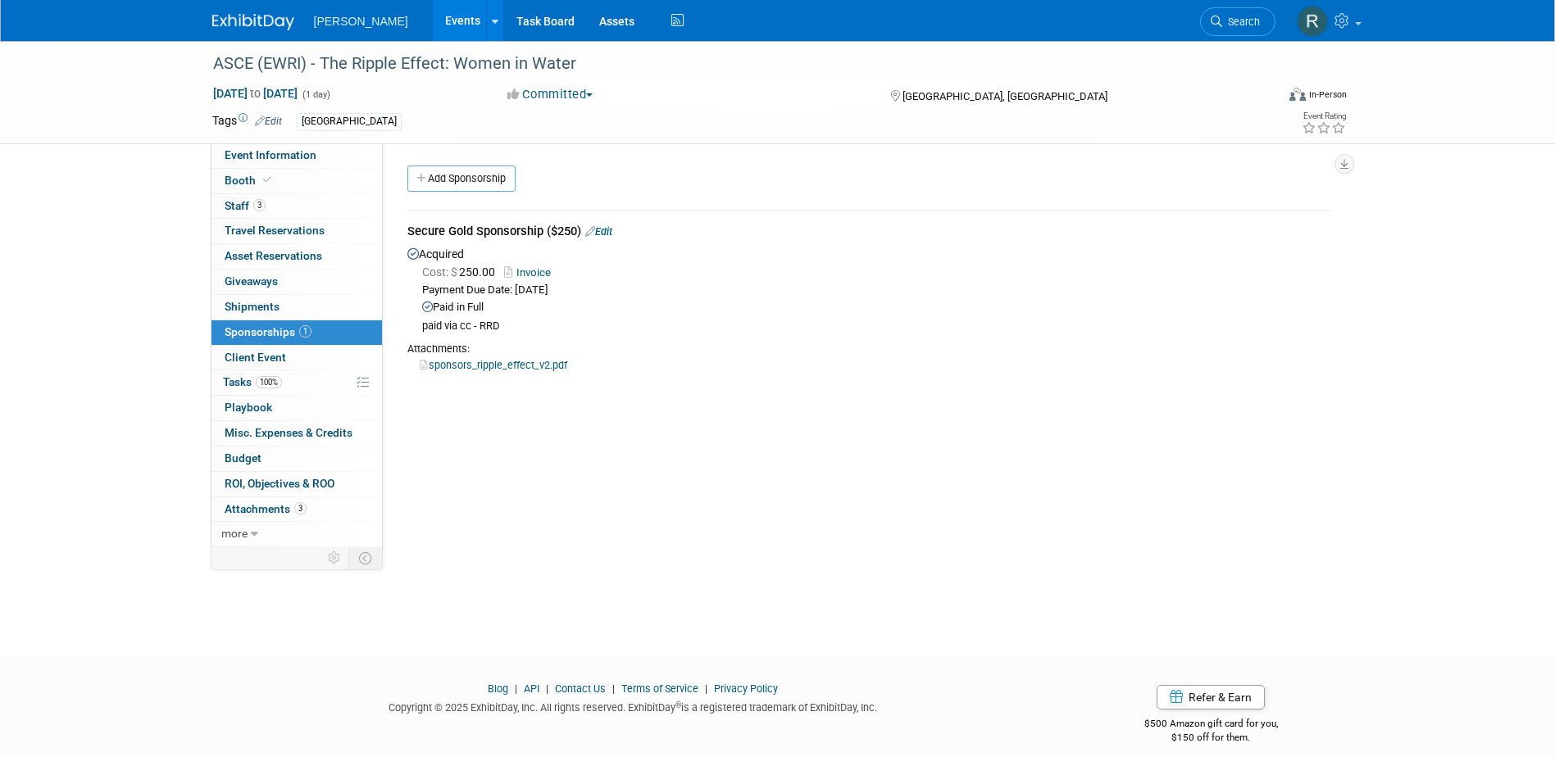
click at [1216, 34] on link "Search" at bounding box center [1237, 21] width 75 height 29
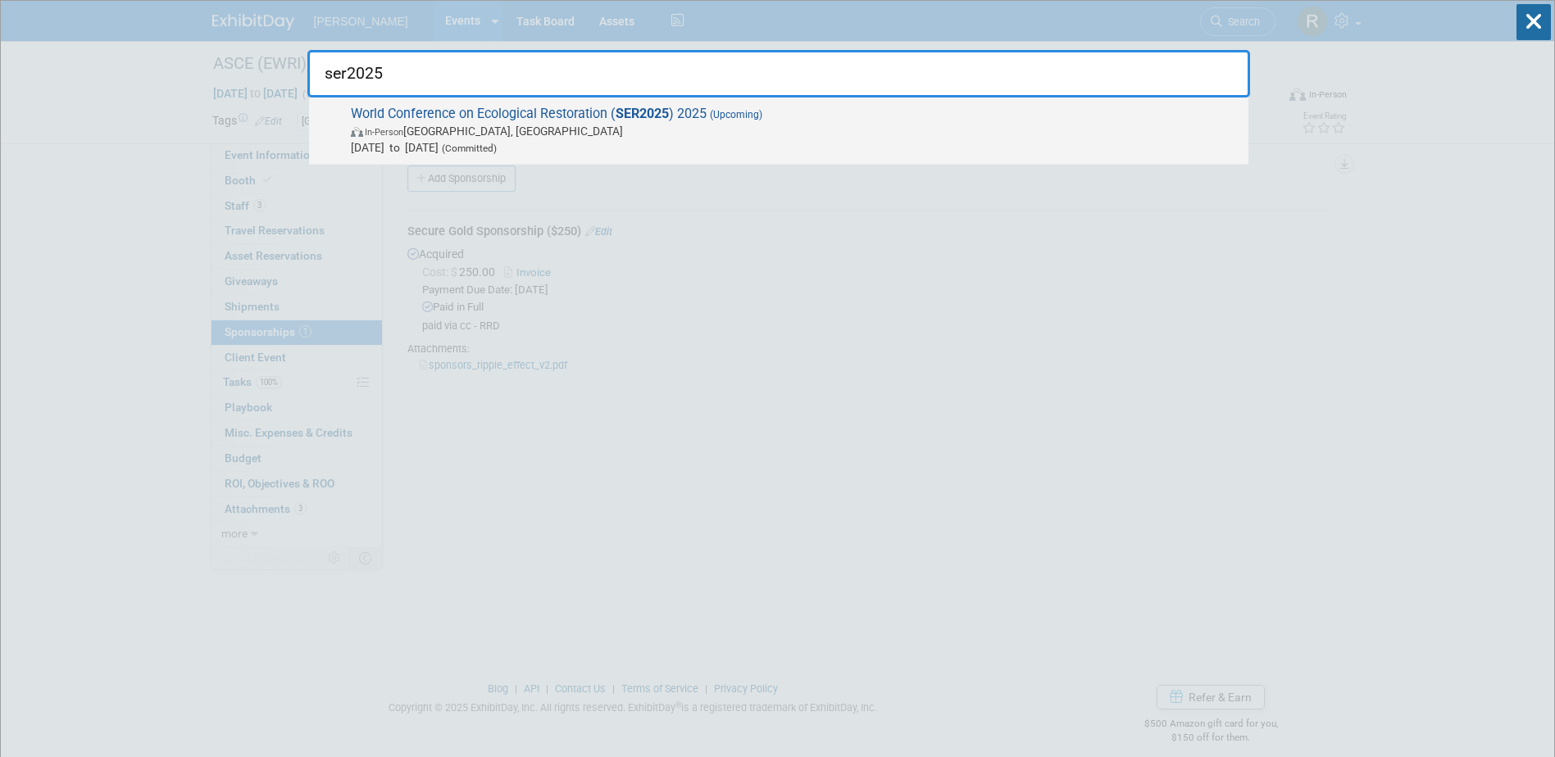
type input "ser2025"
click at [691, 120] on span "World Conference on Ecological Restoration ( SER2025 ) 2025 (Upcoming) In-Perso…" at bounding box center [793, 131] width 894 height 50
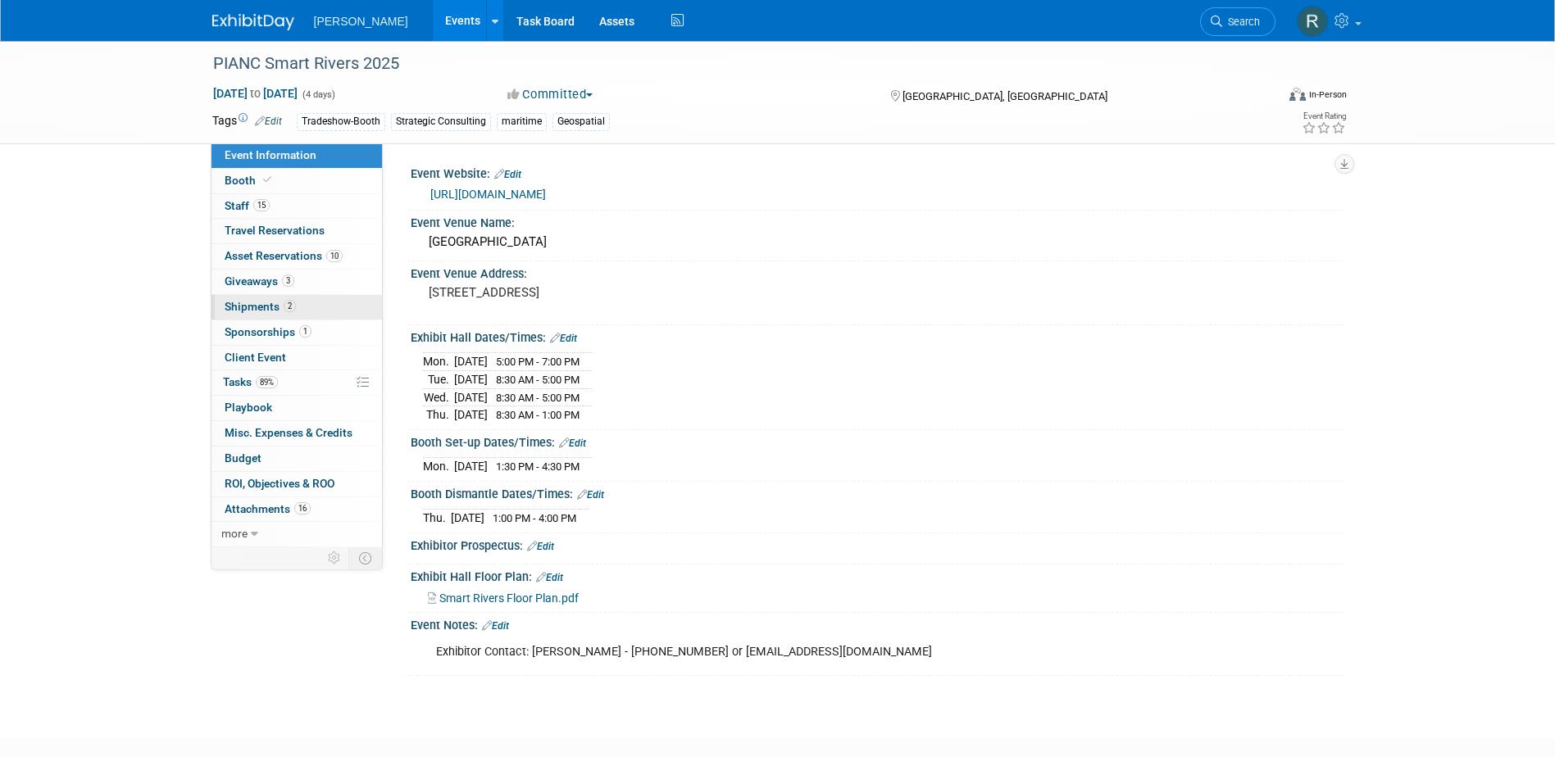
click at [270, 307] on span "Shipments 2" at bounding box center [260, 306] width 71 height 13
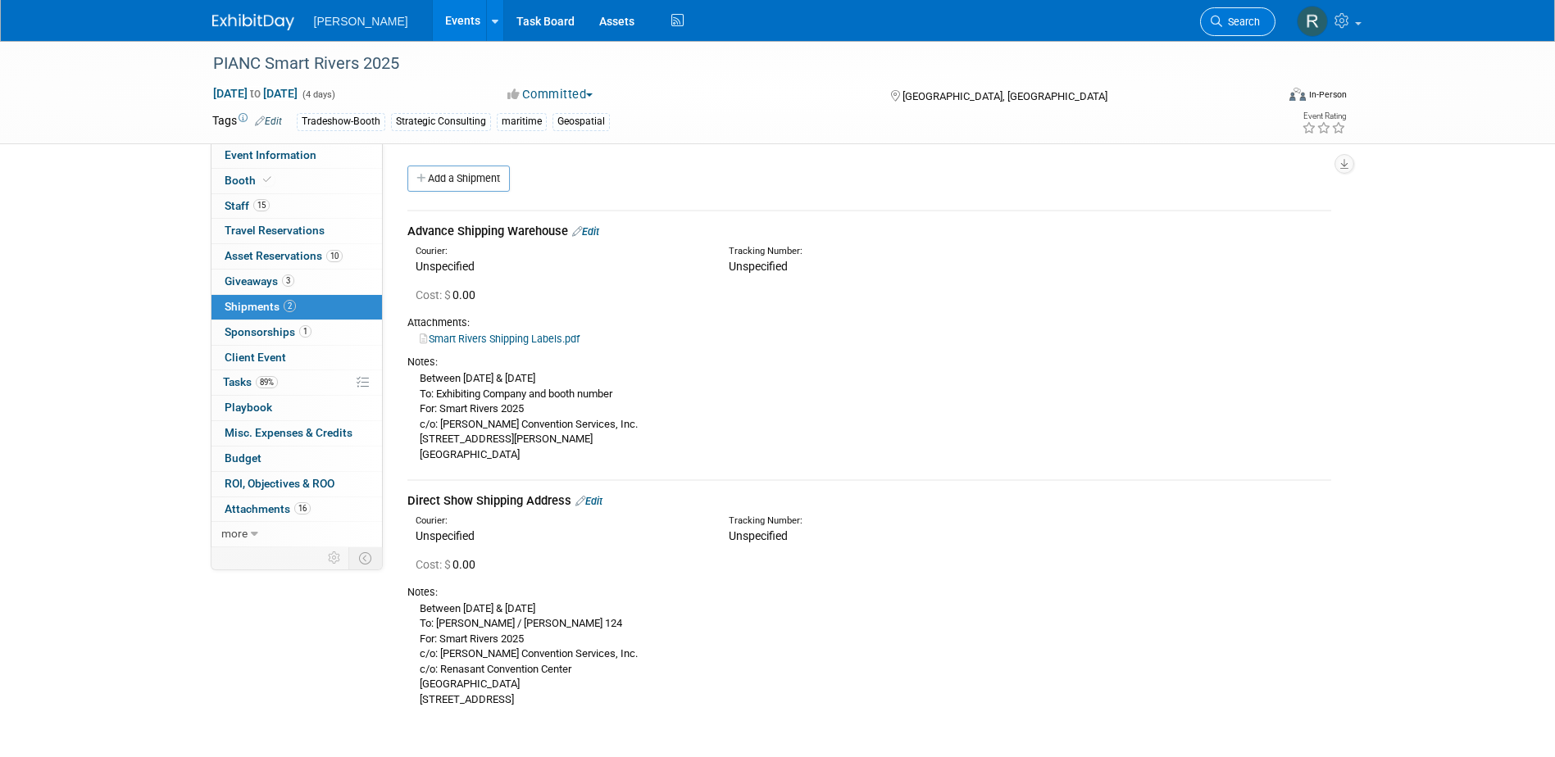
click at [1215, 16] on icon at bounding box center [1216, 21] width 11 height 11
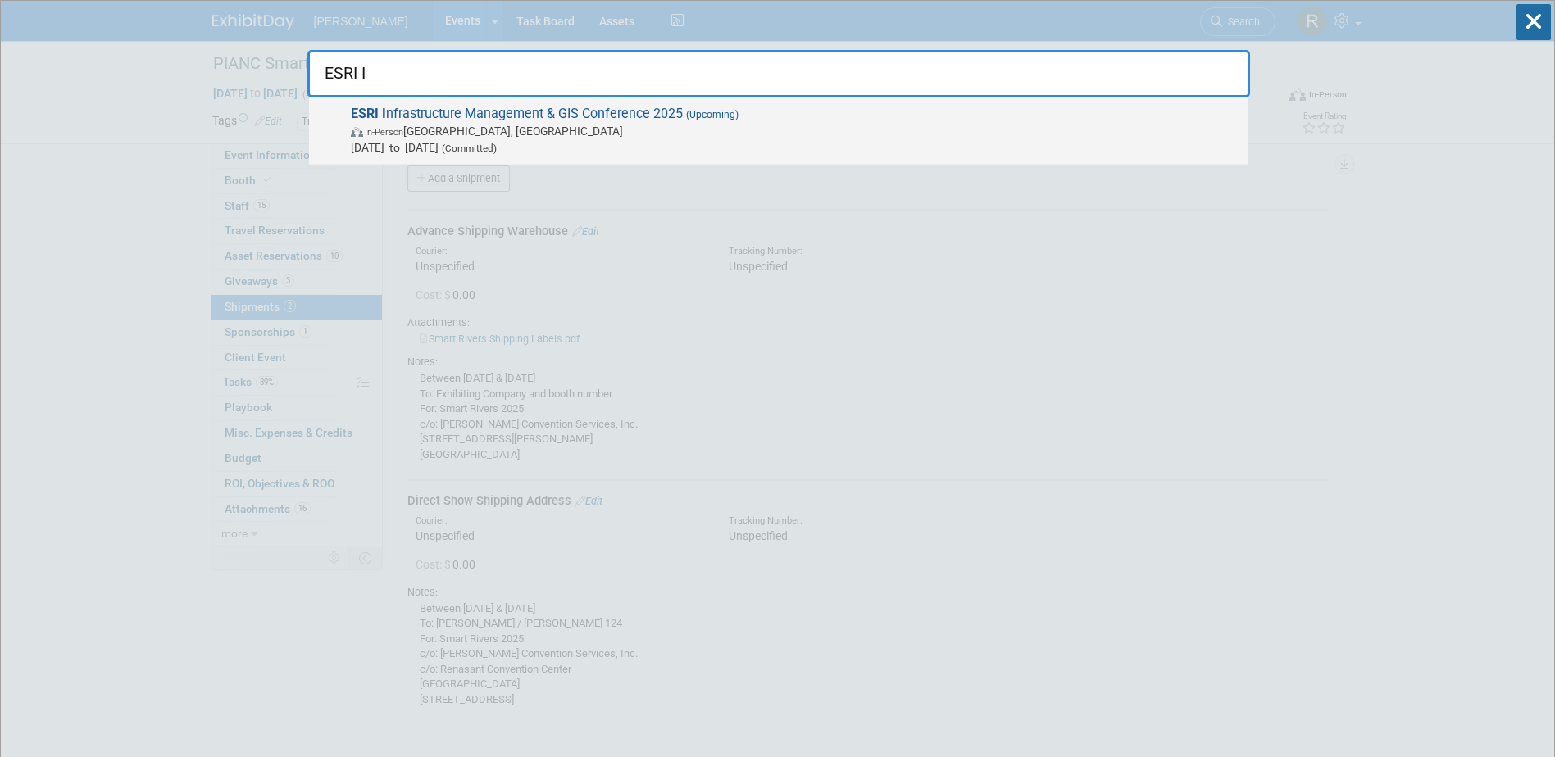
type input "ESRI I"
click at [611, 117] on span "ESRI I nfrastructure Management & GIS Conference 2025 (Upcoming) In-Person Palm…" at bounding box center [793, 131] width 894 height 50
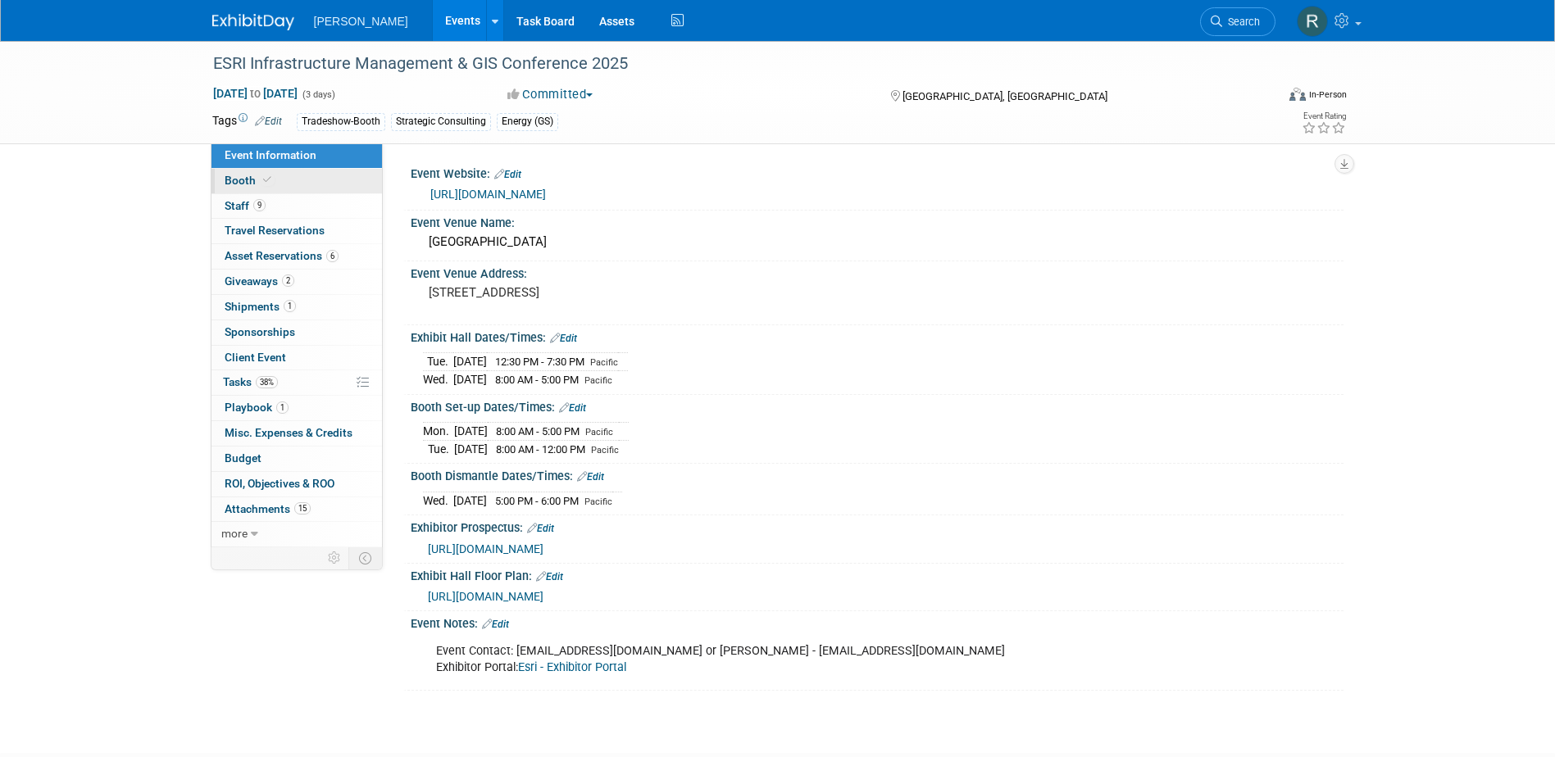
click at [247, 184] on span "Booth" at bounding box center [250, 180] width 50 height 13
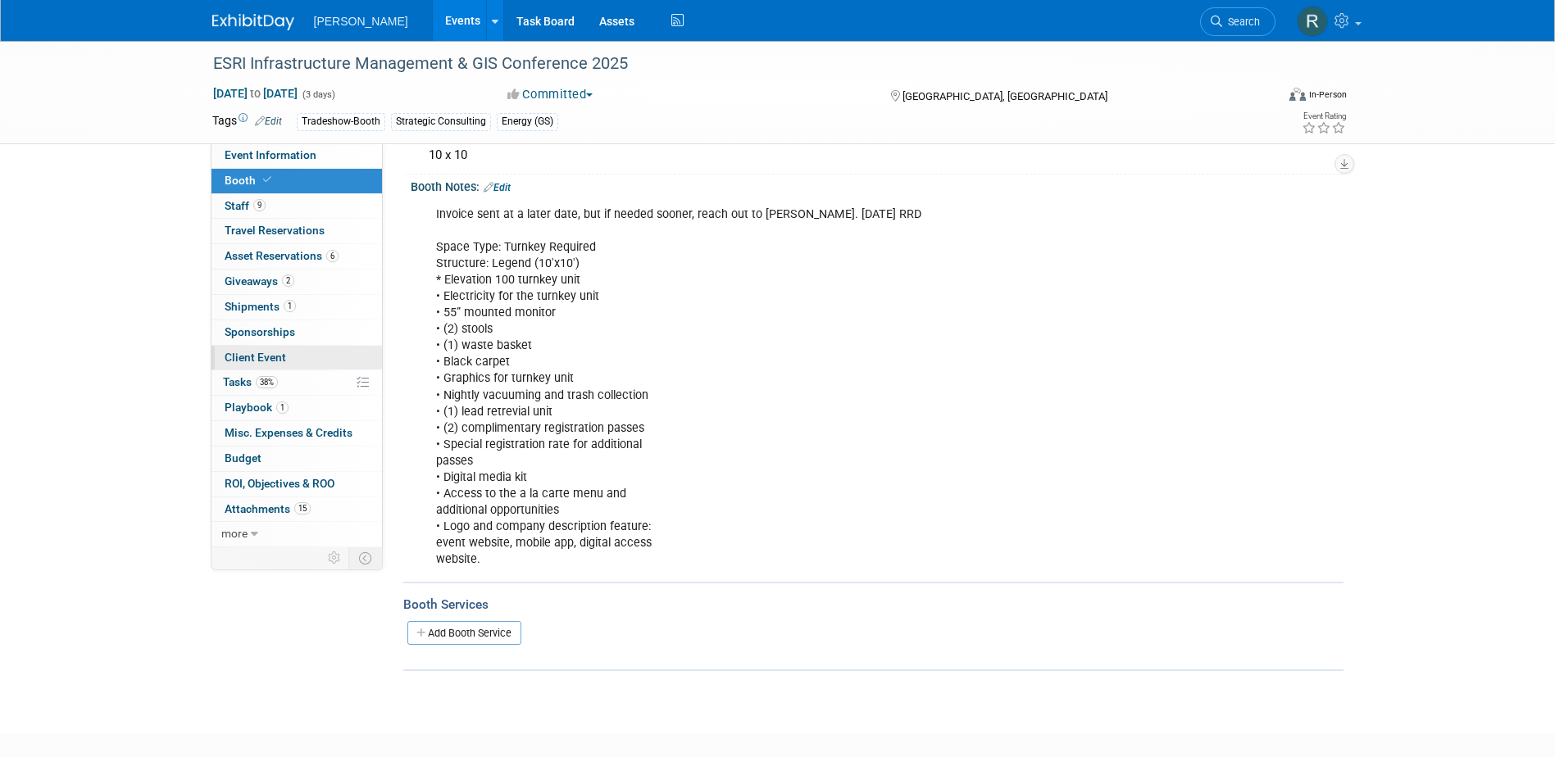
scroll to position [39, 0]
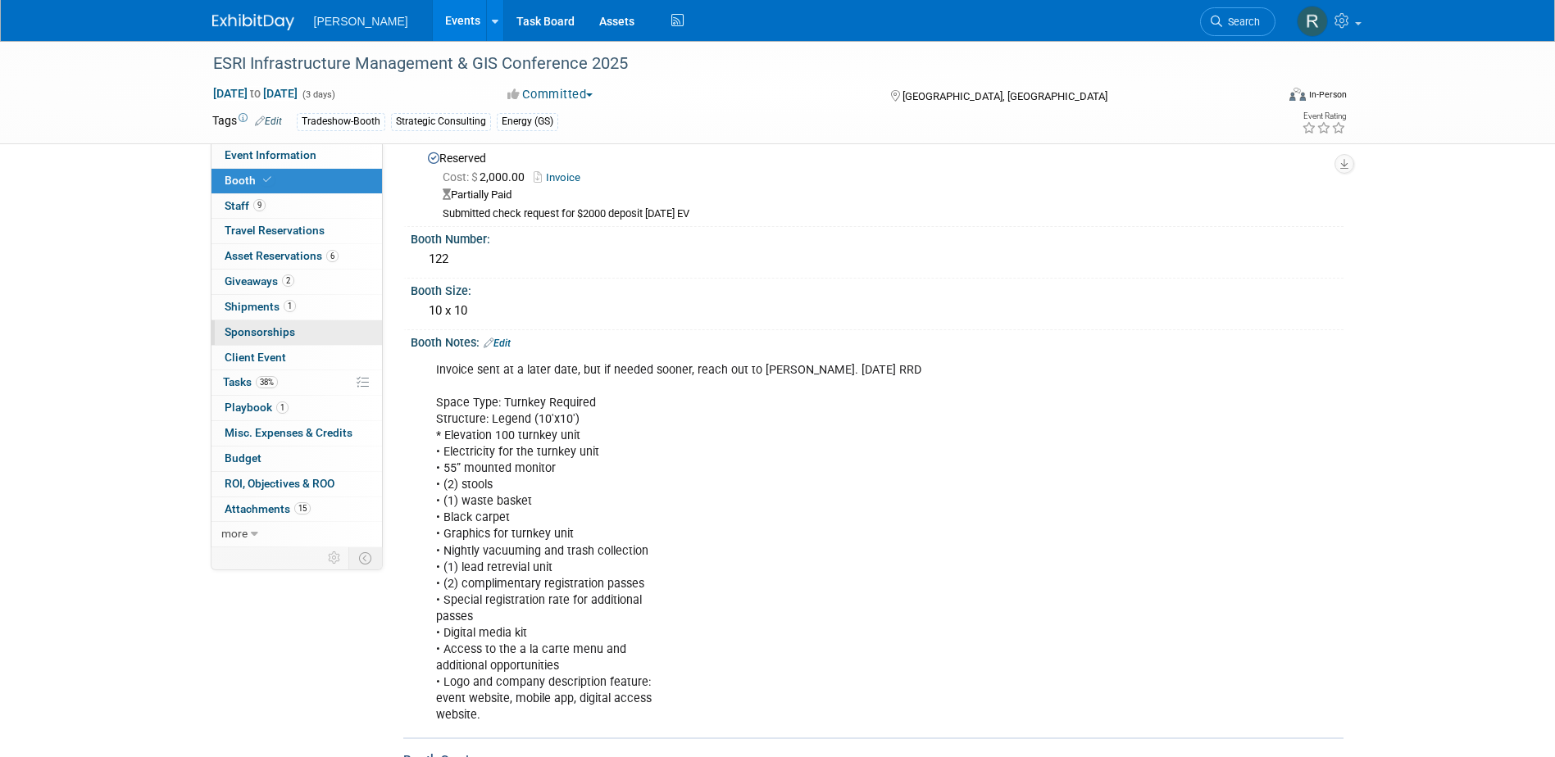
click at [261, 339] on link "0 Sponsorships 0" at bounding box center [296, 332] width 170 height 25
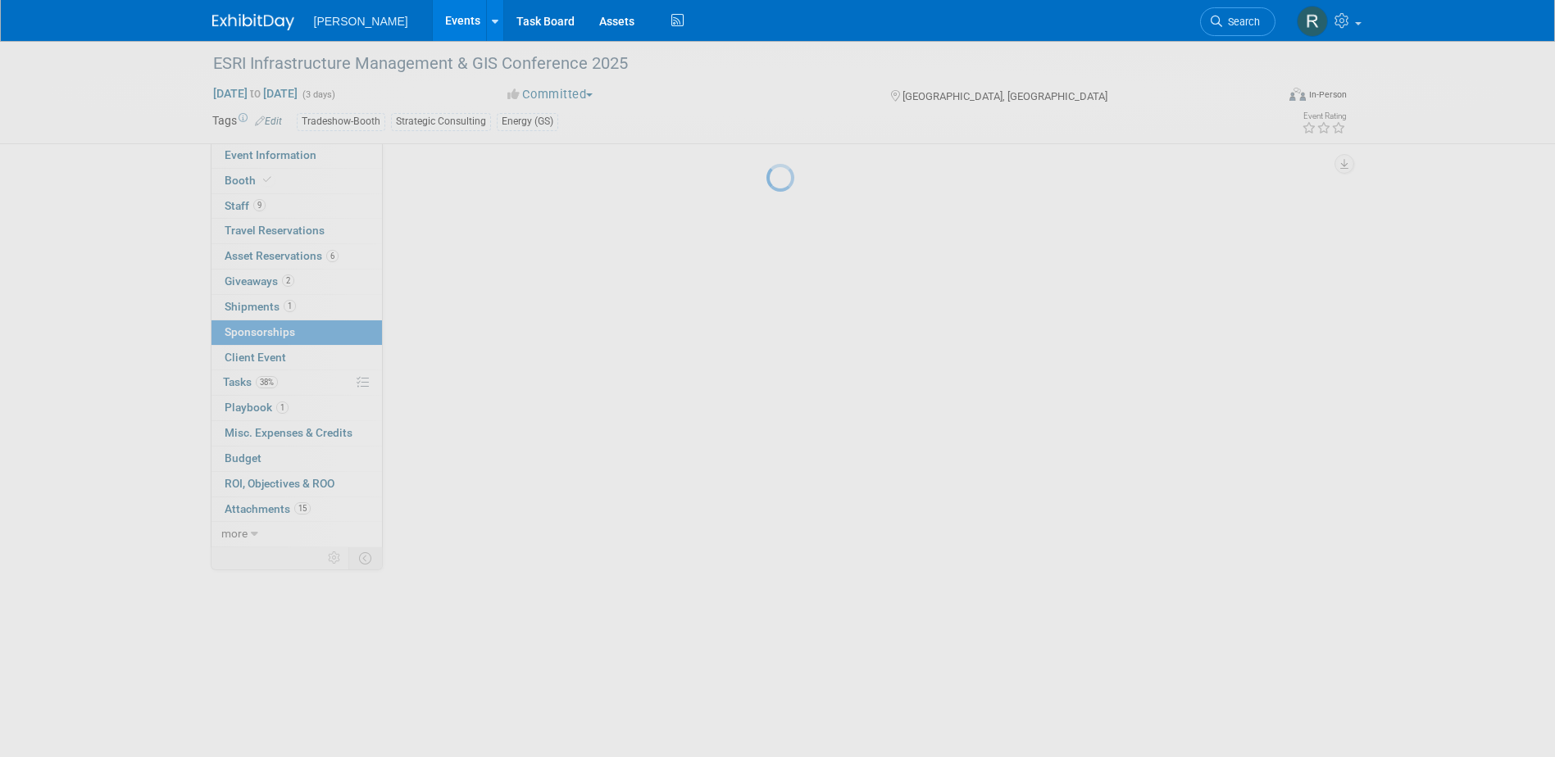
scroll to position [0, 0]
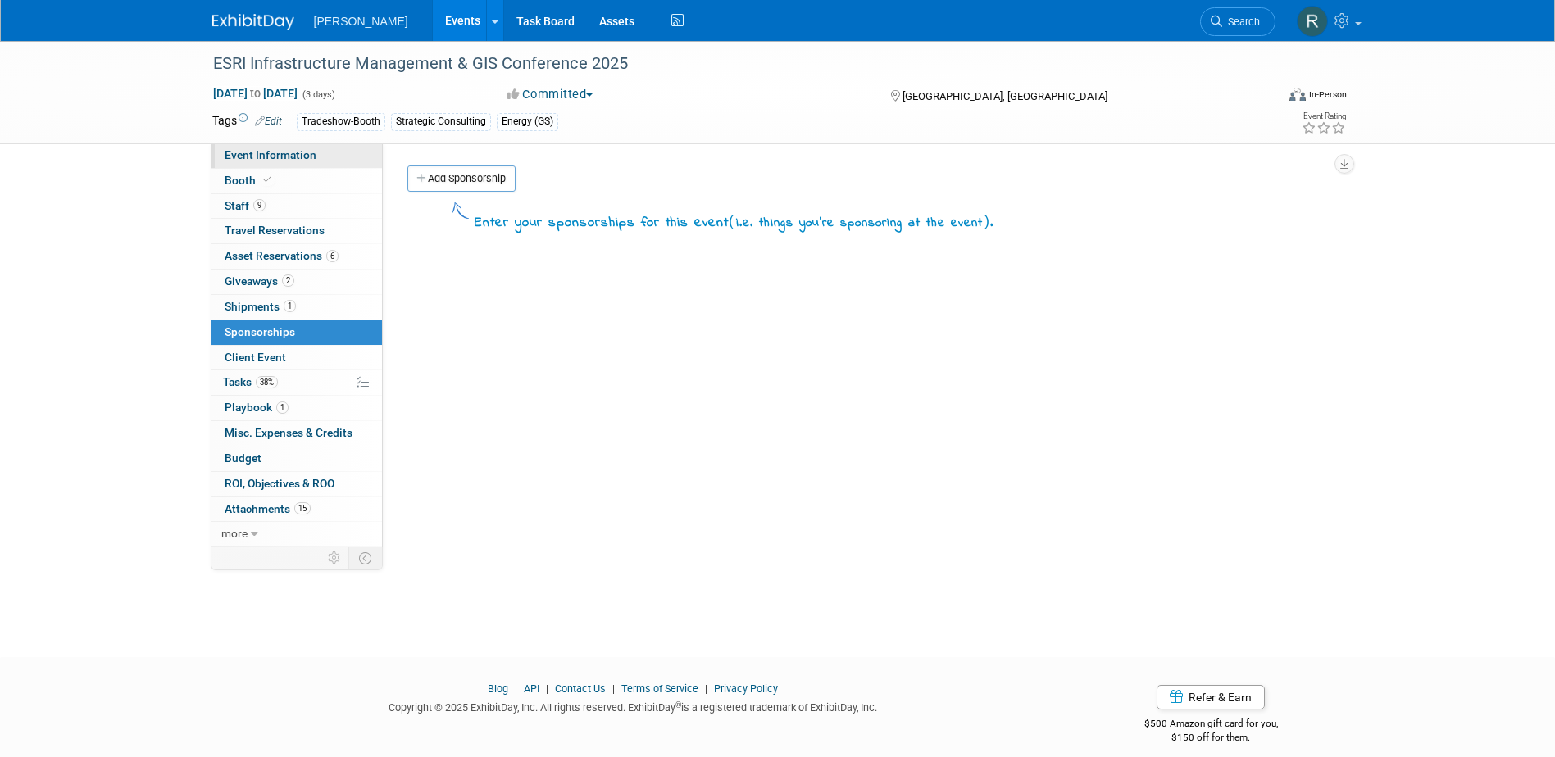
click at [243, 148] on link "Event Information" at bounding box center [296, 155] width 170 height 25
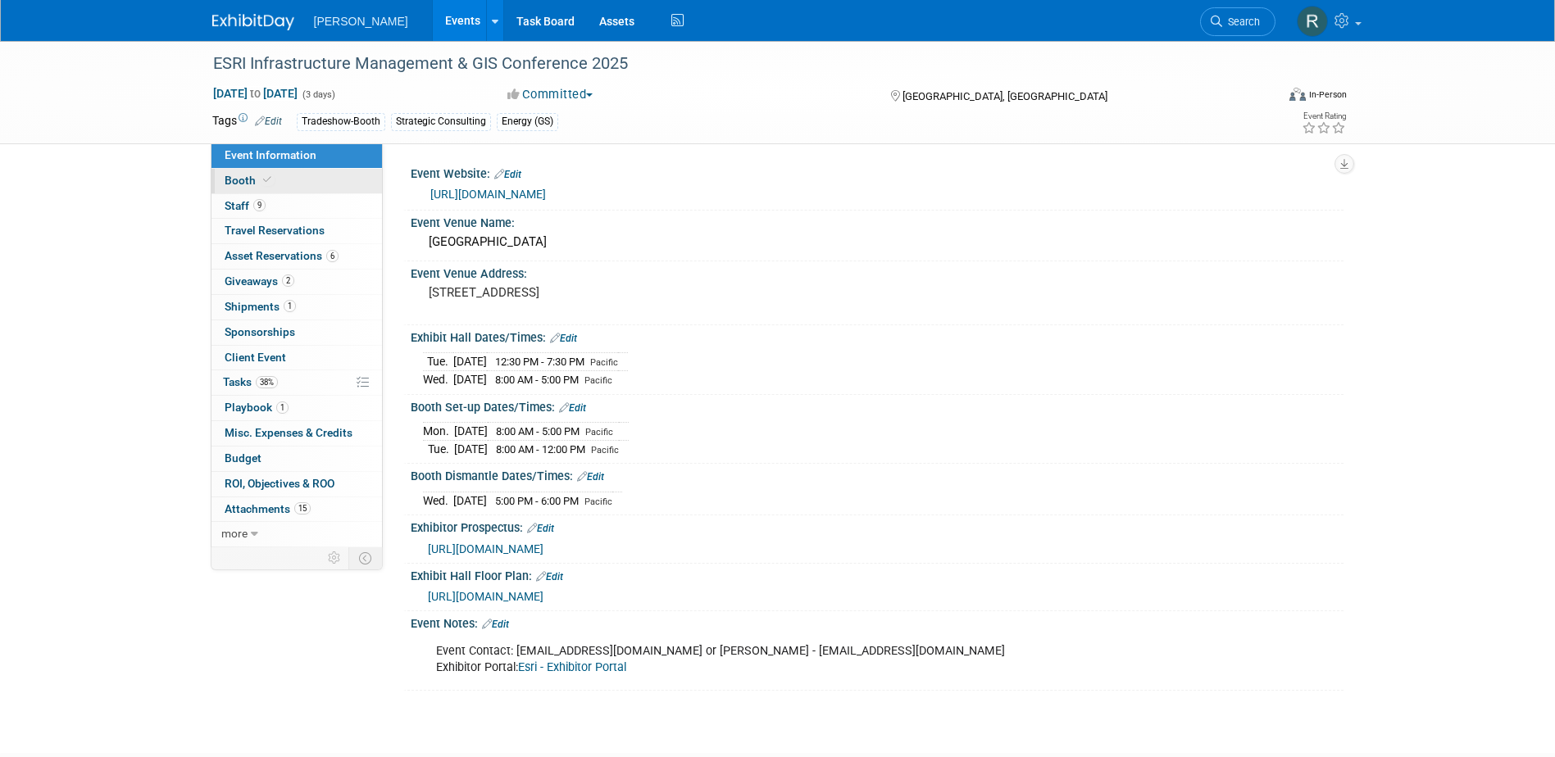
click at [222, 181] on link "Booth" at bounding box center [296, 181] width 170 height 25
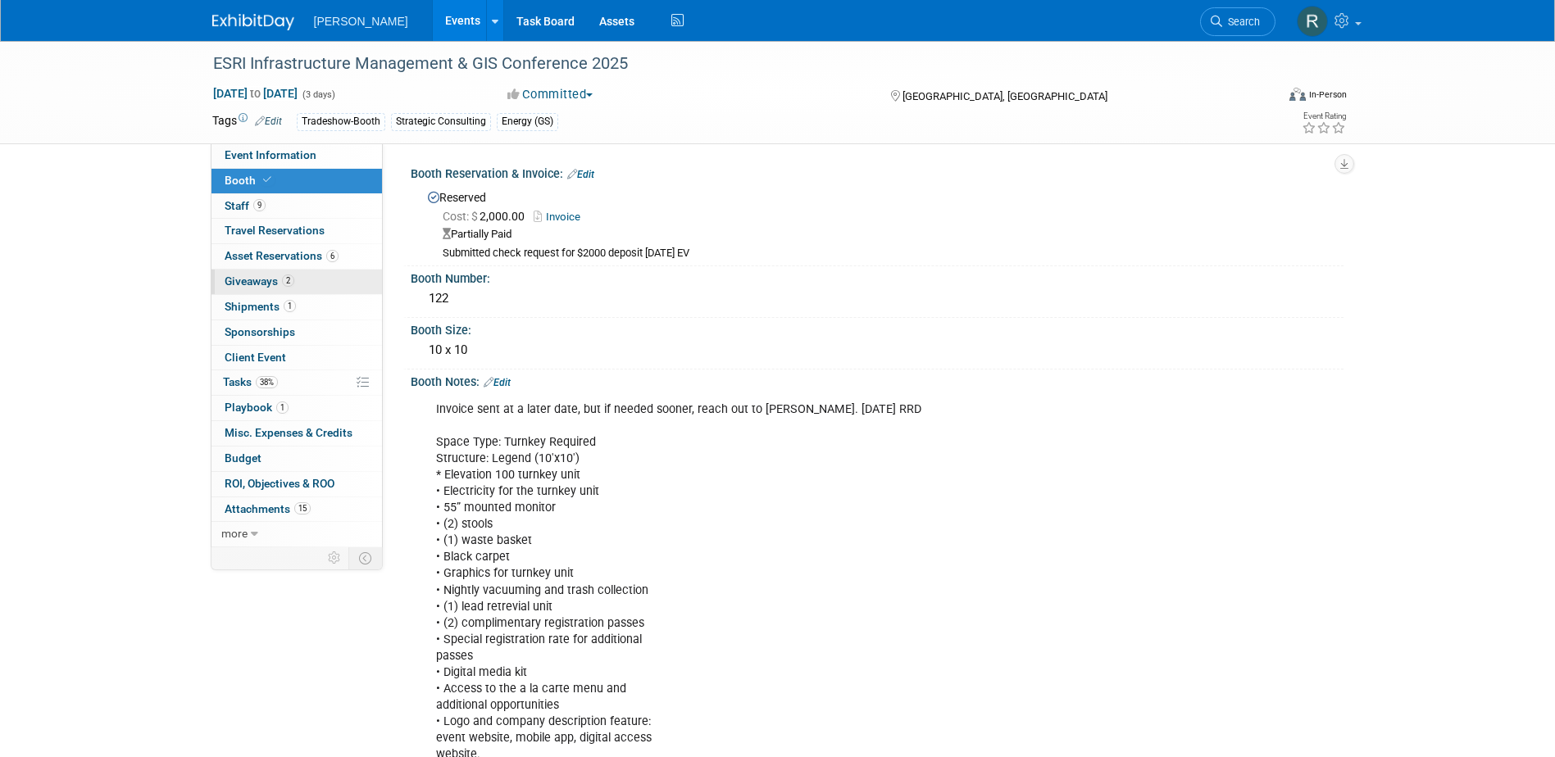
click at [249, 275] on span "Giveaways 2" at bounding box center [260, 281] width 70 height 13
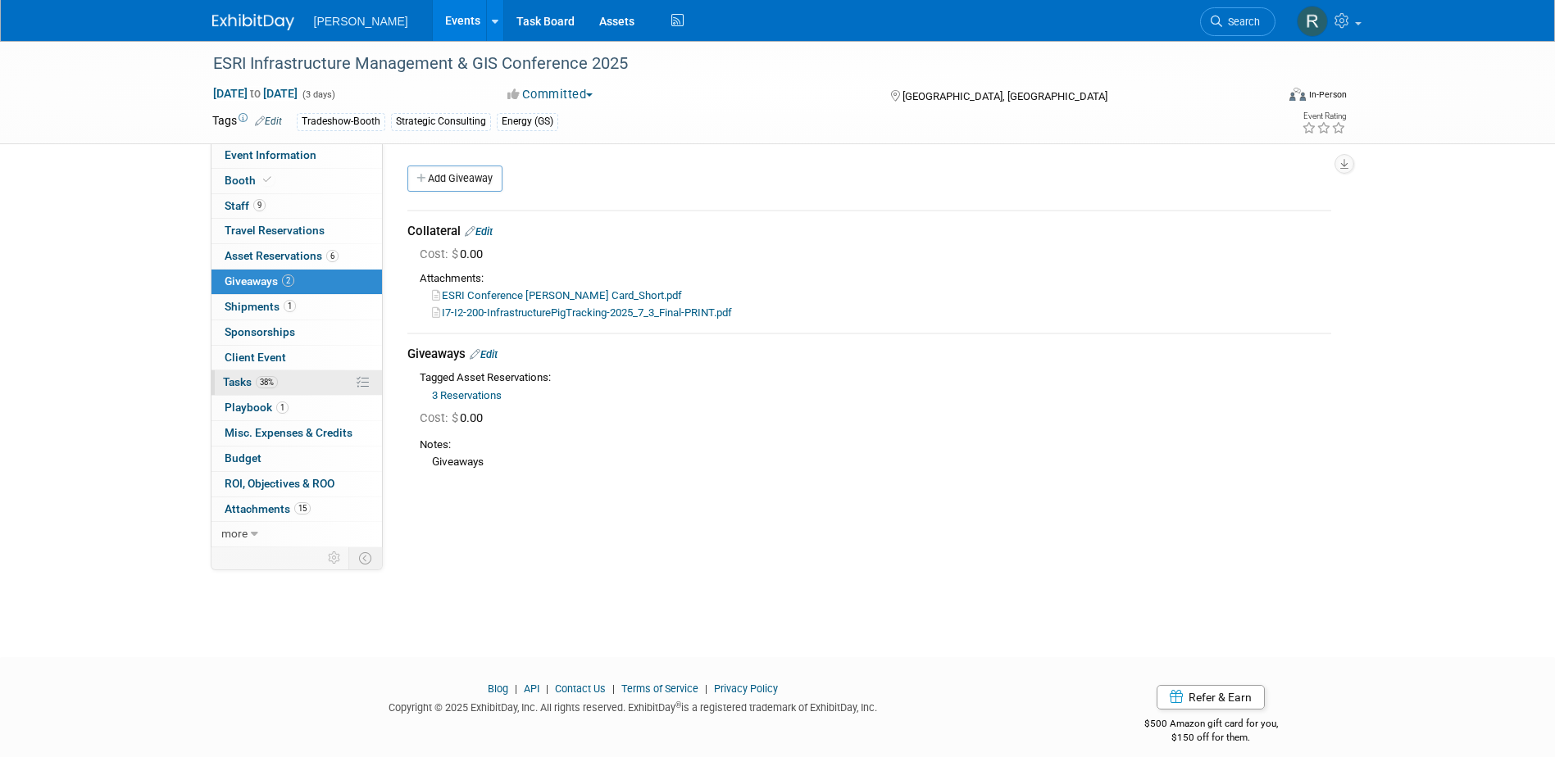
click at [251, 386] on span "Tasks 38%" at bounding box center [250, 381] width 55 height 13
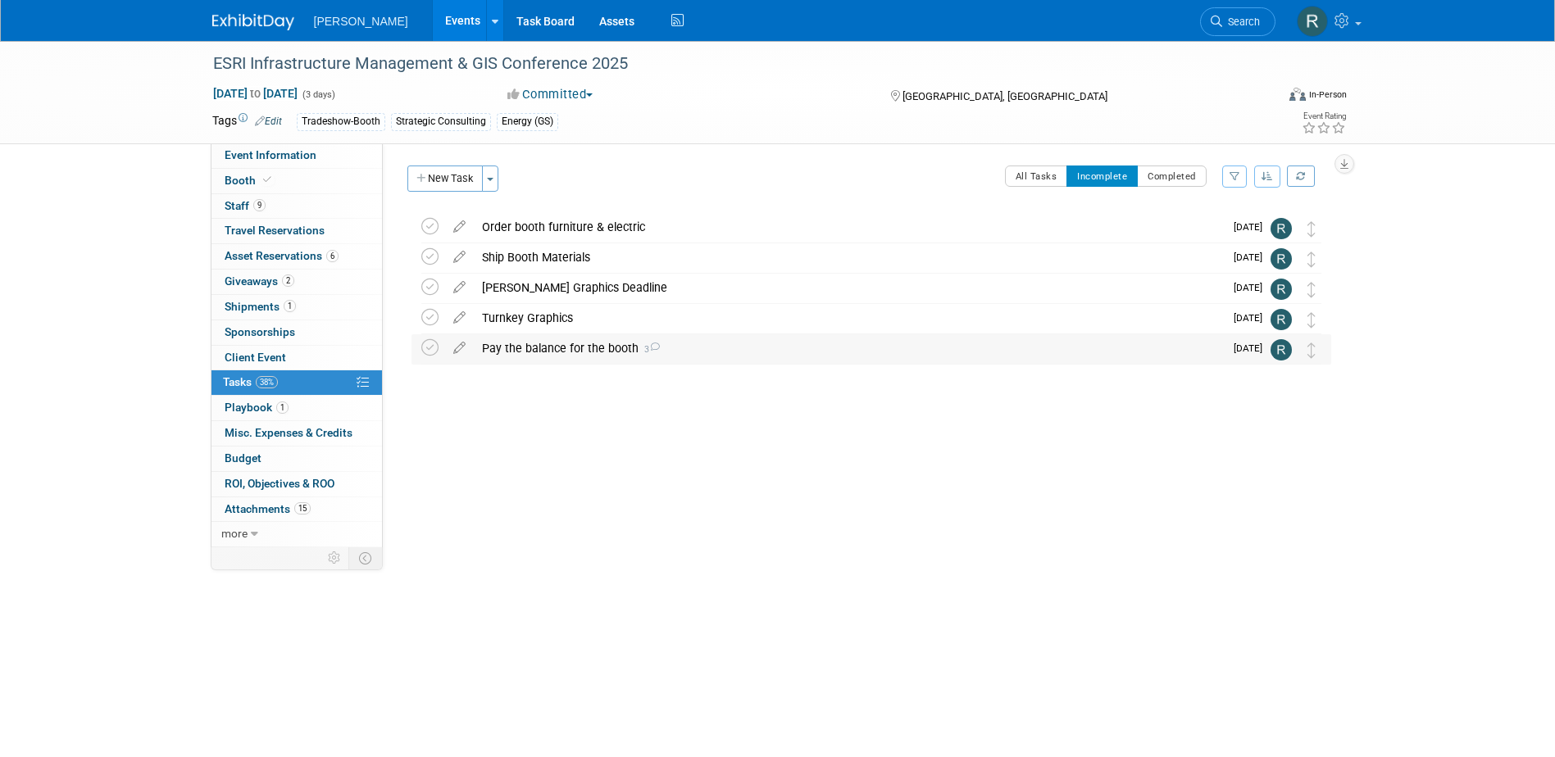
click at [545, 342] on div "Pay the balance for the booth 3" at bounding box center [849, 348] width 750 height 28
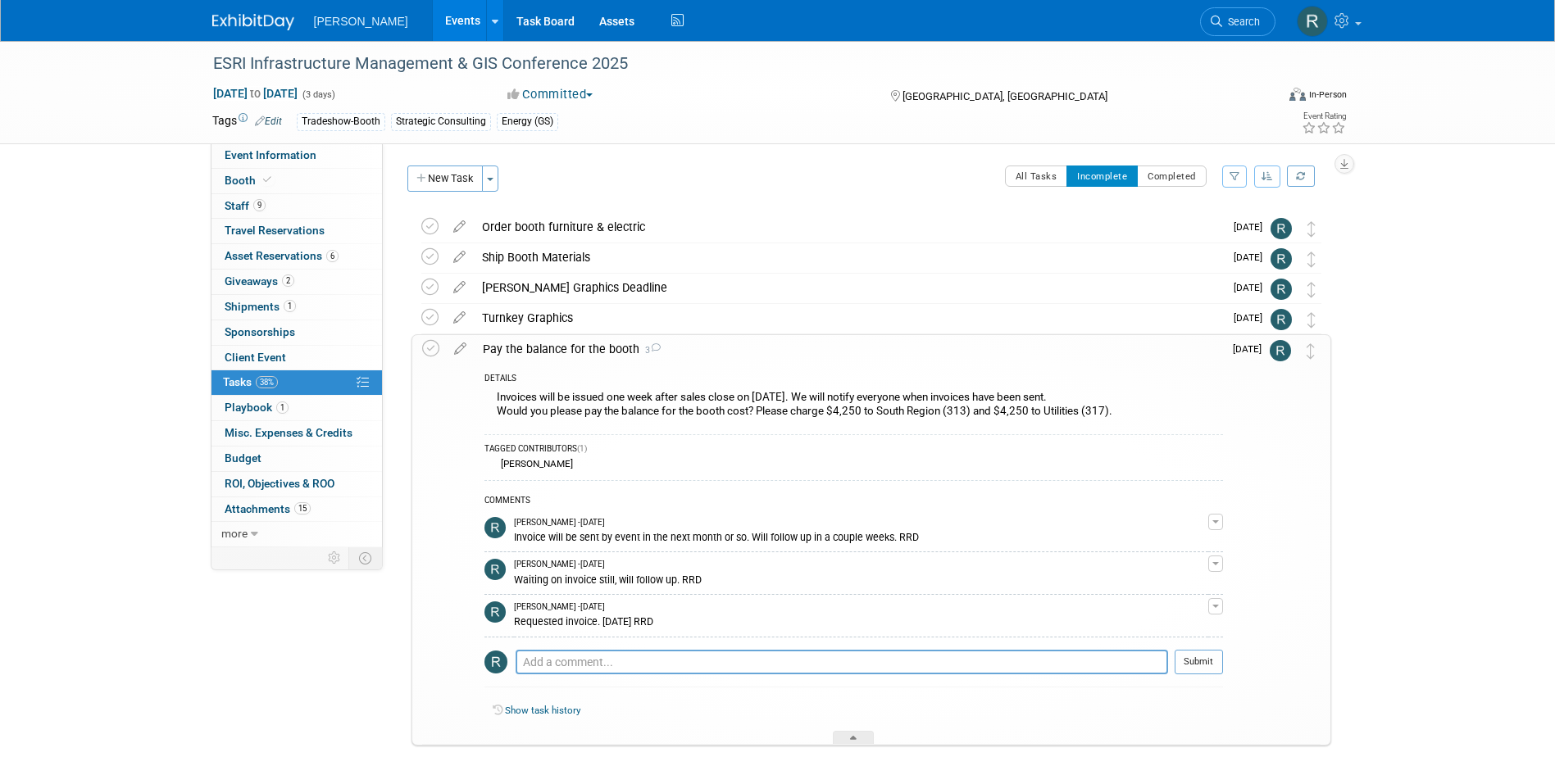
click at [547, 352] on div "Pay the balance for the booth 3" at bounding box center [849, 349] width 748 height 28
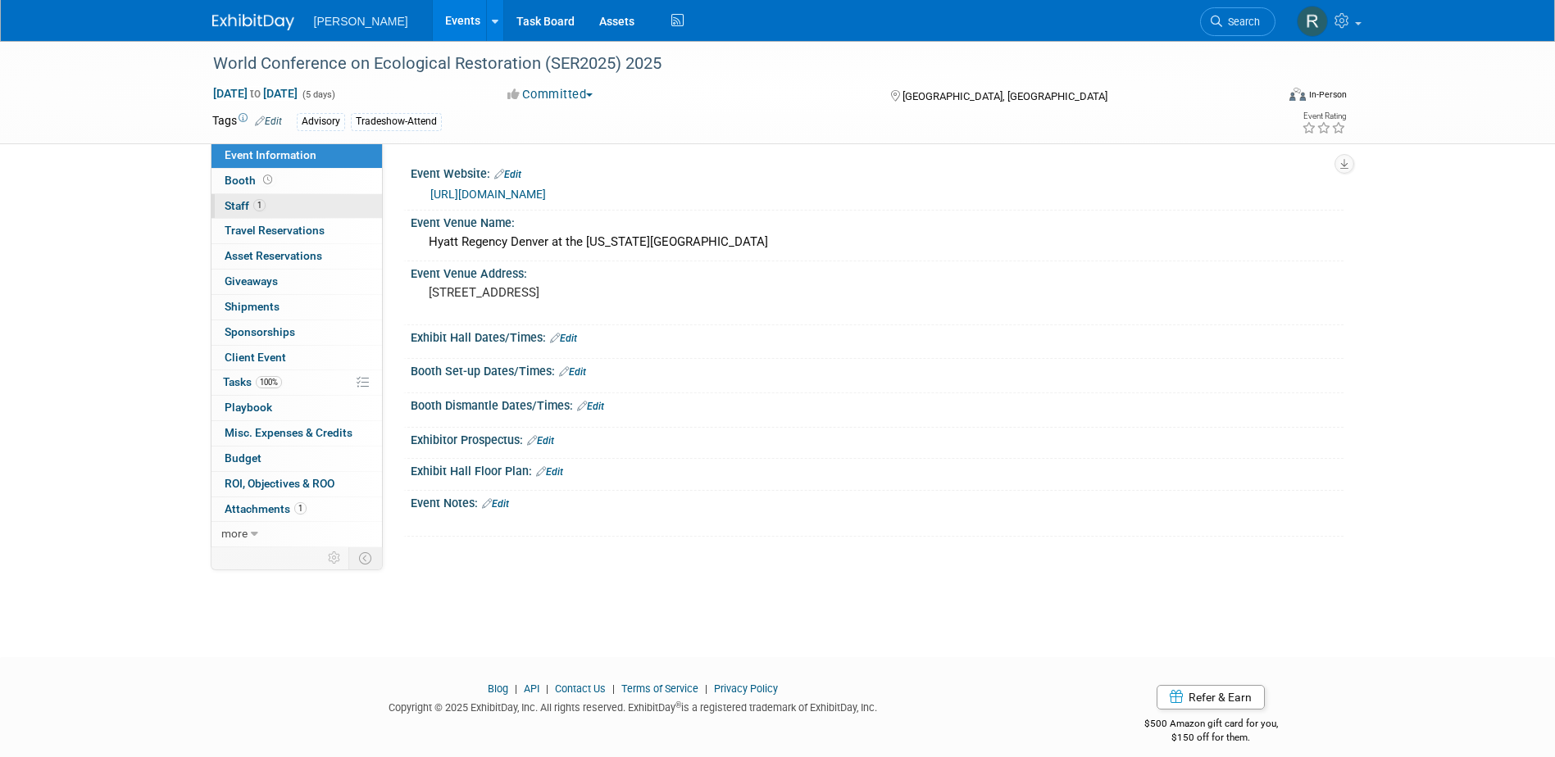
click at [268, 205] on link "1 Staff 1" at bounding box center [296, 206] width 170 height 25
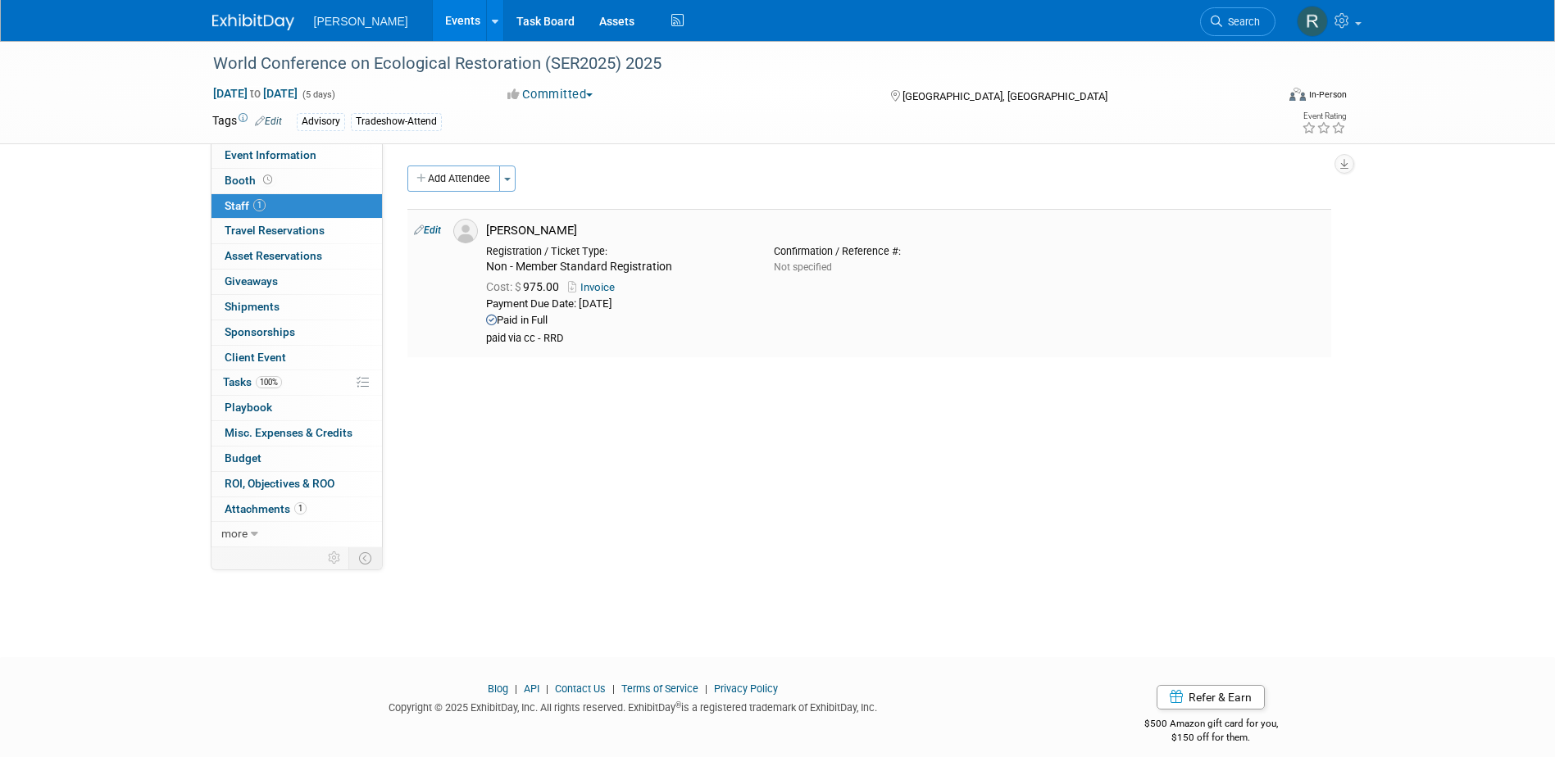
click at [430, 227] on link "Edit" at bounding box center [427, 230] width 27 height 11
select select "b04bbde3-cf18-492b-85ad-af7edb594df1"
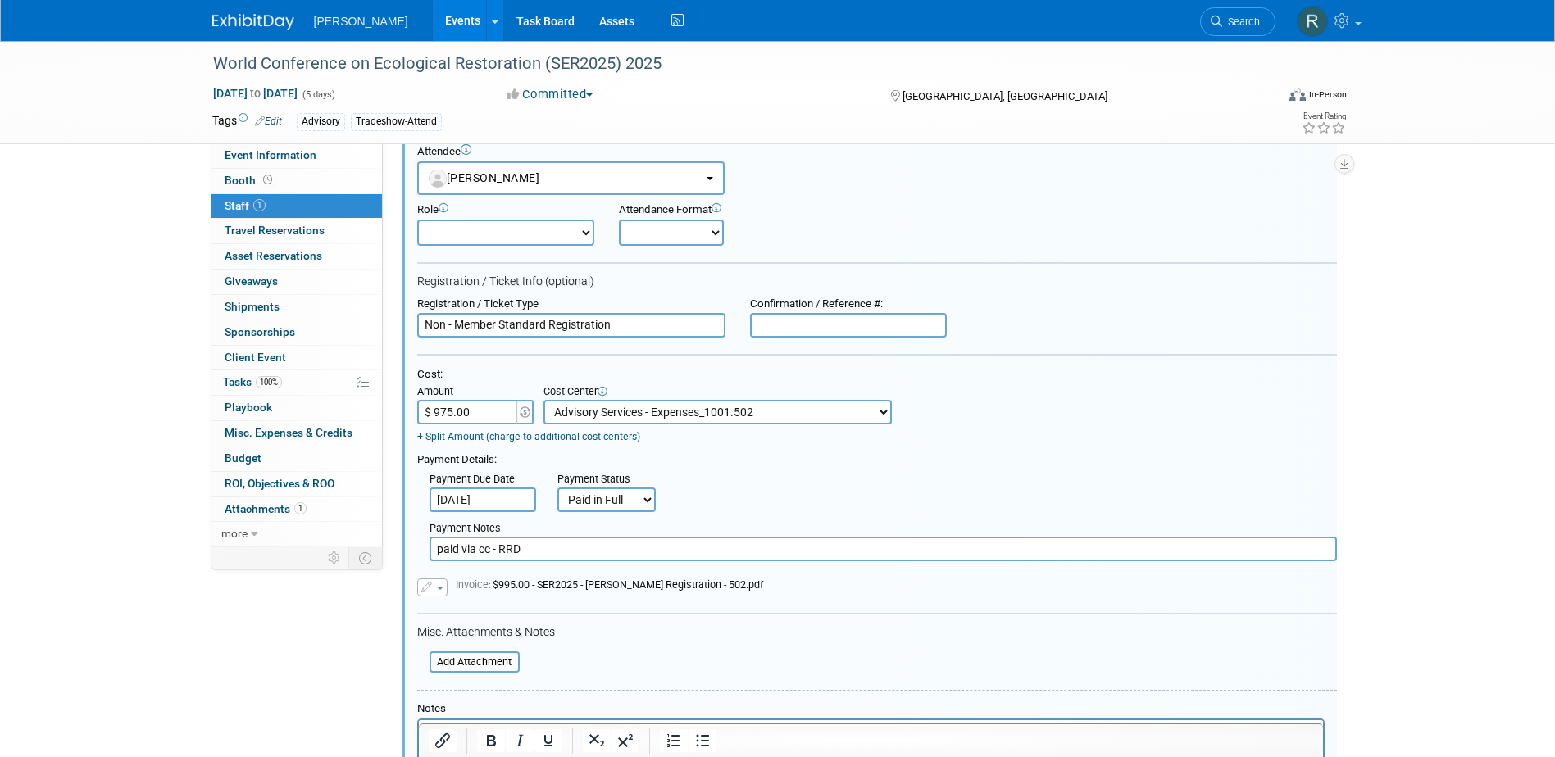
scroll to position [105, 0]
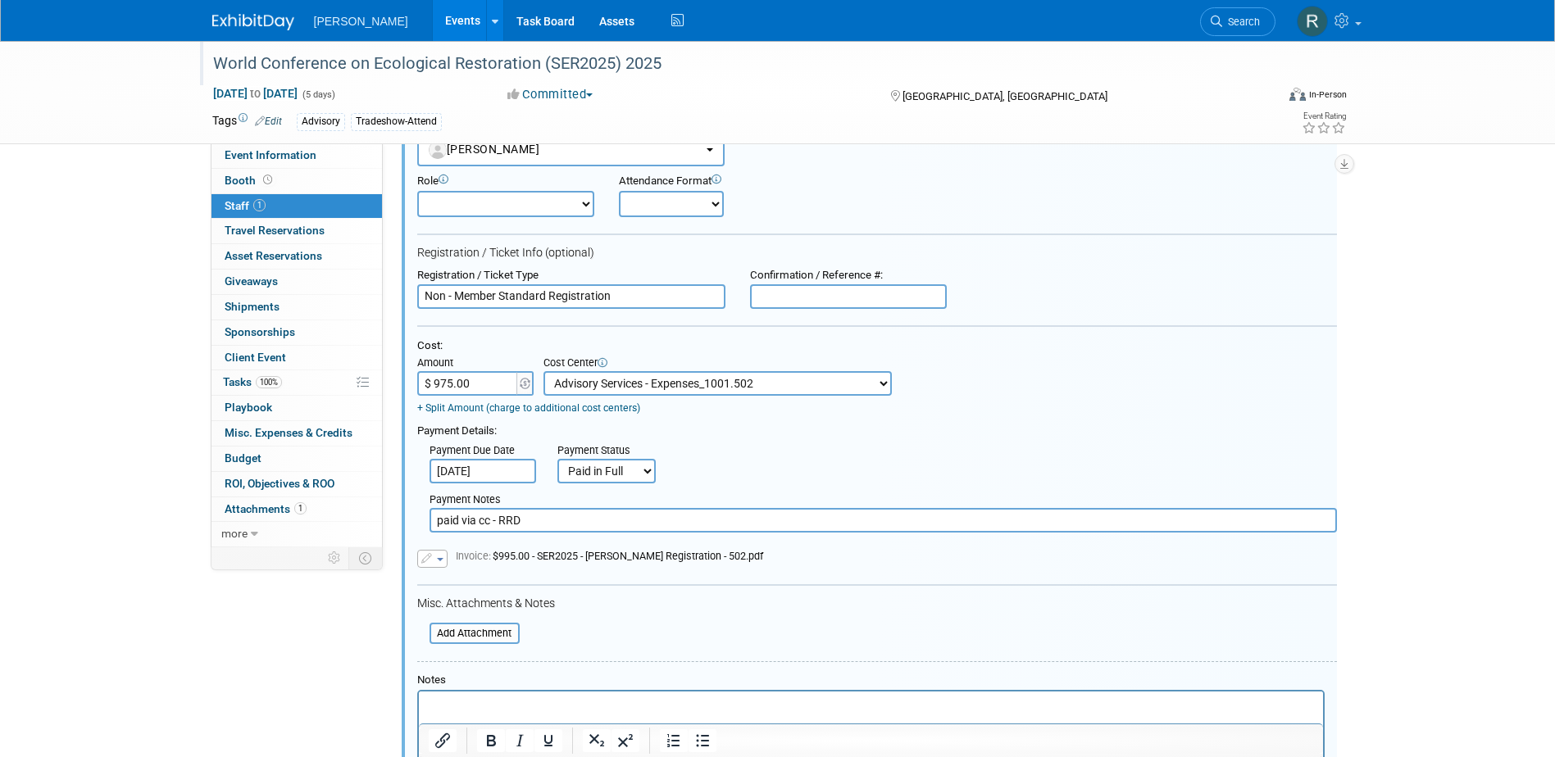
click at [698, 60] on div "World Conference on Ecological Restoration (SER2025) 2025" at bounding box center [728, 64] width 1043 height 30
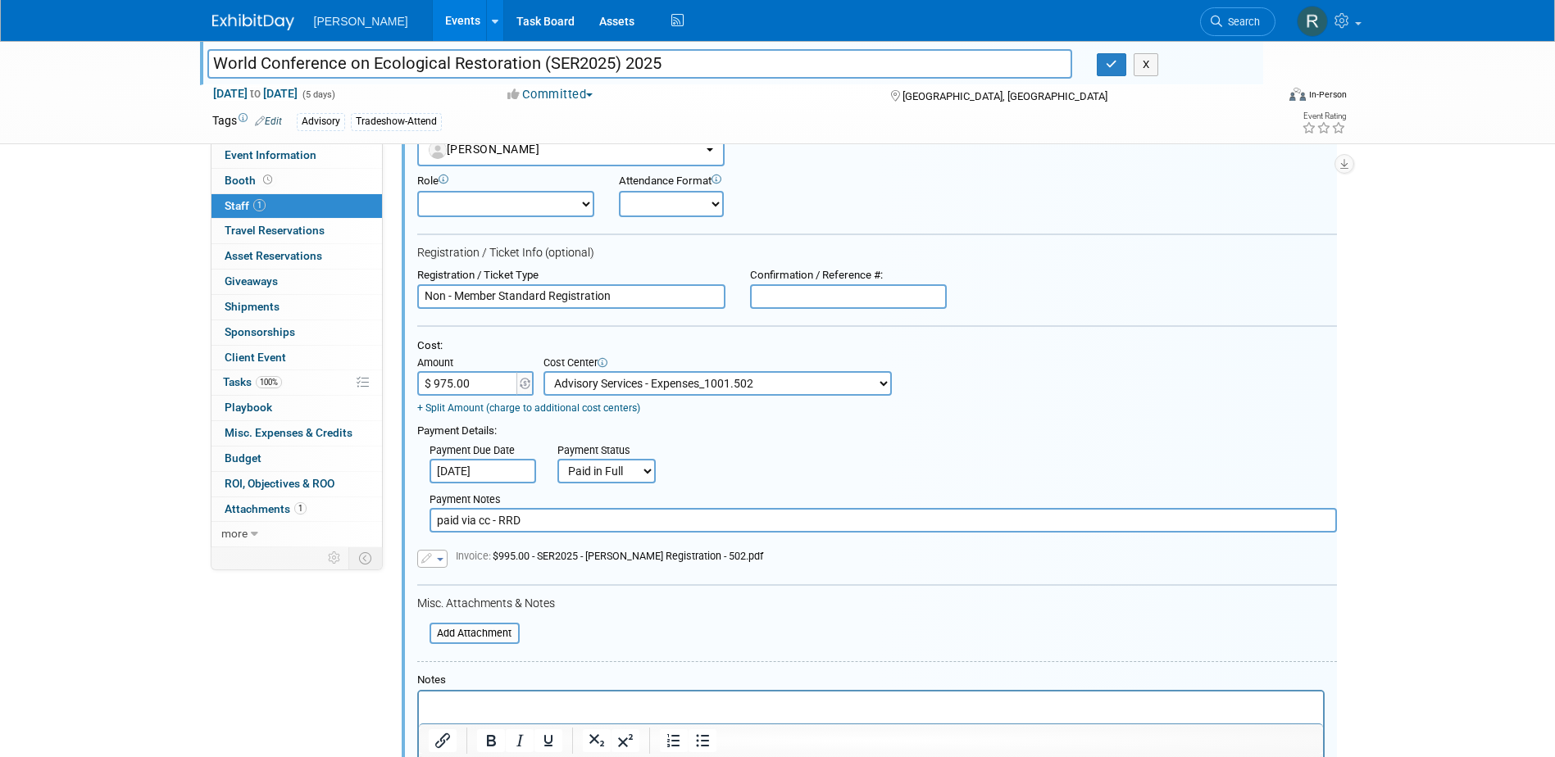
click at [698, 60] on input "World Conference on Ecological Restoration (SER2025) 2025" at bounding box center [640, 63] width 866 height 29
drag, startPoint x: 1110, startPoint y: 69, endPoint x: 1102, endPoint y: 74, distance: 9.6
click at [1110, 69] on icon "button" at bounding box center [1111, 64] width 11 height 11
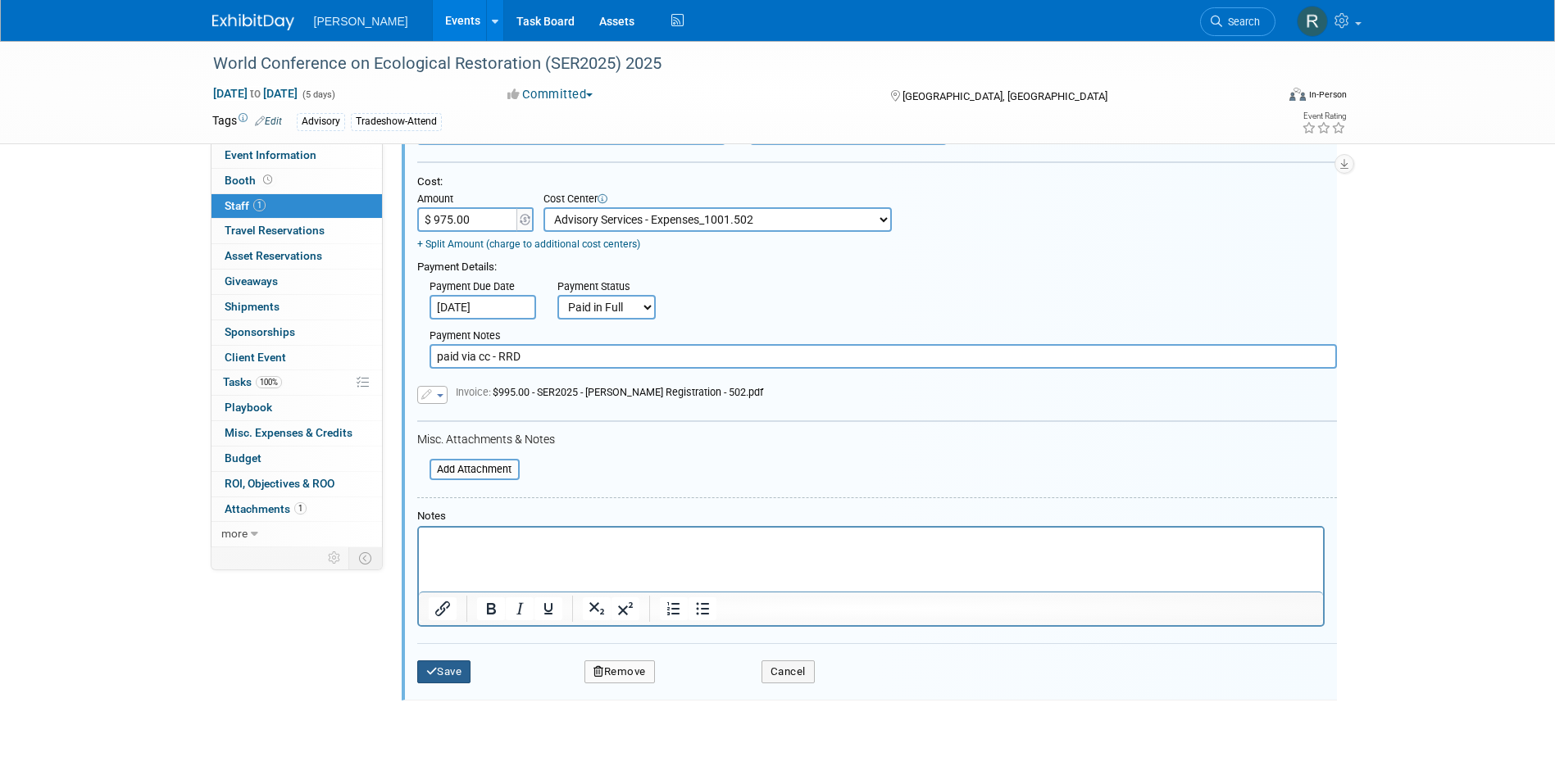
click at [442, 679] on button "Save" at bounding box center [444, 672] width 54 height 23
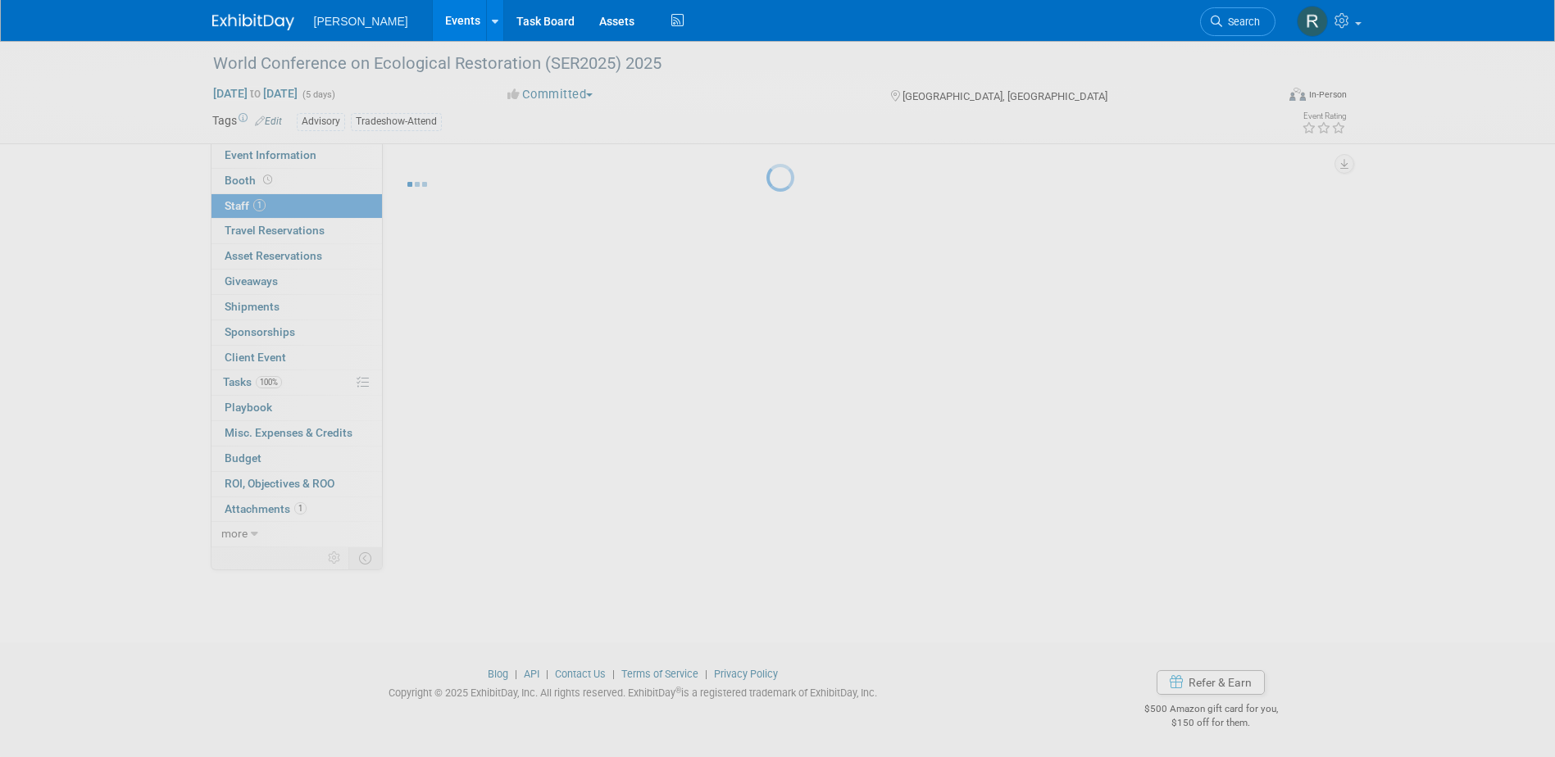
scroll to position [15, 0]
